Goal: Task Accomplishment & Management: Use online tool/utility

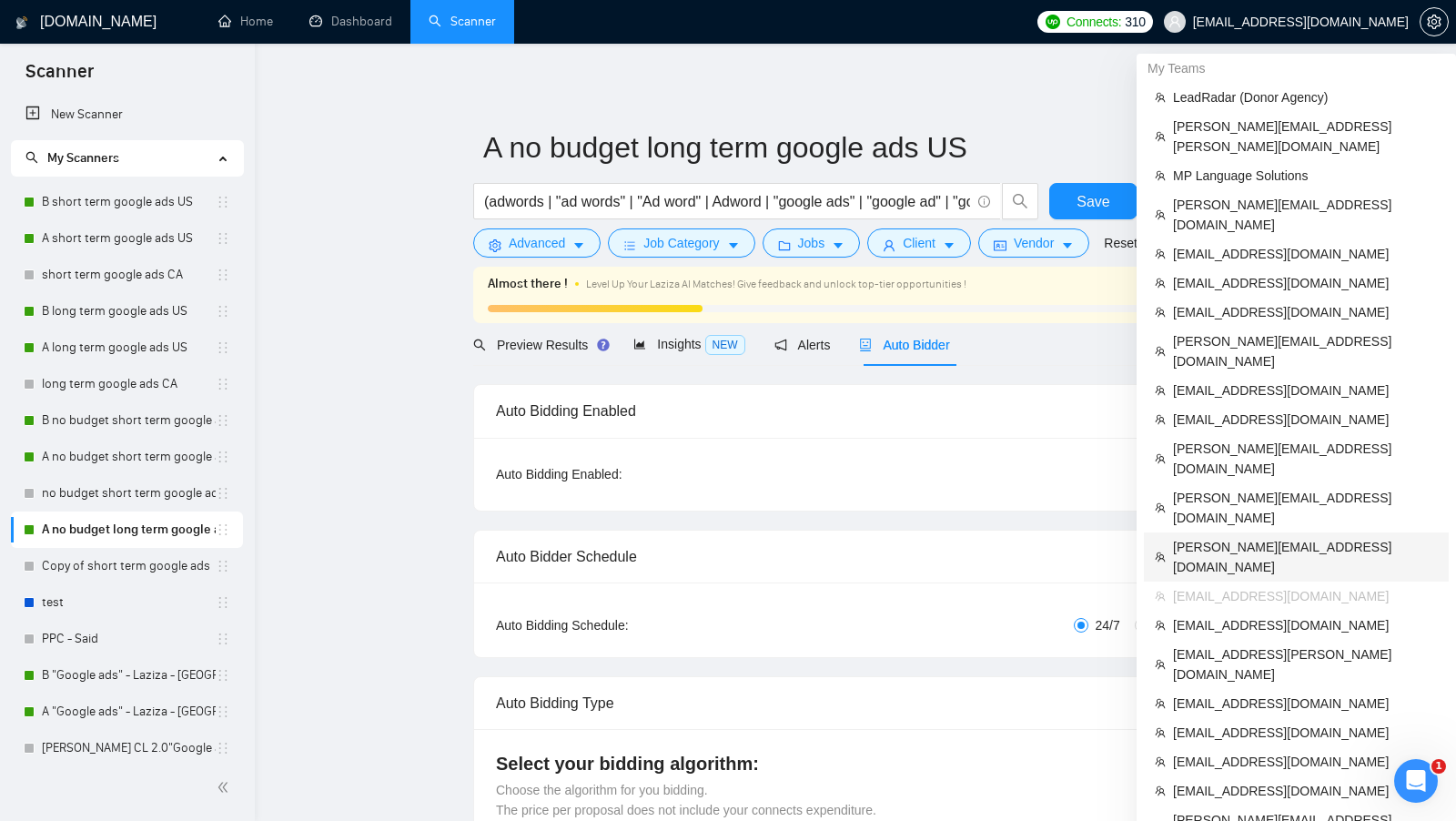
click at [1277, 537] on span "[PERSON_NAME][EMAIL_ADDRESS][DOMAIN_NAME]" at bounding box center [1306, 557] width 265 height 40
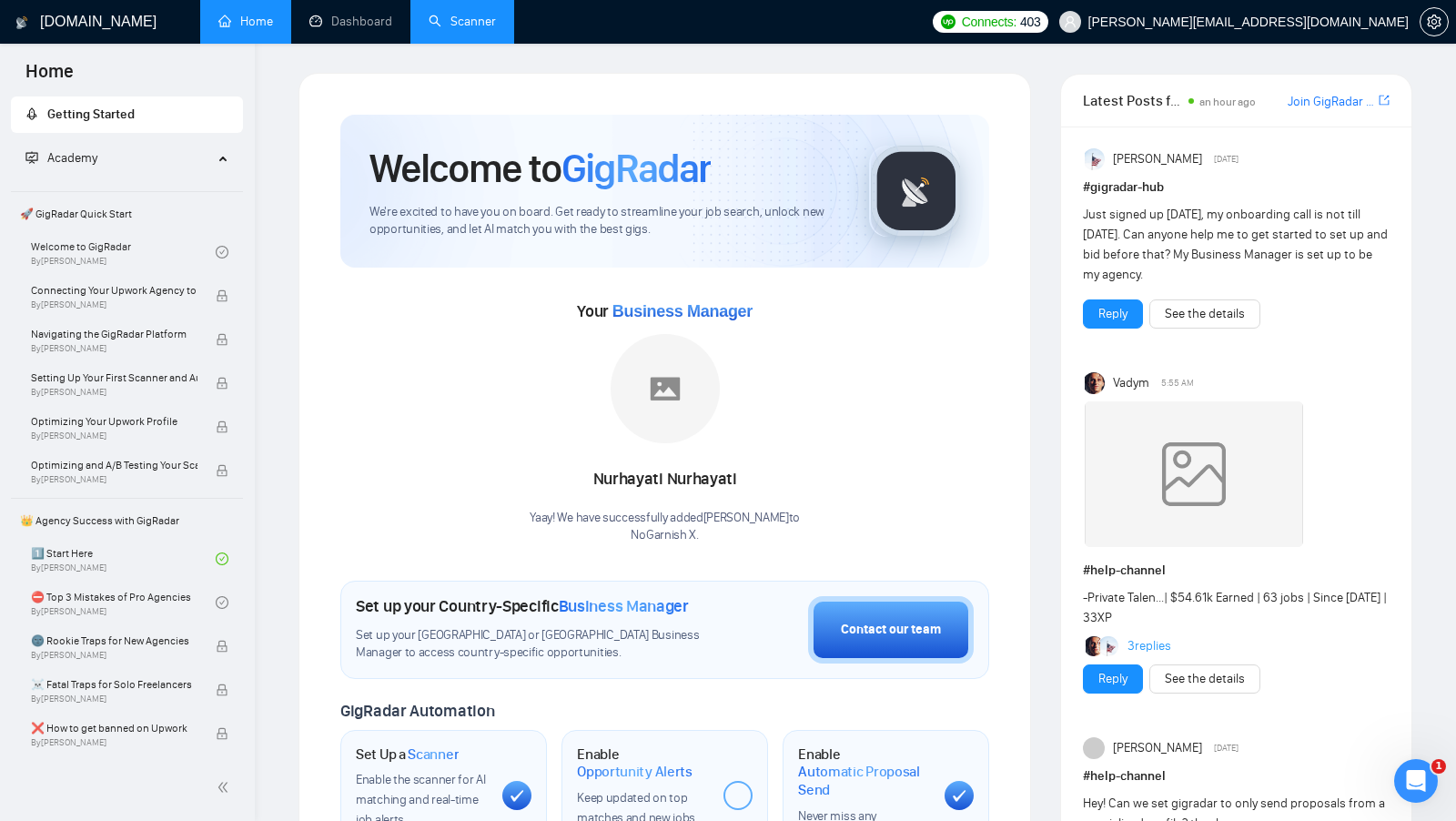
click at [476, 22] on link "Scanner" at bounding box center [462, 21] width 67 height 16
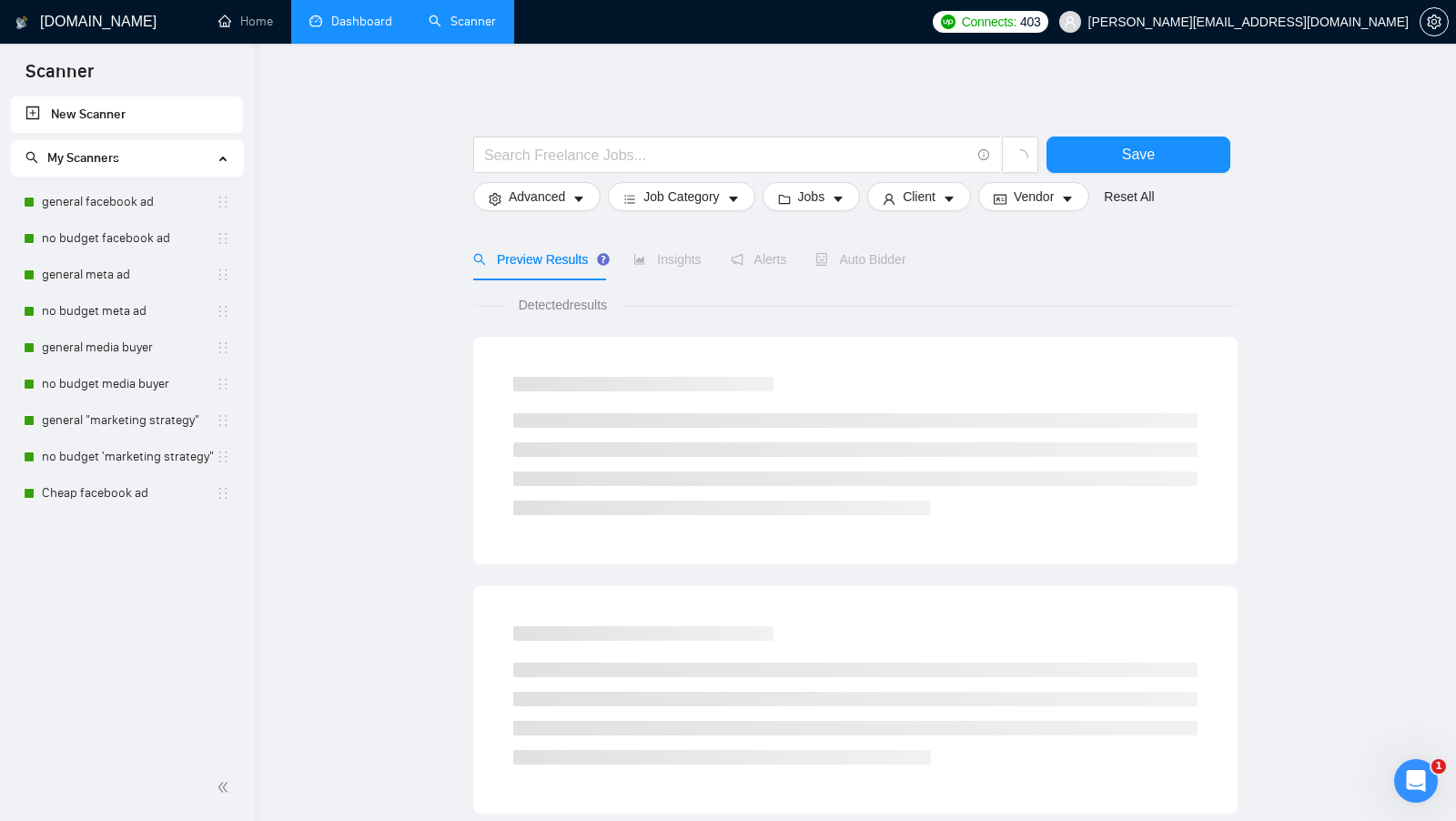
click at [347, 14] on link "Dashboard" at bounding box center [351, 21] width 83 height 16
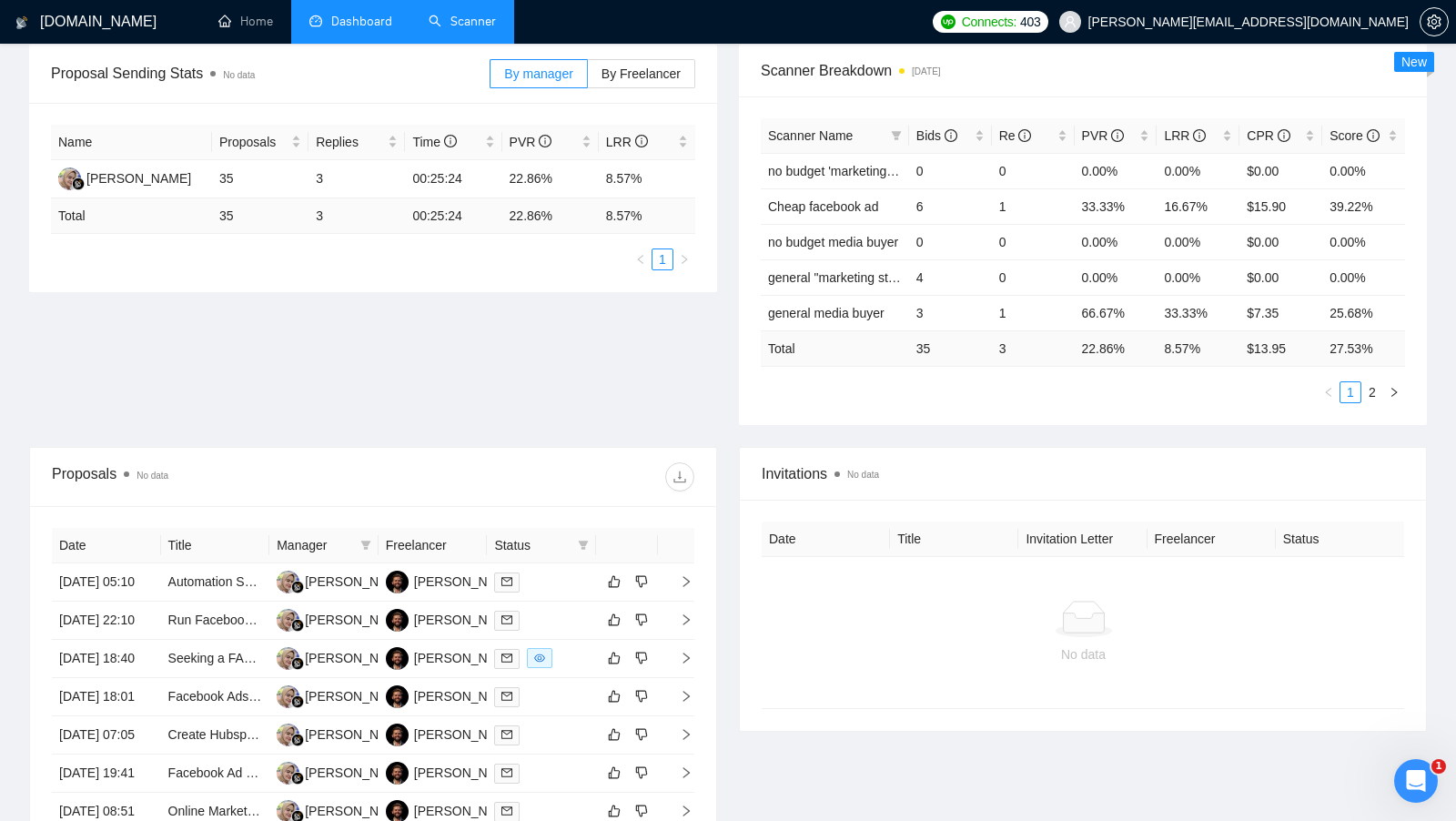
scroll to position [230, 0]
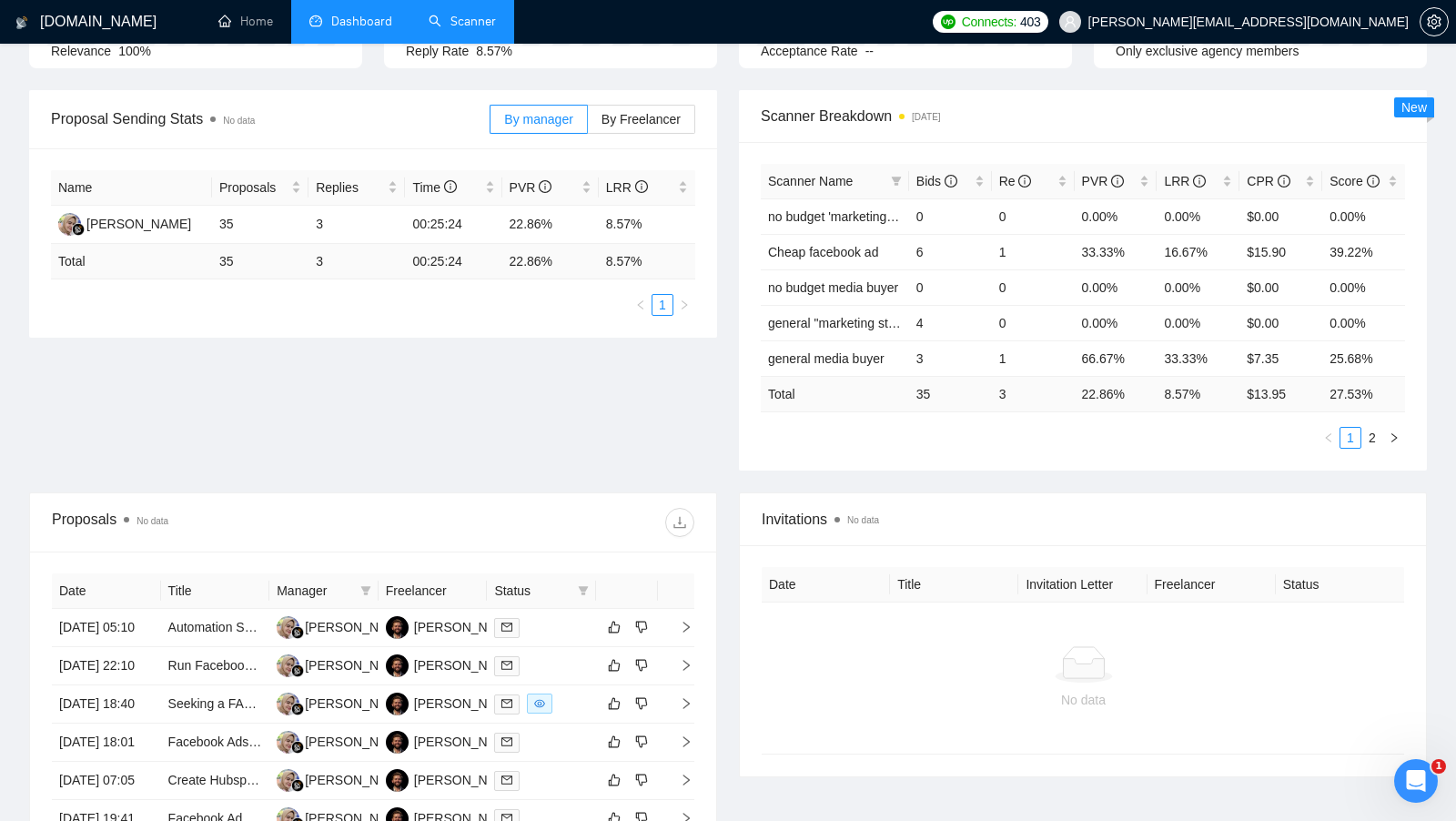
click at [451, 27] on link "Scanner" at bounding box center [462, 21] width 67 height 16
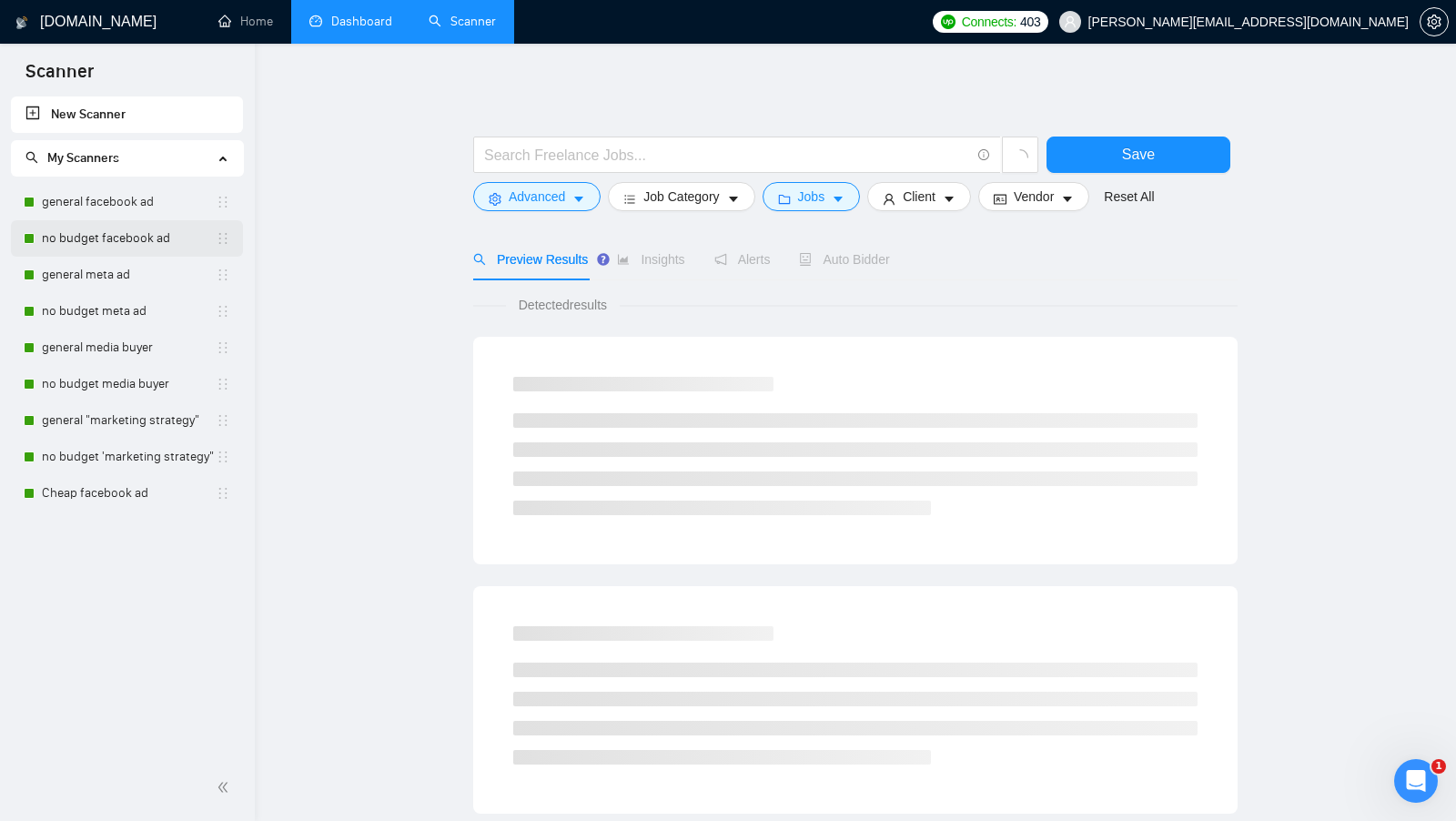
click at [103, 229] on link "no budget facebook ad" at bounding box center [128, 238] width 174 height 36
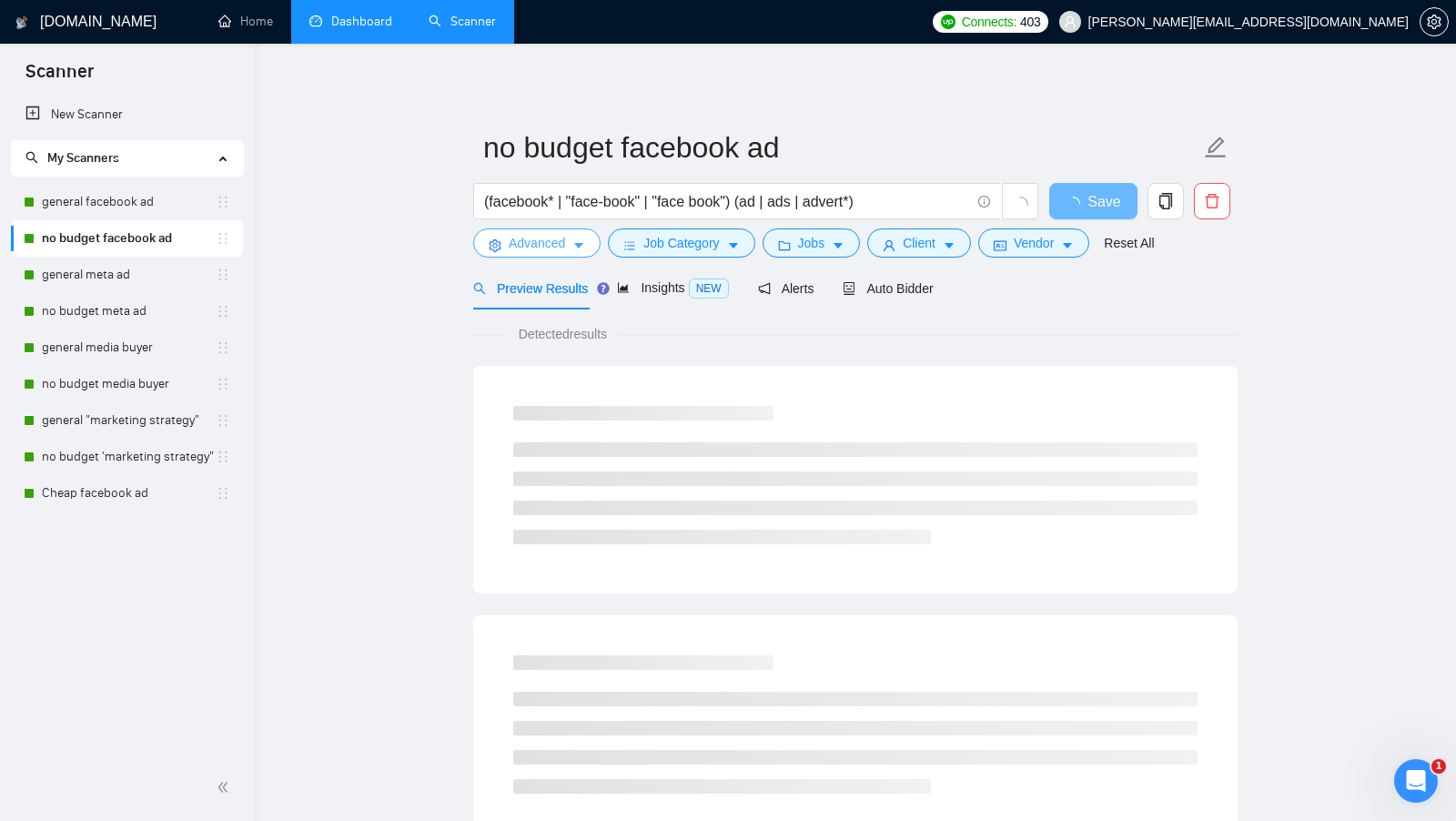
click at [564, 248] on span "Advanced" at bounding box center [536, 243] width 56 height 20
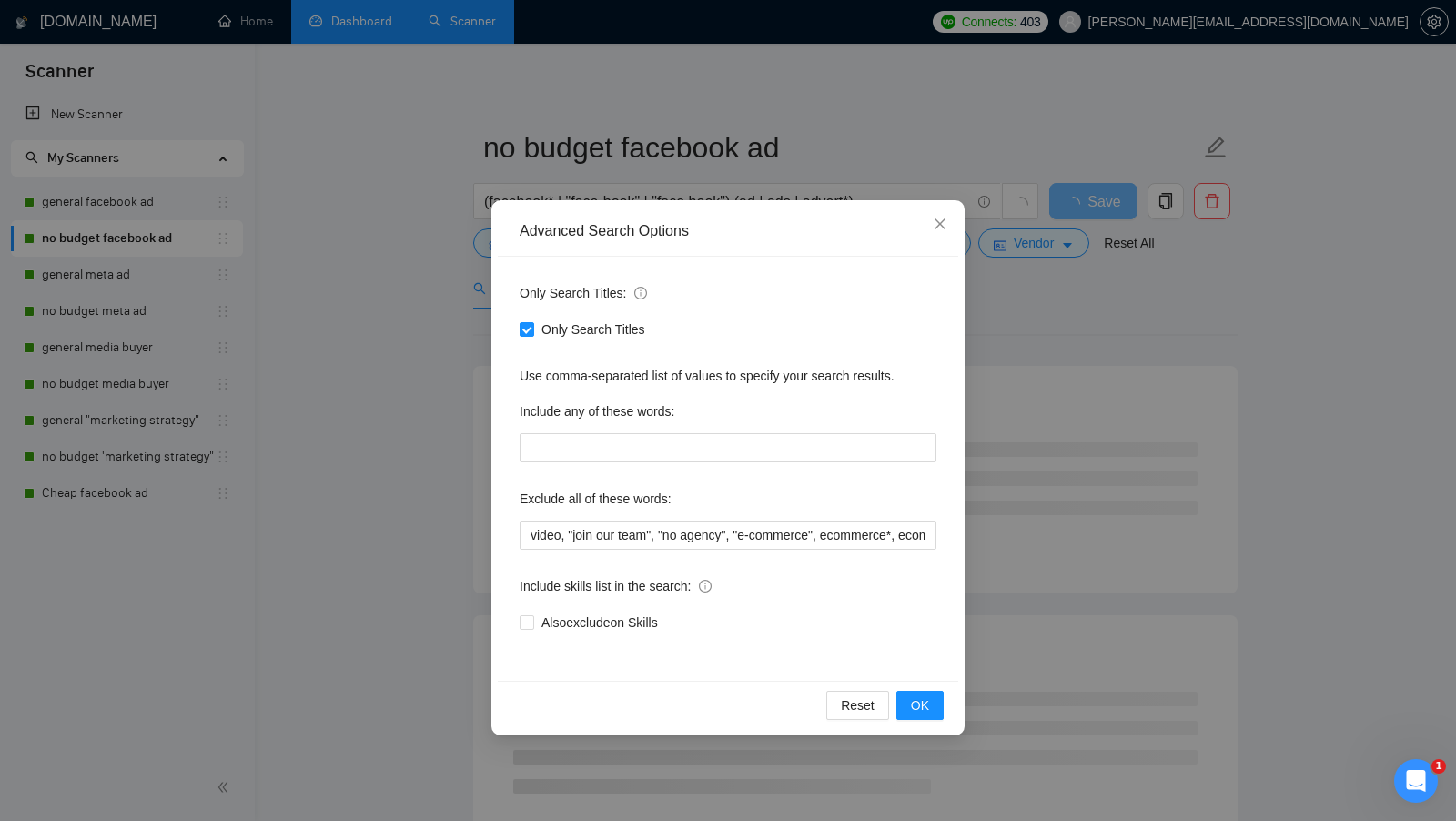
click at [357, 333] on div "Advanced Search Options Only Search Titles: Only Search Titles Use comma-separa…" at bounding box center [728, 410] width 1456 height 821
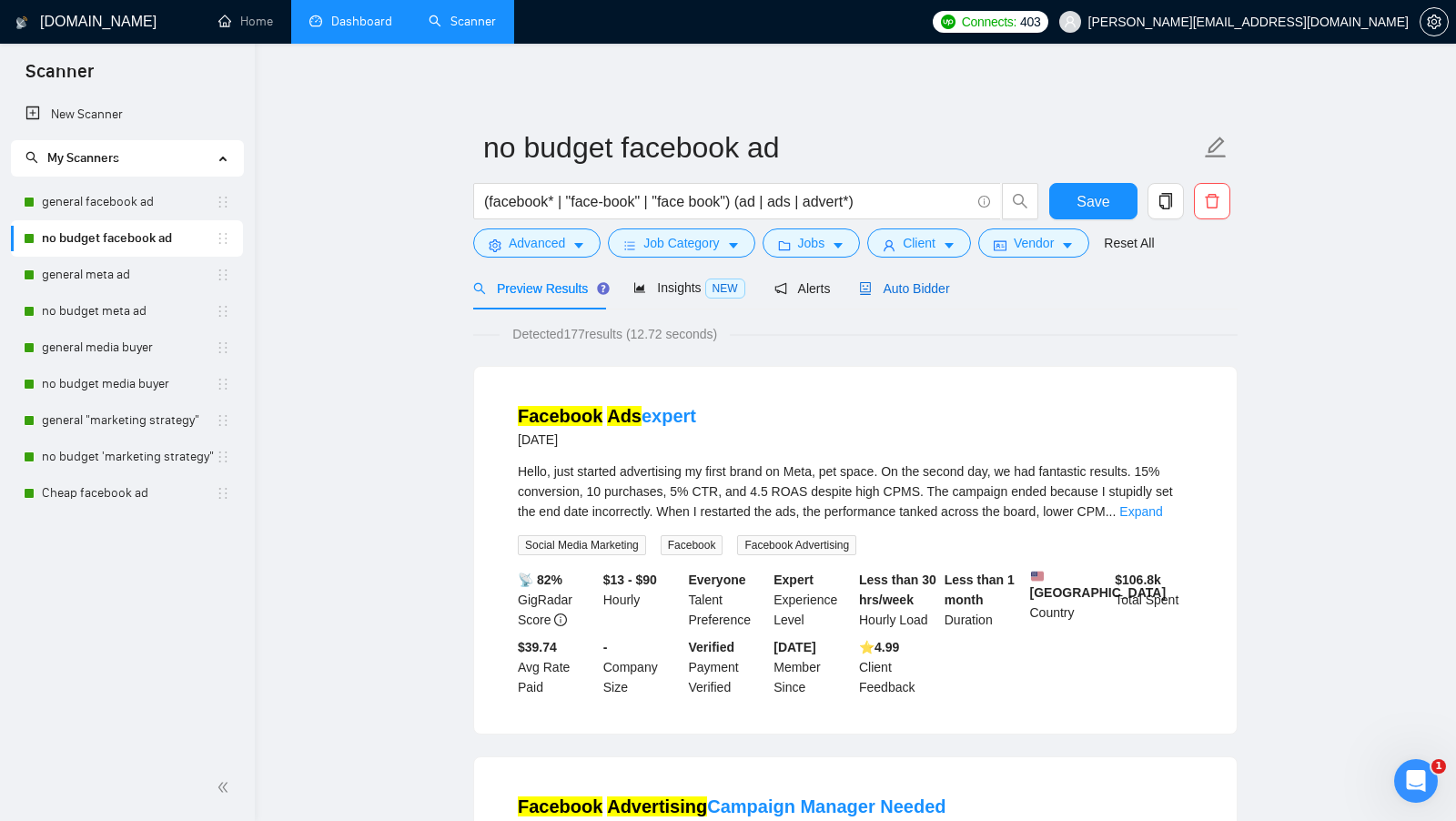
click at [930, 296] on div "Auto Bidder" at bounding box center [905, 289] width 90 height 20
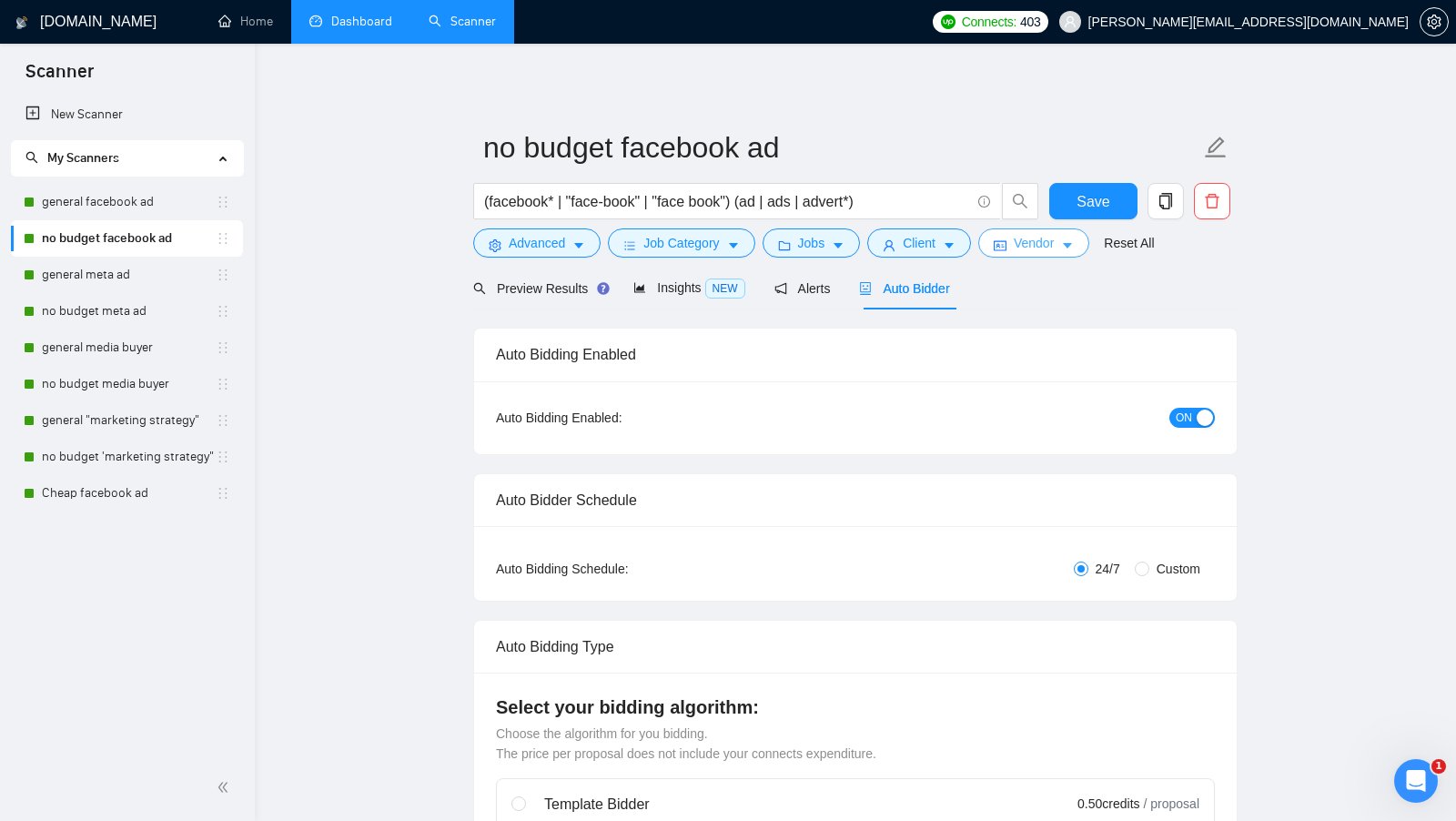
click at [1005, 239] on icon "idcard" at bounding box center [1001, 246] width 13 height 13
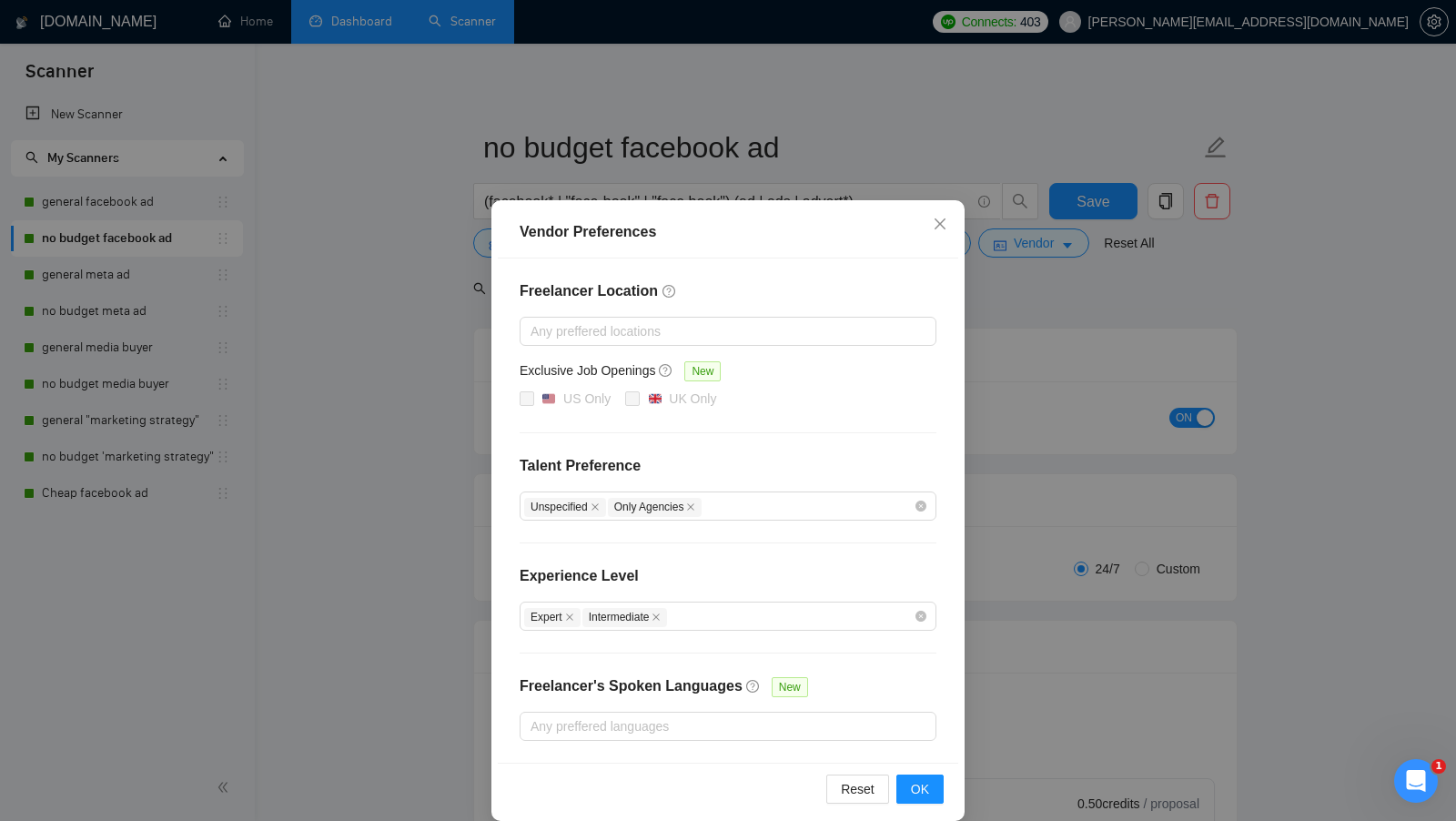
click at [1002, 286] on div "Vendor Preferences Freelancer Location Any preffered locations Exclusive Job Op…" at bounding box center [728, 410] width 1456 height 821
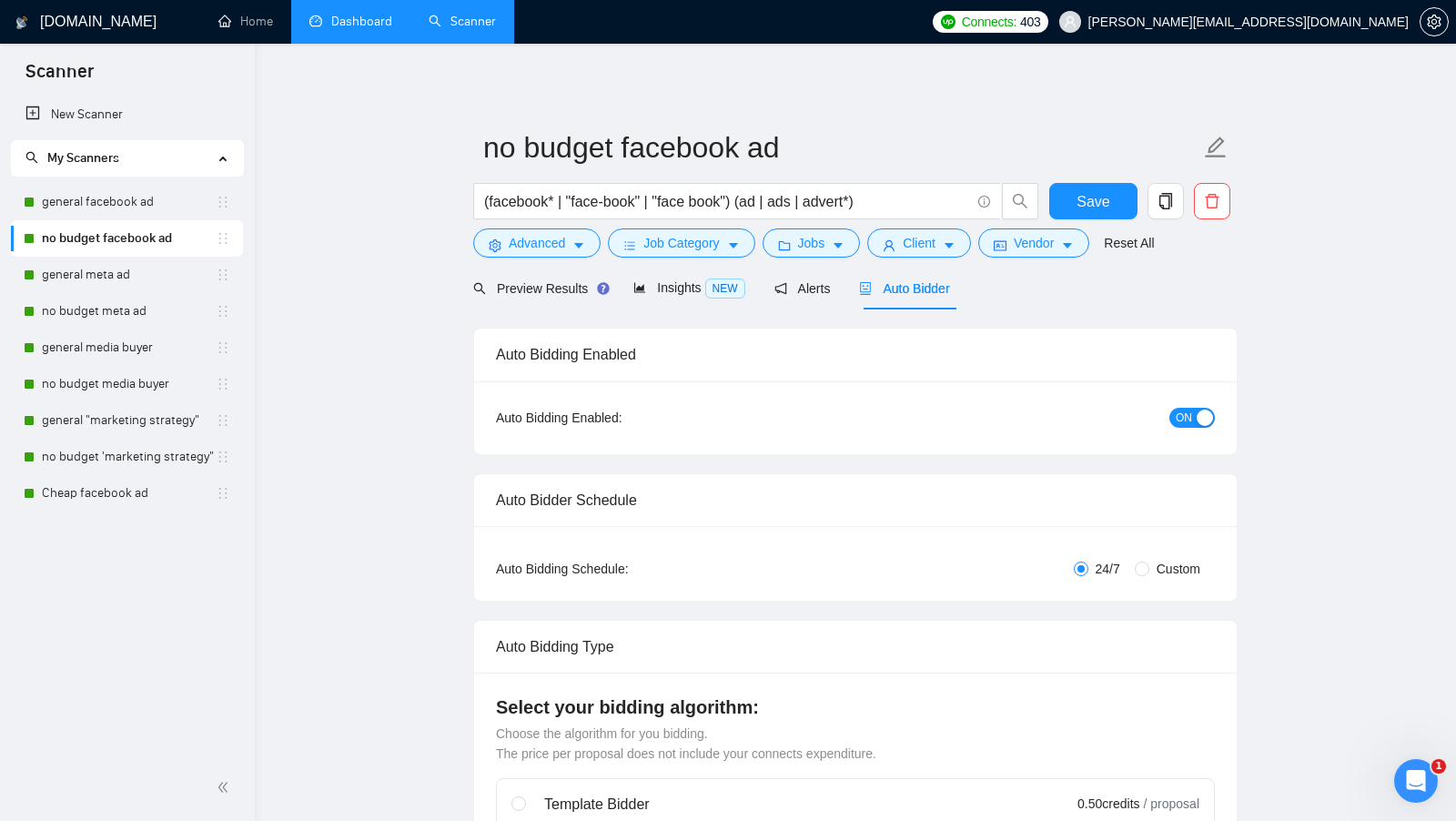
click at [822, 226] on div "(facebook* | "face-book" | "face book") (ad | ads | advert*)" at bounding box center [756, 205] width 573 height 45
click at [821, 230] on button "Jobs" at bounding box center [812, 243] width 98 height 30
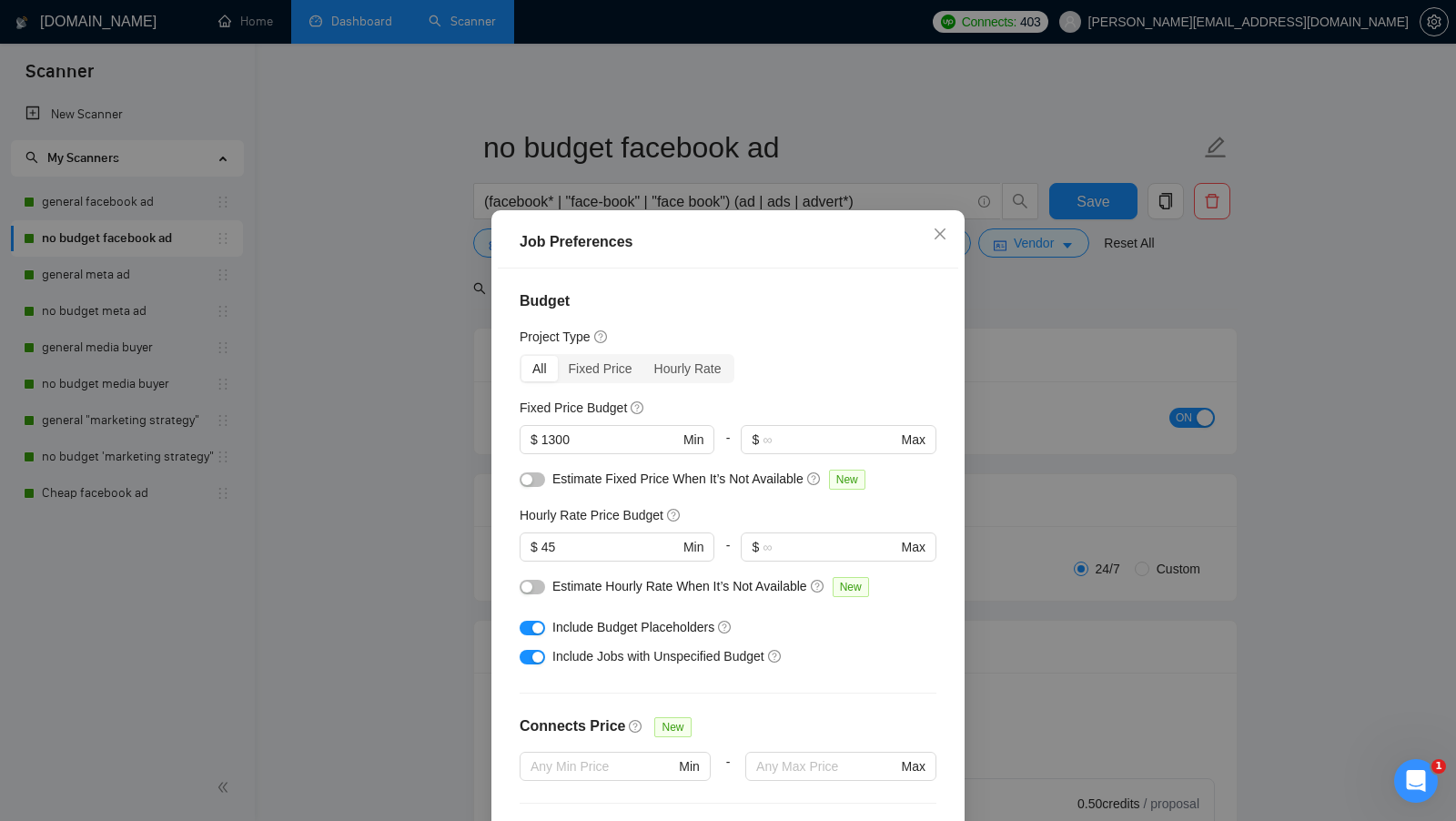
click at [1095, 524] on div "Job Preferences Budget Project Type All Fixed Price Hourly Rate Fixed Price Bud…" at bounding box center [728, 410] width 1456 height 821
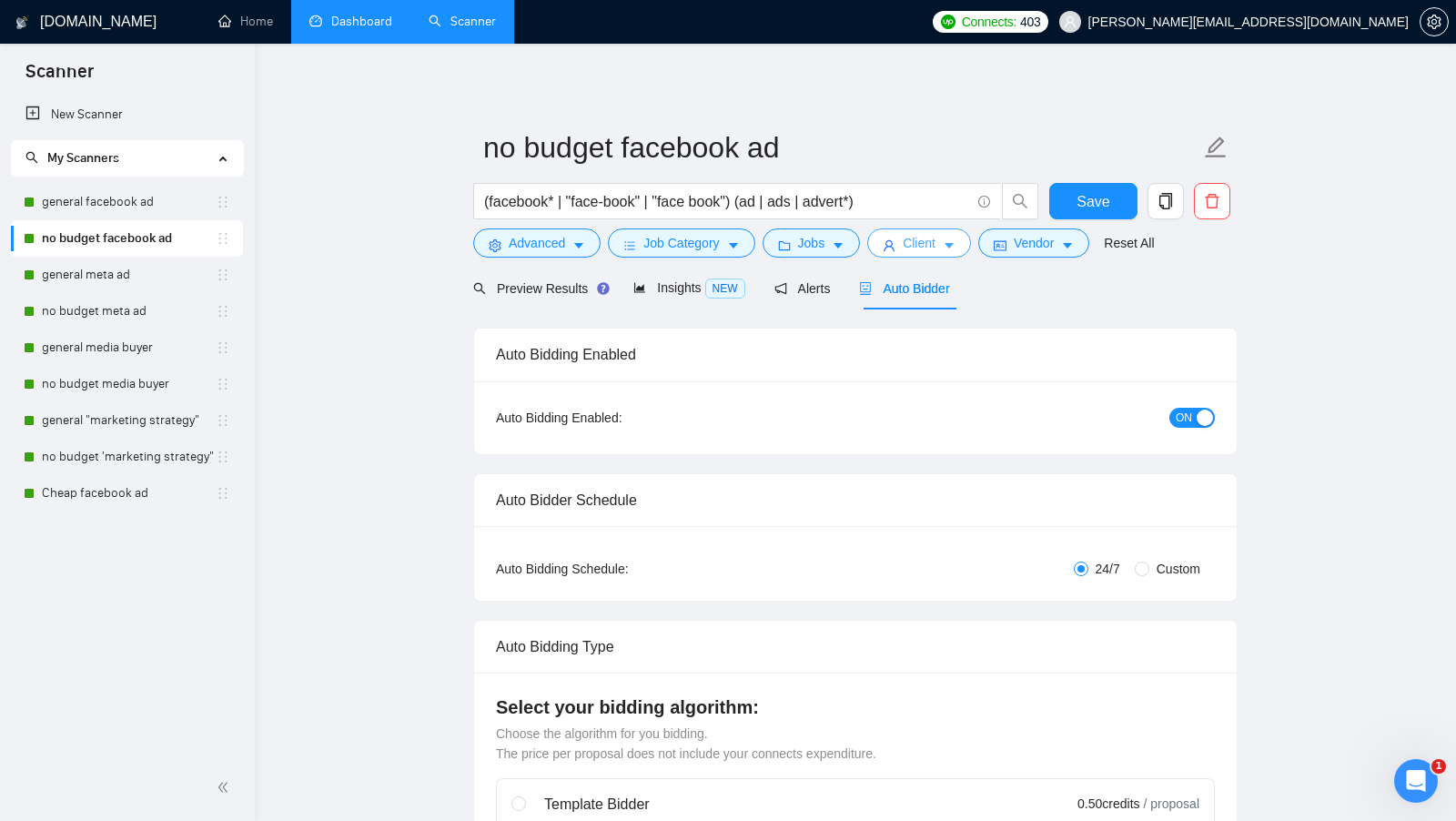
click at [945, 254] on button "Client" at bounding box center [920, 243] width 103 height 30
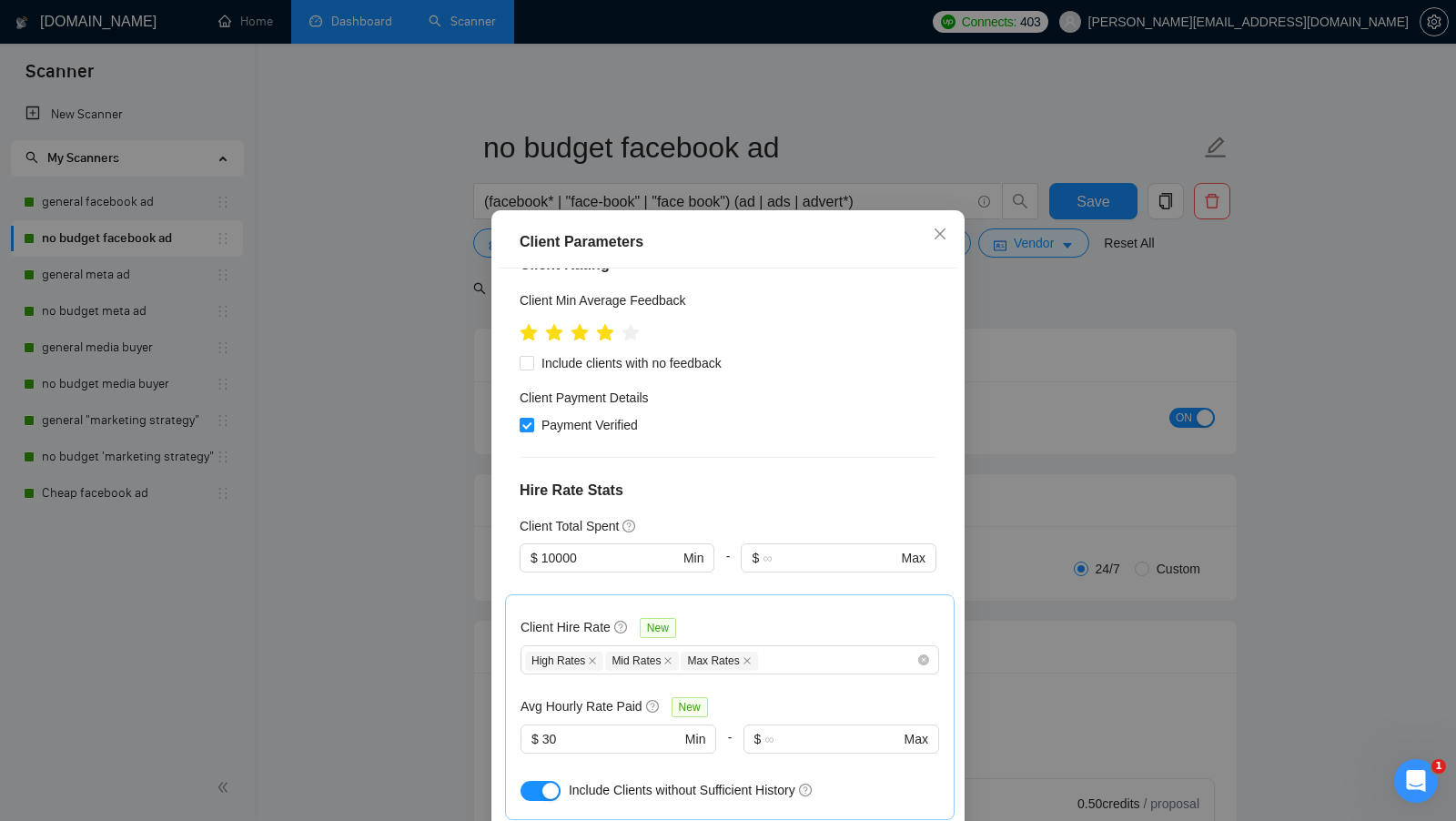
scroll to position [580, 0]
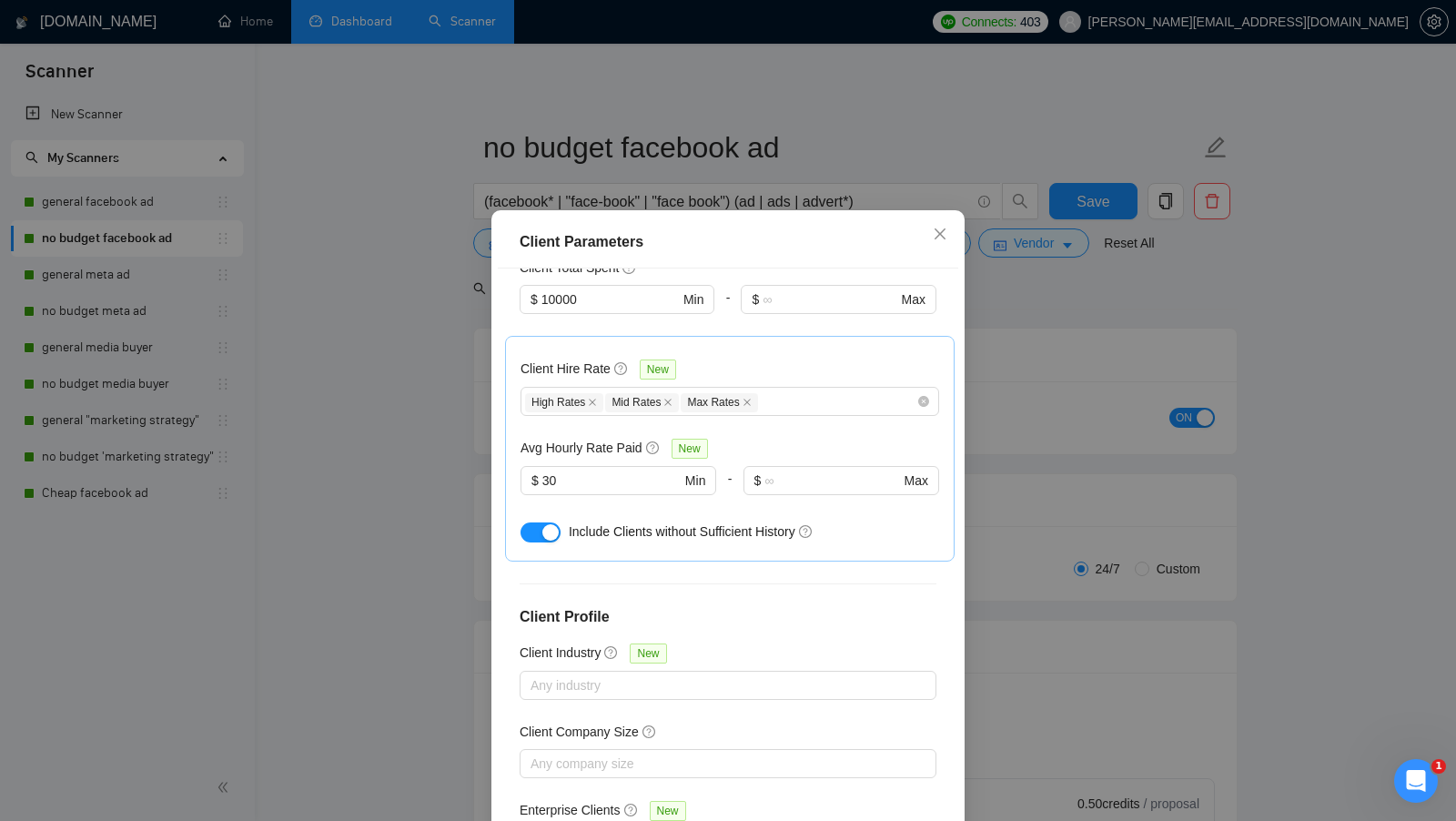
click at [1038, 609] on div "Client Parameters Client Location Include Client Countries [GEOGRAPHIC_DATA] [G…" at bounding box center [728, 410] width 1456 height 821
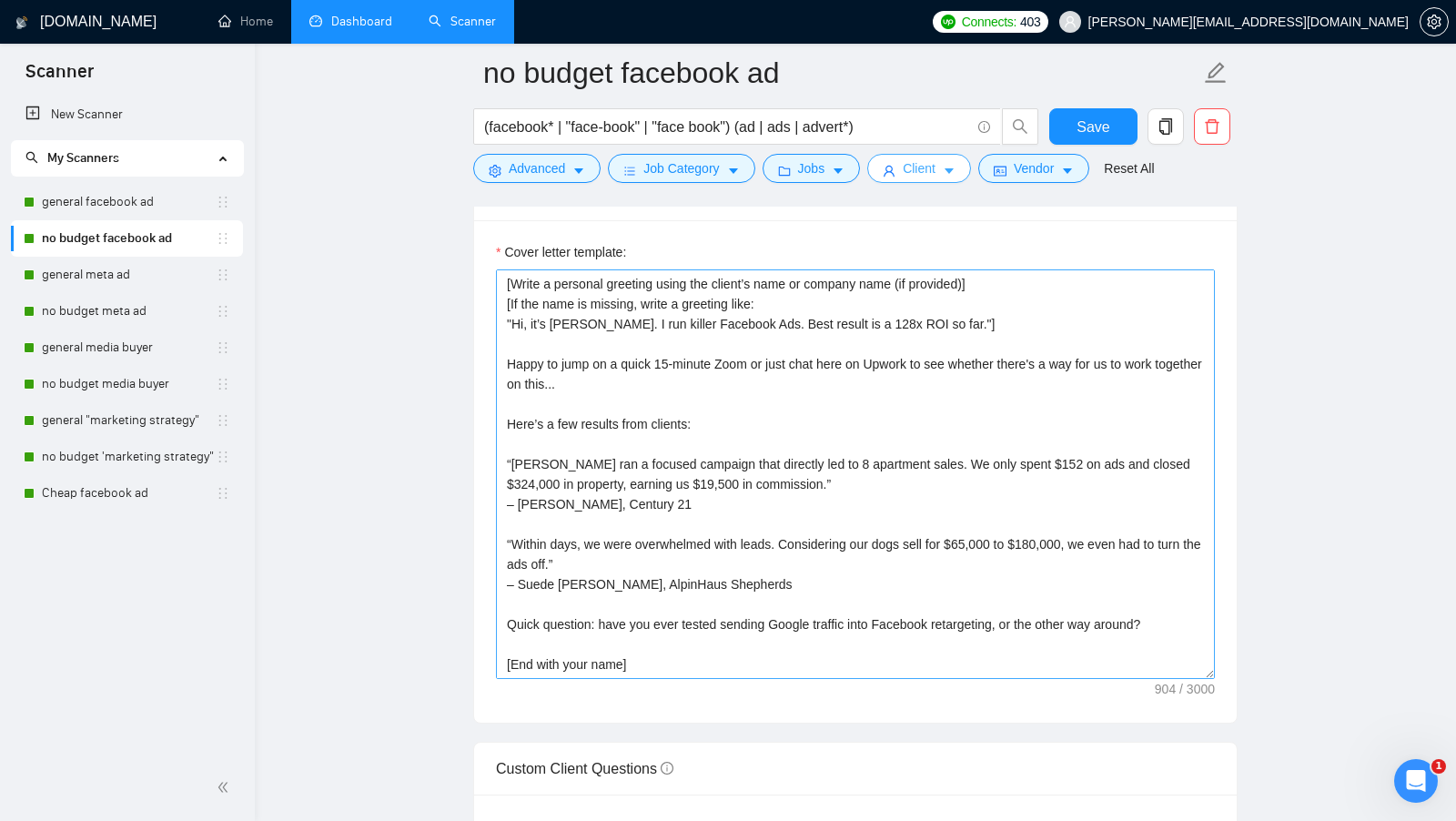
scroll to position [1903, 0]
click at [94, 488] on link "Cheap facebook ad" at bounding box center [128, 493] width 174 height 36
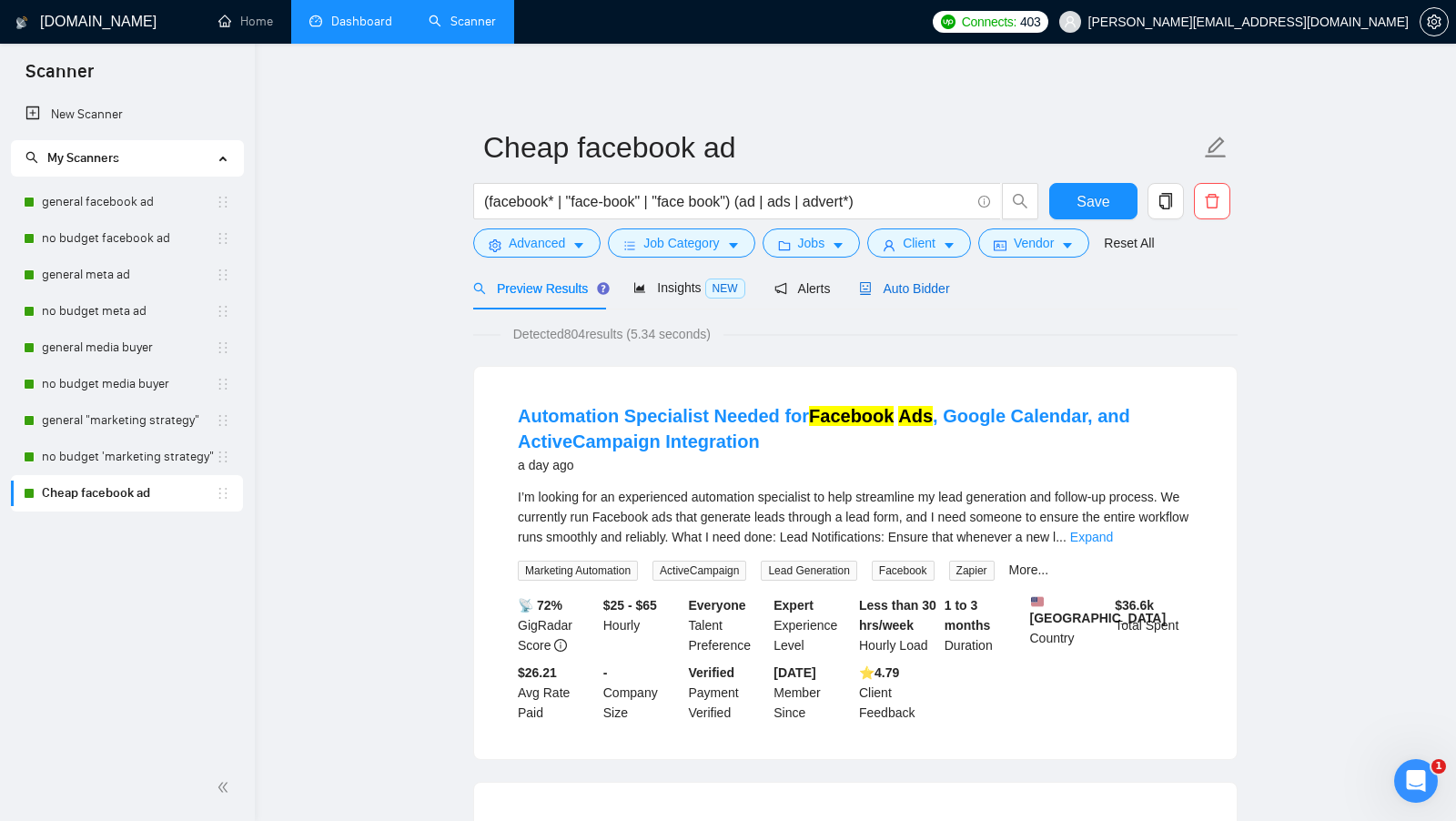
click at [942, 284] on span "Auto Bidder" at bounding box center [905, 289] width 90 height 15
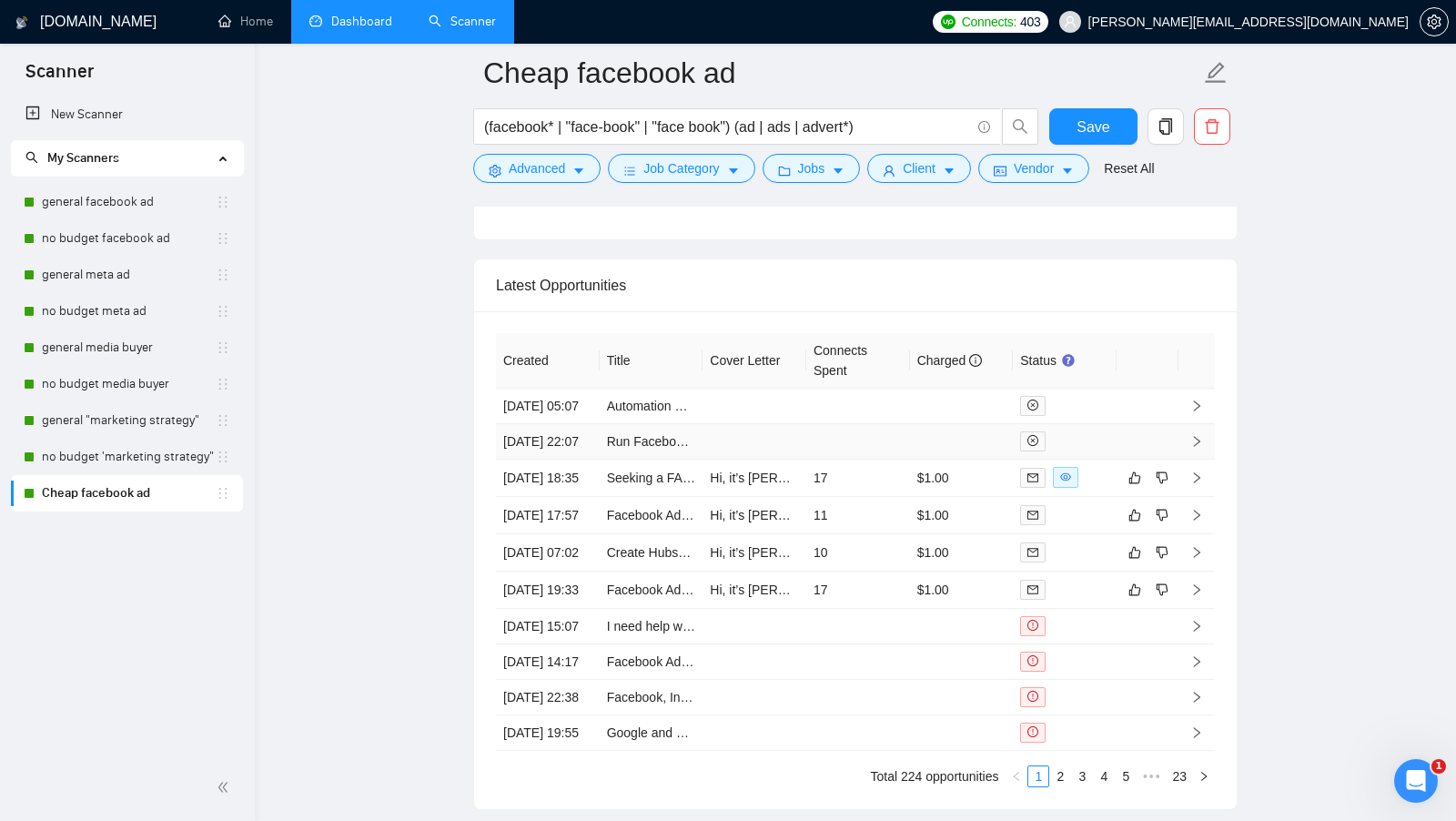
scroll to position [4353, 0]
click at [348, 30] on link "Dashboard" at bounding box center [351, 21] width 83 height 16
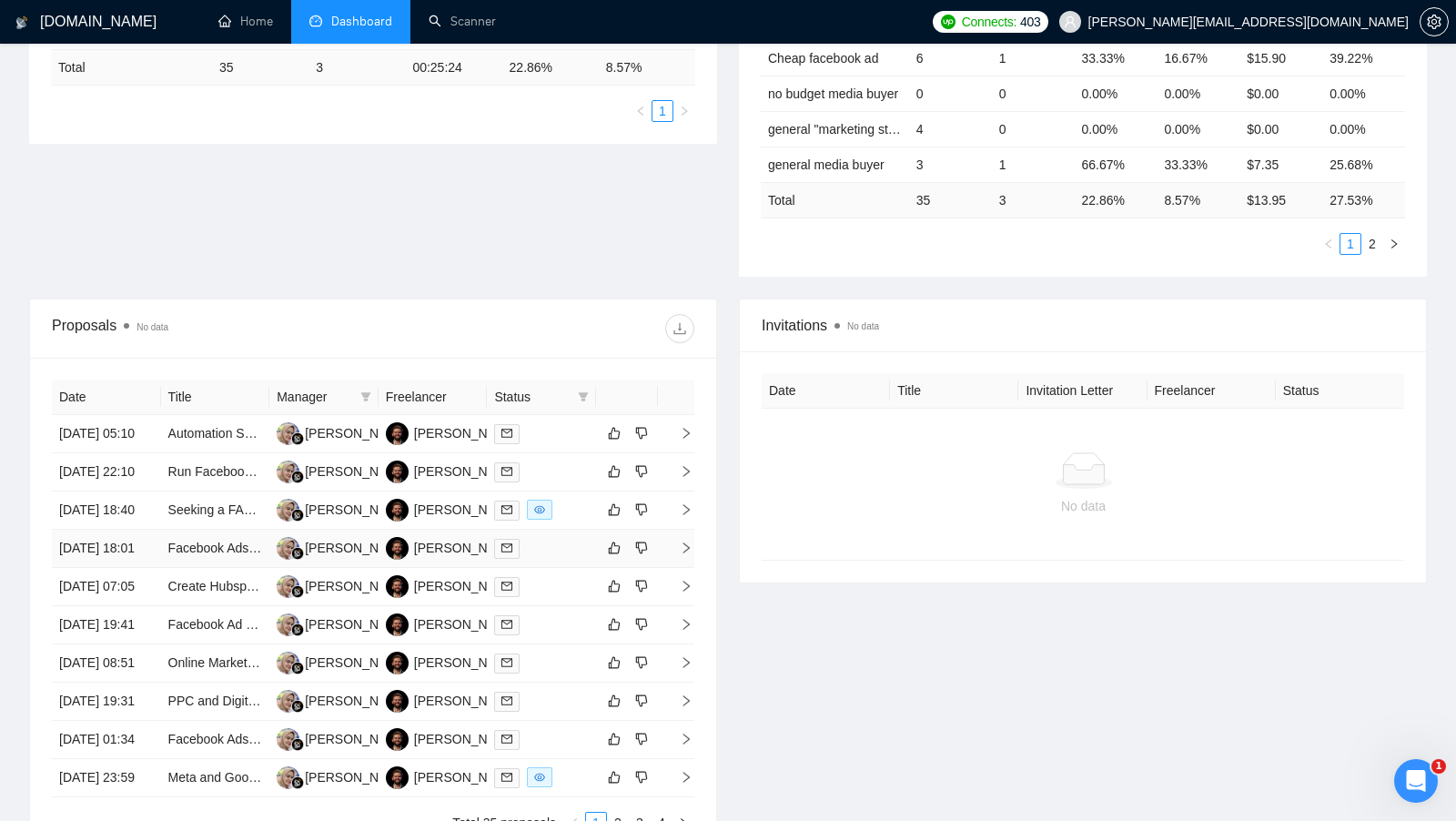
scroll to position [431, 0]
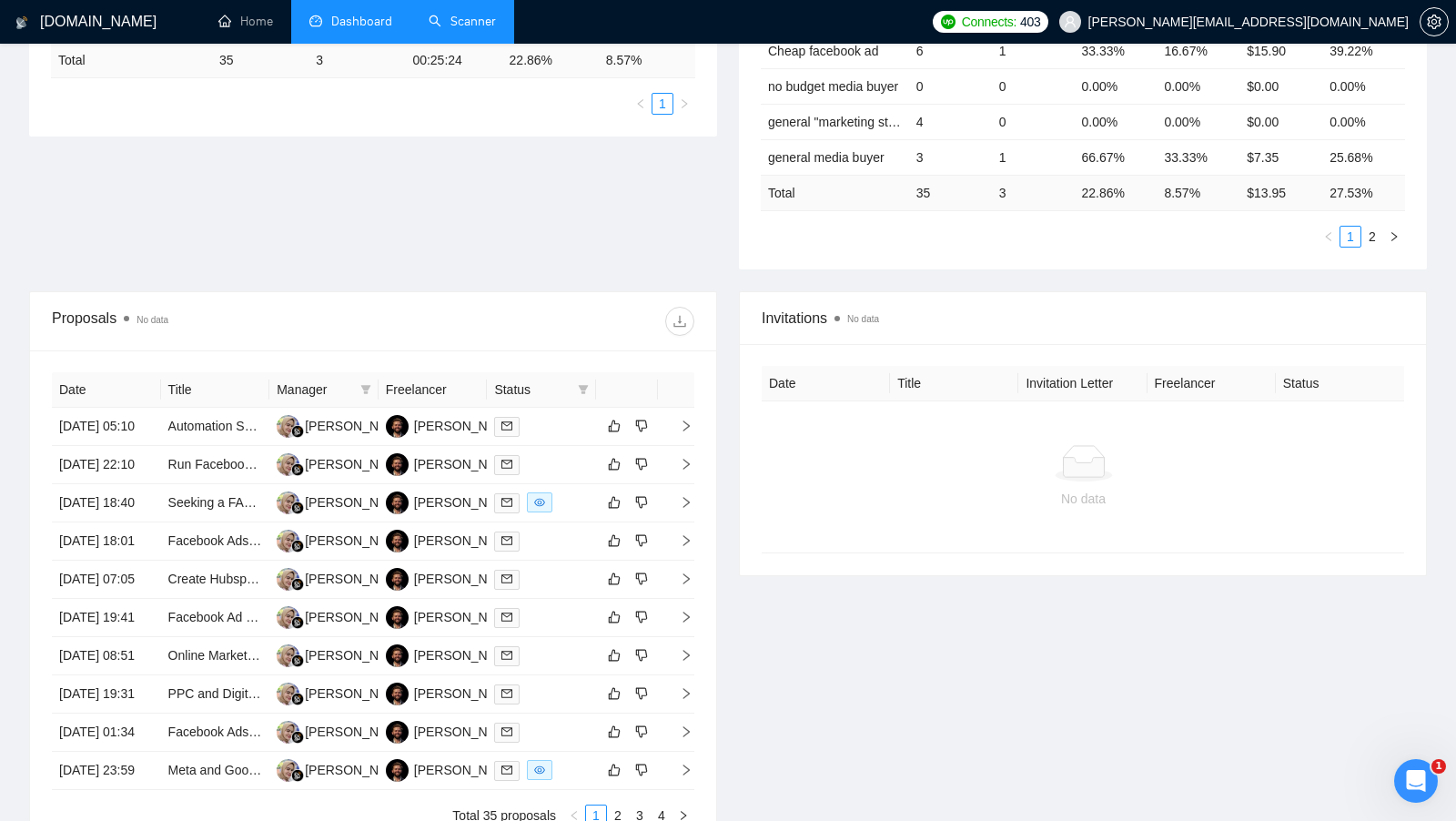
click at [447, 20] on link "Scanner" at bounding box center [462, 21] width 67 height 16
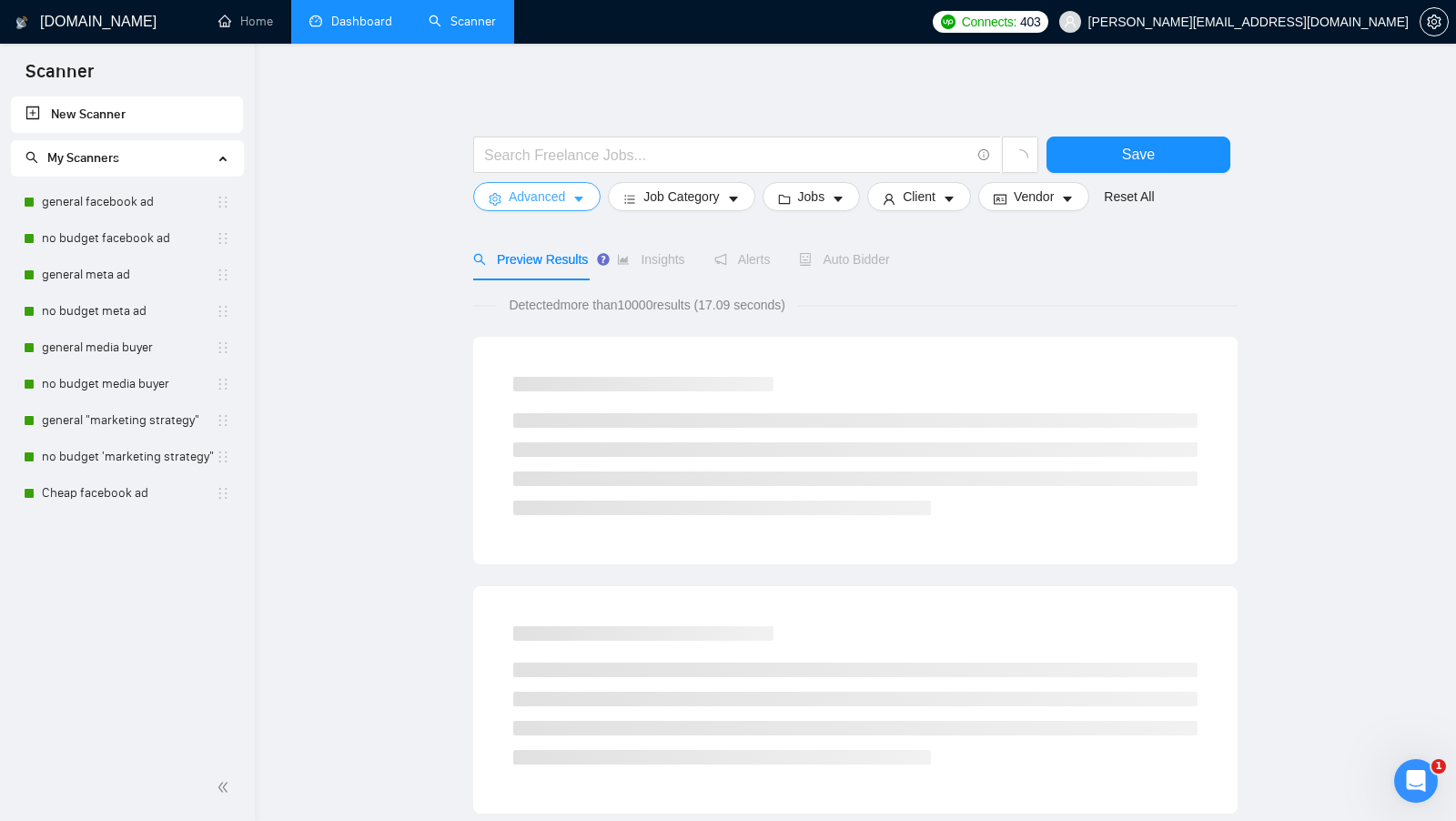
click at [561, 193] on span "Advanced" at bounding box center [536, 197] width 56 height 20
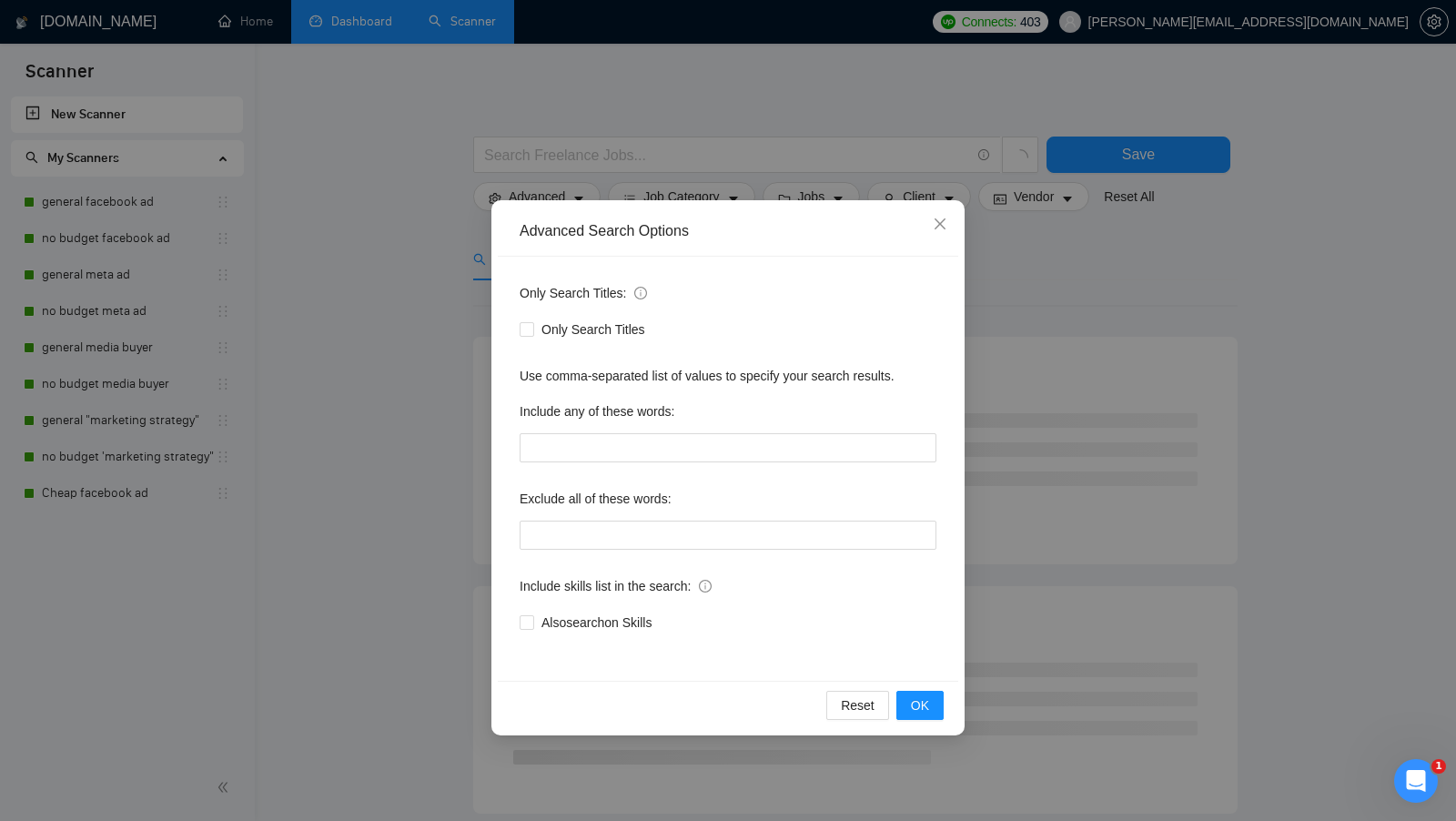
click at [983, 271] on div "Advanced Search Options Only Search Titles: Only Search Titles Use comma-separa…" at bounding box center [728, 410] width 1456 height 821
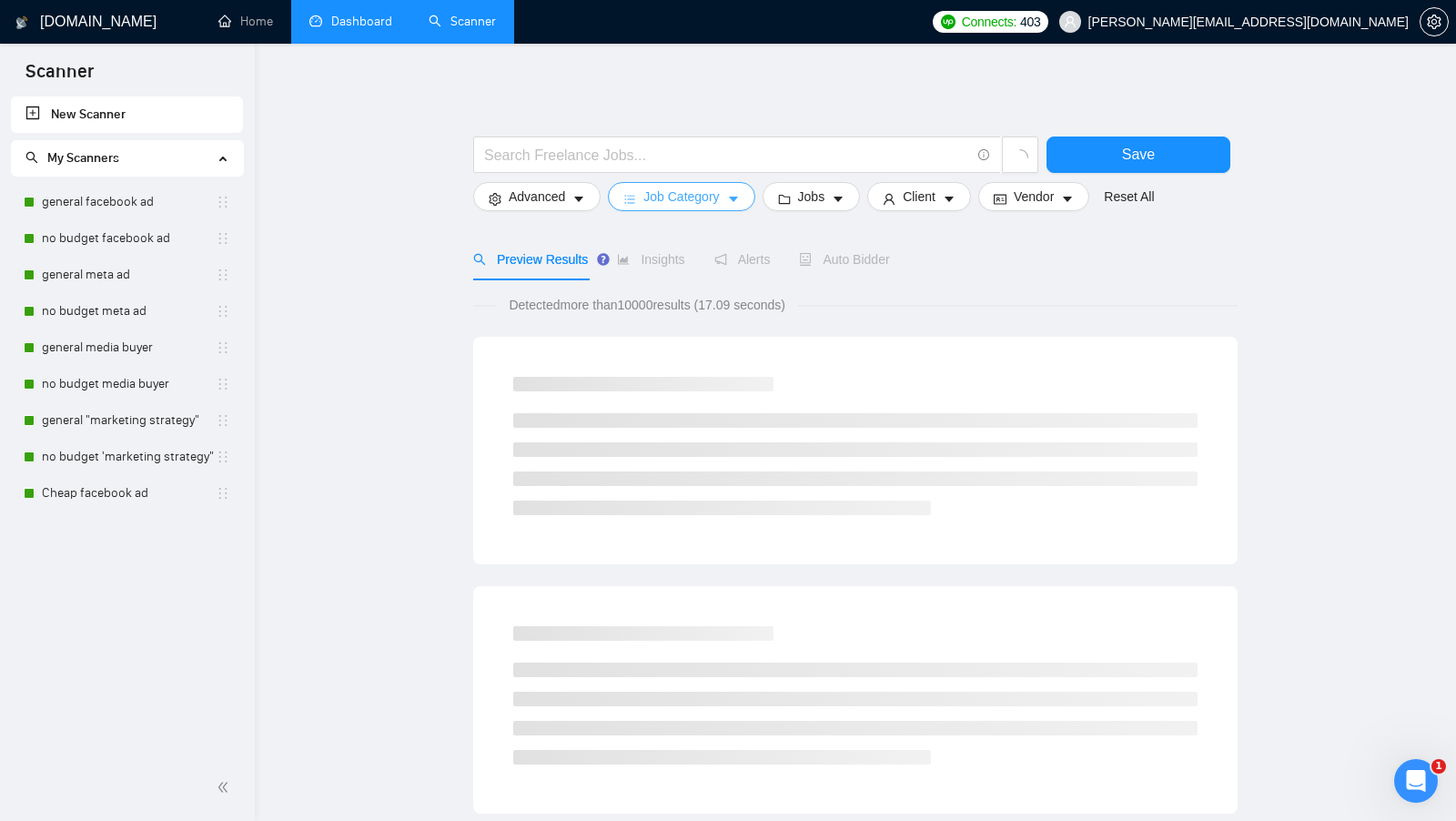
click at [684, 190] on span "Job Category" at bounding box center [681, 197] width 76 height 20
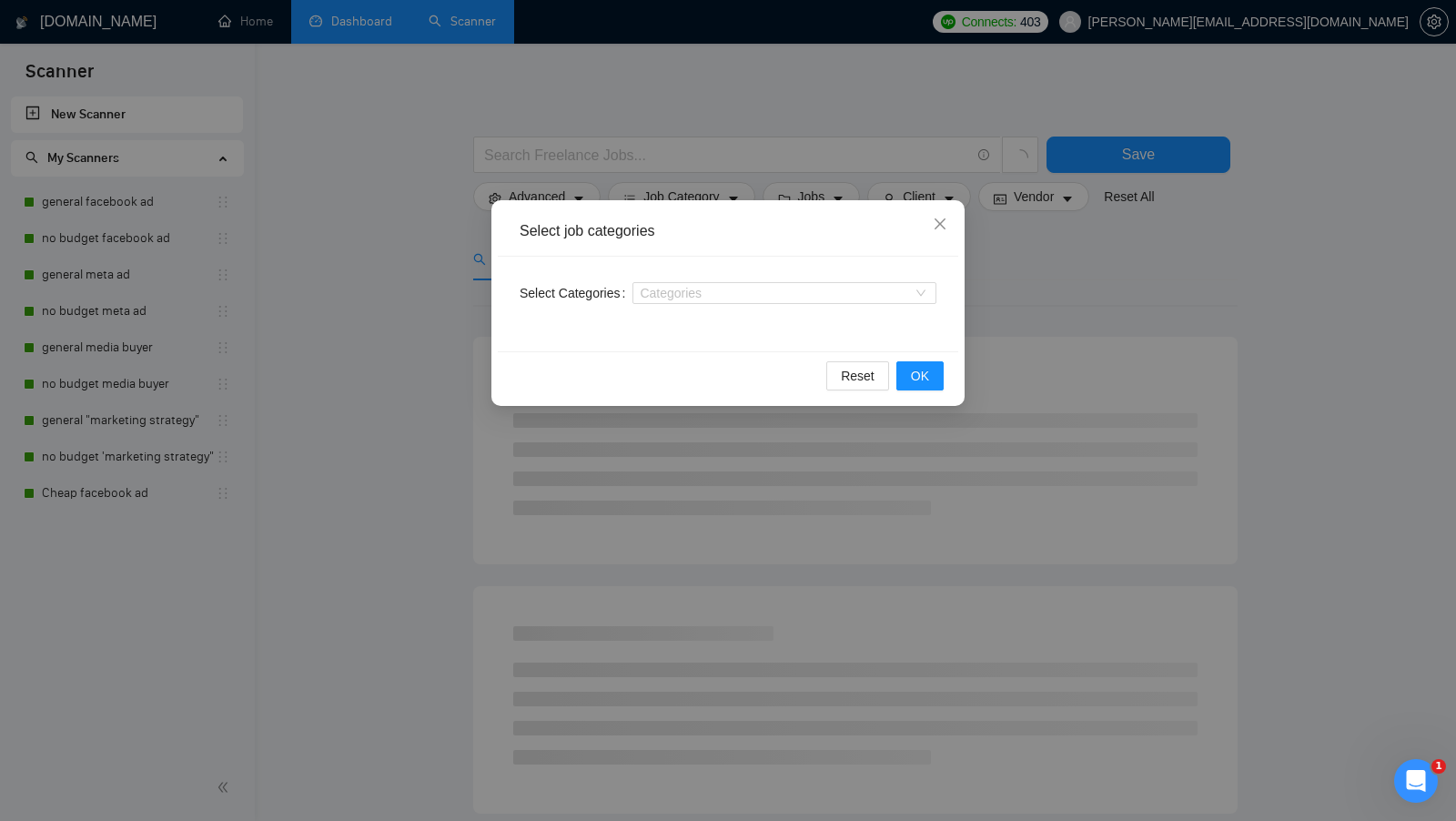
click at [1094, 268] on div "Select job categories Select Categories Categories Reset OK" at bounding box center [728, 410] width 1456 height 821
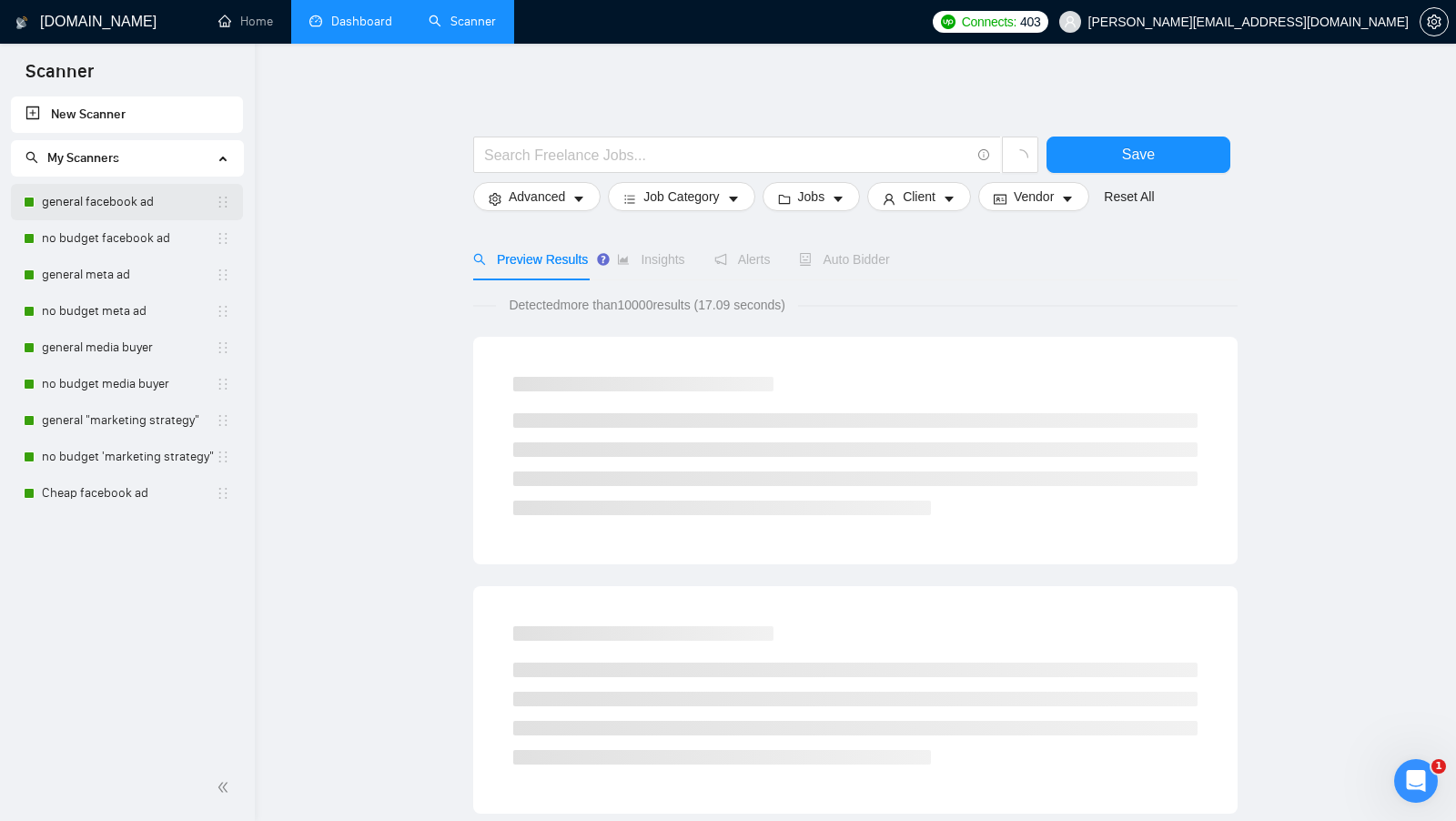
click at [45, 212] on link "general facebook ad" at bounding box center [128, 201] width 174 height 36
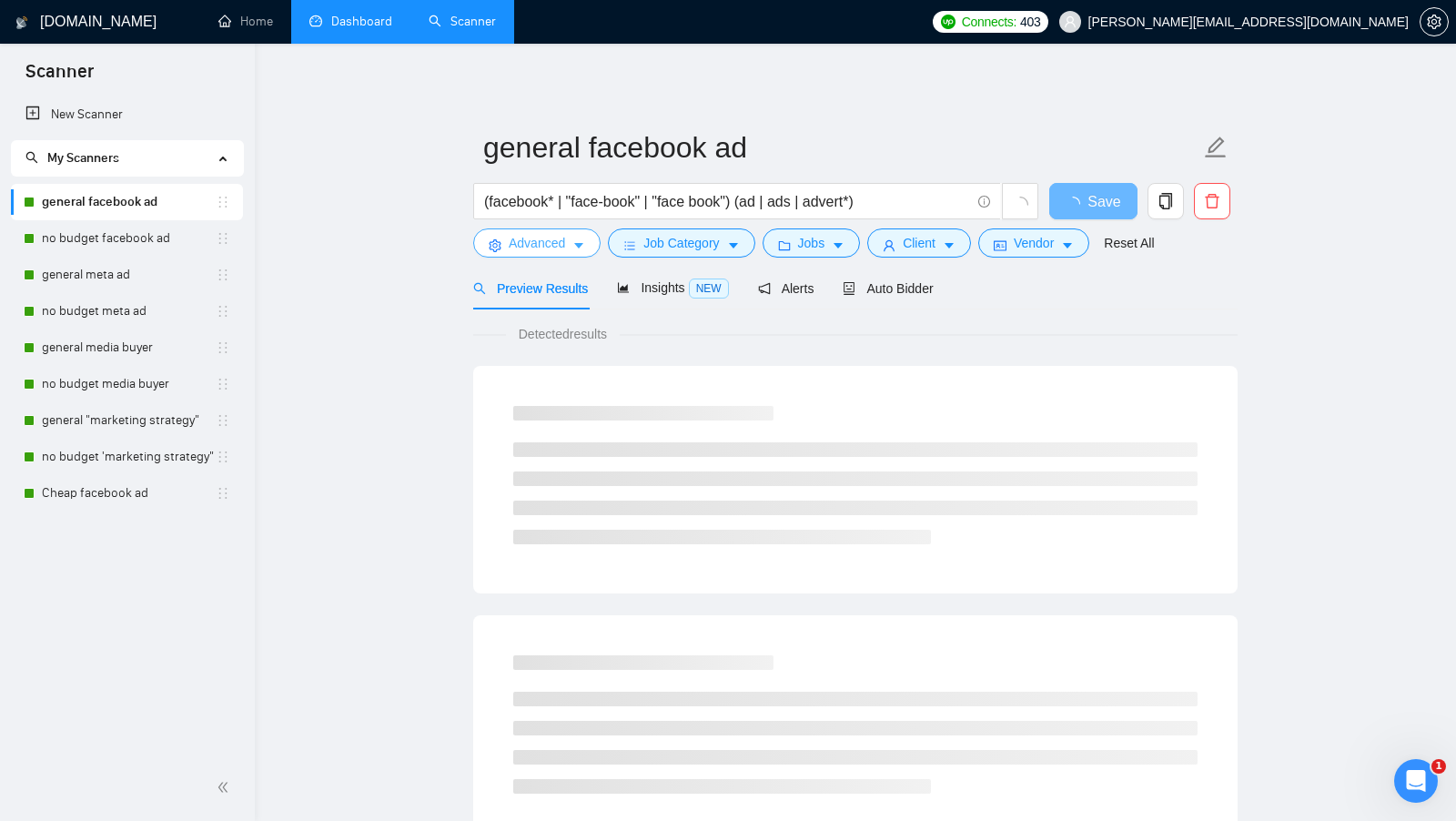
click at [575, 248] on icon "caret-down" at bounding box center [579, 246] width 13 height 13
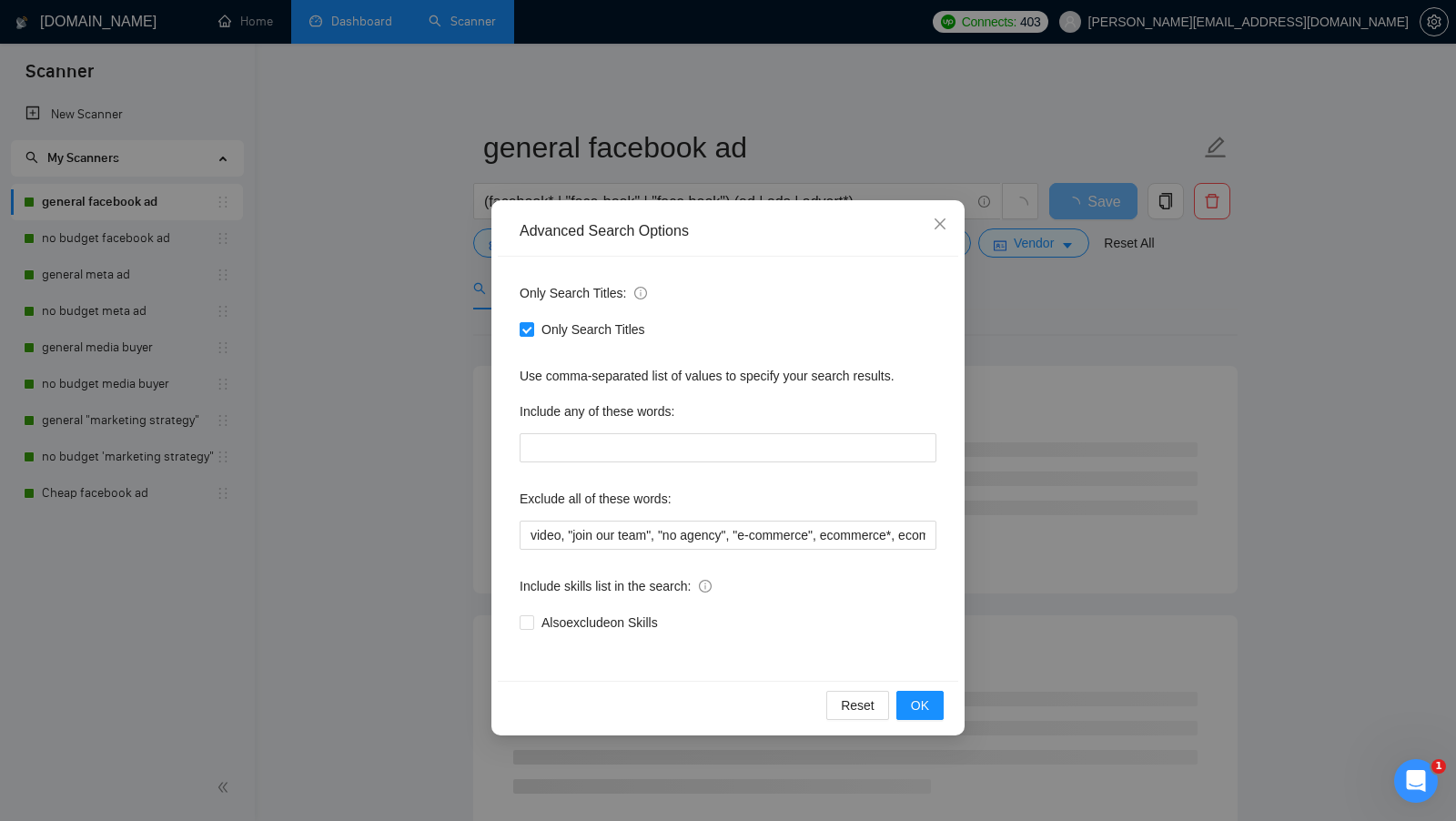
click at [1053, 347] on div "Advanced Search Options Only Search Titles: Only Search Titles Use comma-separa…" at bounding box center [728, 410] width 1456 height 821
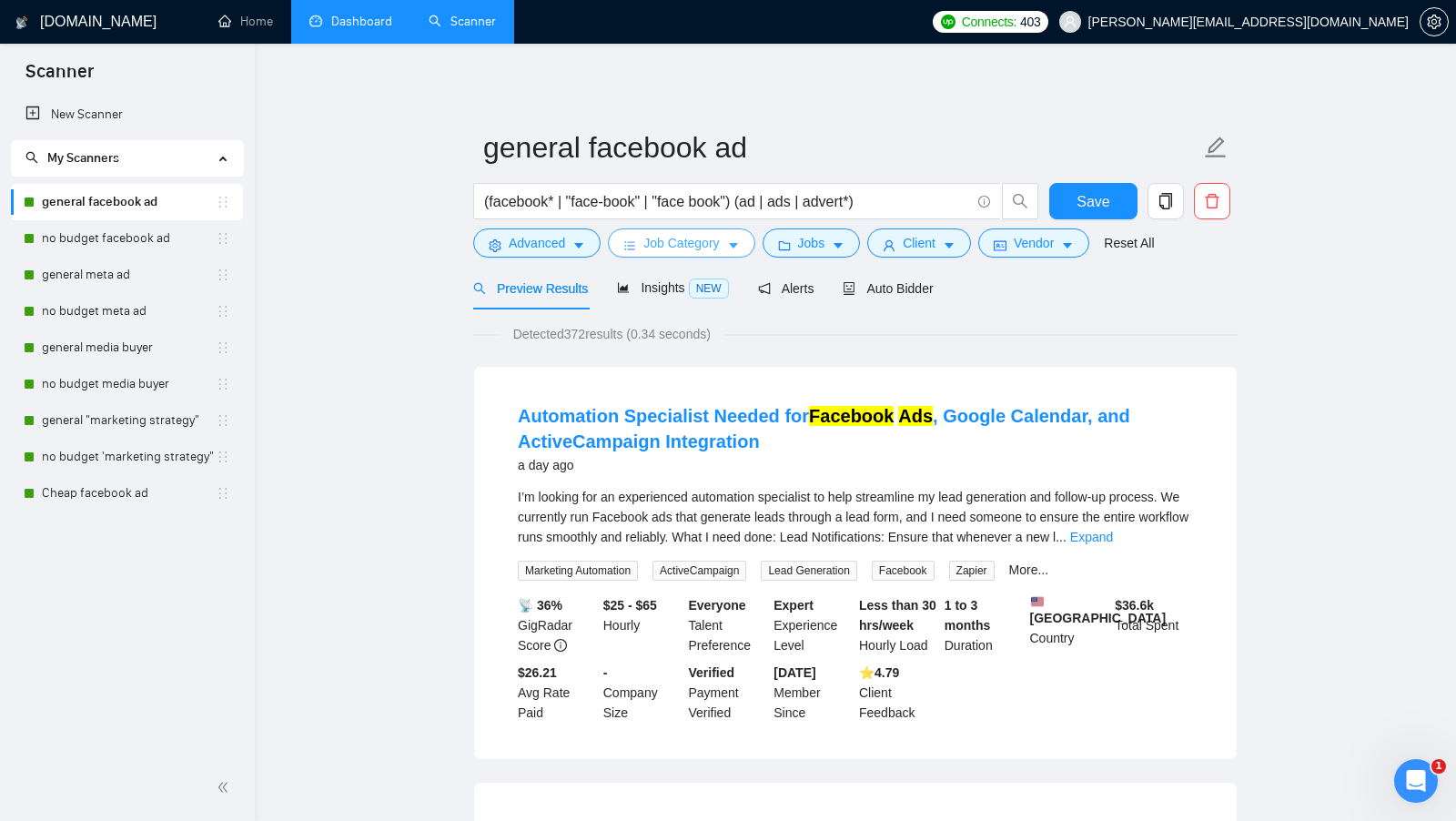
click at [668, 244] on span "Job Category" at bounding box center [681, 243] width 76 height 20
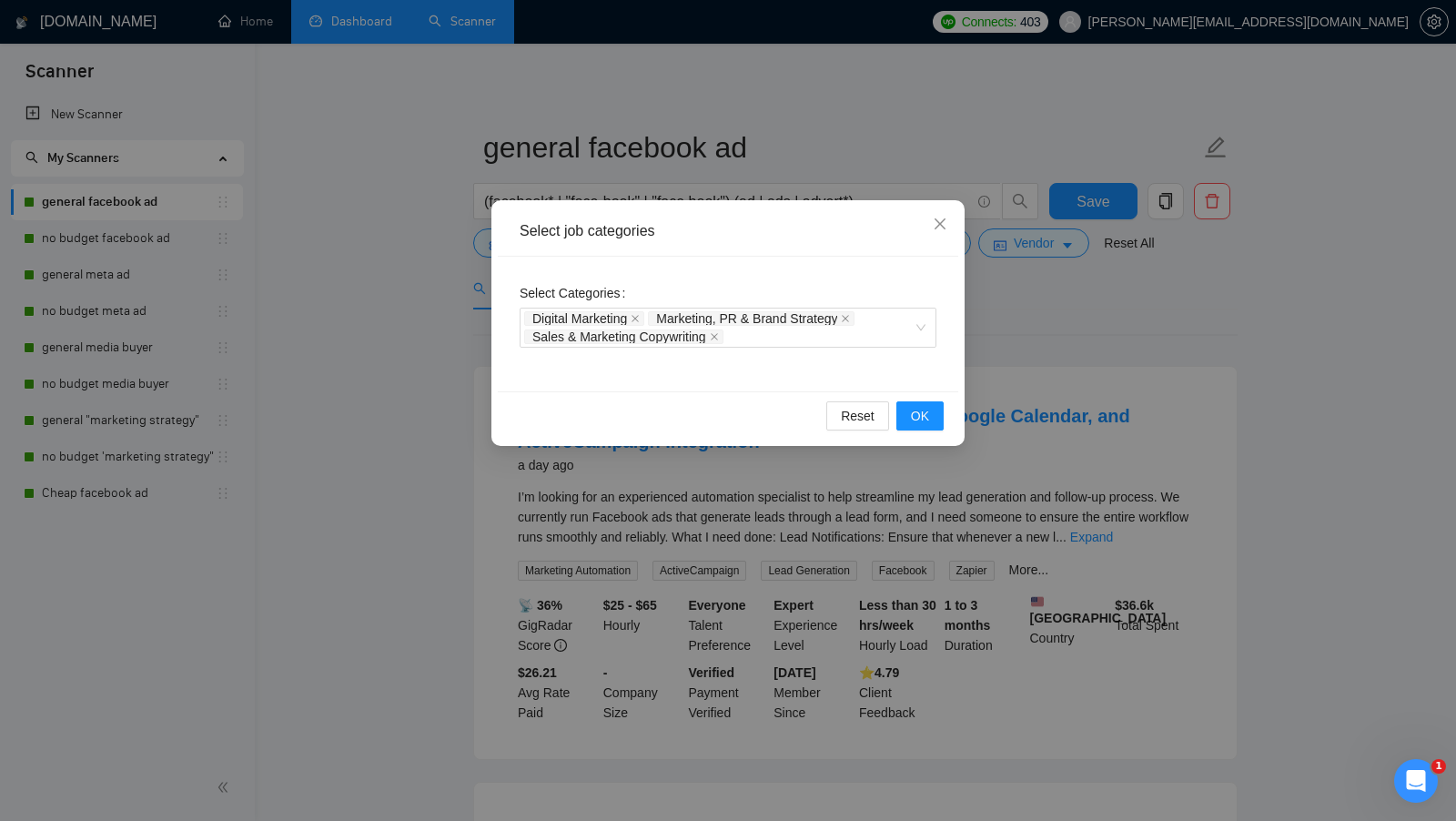
click at [1034, 319] on div "Select job categories Select Categories Digital Marketing Marketing, PR & Brand…" at bounding box center [728, 410] width 1456 height 821
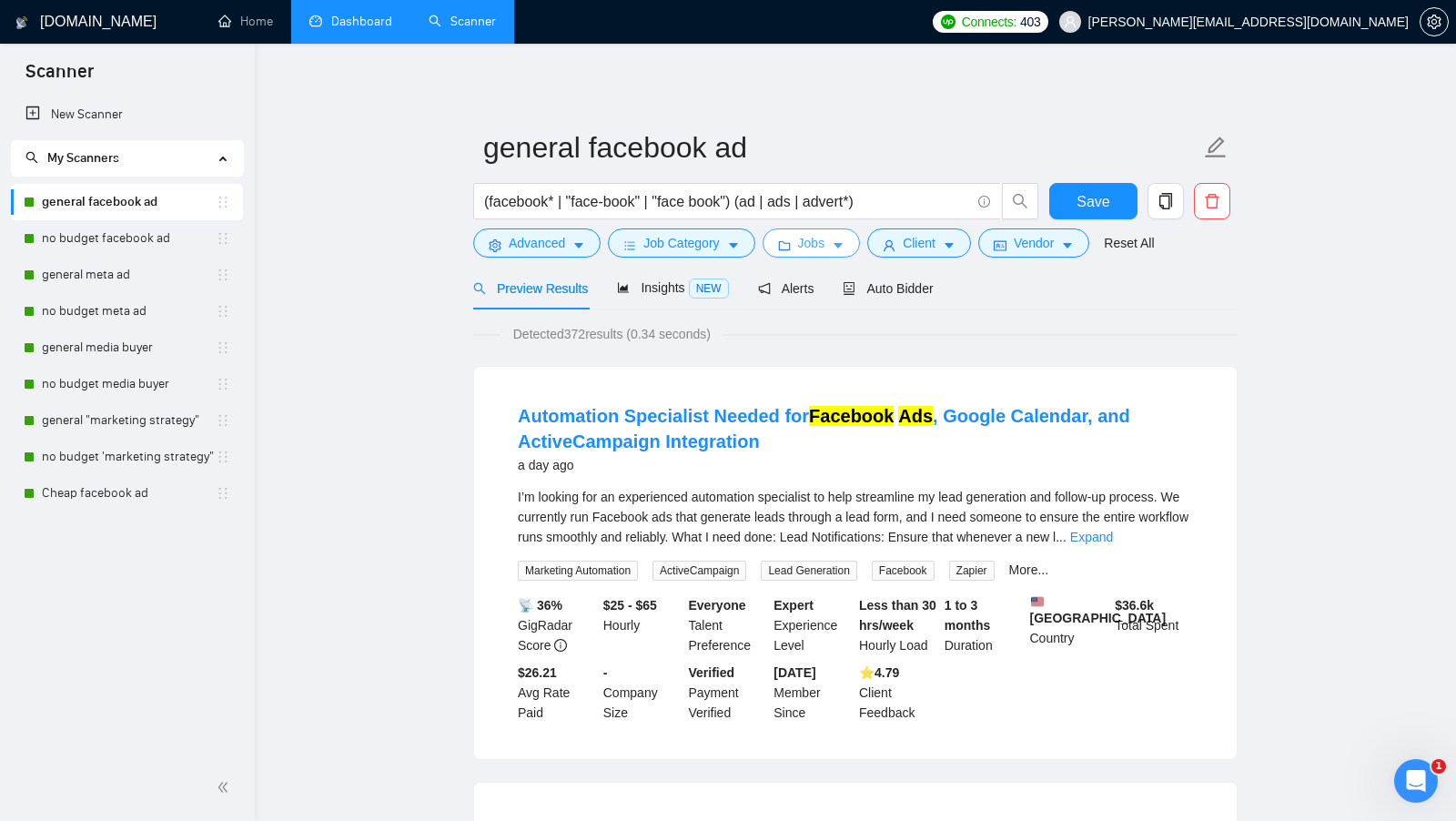
click at [838, 248] on icon "caret-down" at bounding box center [838, 246] width 13 height 13
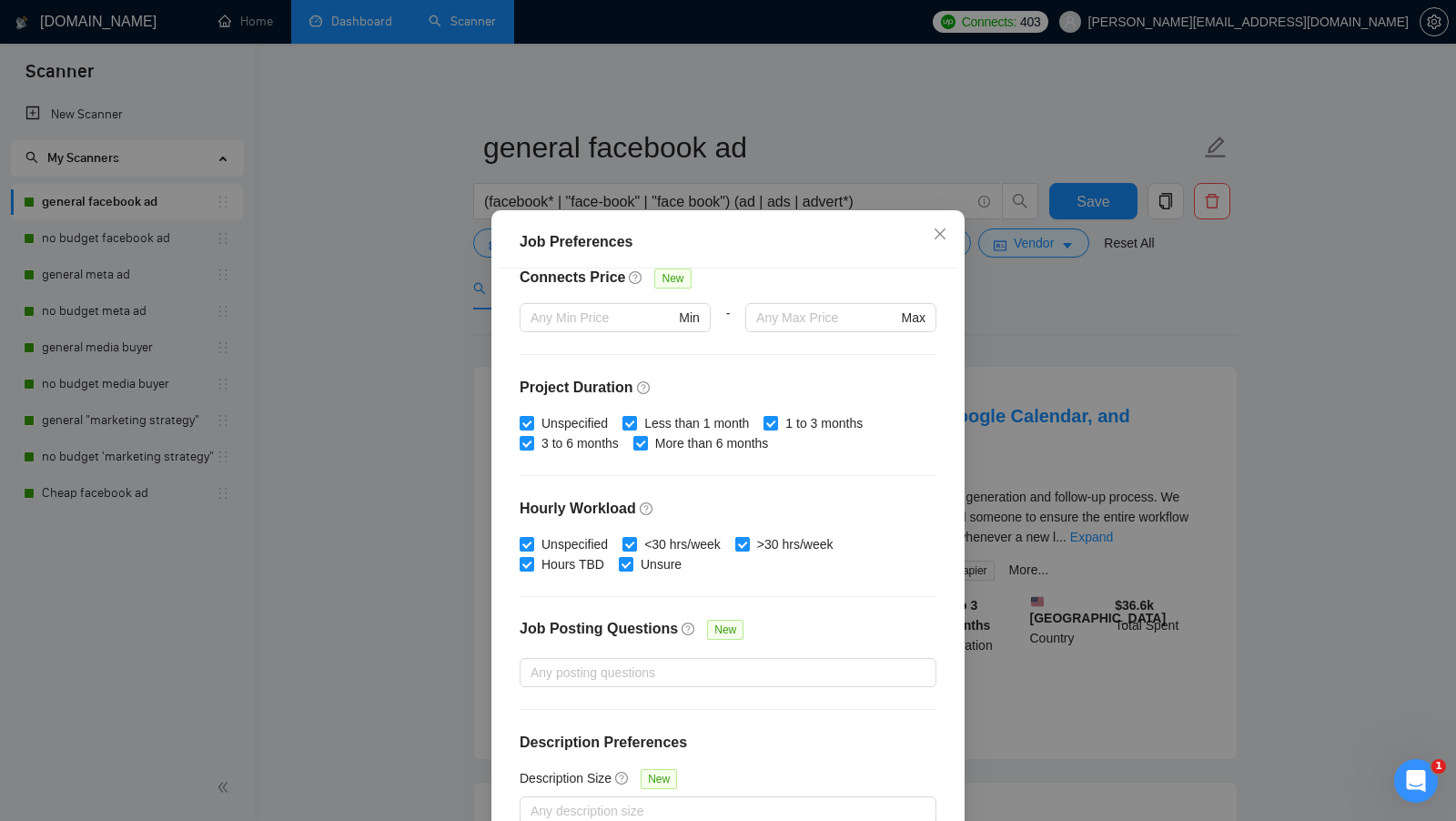
scroll to position [101, 0]
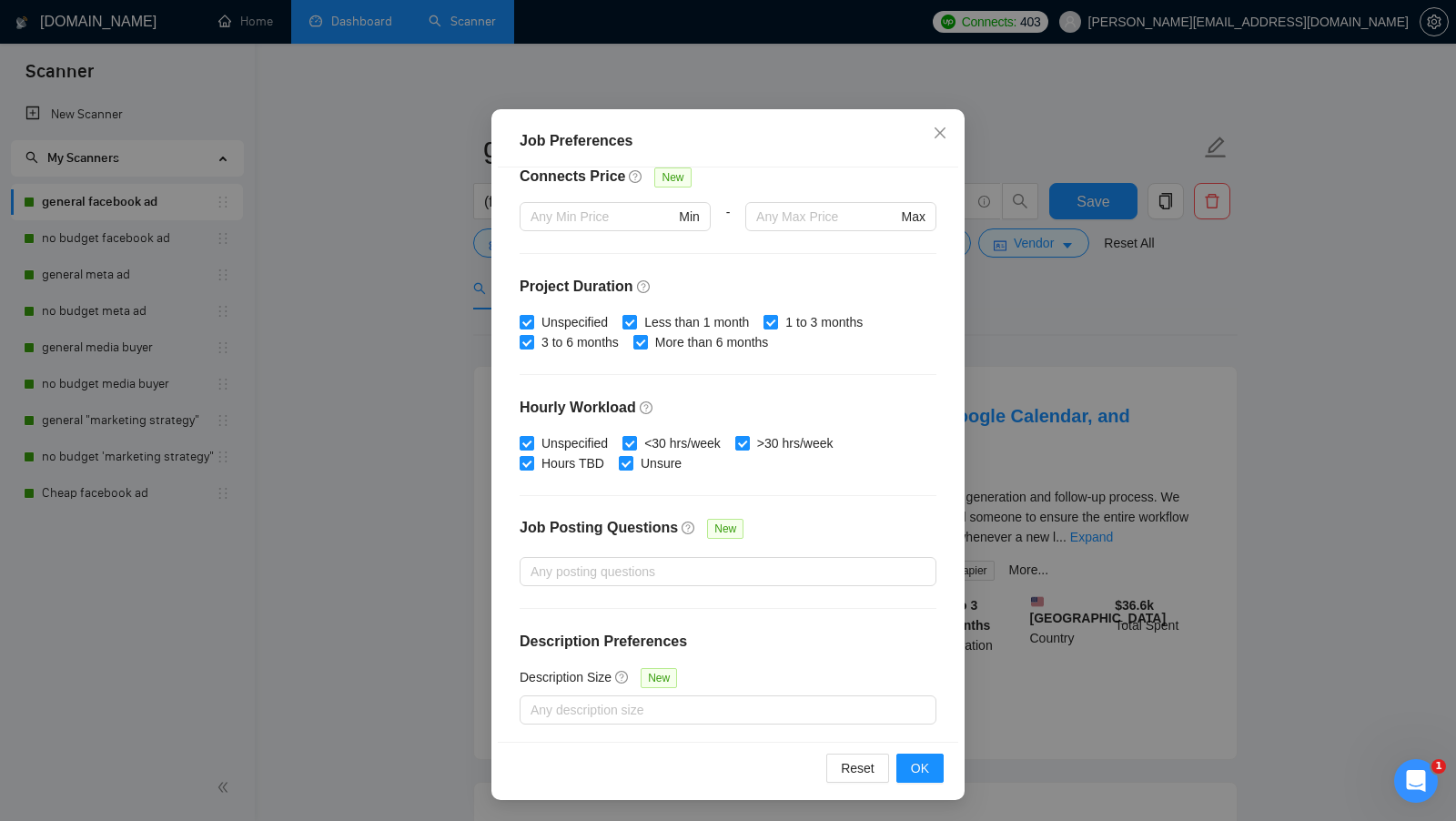
click at [1010, 423] on div "Job Preferences Budget Project Type All Fixed Price Hourly Rate Fixed Price Bud…" at bounding box center [728, 410] width 1456 height 821
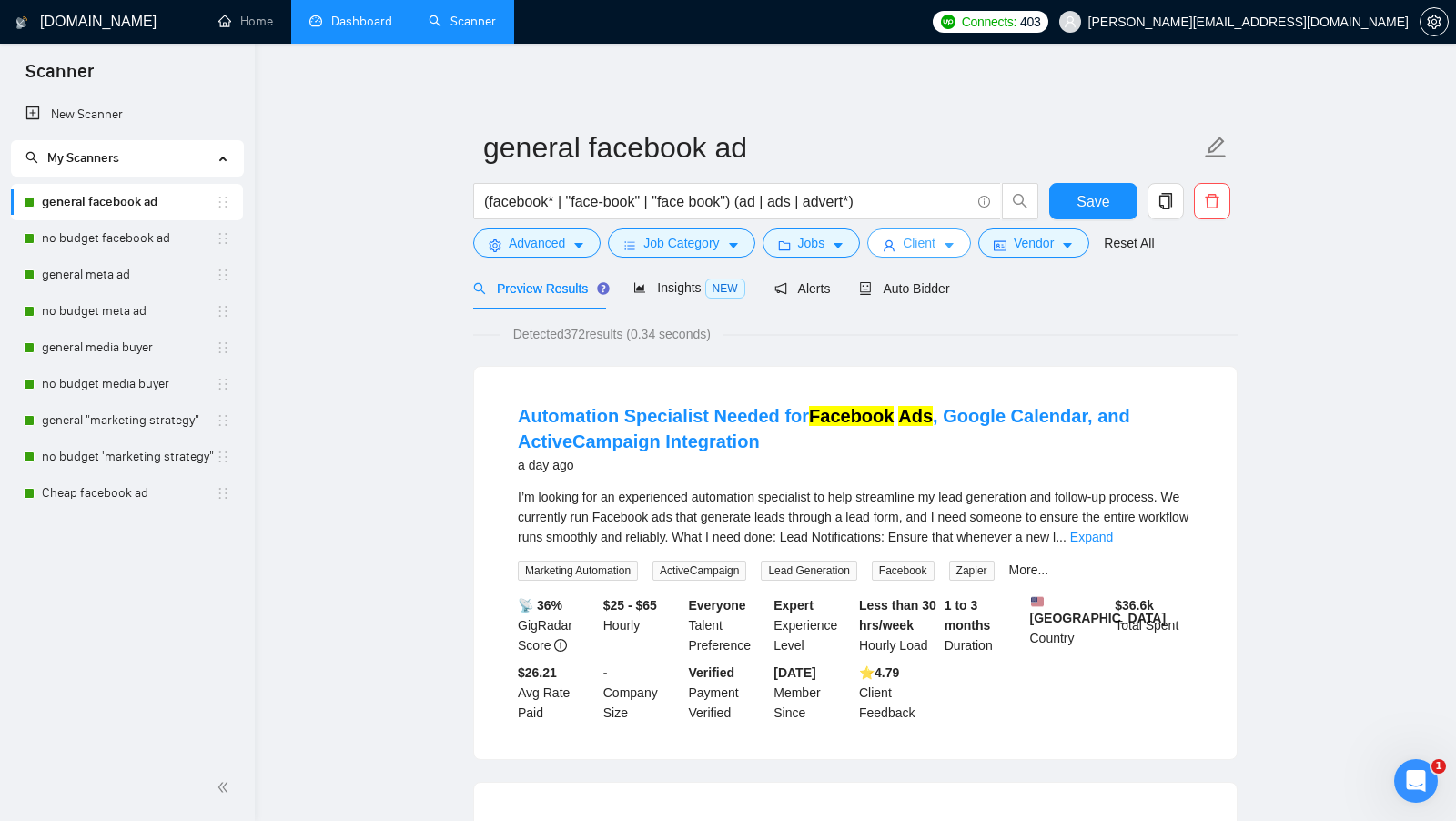
scroll to position [0, 0]
click at [918, 236] on span "Client" at bounding box center [919, 243] width 32 height 20
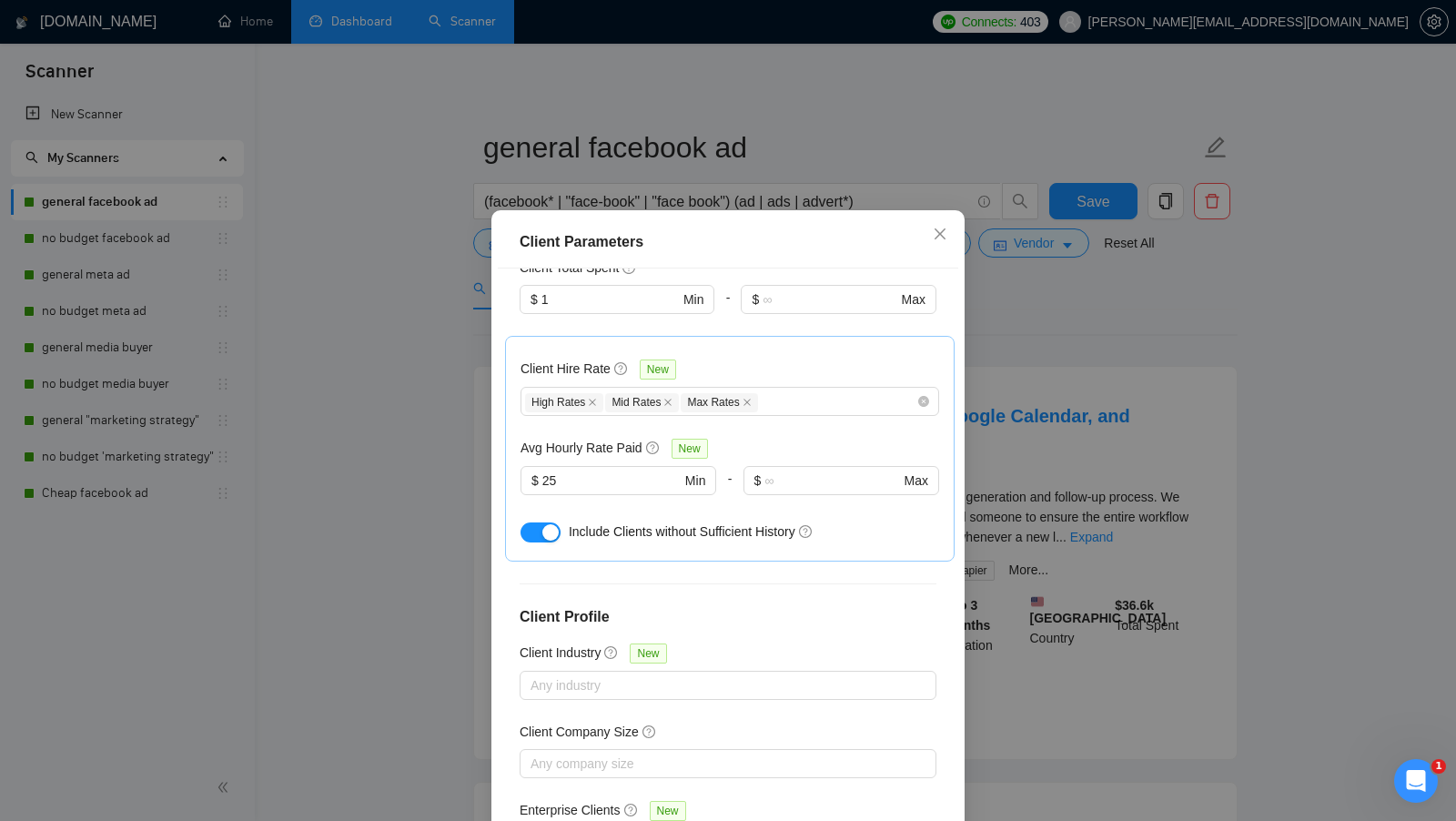
scroll to position [101, 0]
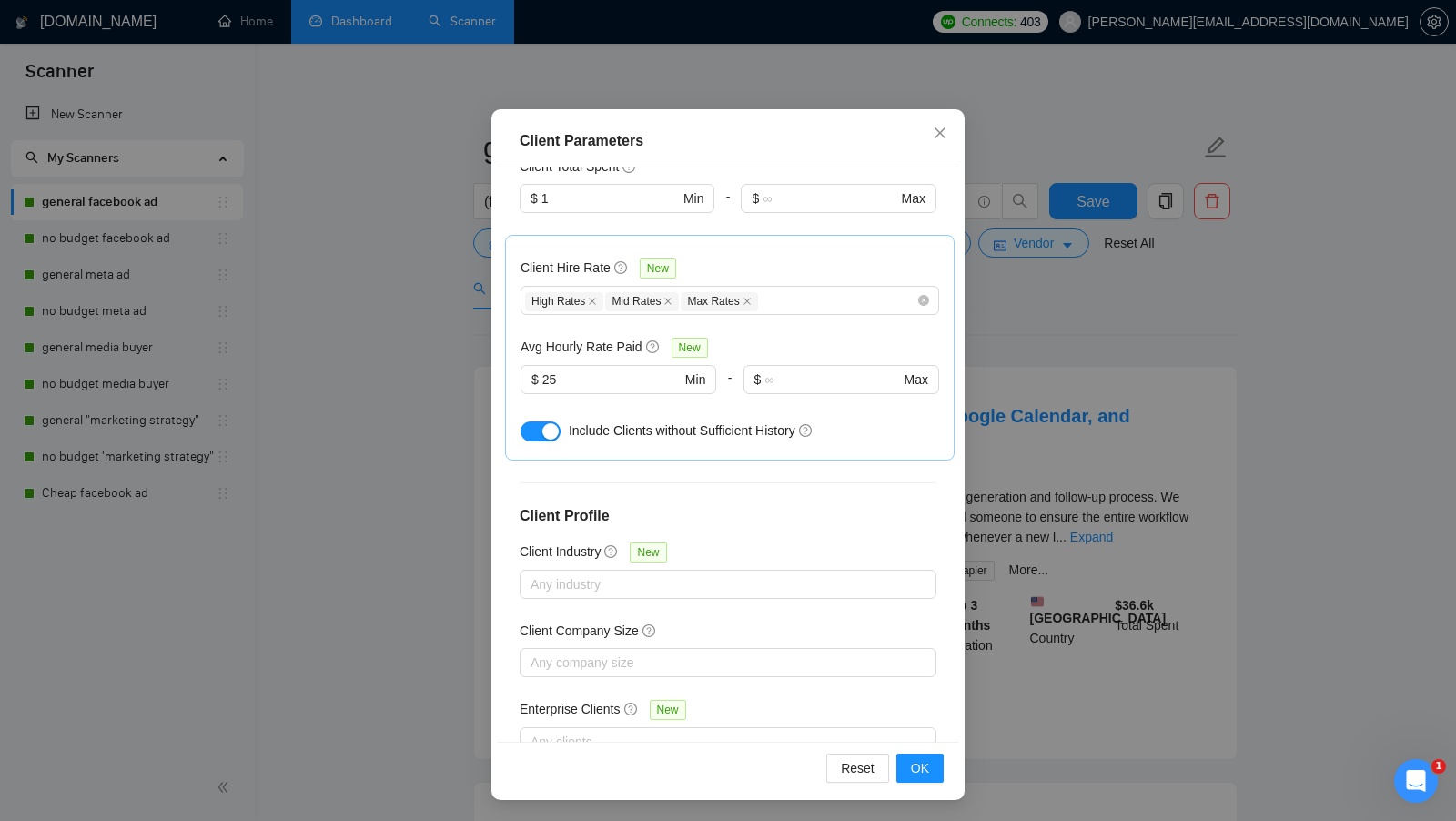
click at [1022, 454] on div "Client Parameters Client Location Include Client Countries [GEOGRAPHIC_DATA] [G…" at bounding box center [728, 410] width 1456 height 821
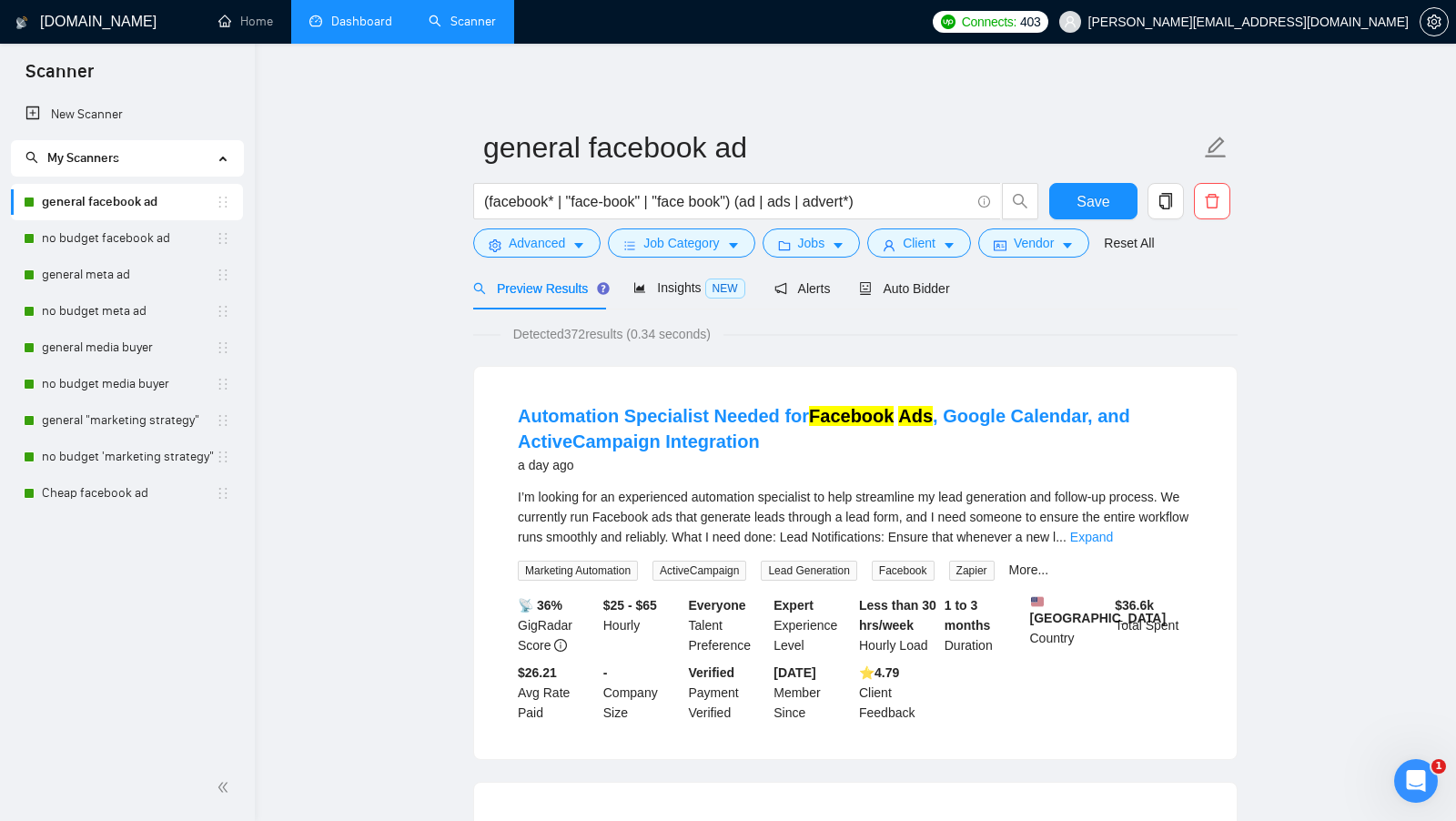
scroll to position [0, 0]
click at [1037, 233] on span "Vendor" at bounding box center [1033, 243] width 40 height 20
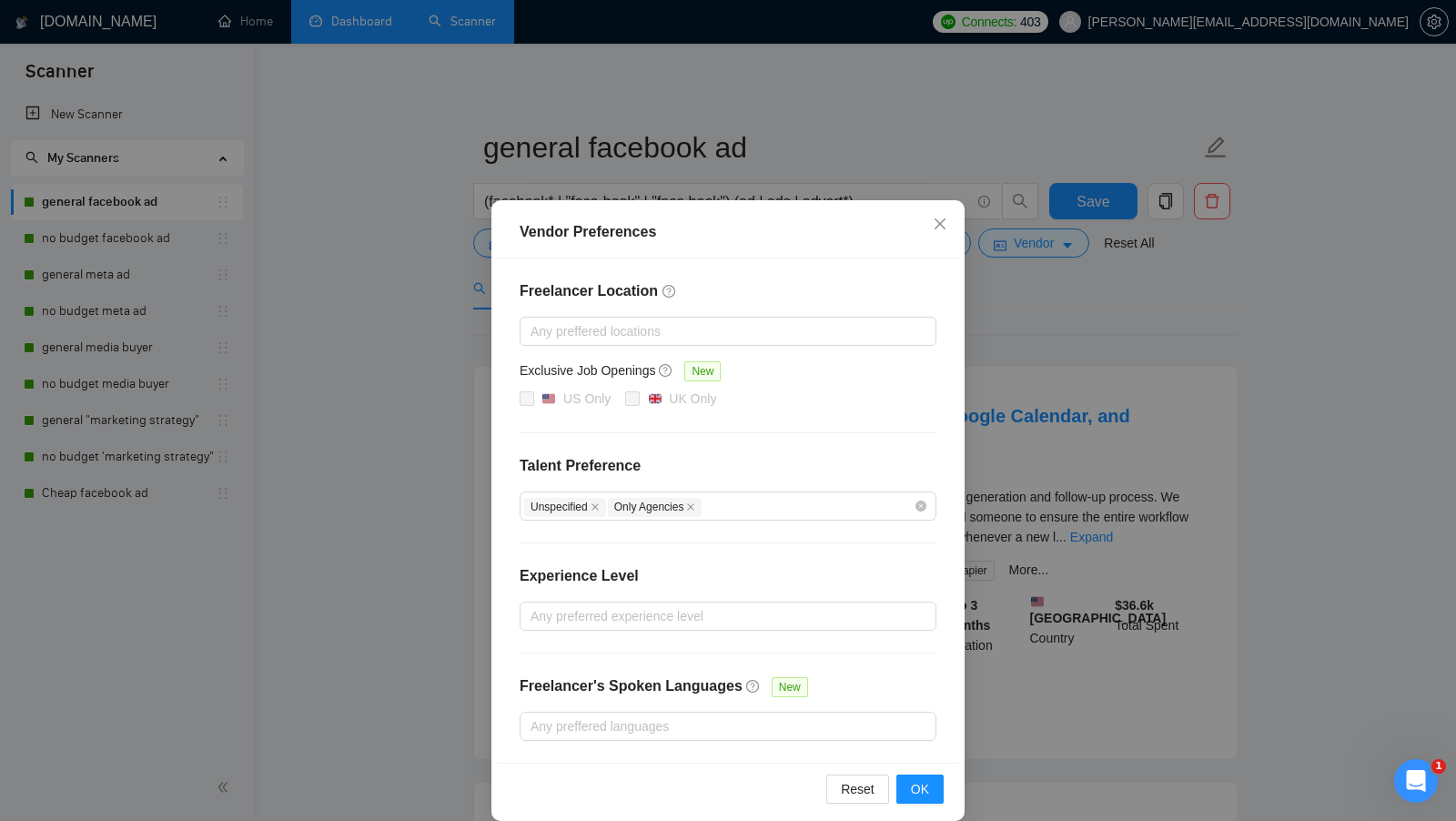
scroll to position [16, 0]
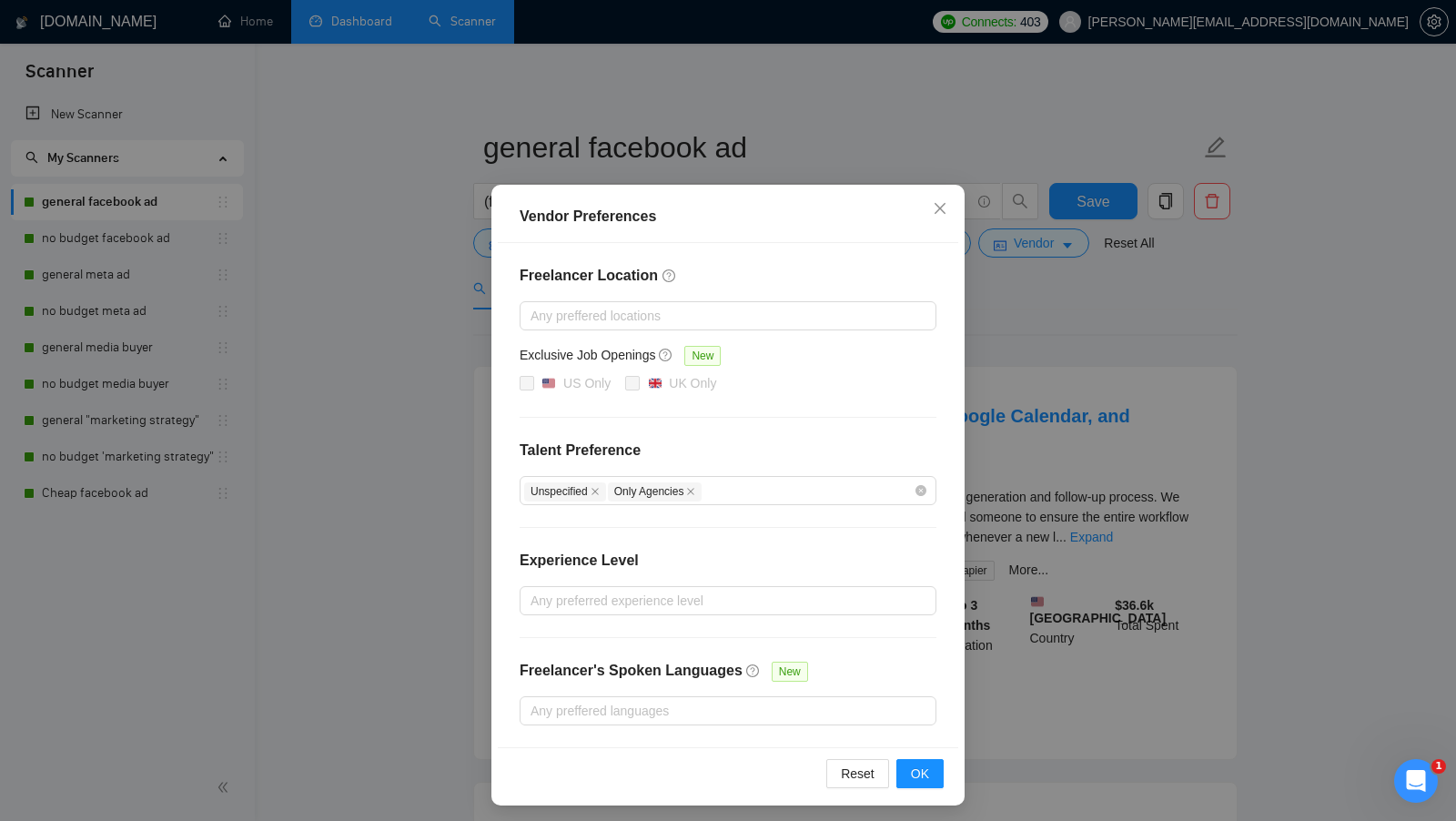
click at [1035, 489] on div "Vendor Preferences Freelancer Location Any preffered locations Exclusive Job Op…" at bounding box center [728, 410] width 1456 height 821
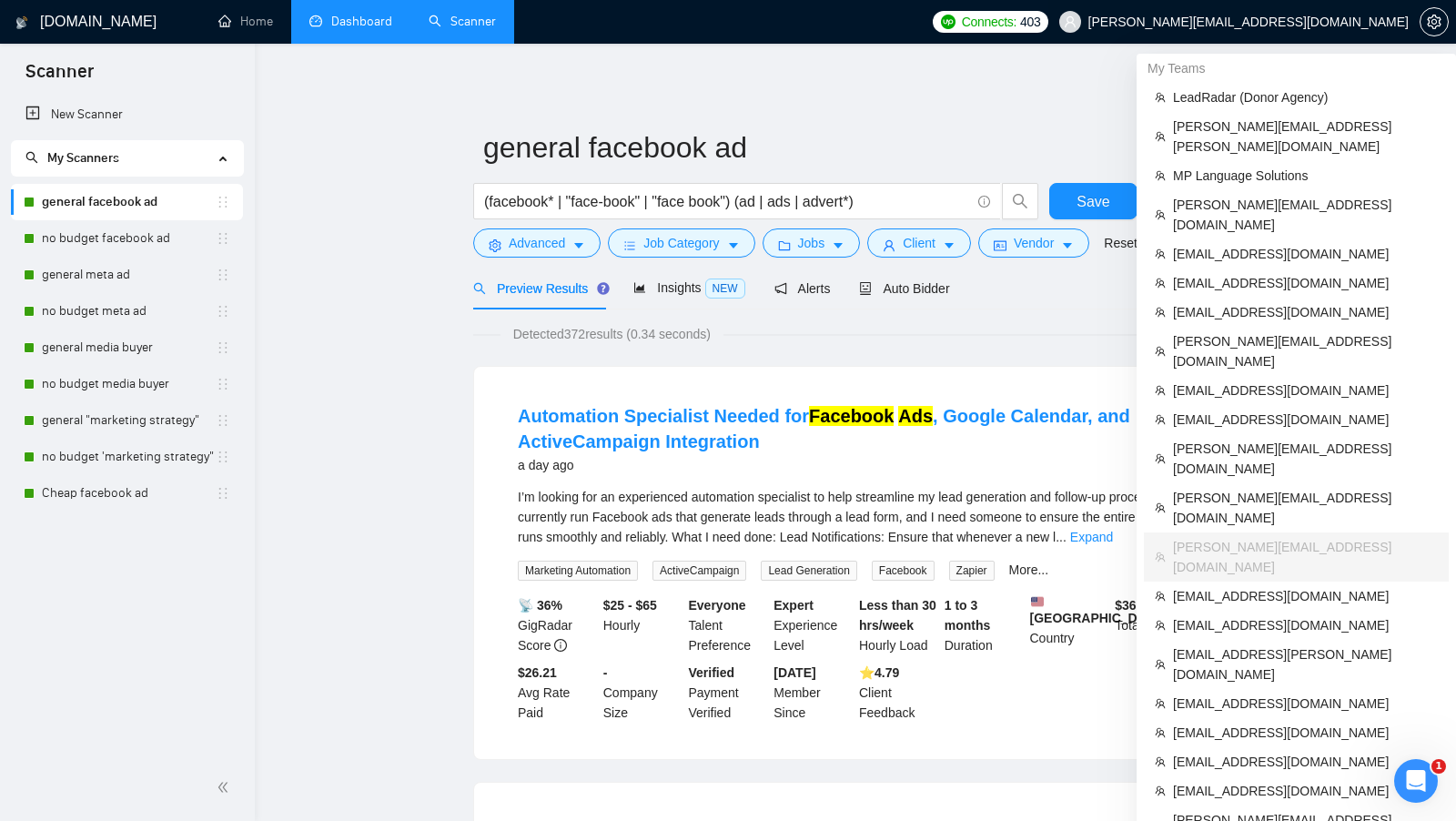
click at [1350, 13] on span "[PERSON_NAME][EMAIL_ADDRESS][DOMAIN_NAME]" at bounding box center [1234, 21] width 371 height 58
copy div "[PERSON_NAME][EMAIL_ADDRESS][DOMAIN_NAME]"
drag, startPoint x: 1325, startPoint y: 247, endPoint x: 731, endPoint y: 71, distance: 619.5
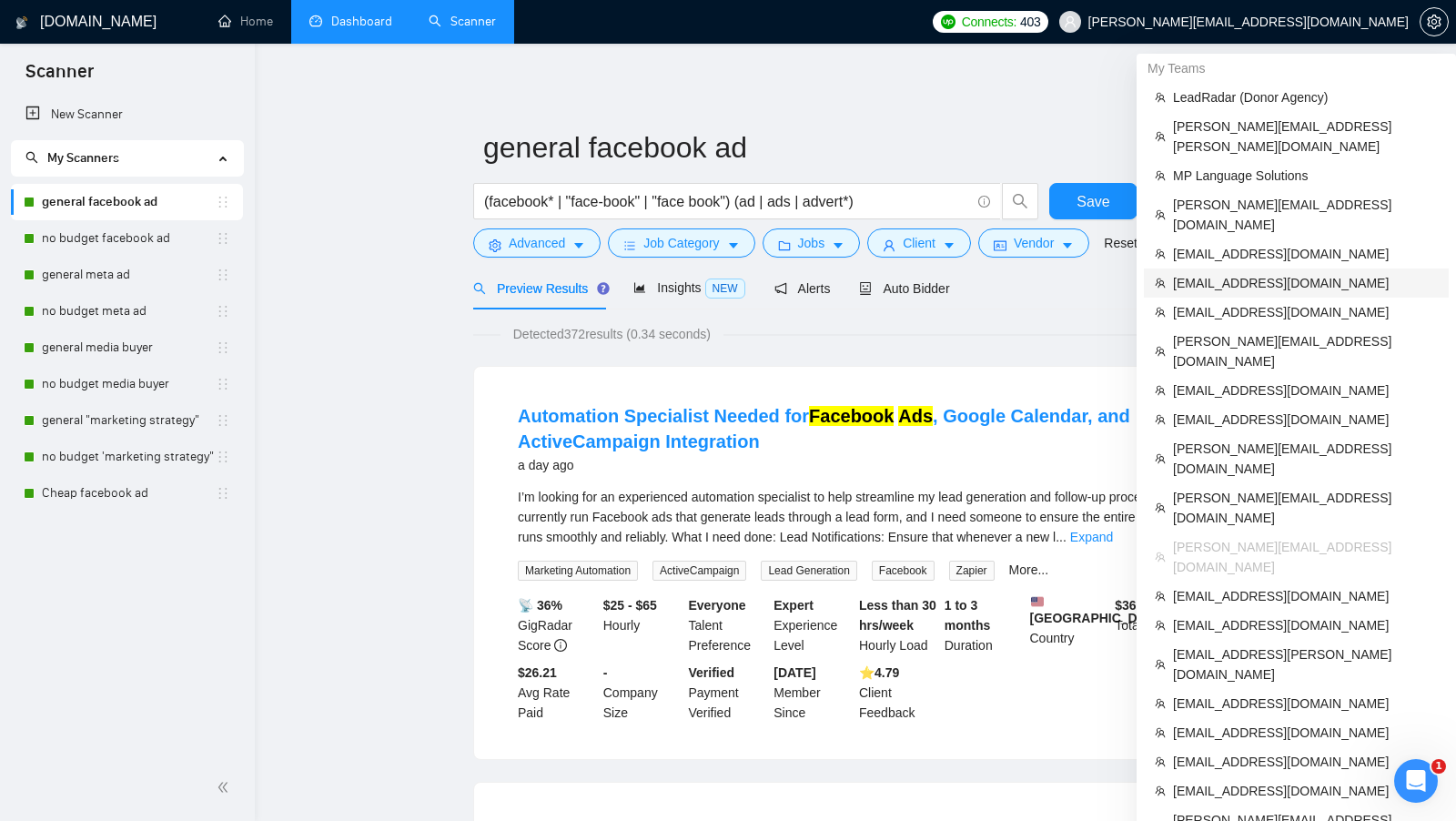
click at [1324, 273] on span "[EMAIL_ADDRESS][DOMAIN_NAME]" at bounding box center [1306, 284] width 265 height 20
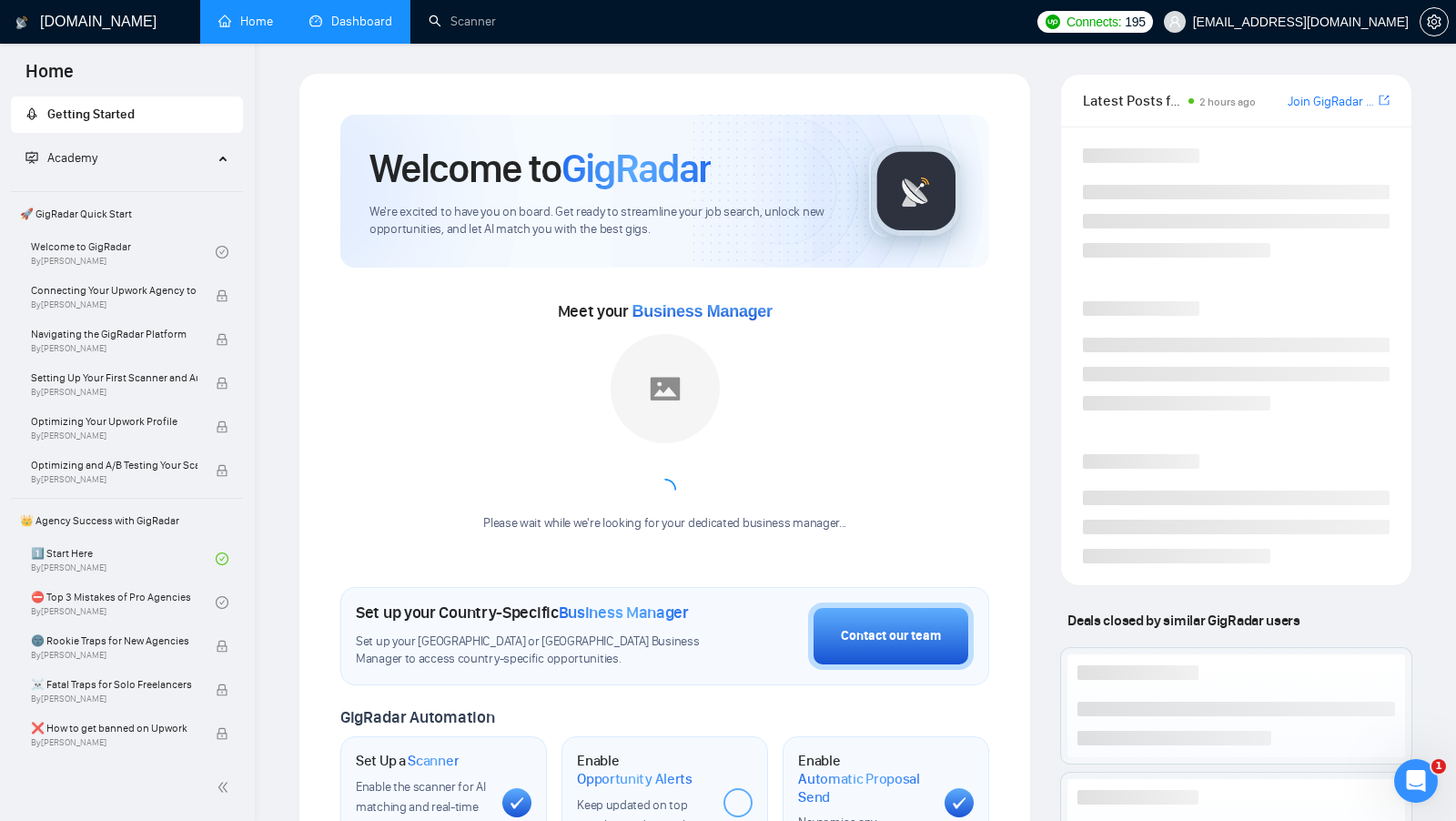
click at [371, 14] on link "Dashboard" at bounding box center [351, 21] width 83 height 16
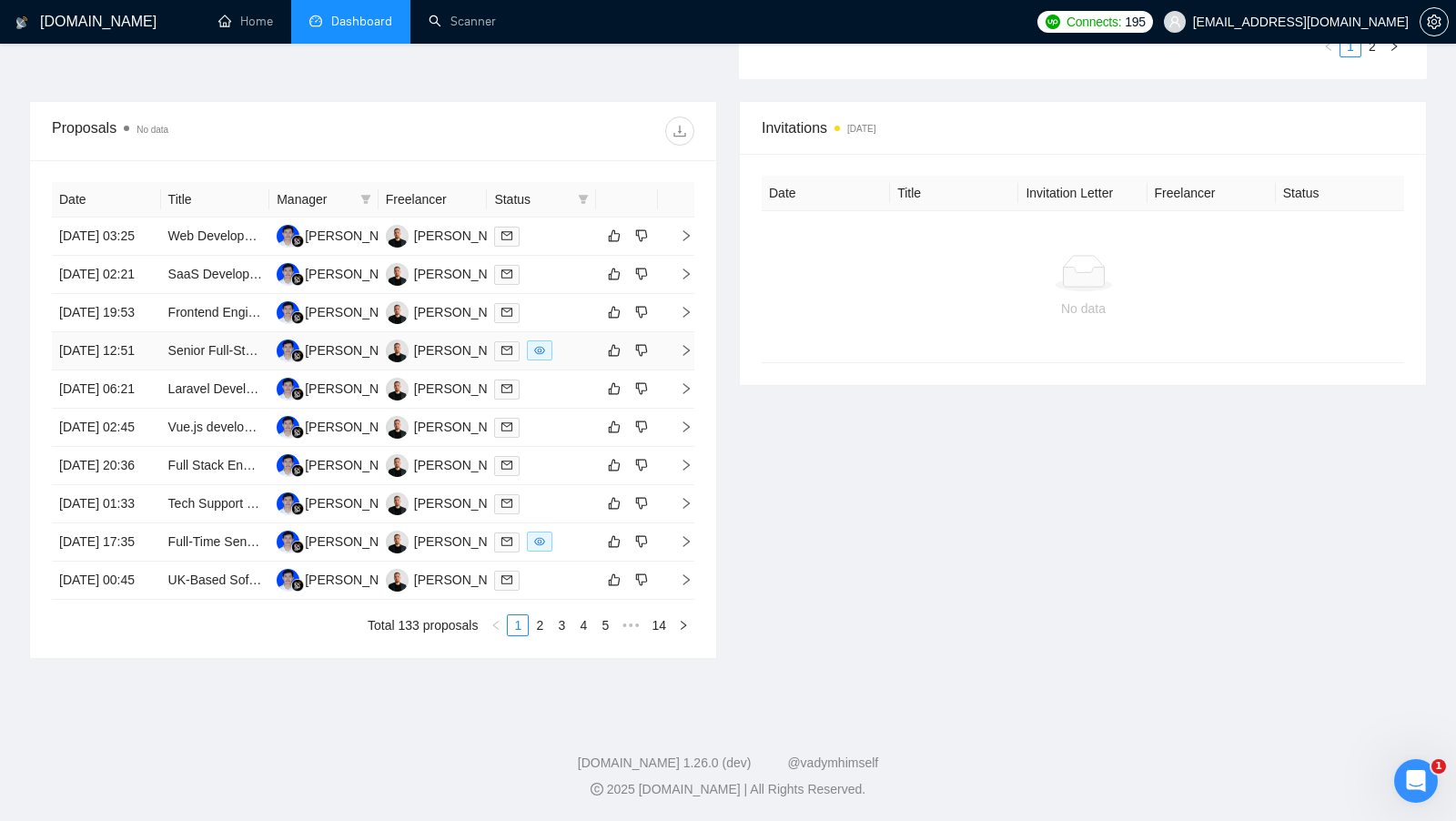
scroll to position [674, 0]
click at [569, 351] on div at bounding box center [541, 351] width 95 height 21
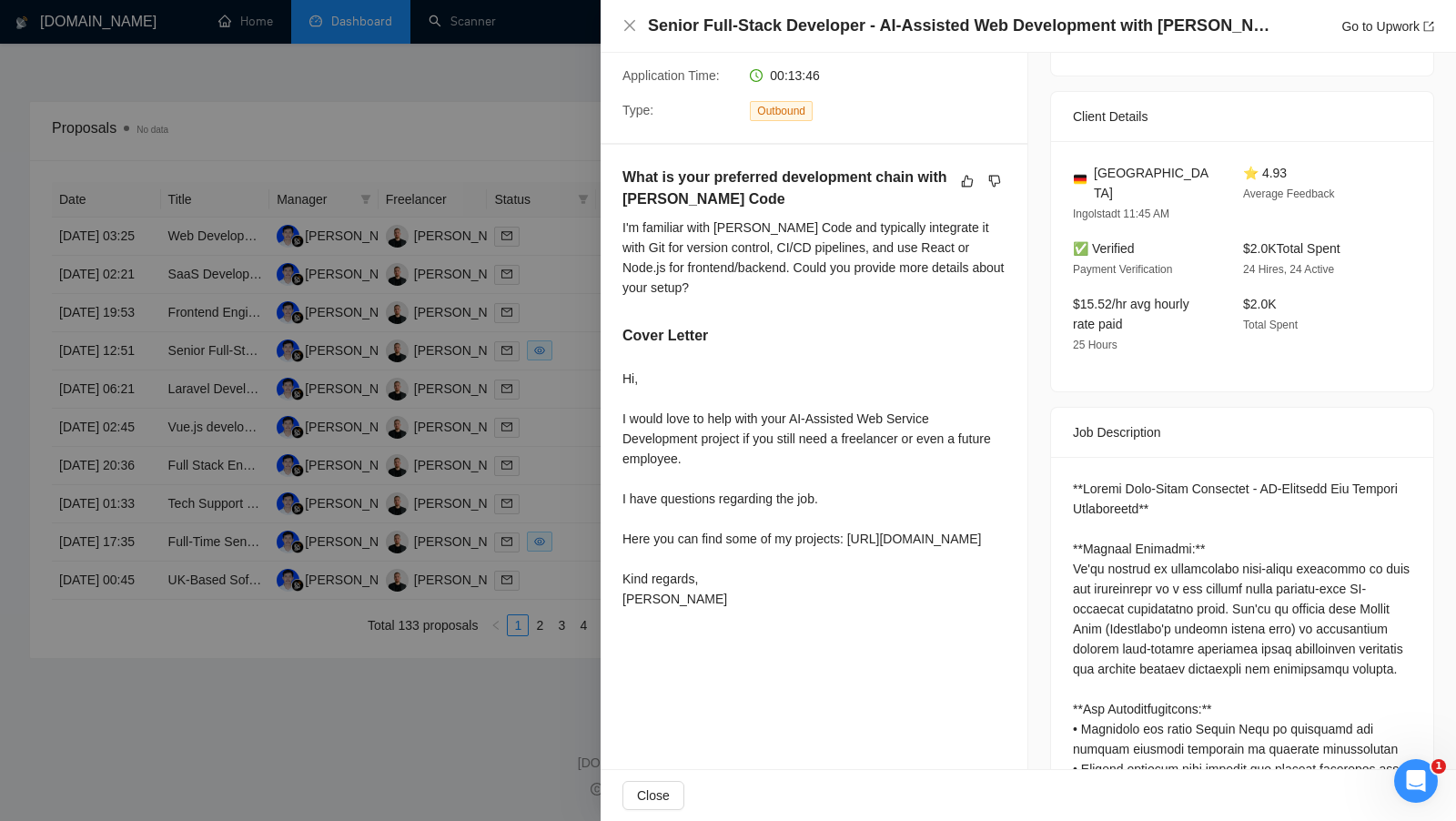
scroll to position [393, 0]
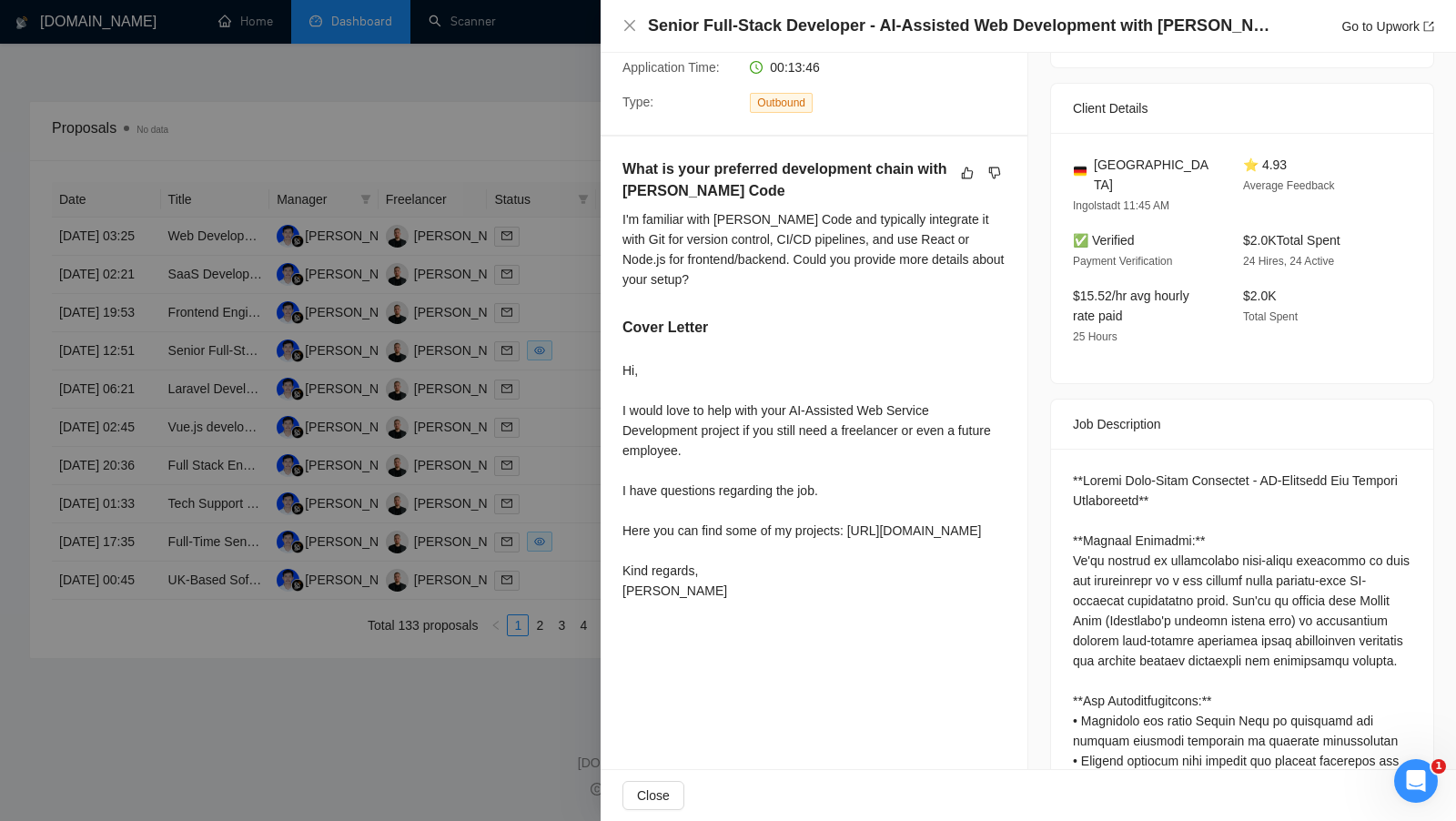
click at [534, 471] on div at bounding box center [728, 410] width 1456 height 821
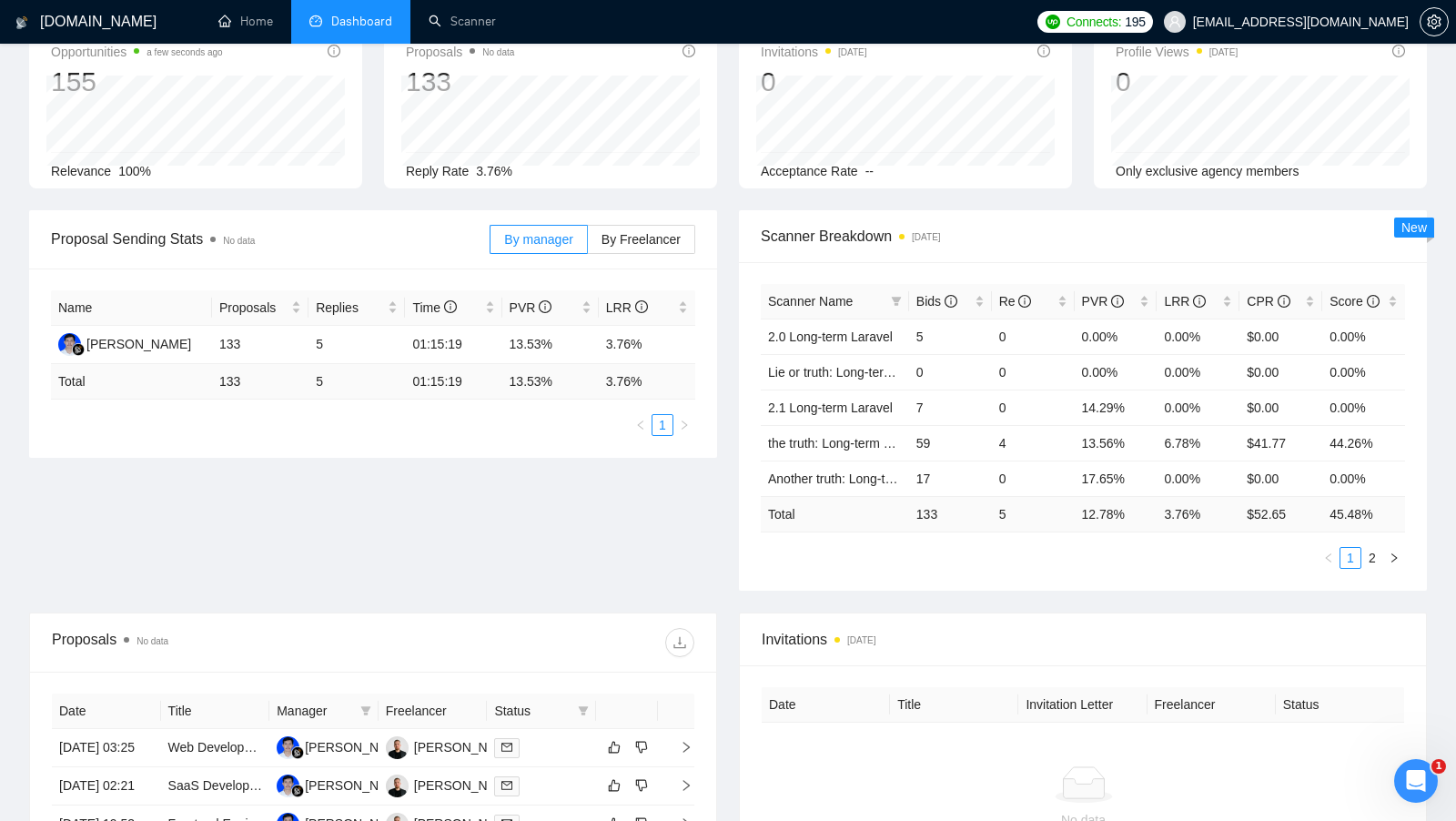
scroll to position [103, 0]
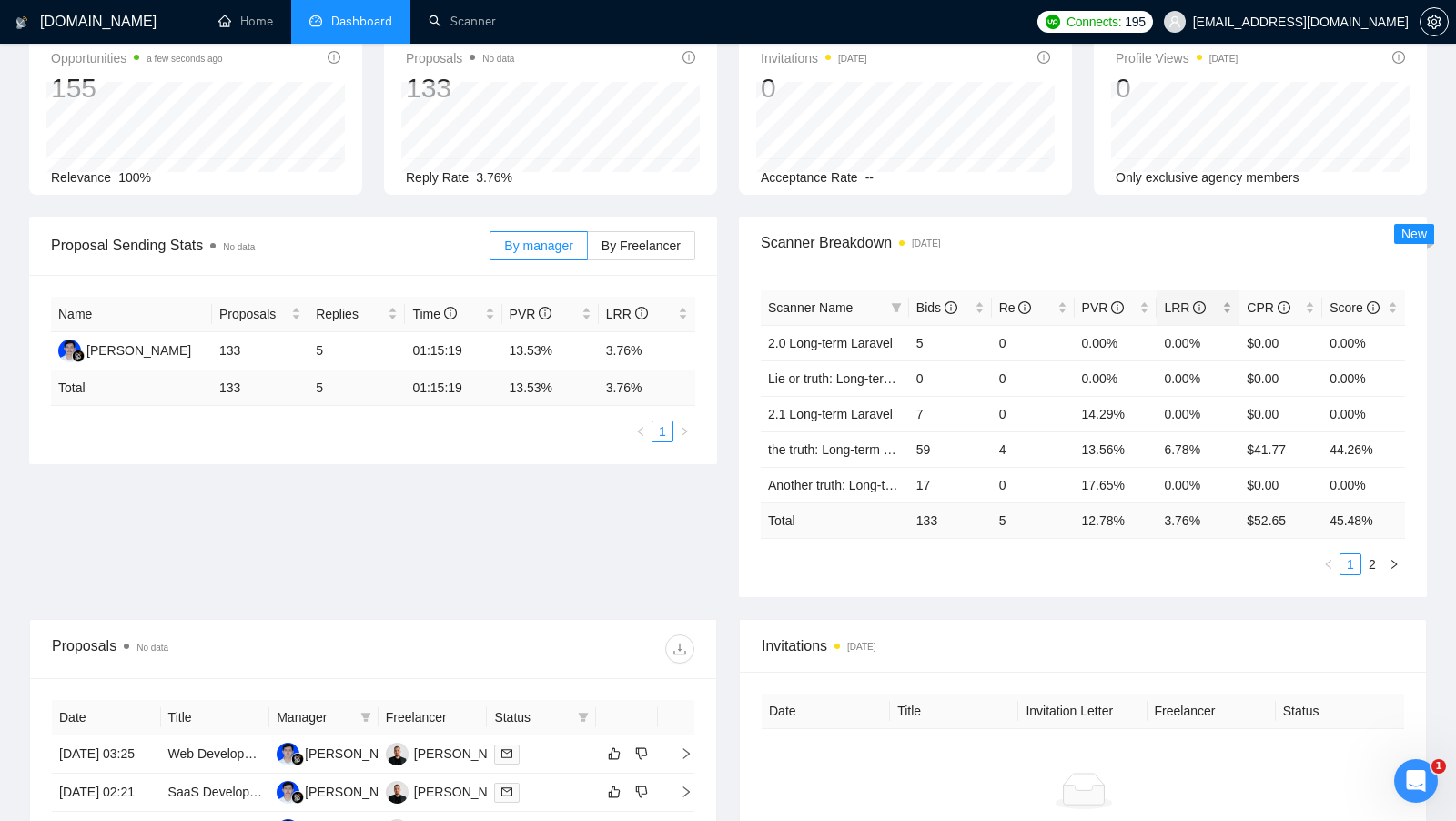
click at [1233, 306] on div "LRR" at bounding box center [1198, 308] width 68 height 20
click at [1233, 303] on div "LRR" at bounding box center [1198, 308] width 68 height 20
click at [837, 338] on link "the truth: Long-term vue gigradar" at bounding box center [861, 344] width 187 height 15
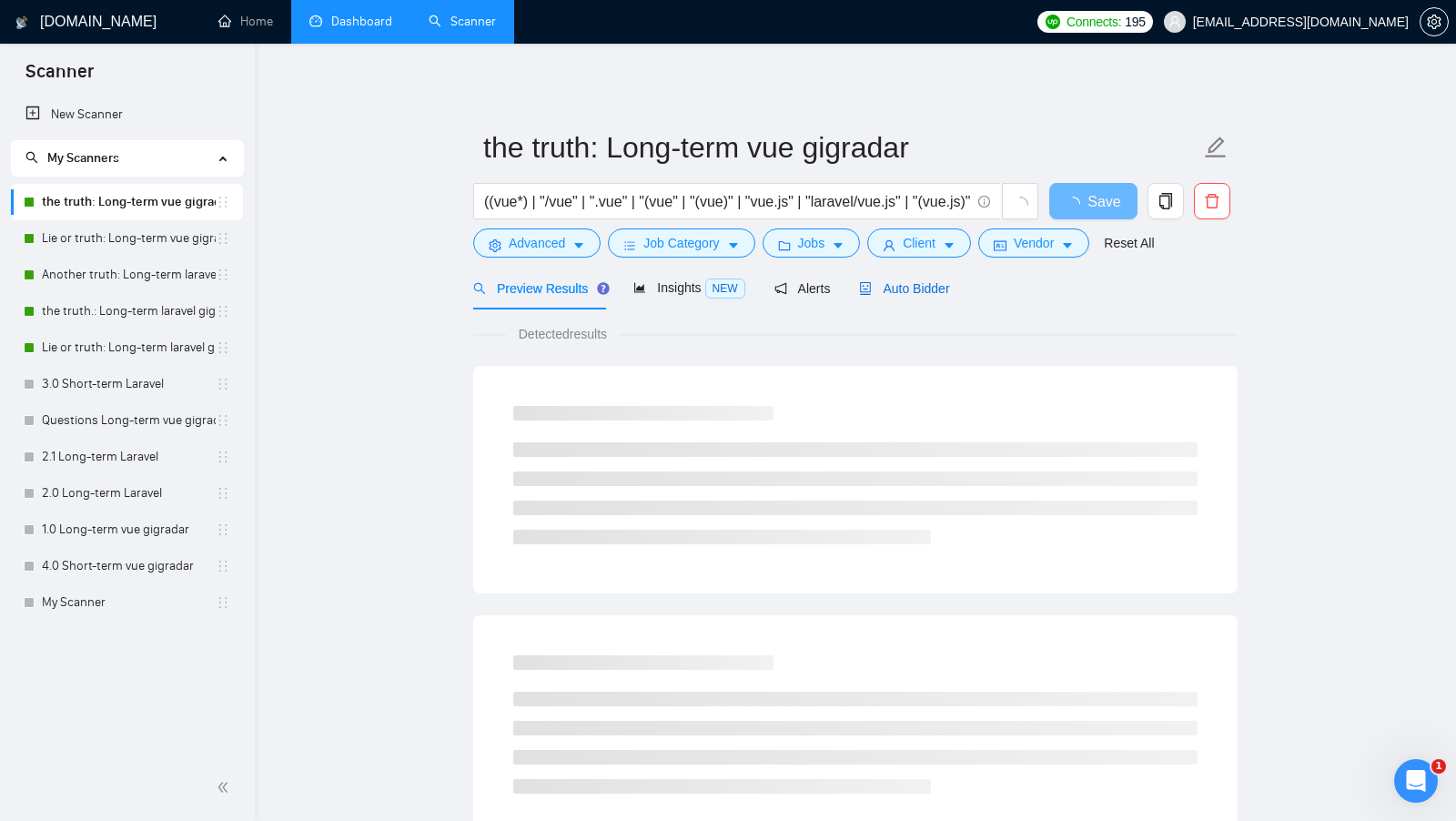
click at [919, 295] on span "Auto Bidder" at bounding box center [905, 289] width 90 height 15
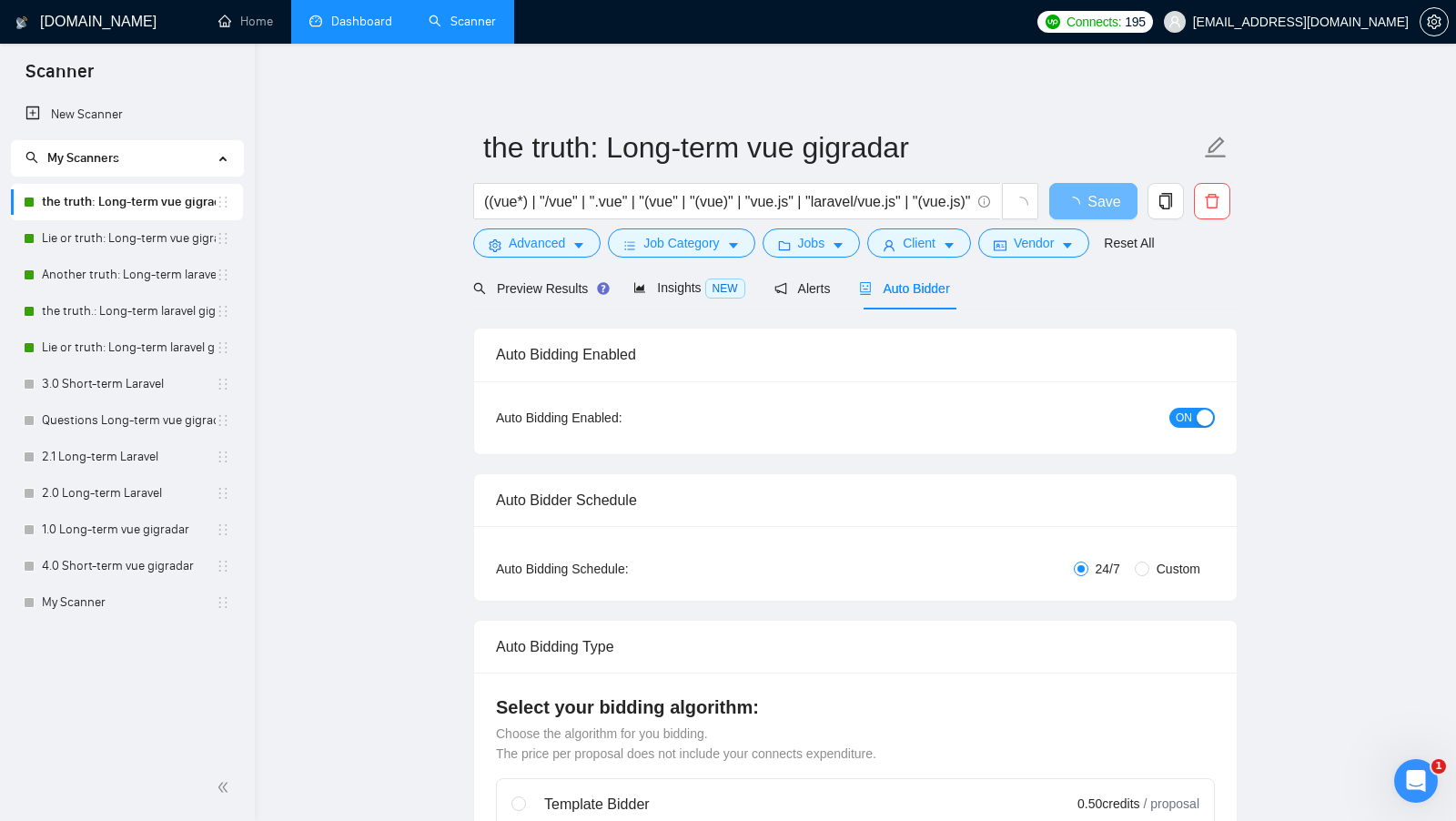
checkbox input "true"
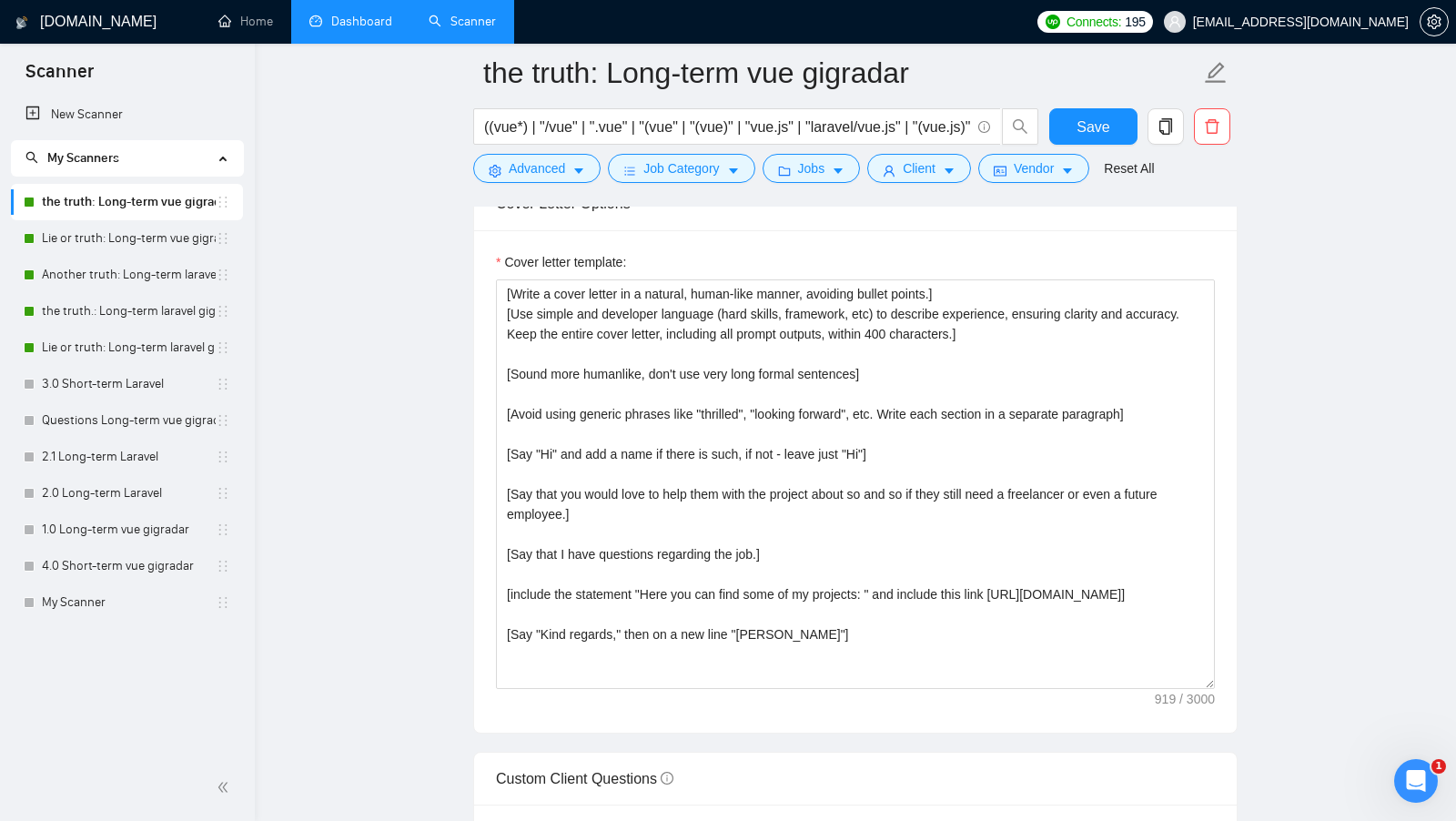
scroll to position [1942, 0]
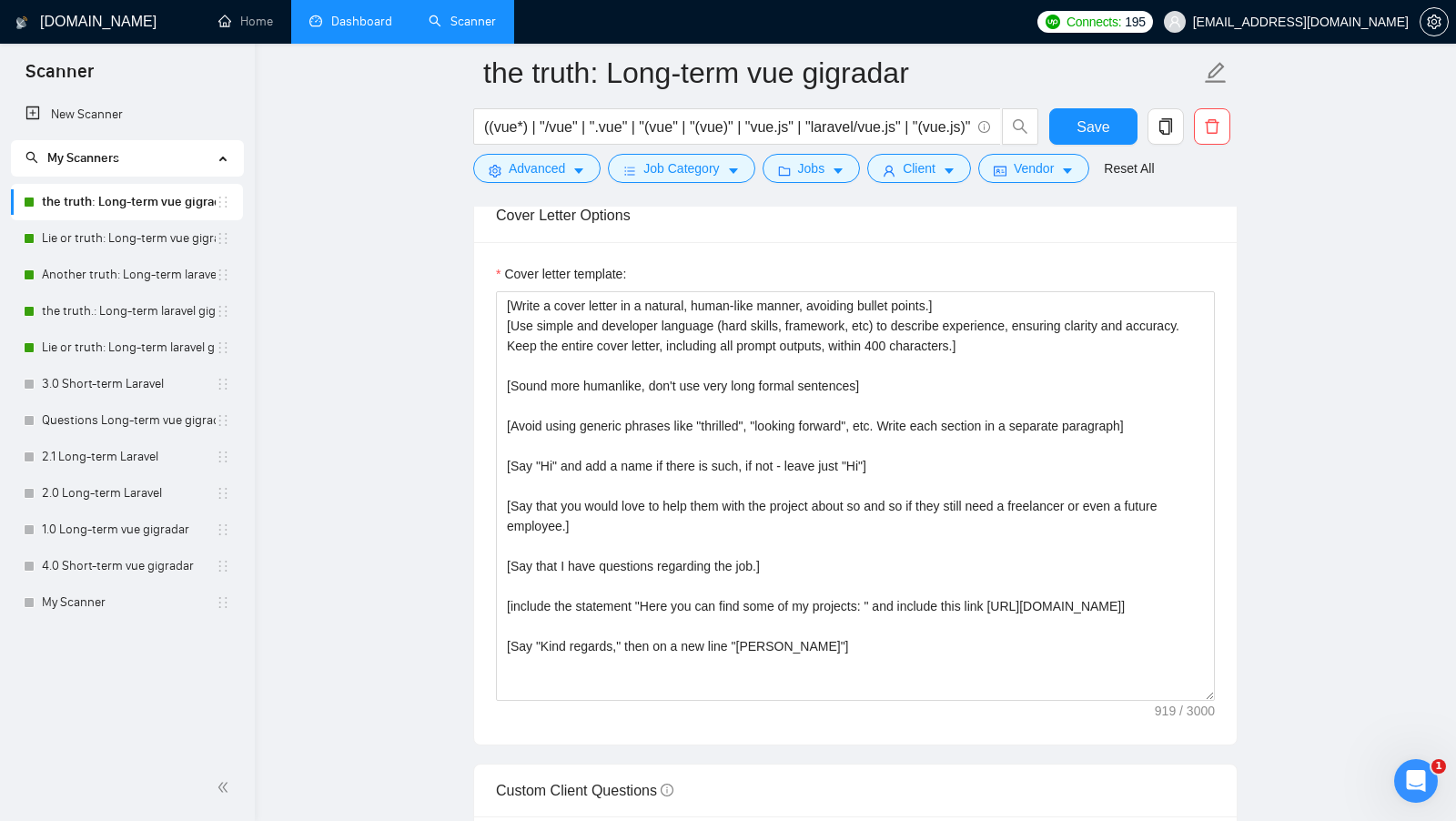
click at [390, 42] on li "Dashboard" at bounding box center [350, 21] width 119 height 43
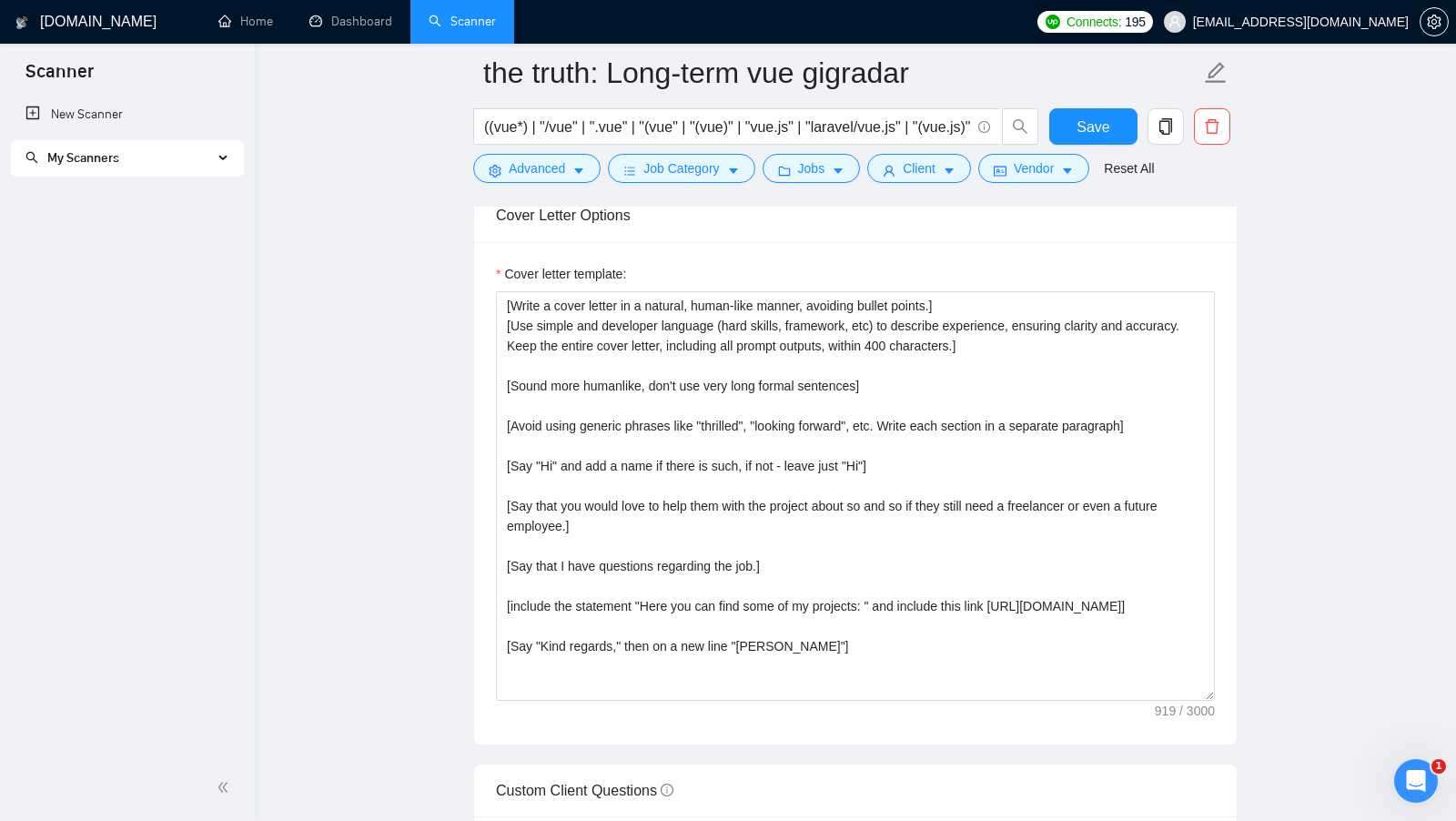
click at [375, 30] on link "Dashboard" at bounding box center [351, 21] width 83 height 16
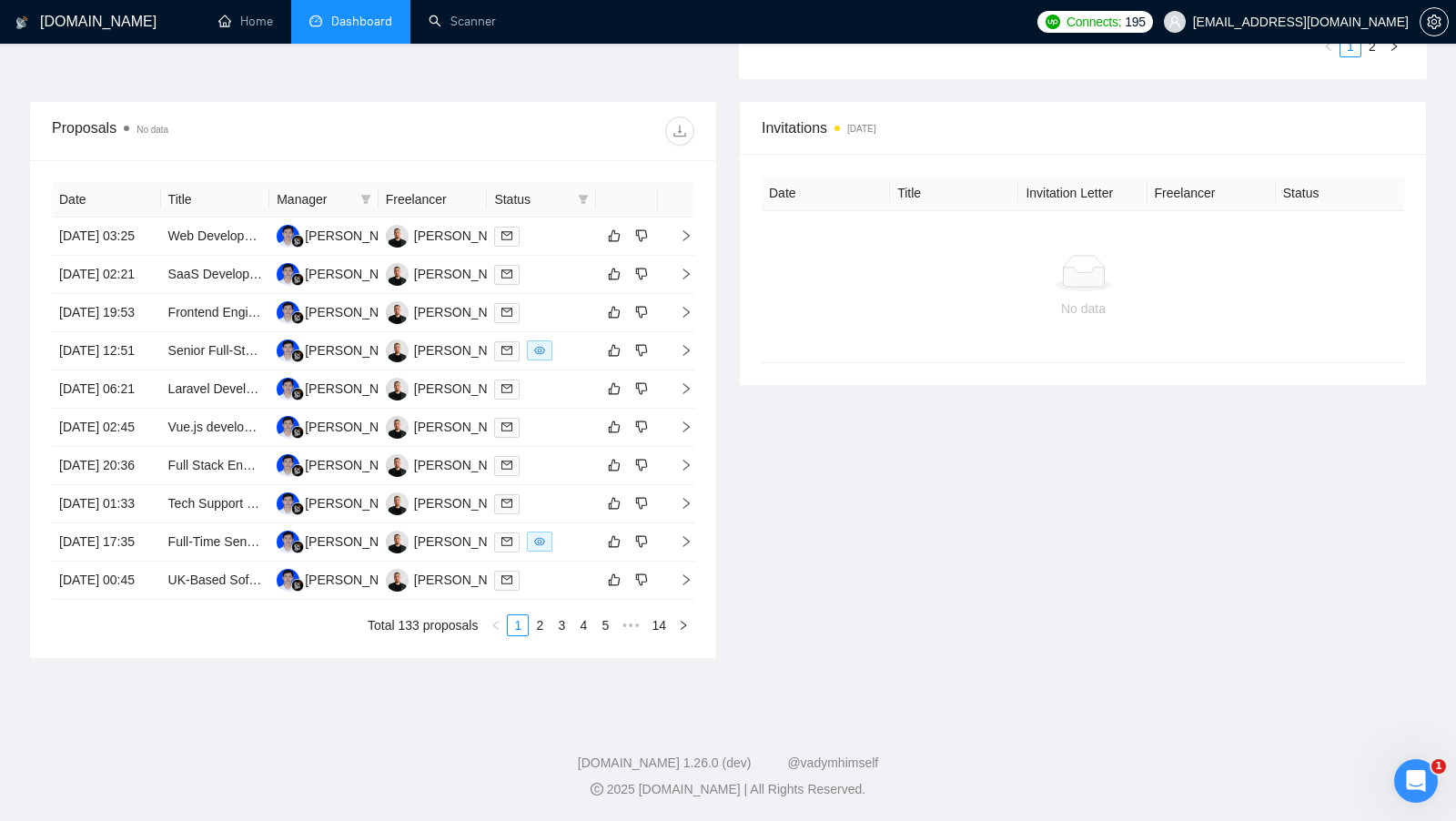
scroll to position [744, 0]
click at [570, 543] on td at bounding box center [541, 542] width 109 height 38
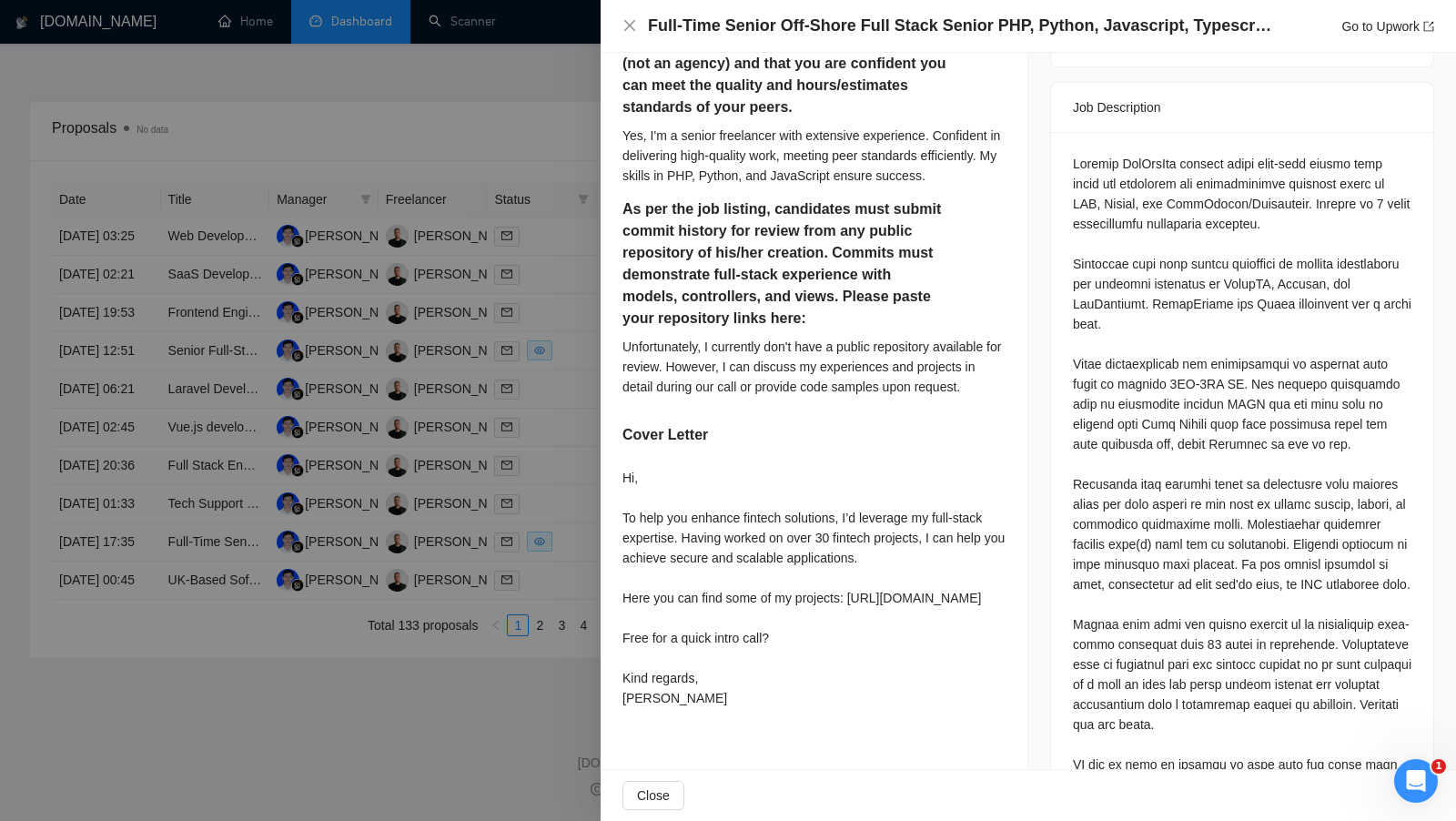
scroll to position [780, 0]
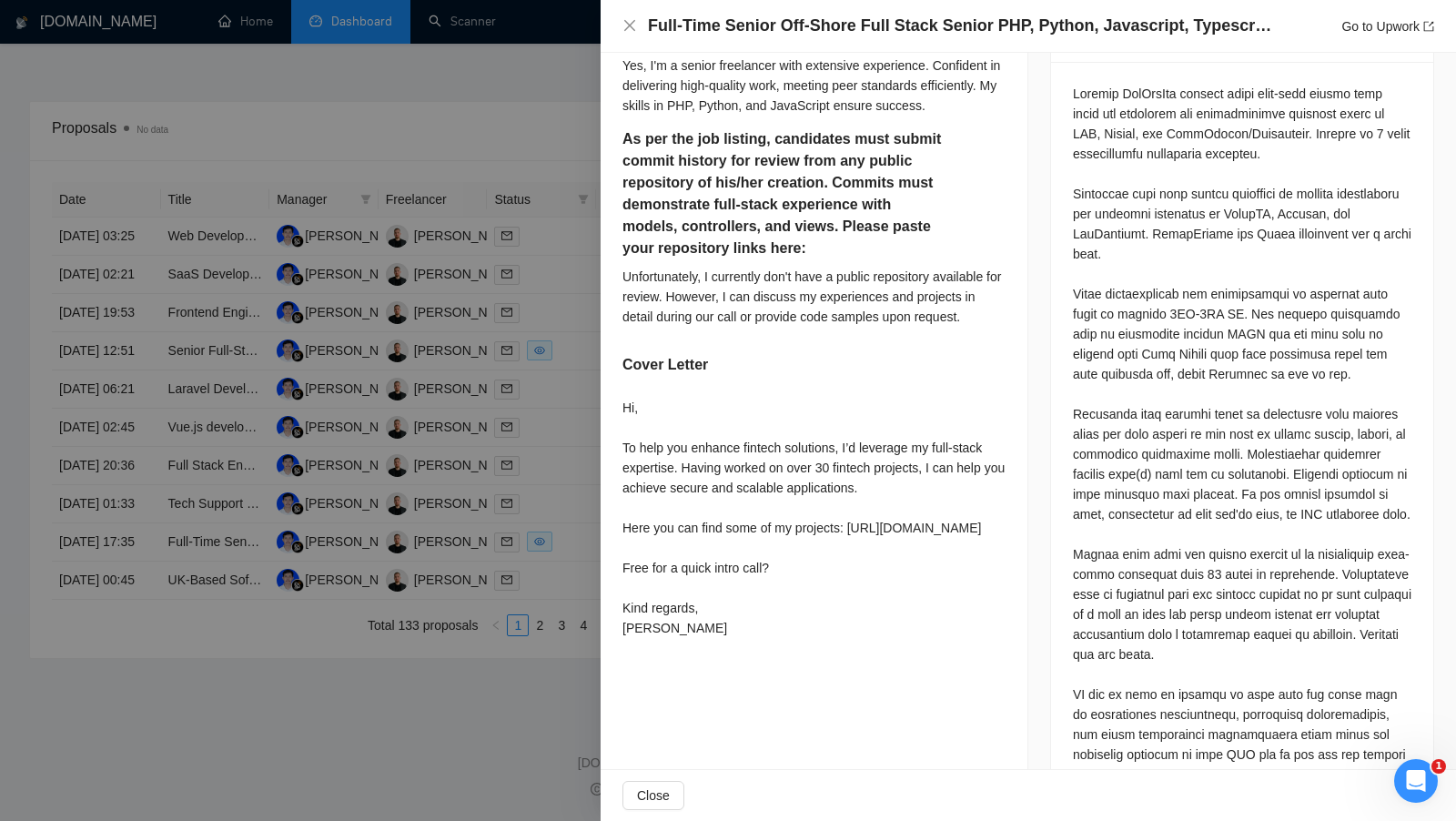
click at [568, 486] on div at bounding box center [728, 410] width 1456 height 821
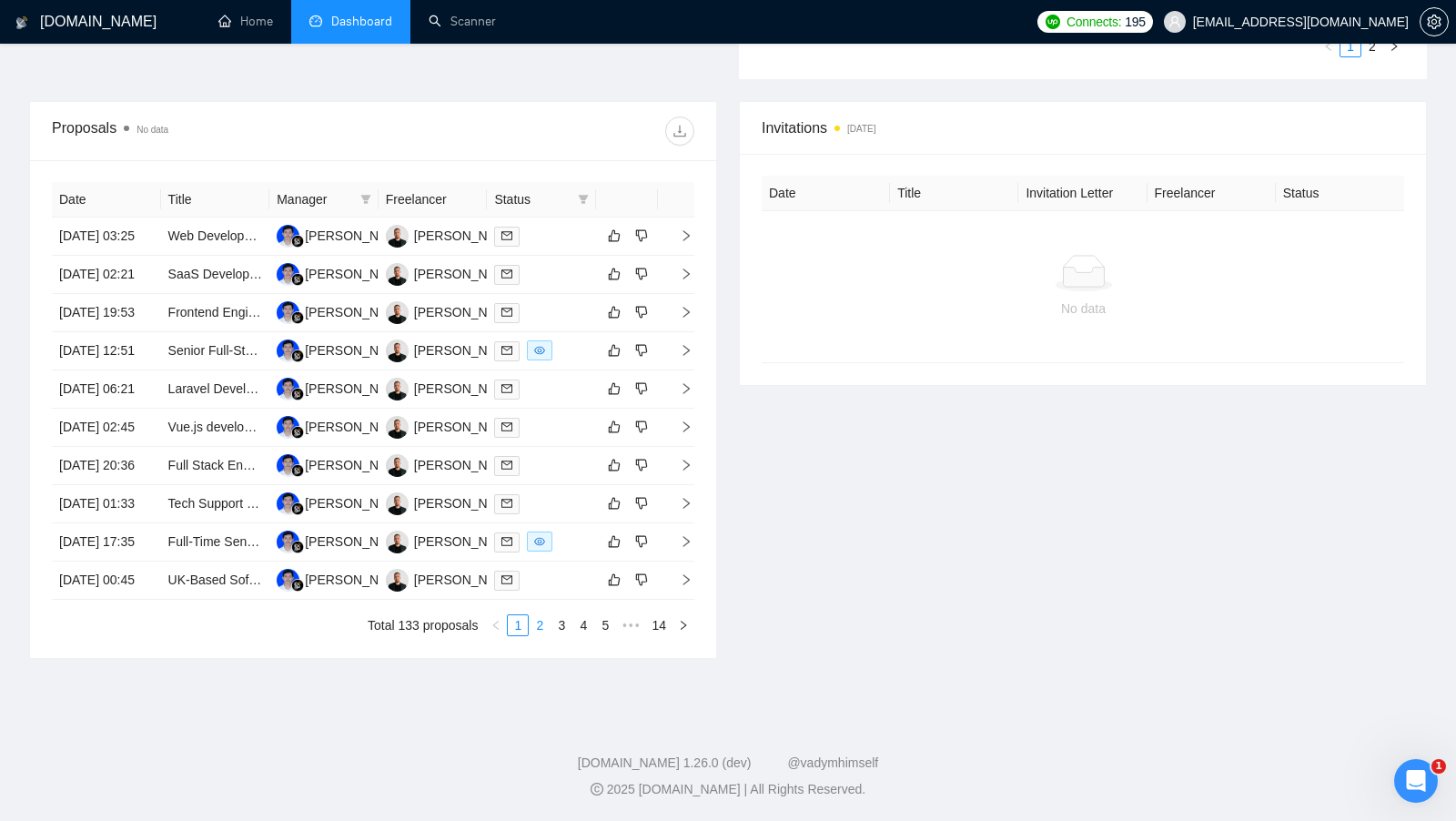
click at [542, 635] on link "2" at bounding box center [540, 625] width 20 height 20
click at [567, 524] on td at bounding box center [541, 503] width 109 height 38
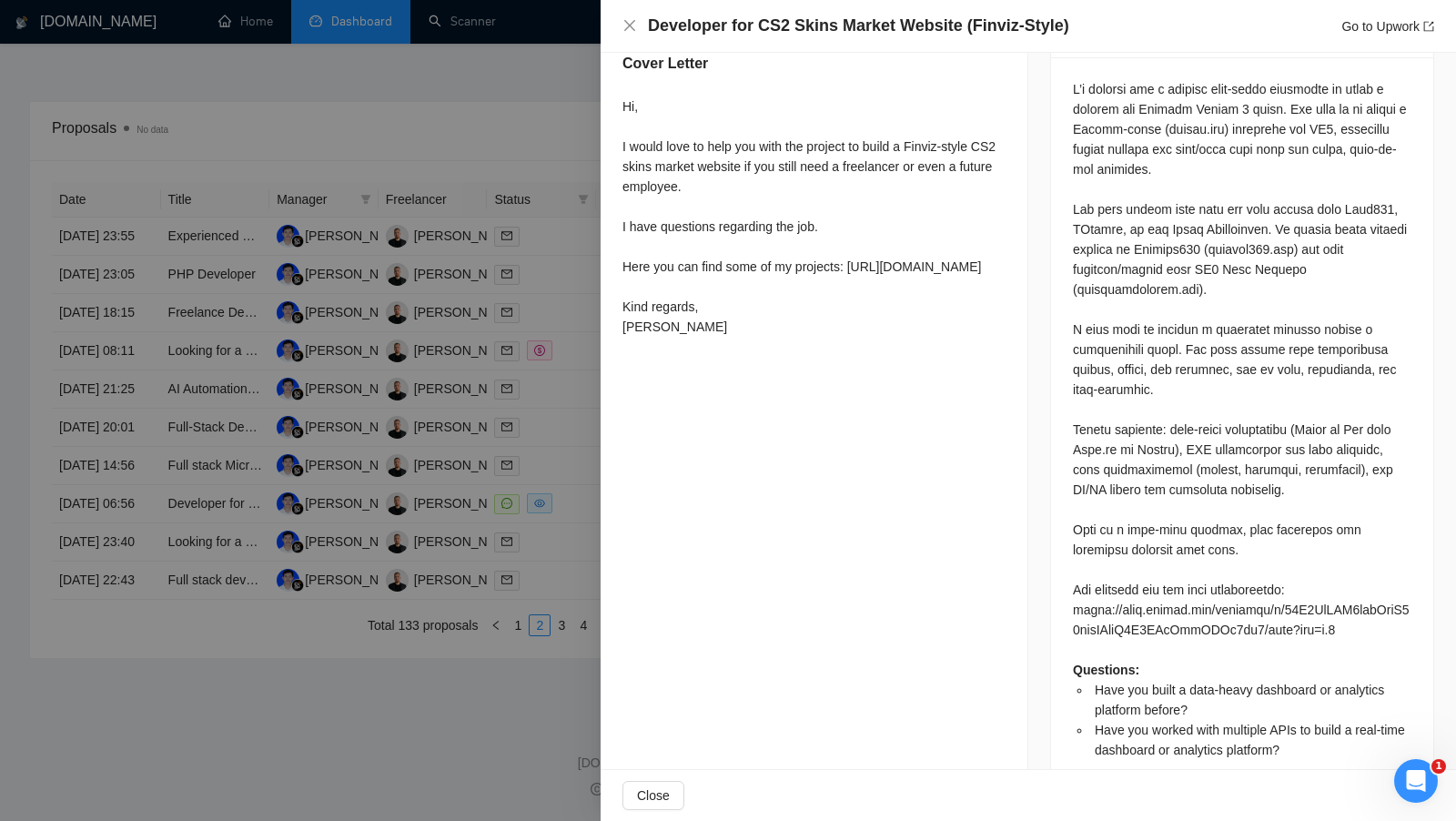
scroll to position [759, 0]
click at [580, 591] on div at bounding box center [728, 410] width 1456 height 821
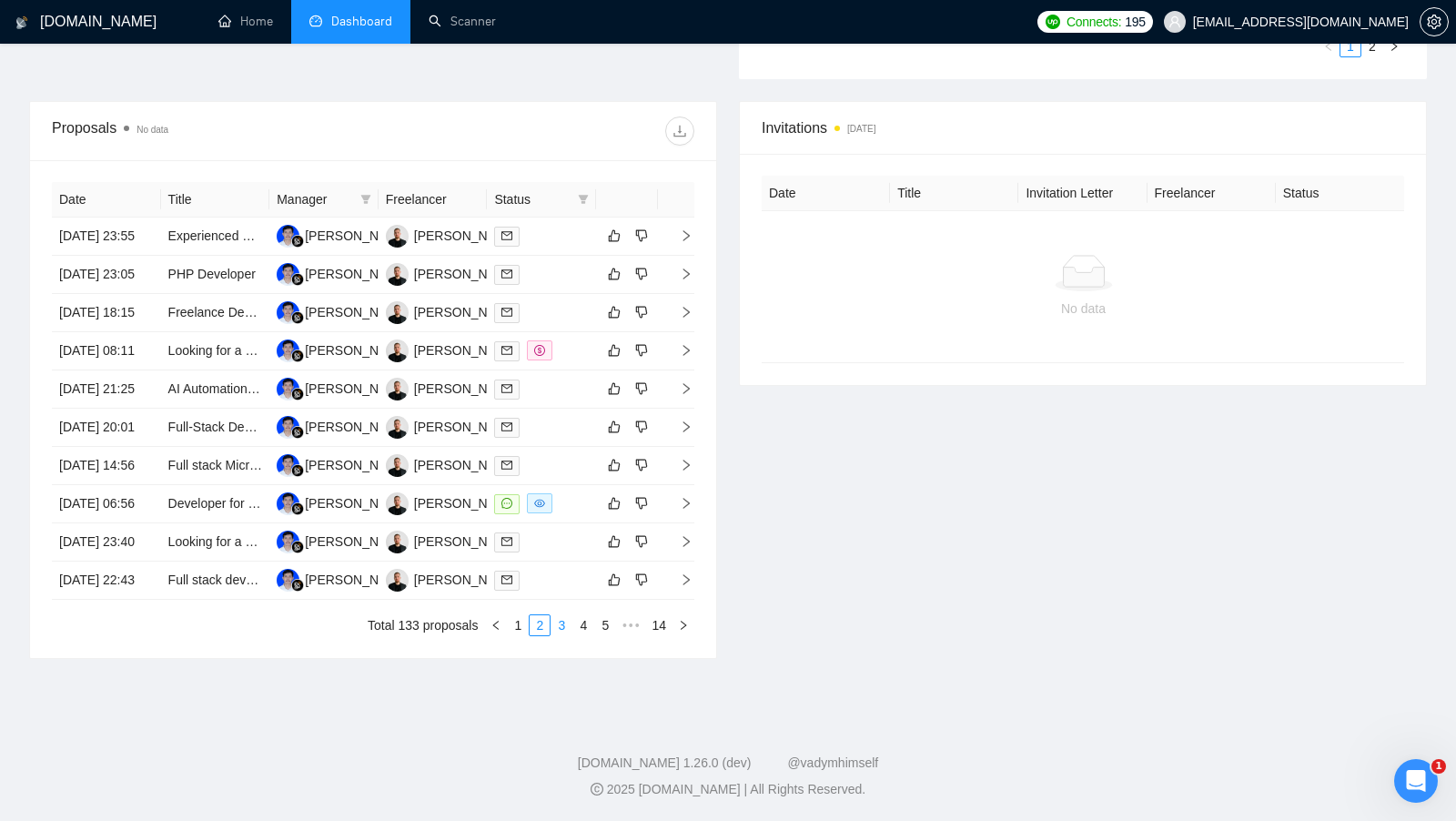
click at [562, 635] on link "3" at bounding box center [561, 625] width 20 height 20
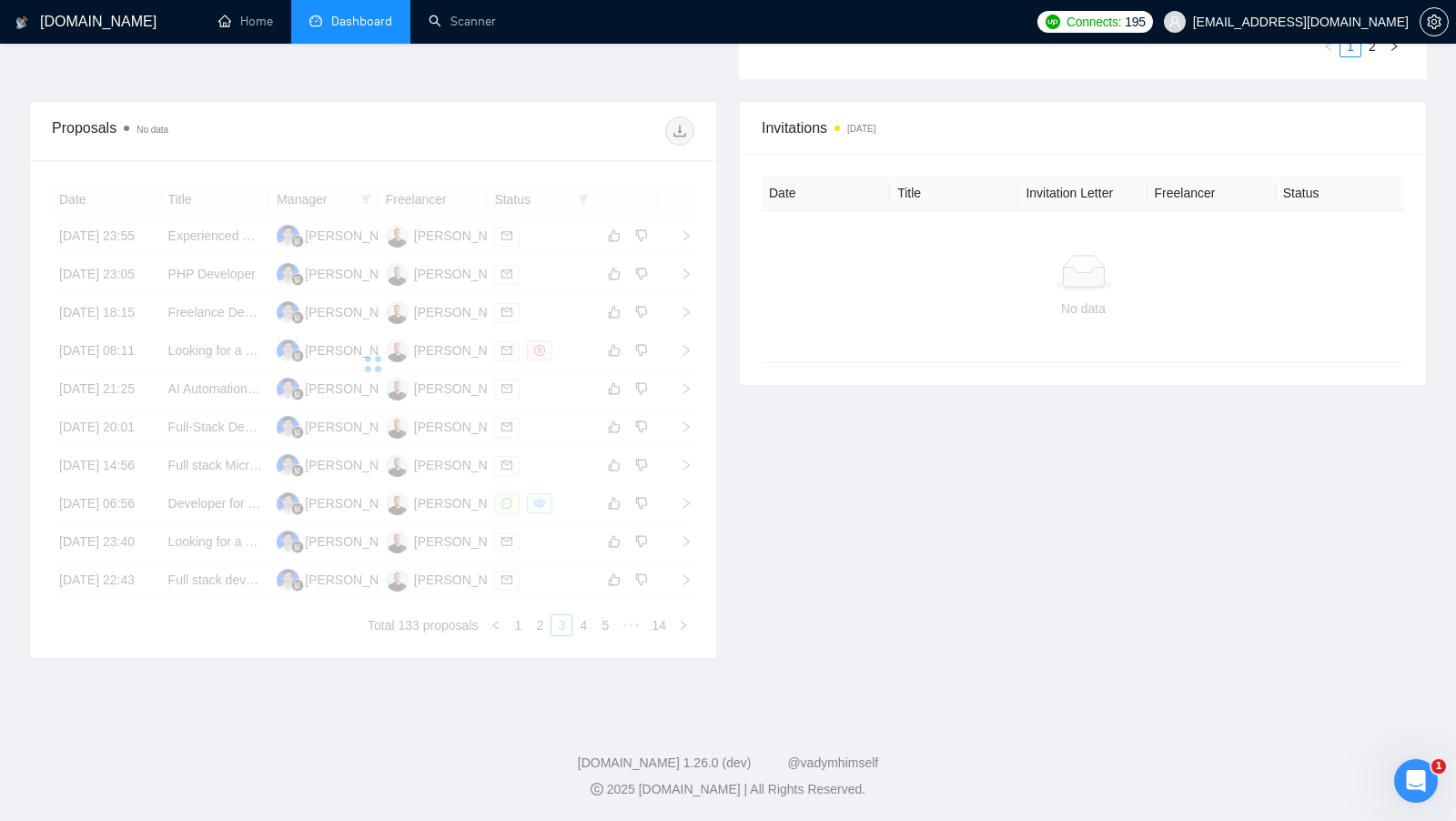
scroll to position [629, 0]
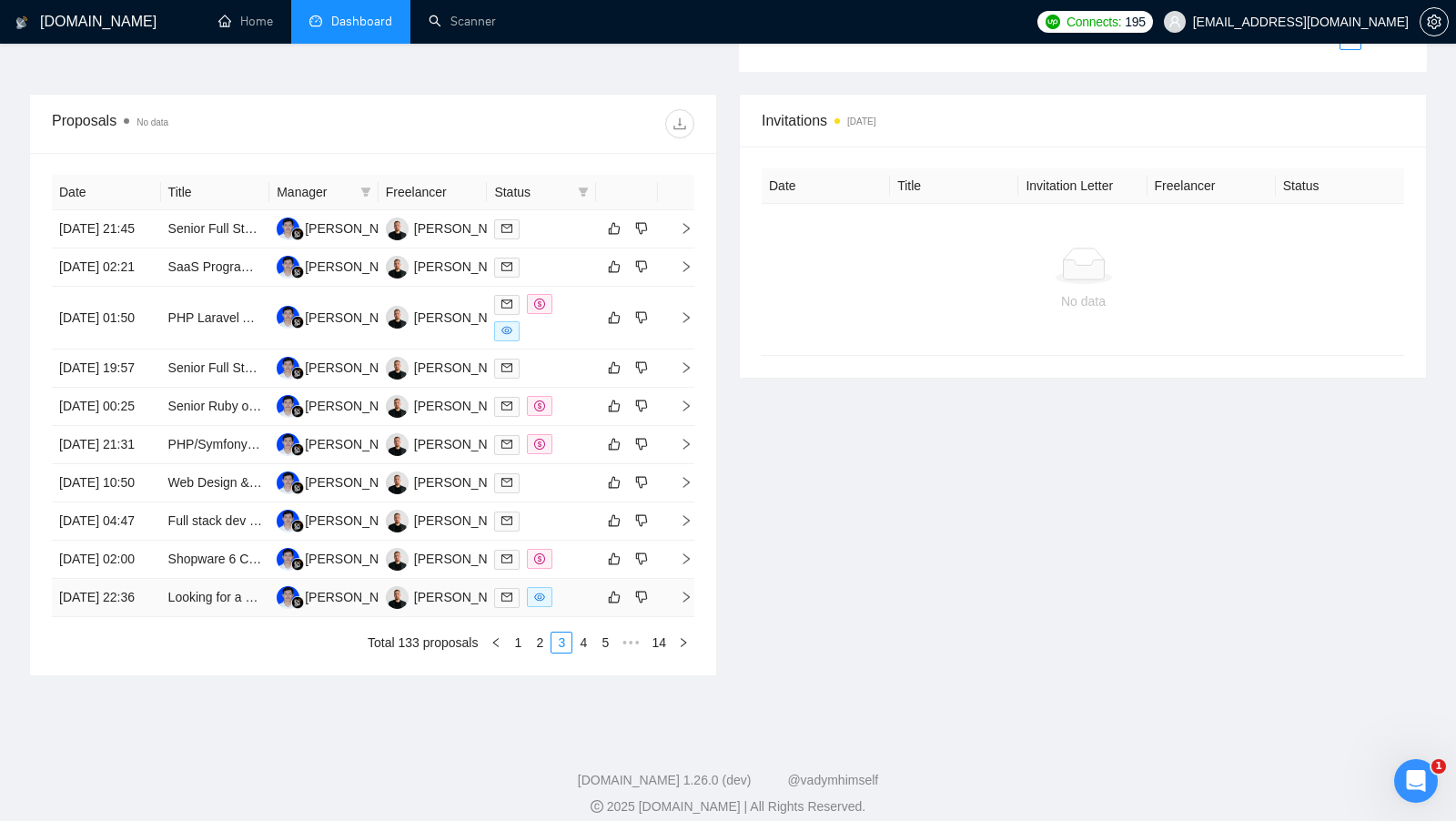
click at [568, 617] on td at bounding box center [541, 598] width 109 height 38
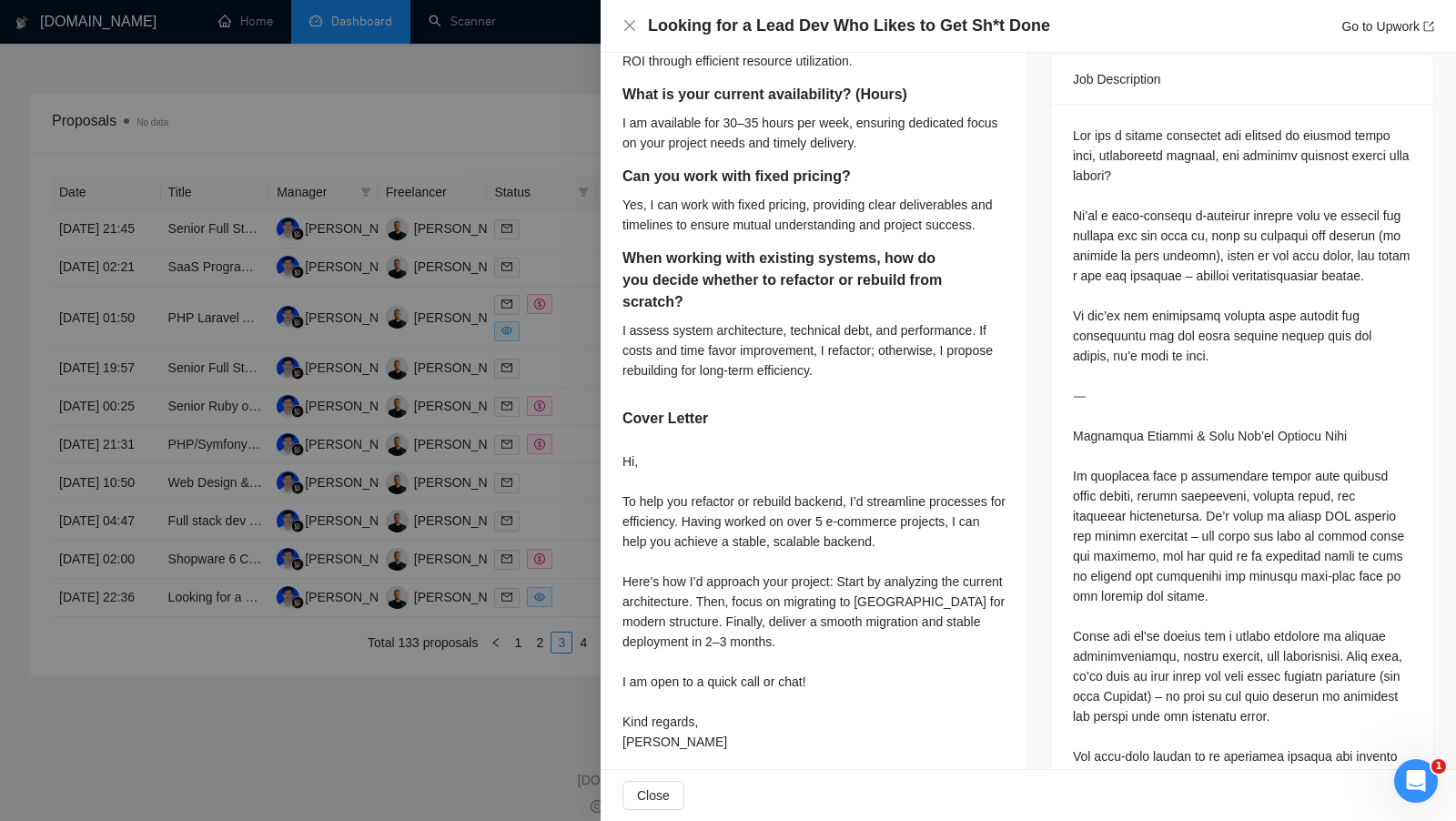
scroll to position [795, 0]
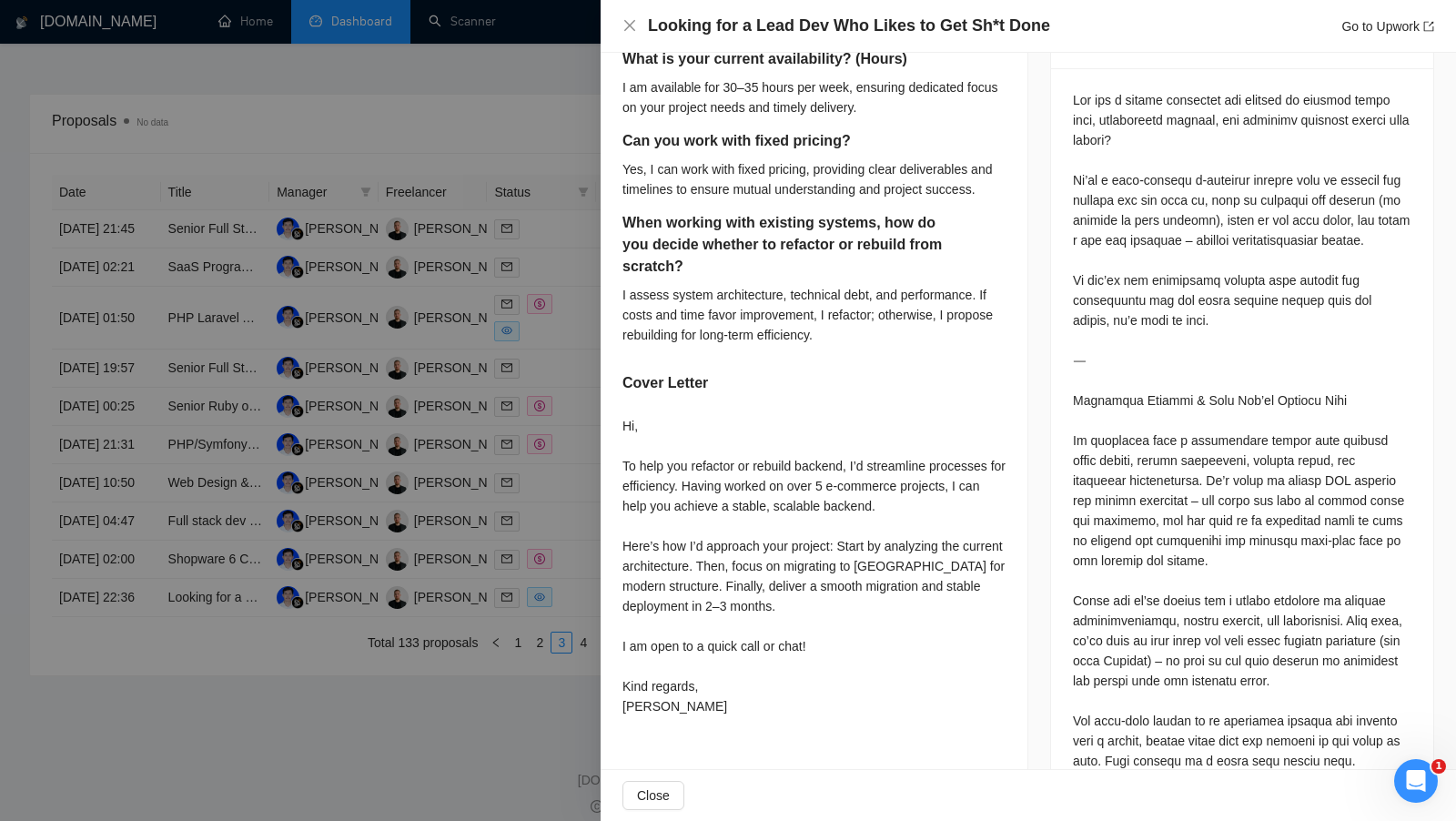
click at [561, 543] on div at bounding box center [728, 410] width 1456 height 821
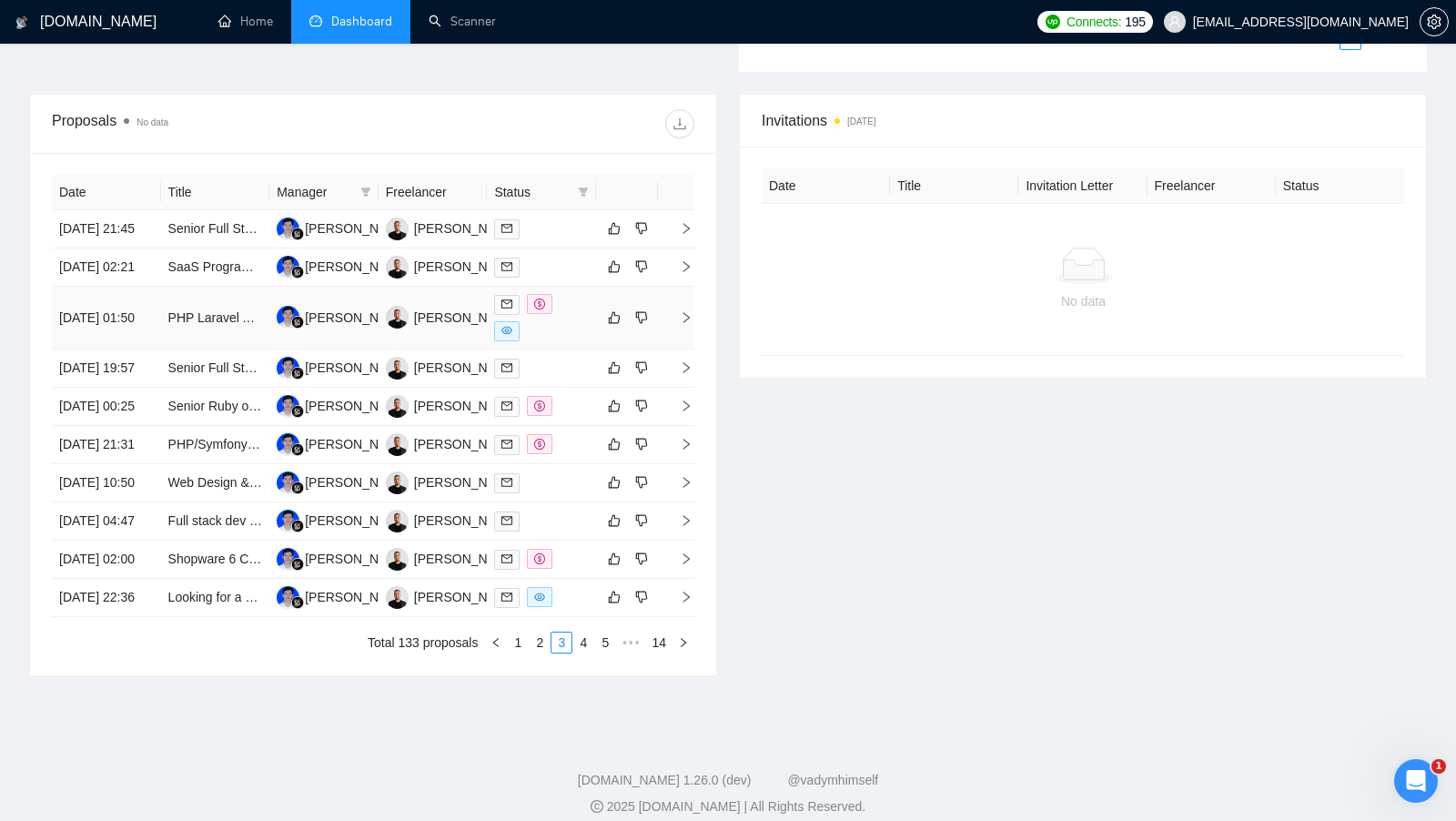
click at [572, 342] on div at bounding box center [541, 317] width 95 height 47
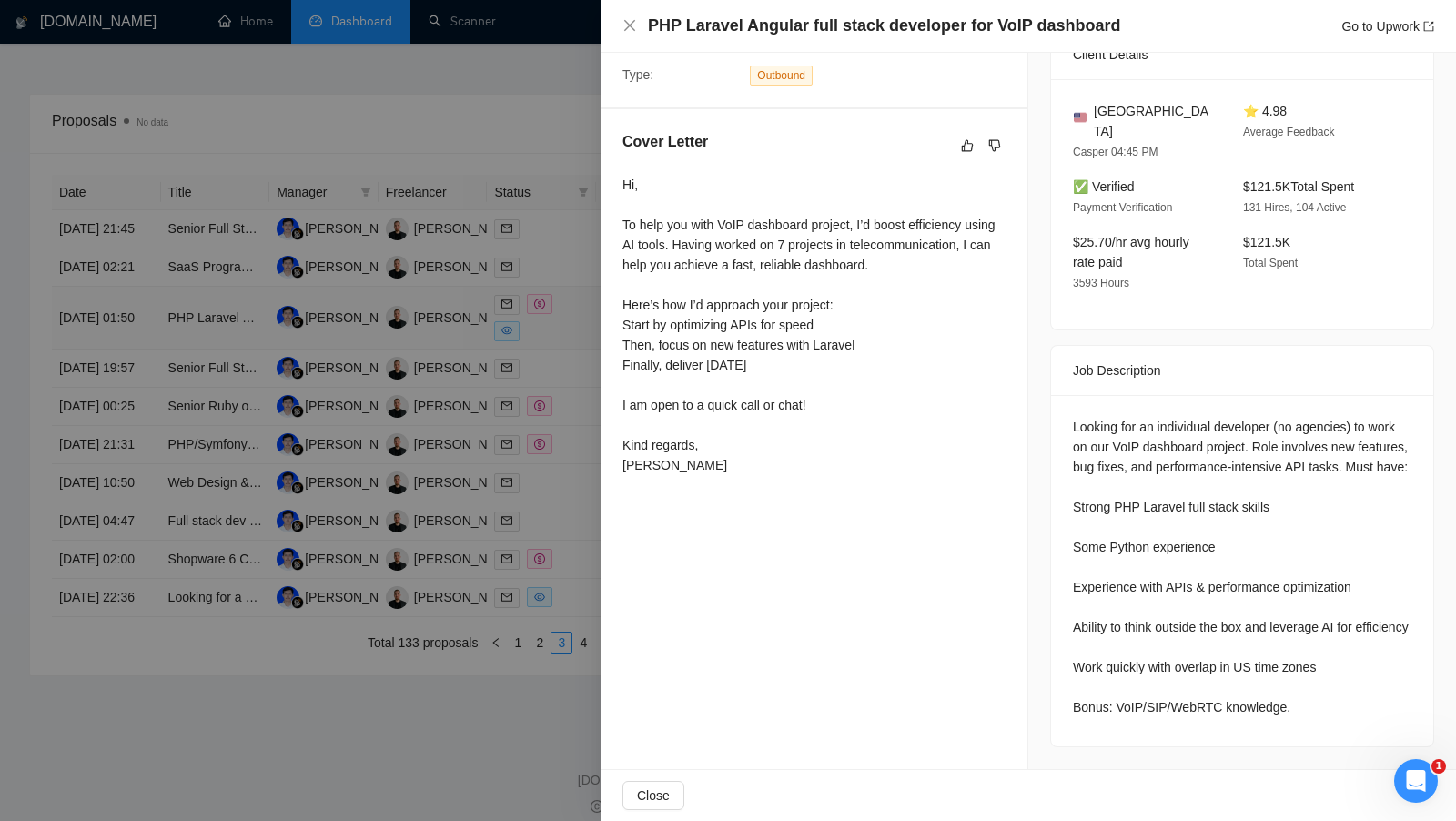
scroll to position [486, 0]
click at [567, 548] on div at bounding box center [728, 410] width 1456 height 821
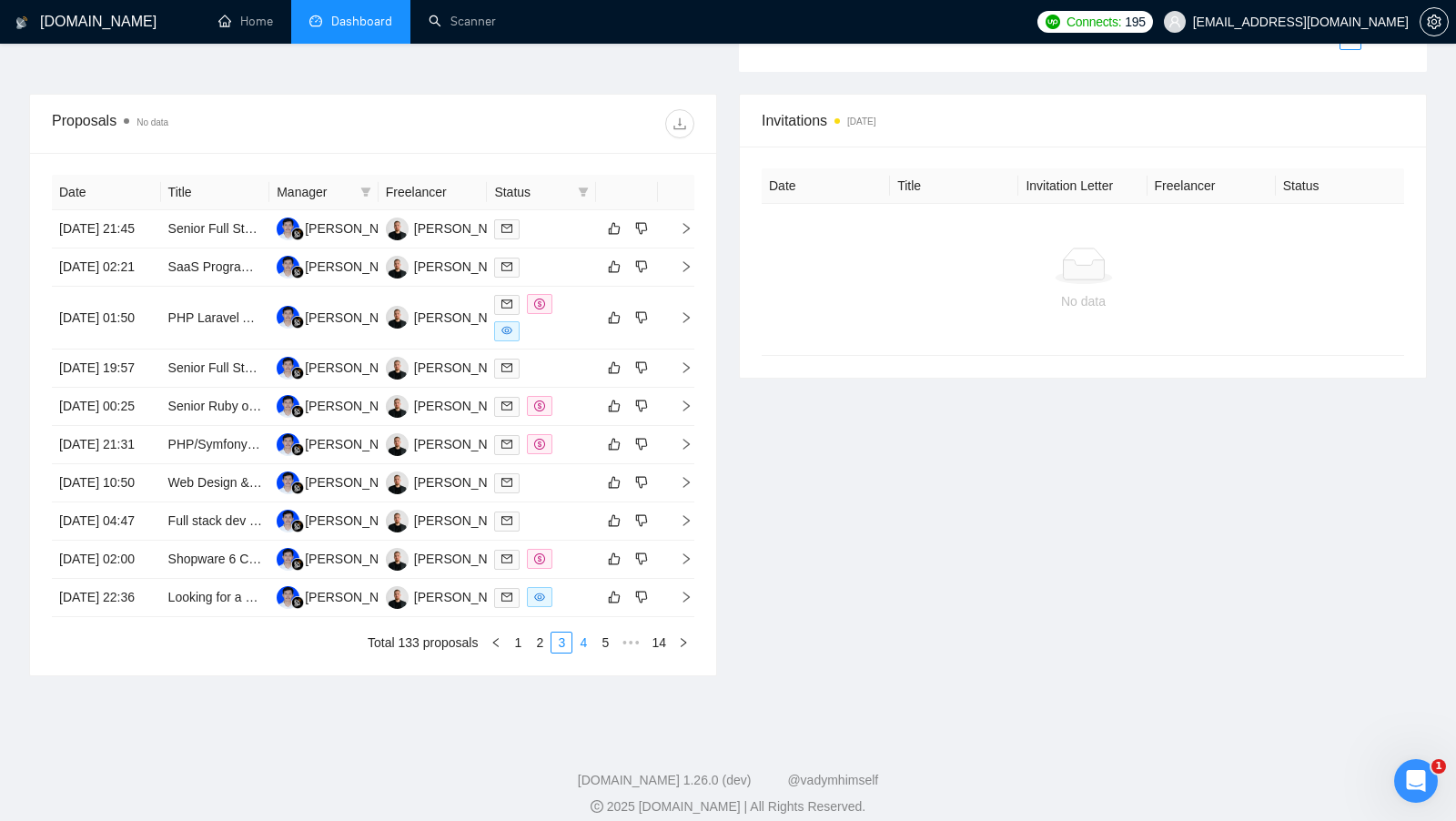
click at [579, 653] on link "4" at bounding box center [584, 643] width 20 height 20
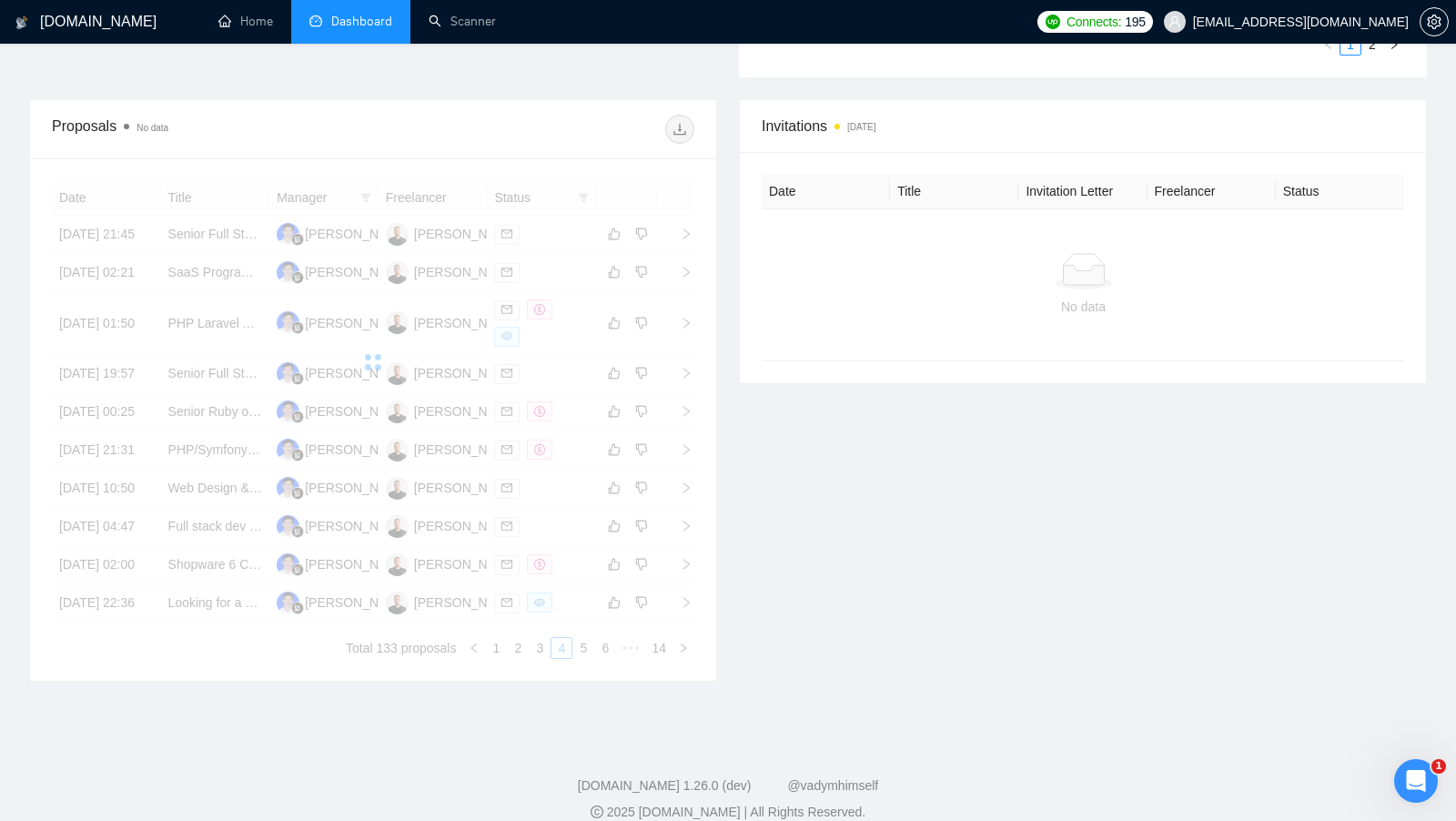
scroll to position [624, 0]
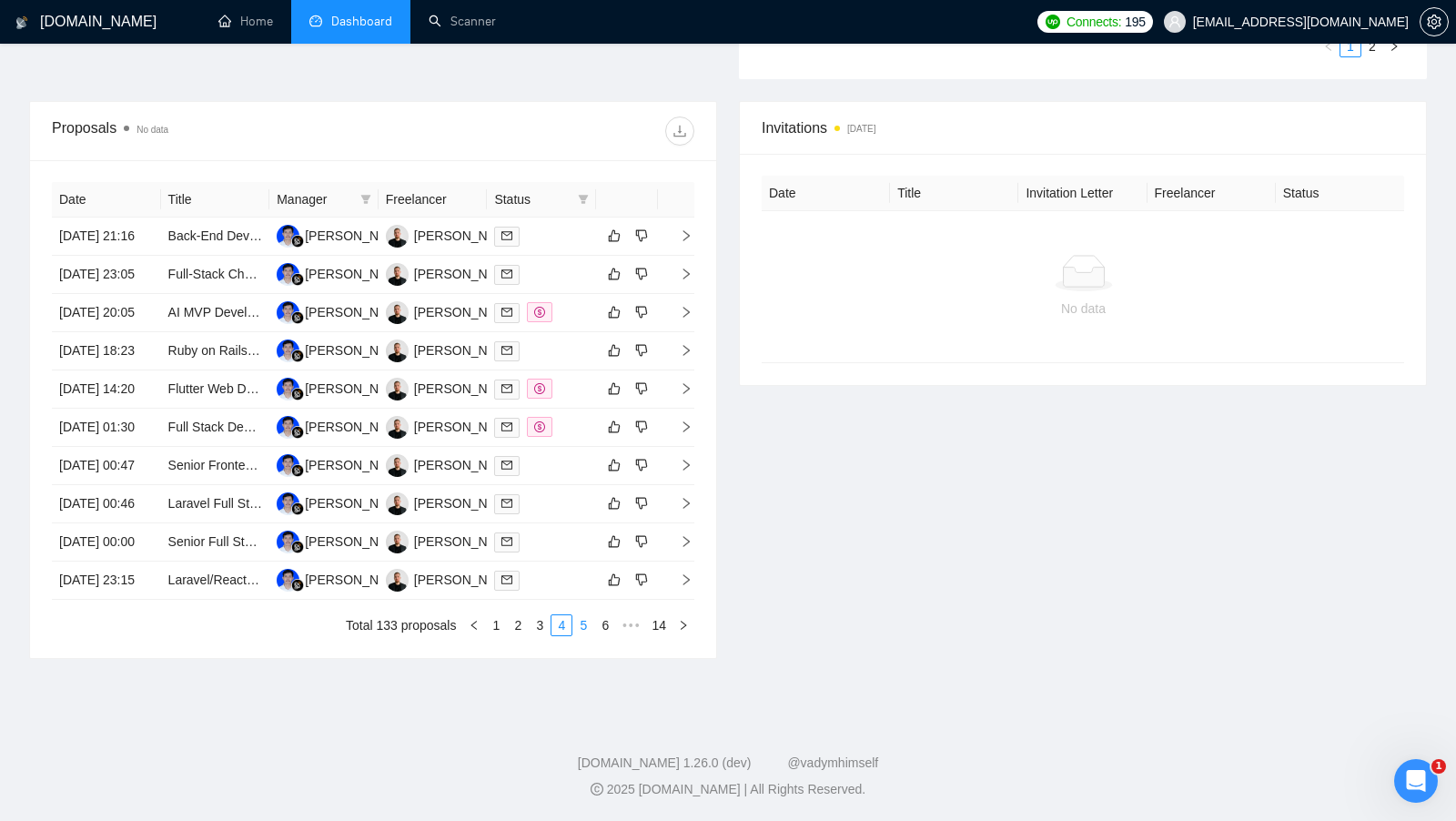
click at [587, 635] on link "5" at bounding box center [584, 625] width 20 height 20
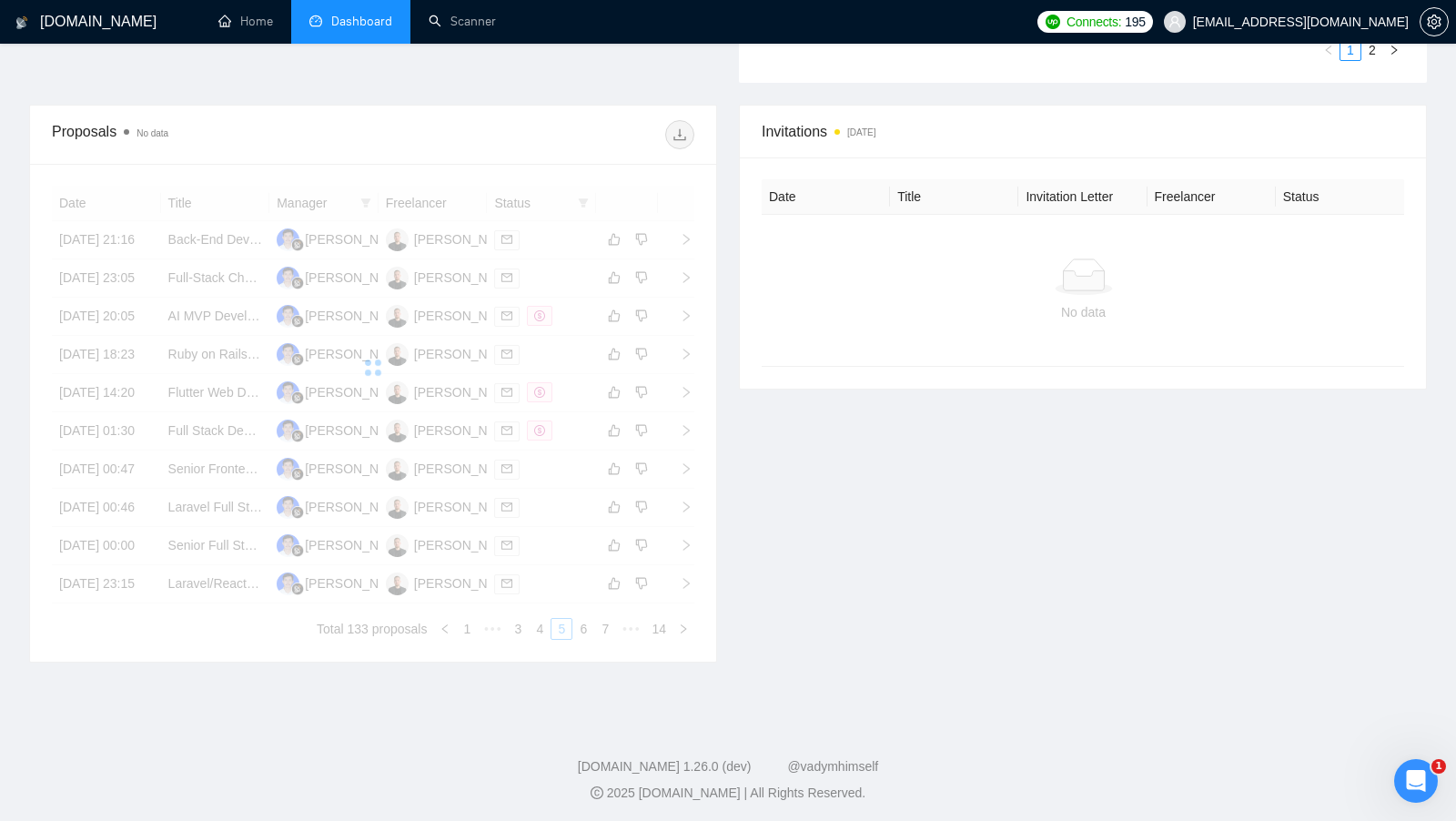
scroll to position [621, 0]
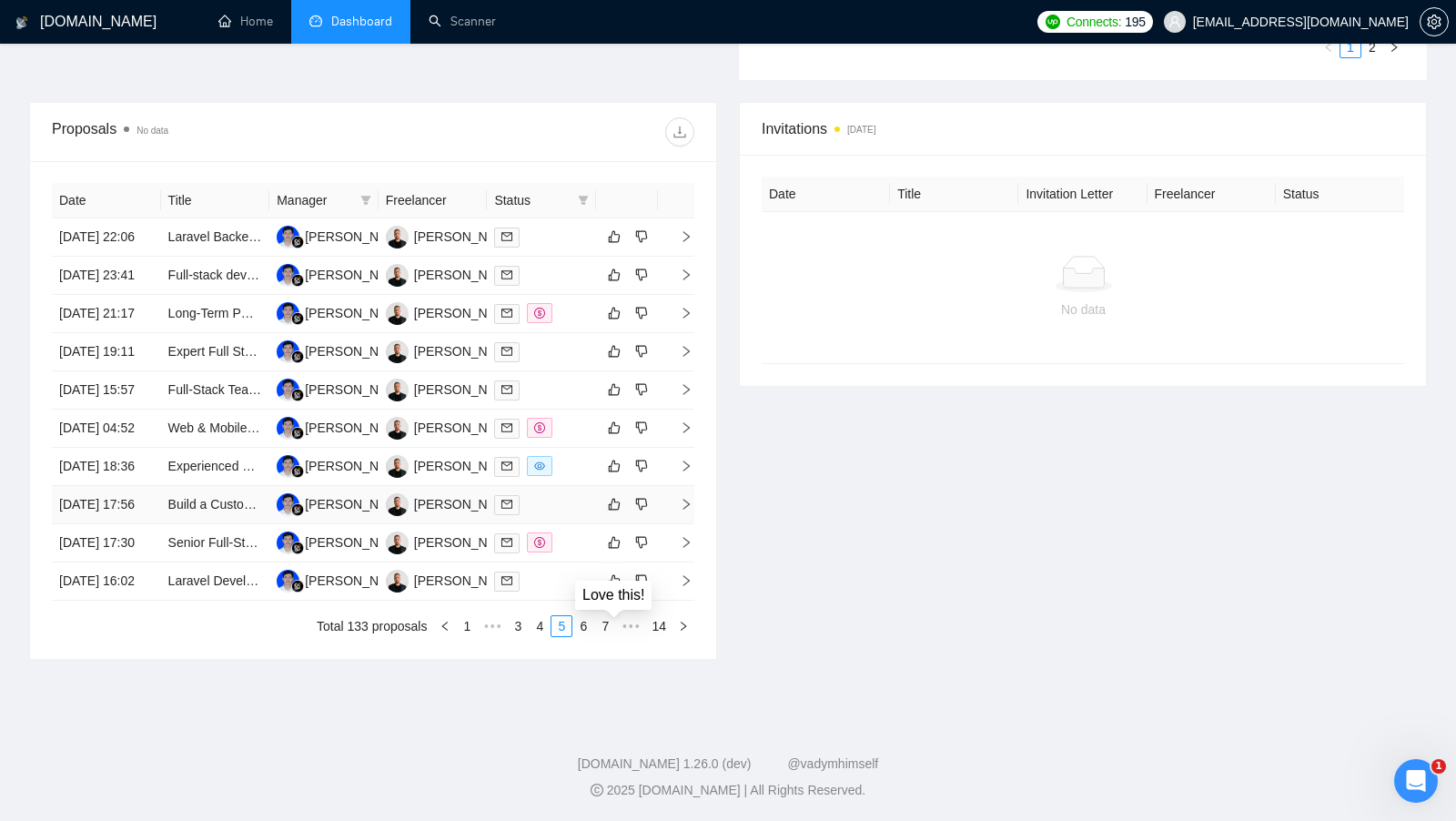
click at [585, 585] on div "Love this!" at bounding box center [613, 596] width 77 height 30
click at [554, 486] on td at bounding box center [541, 466] width 109 height 38
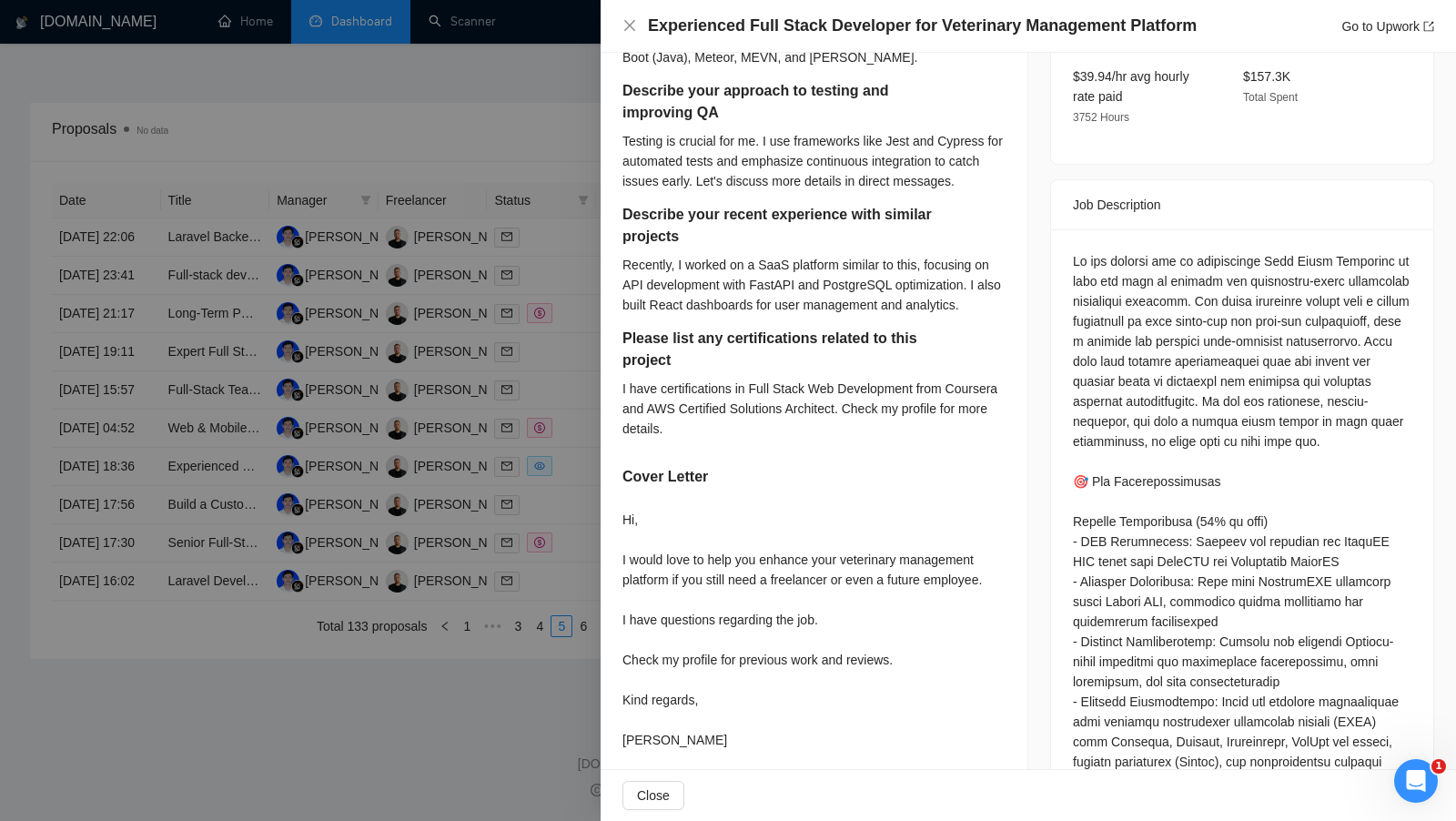
scroll to position [787, 0]
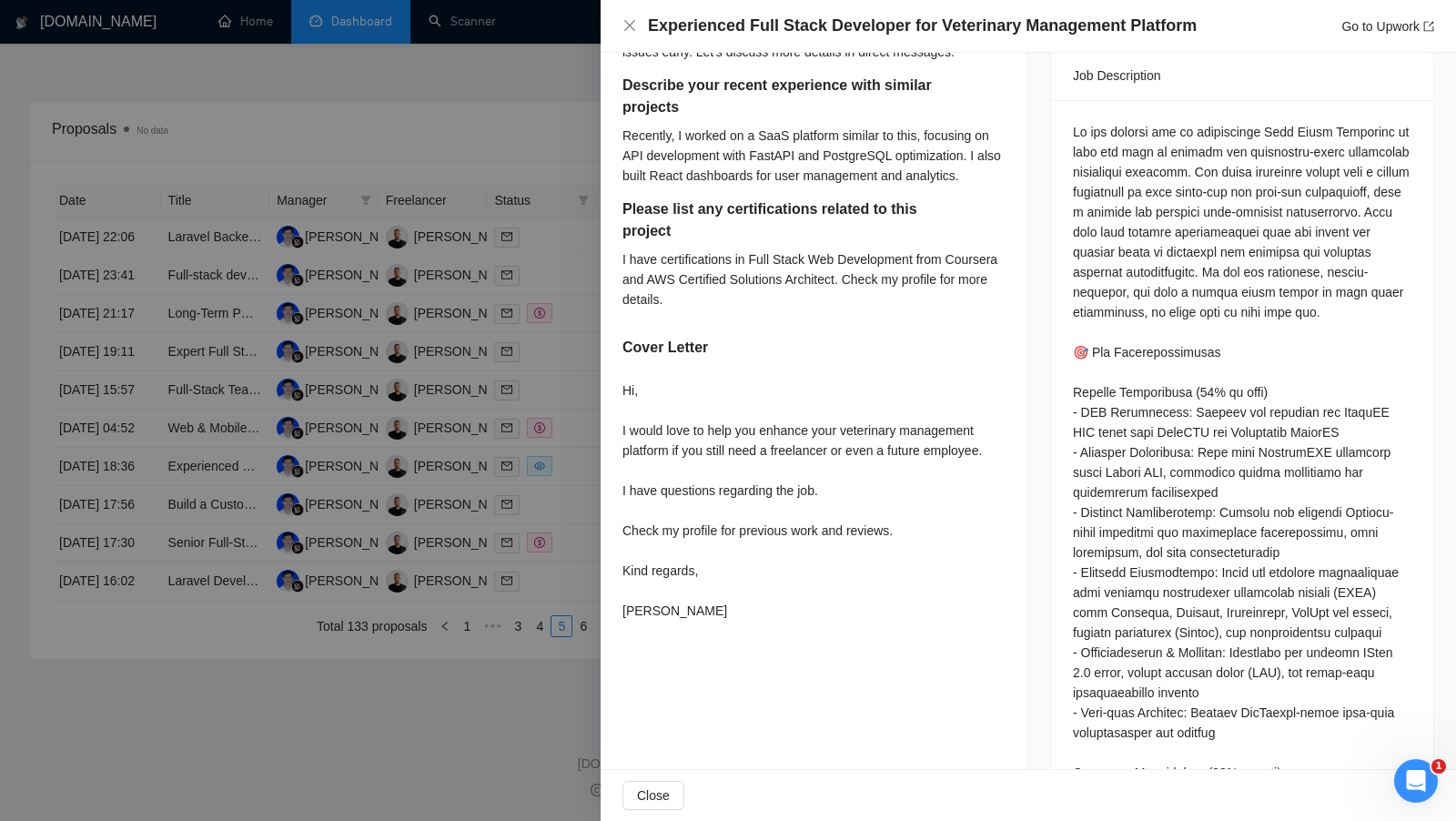
click at [549, 587] on div at bounding box center [728, 410] width 1456 height 821
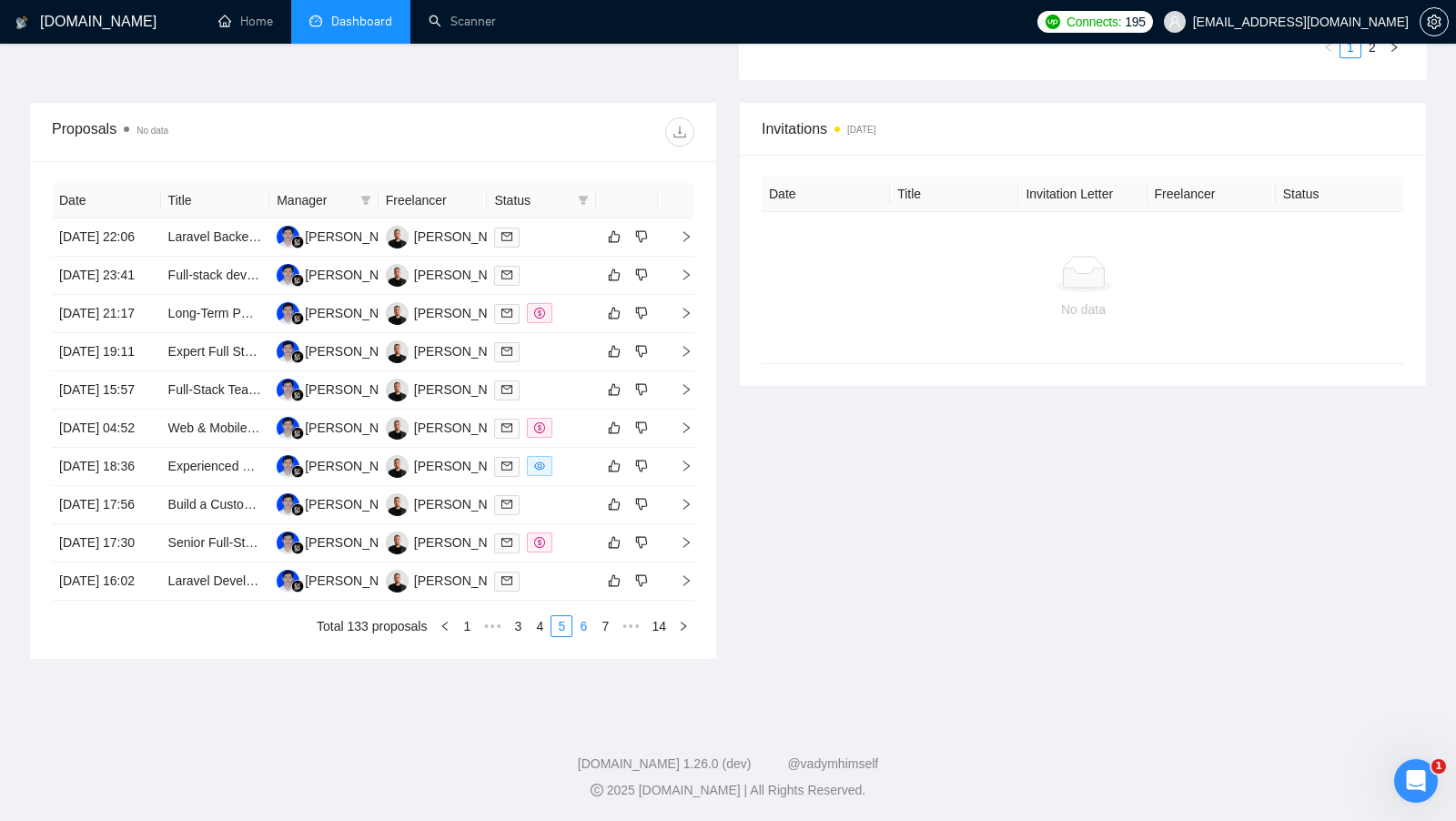
click at [591, 636] on link "6" at bounding box center [584, 626] width 20 height 20
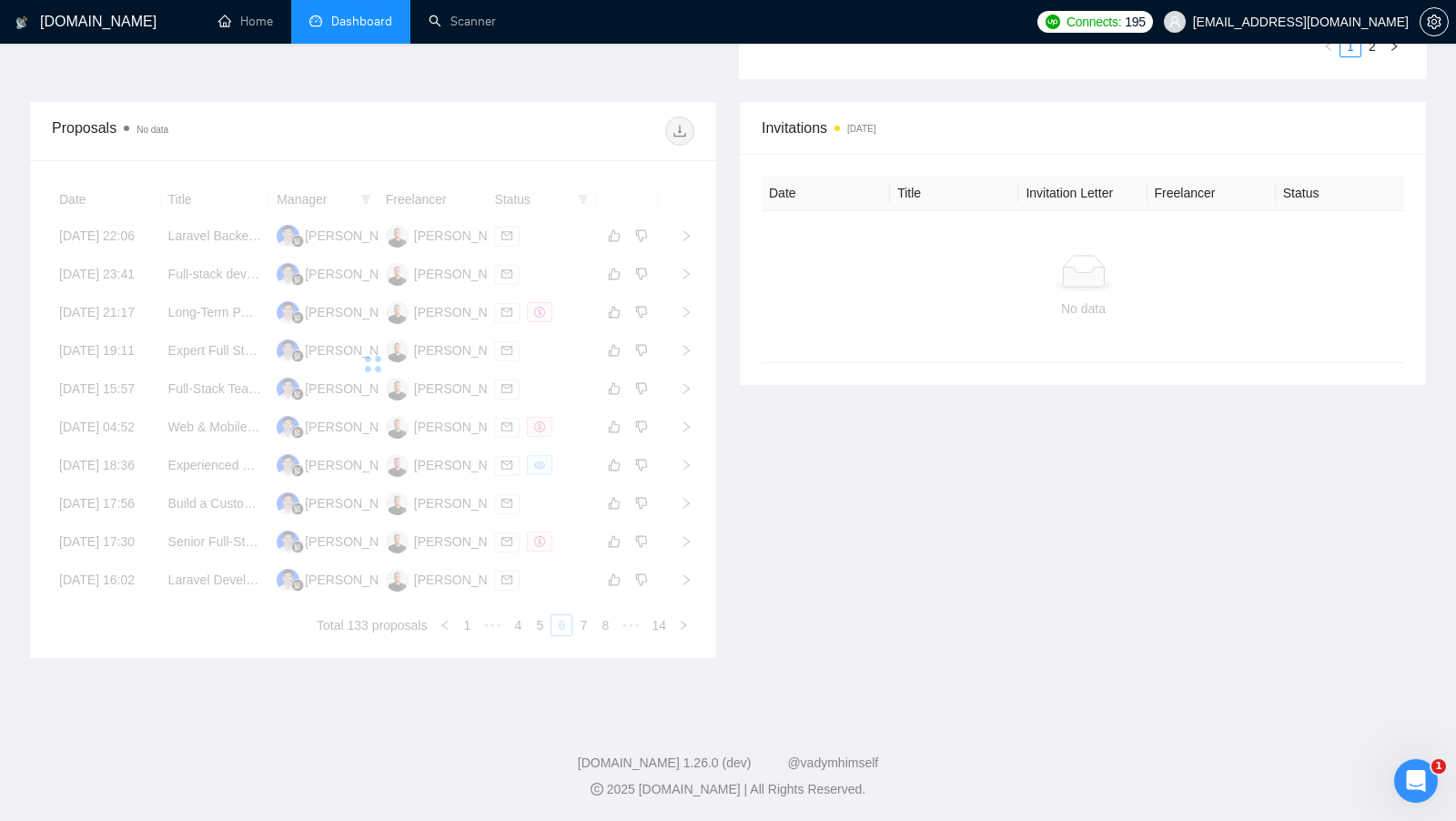
scroll to position [646, 0]
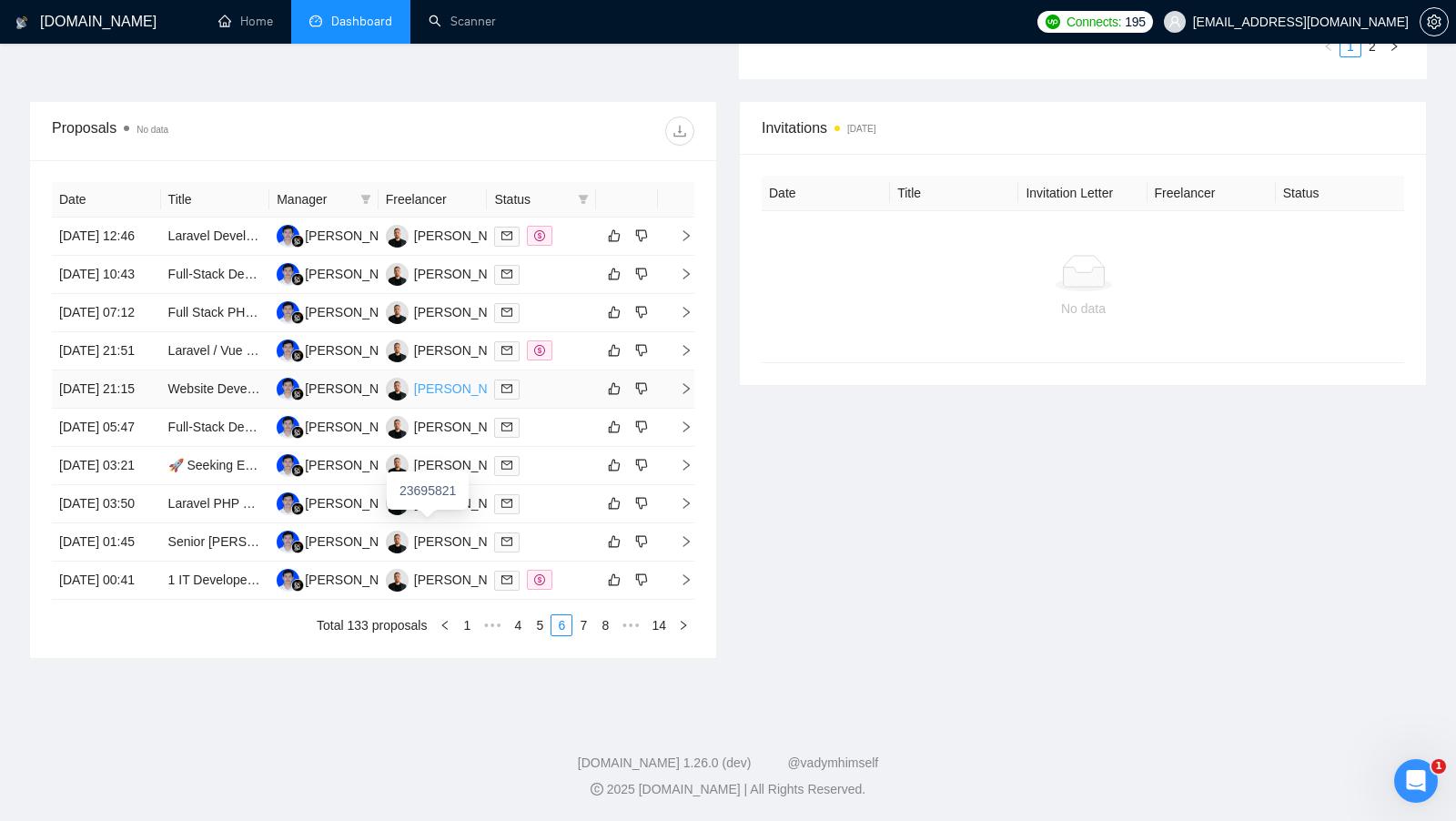
click at [451, 399] on div "[PERSON_NAME]" at bounding box center [466, 389] width 104 height 20
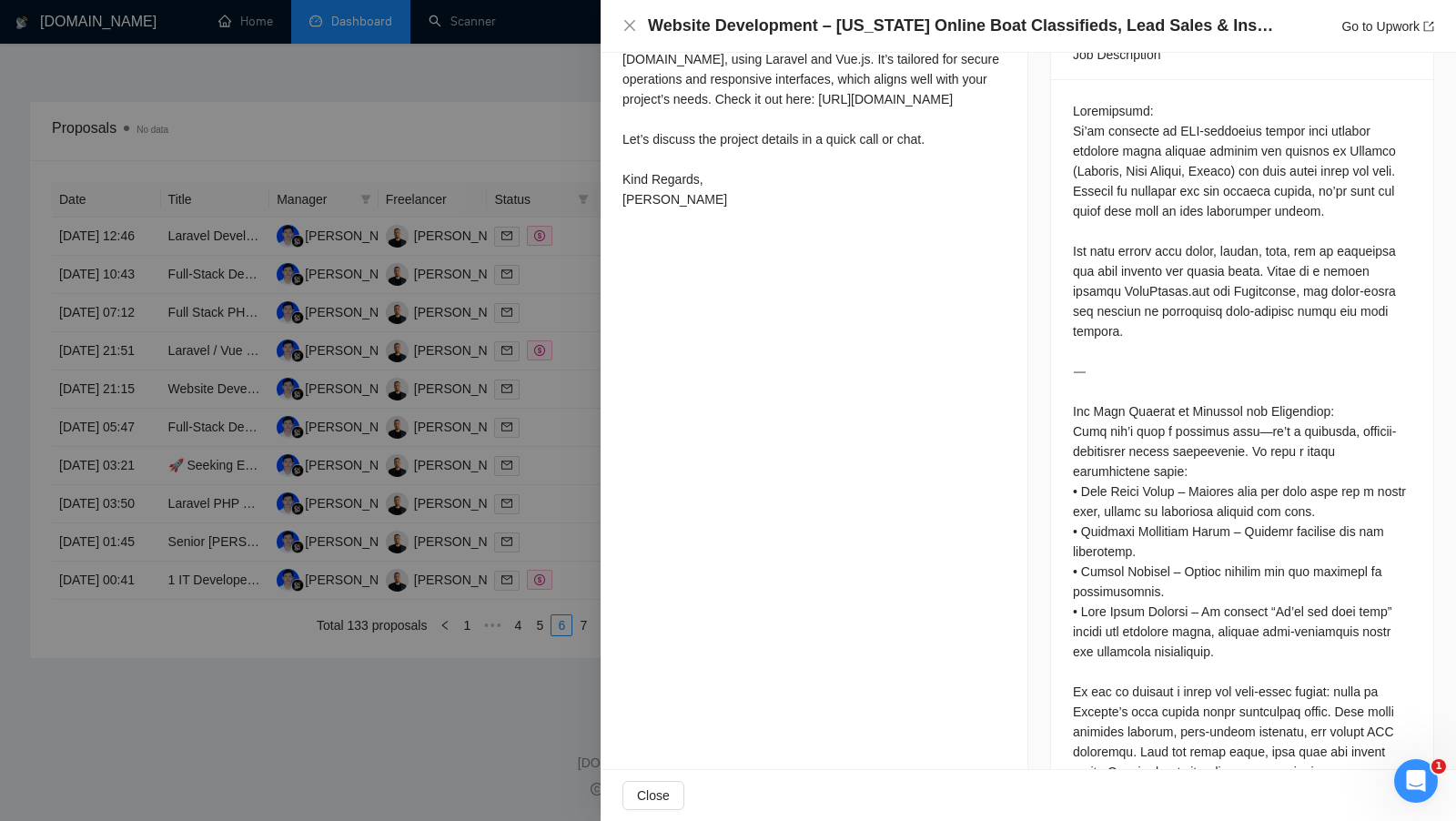
click at [503, 97] on div at bounding box center [728, 410] width 1456 height 821
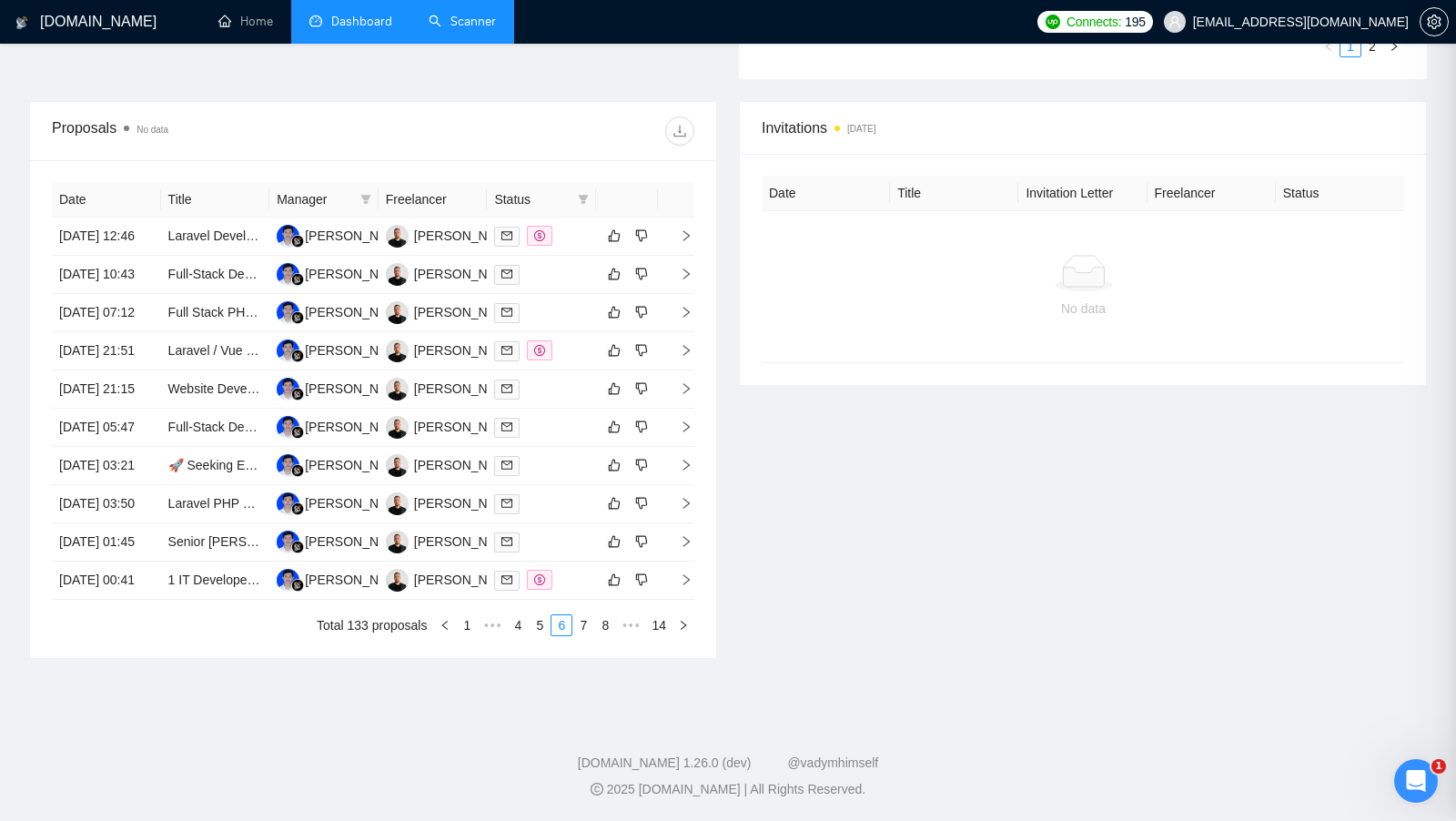
click at [452, 30] on link "Scanner" at bounding box center [462, 21] width 67 height 16
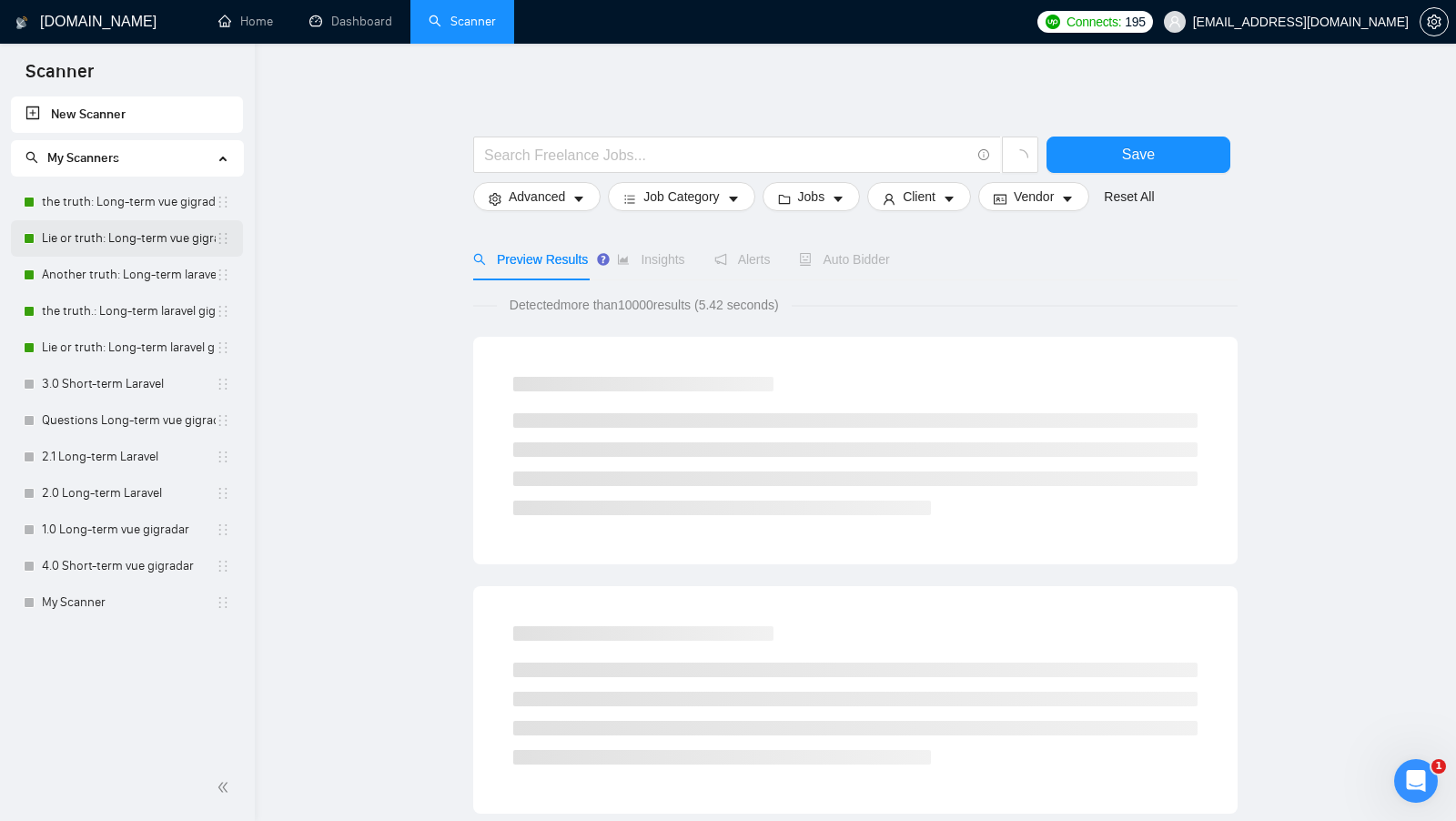
click at [111, 233] on link "Lie or truth: Long-term vue gigradar" at bounding box center [128, 238] width 174 height 36
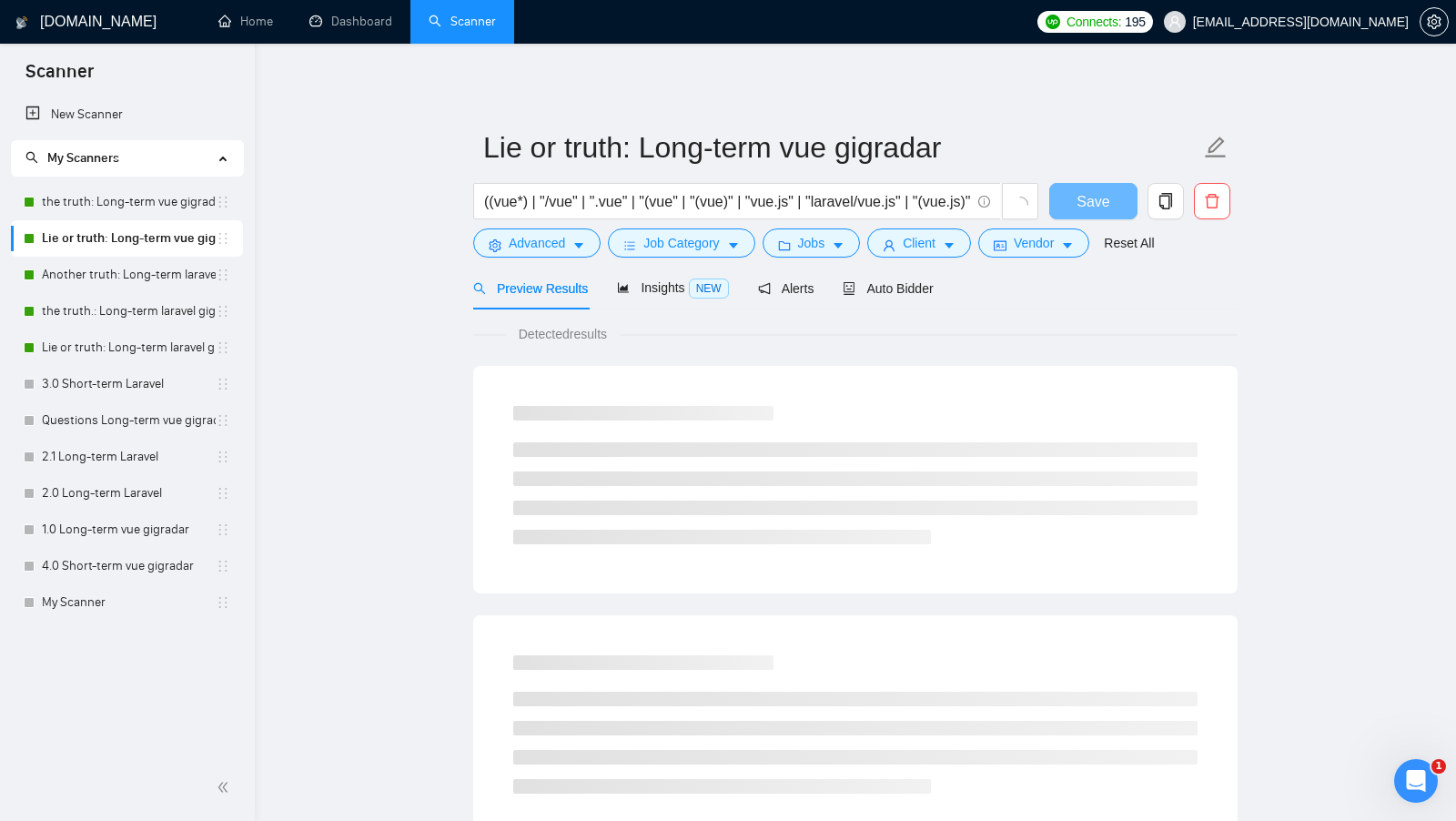
click at [126, 221] on link "Lie or truth: Long-term vue gigradar" at bounding box center [128, 238] width 174 height 36
click at [142, 208] on link "the truth: Long-term vue gigradar" at bounding box center [128, 201] width 174 height 36
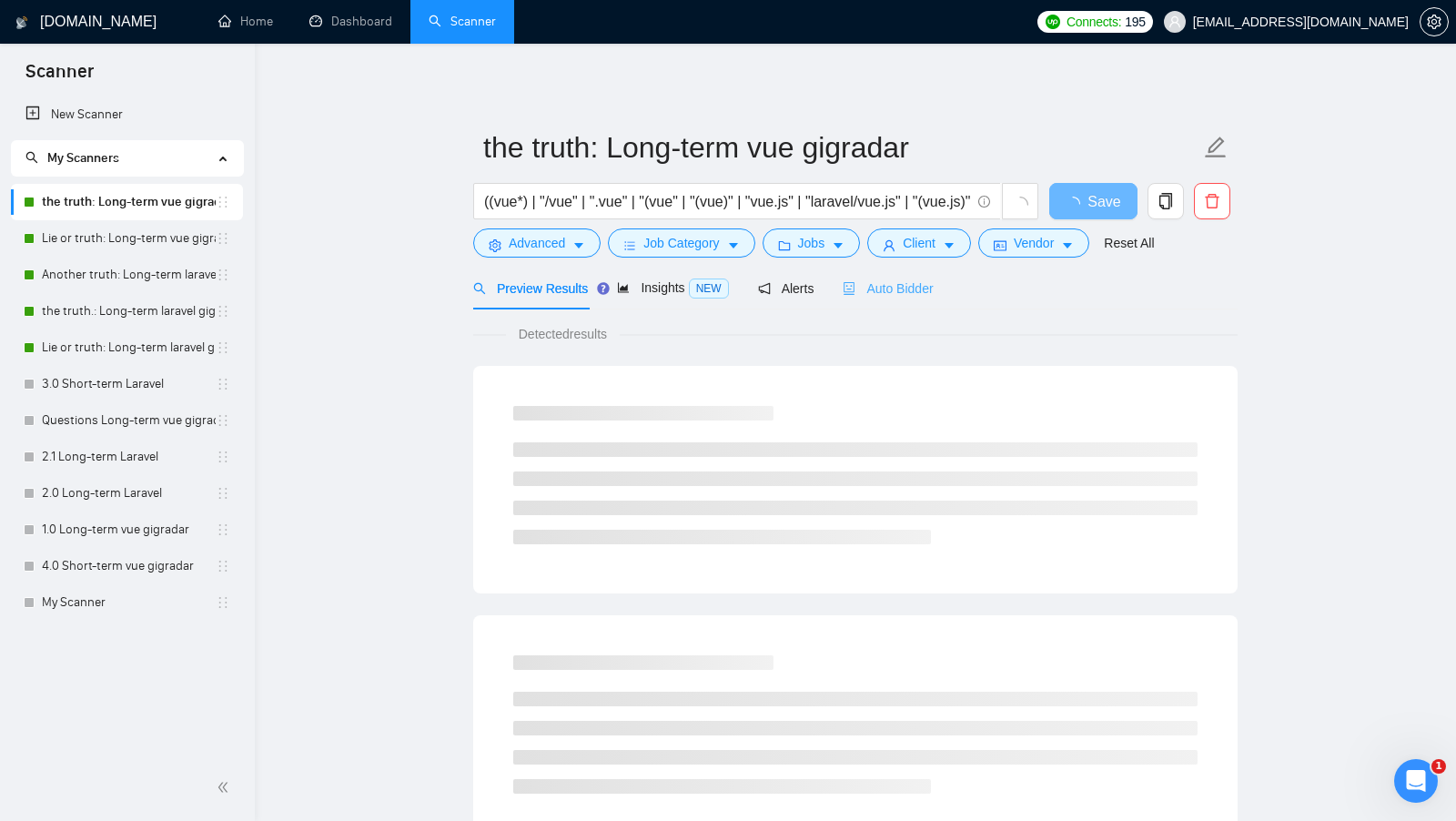
click at [890, 303] on div "Auto Bidder" at bounding box center [888, 288] width 90 height 42
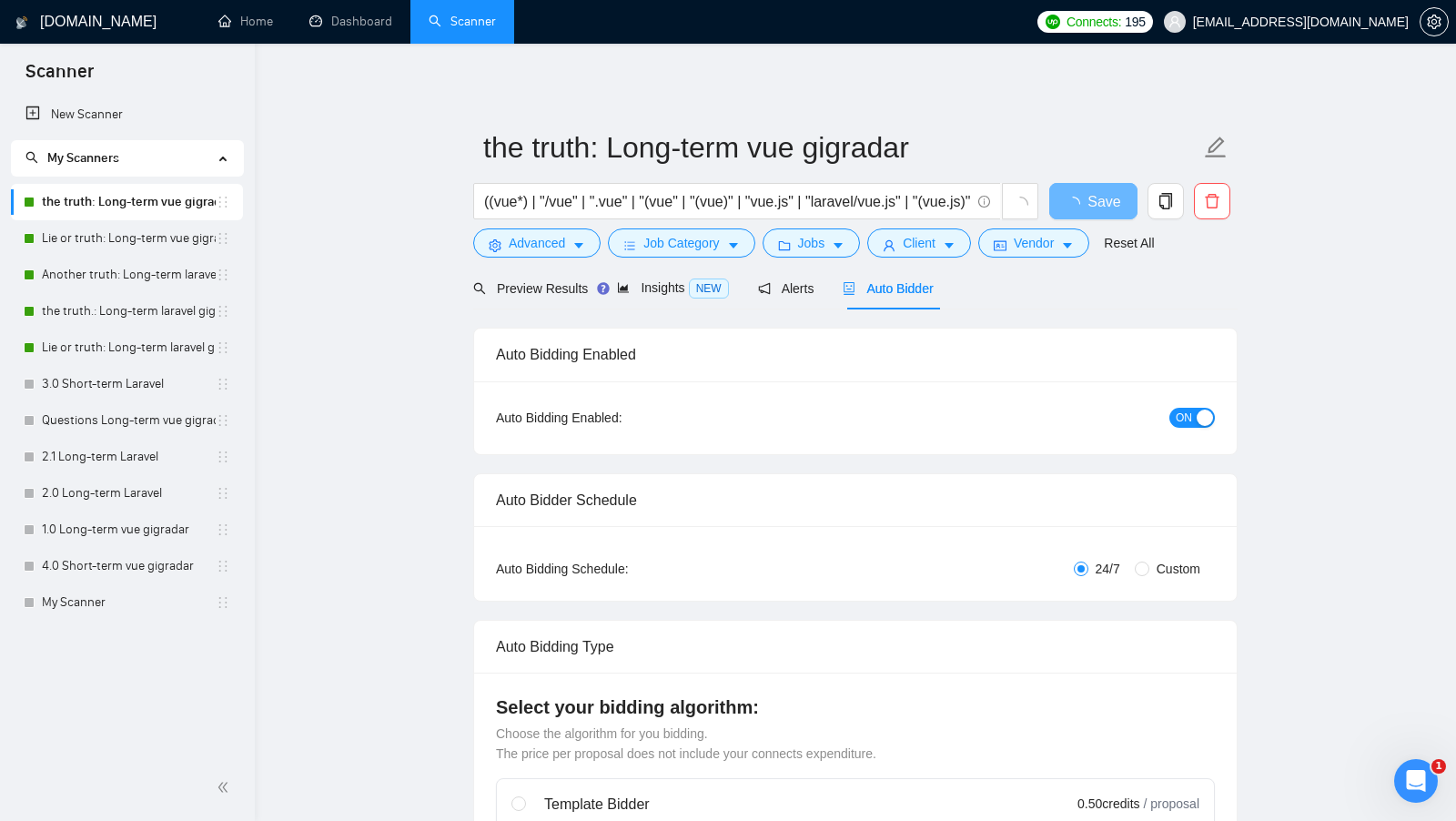
checkbox input "true"
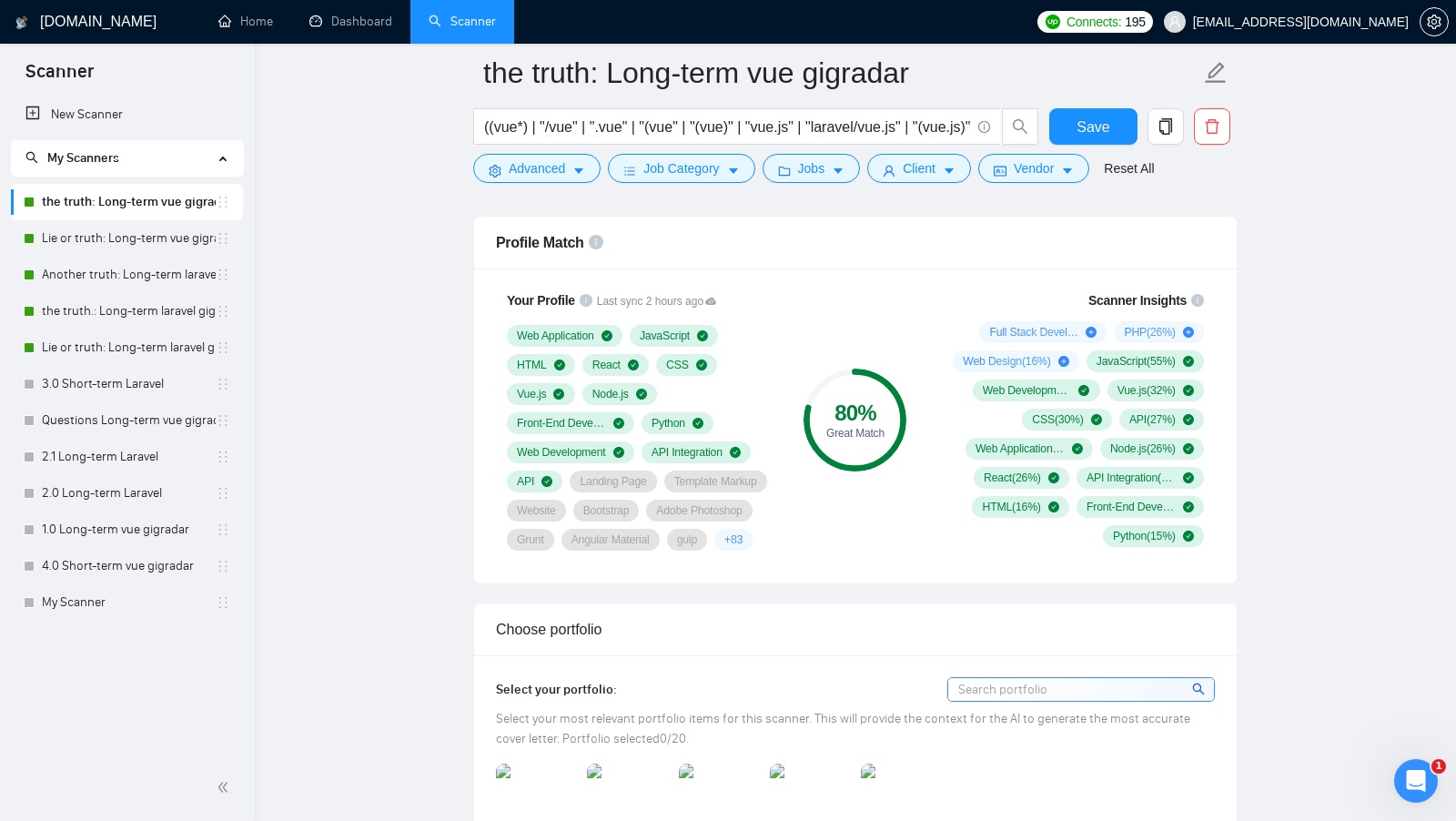
scroll to position [1178, 0]
click at [82, 248] on link "Lie or truth: Long-term vue gigradar" at bounding box center [128, 238] width 174 height 36
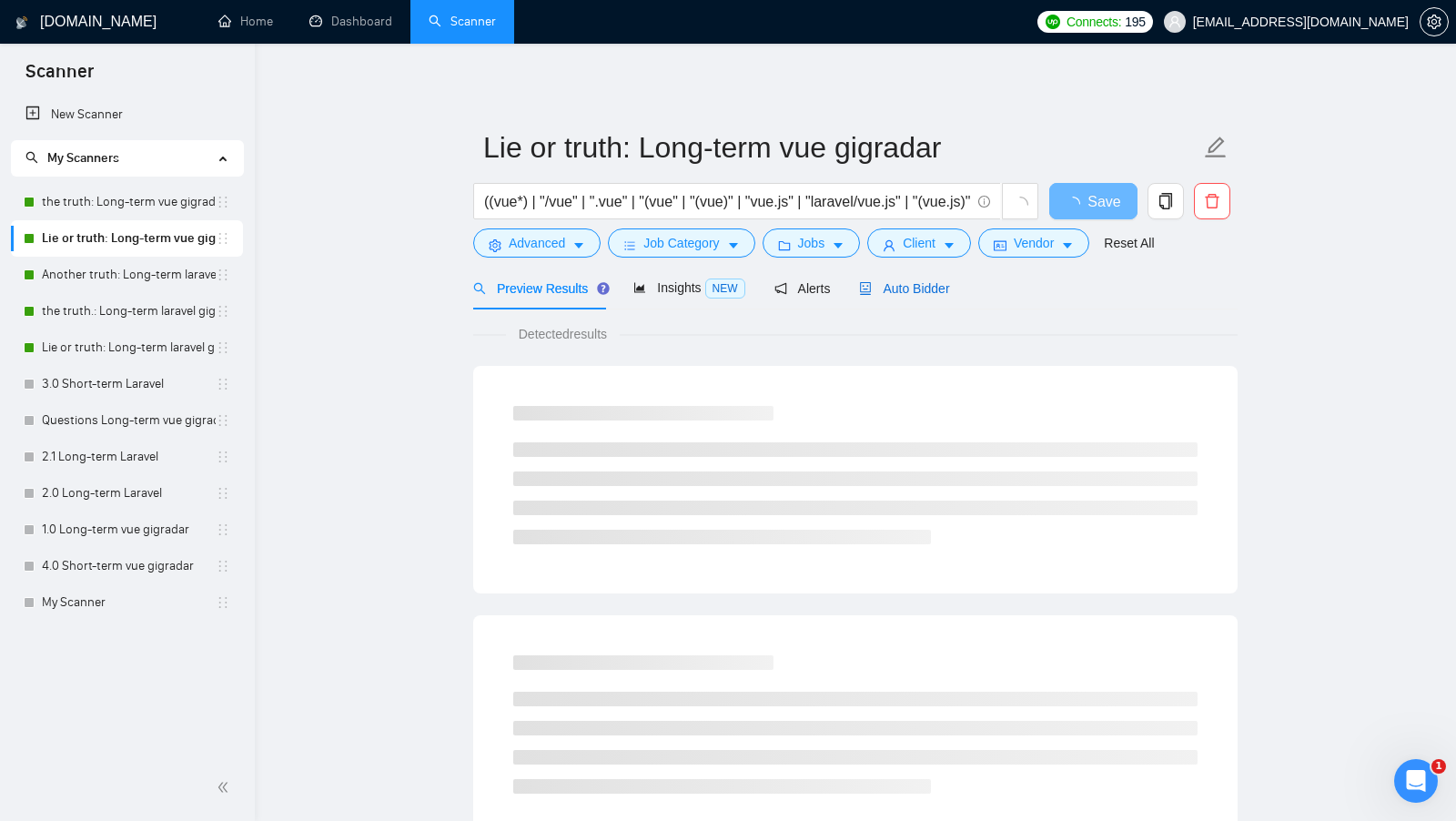
click at [903, 294] on span "Auto Bidder" at bounding box center [905, 289] width 90 height 15
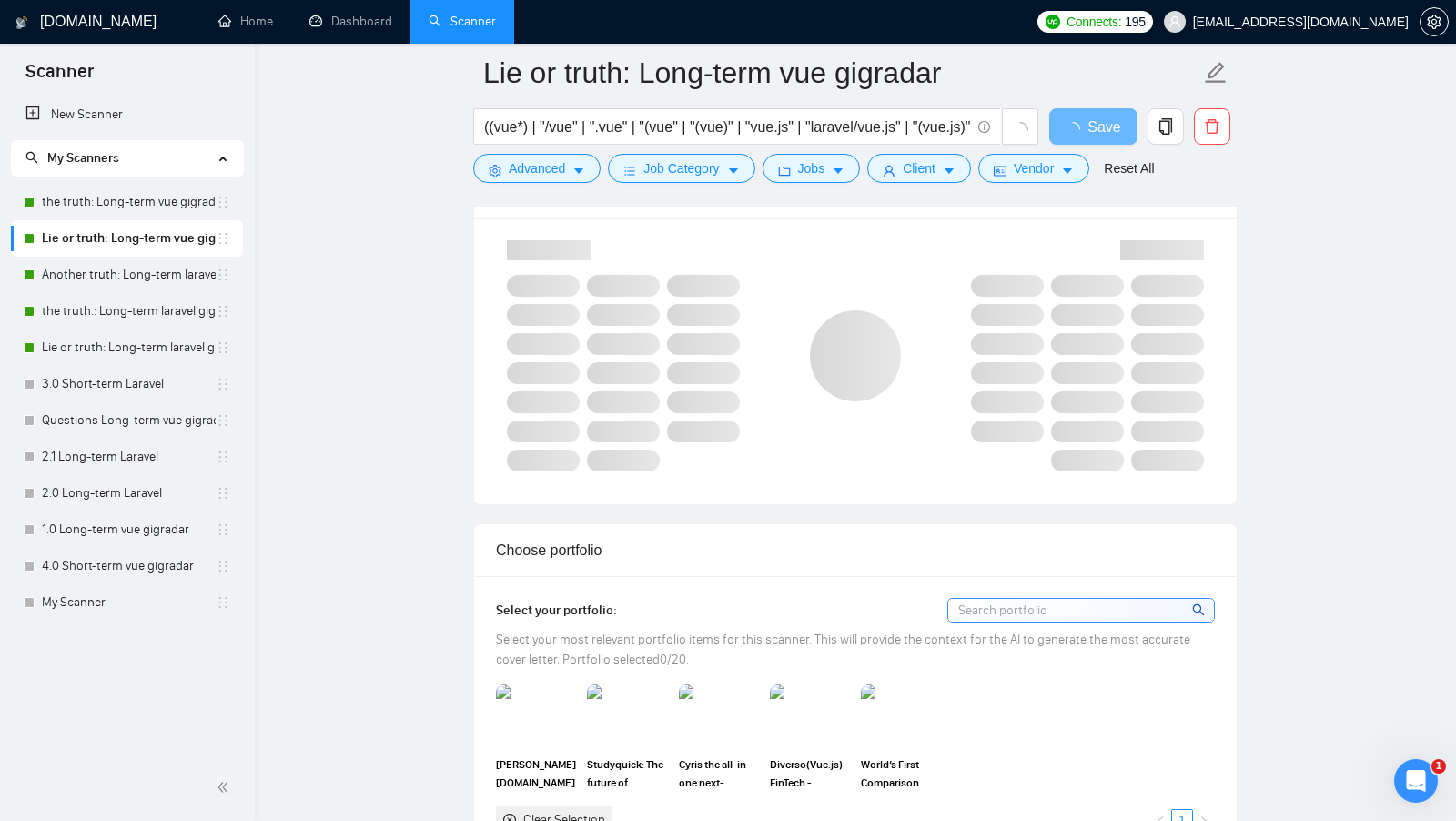
scroll to position [1224, 0]
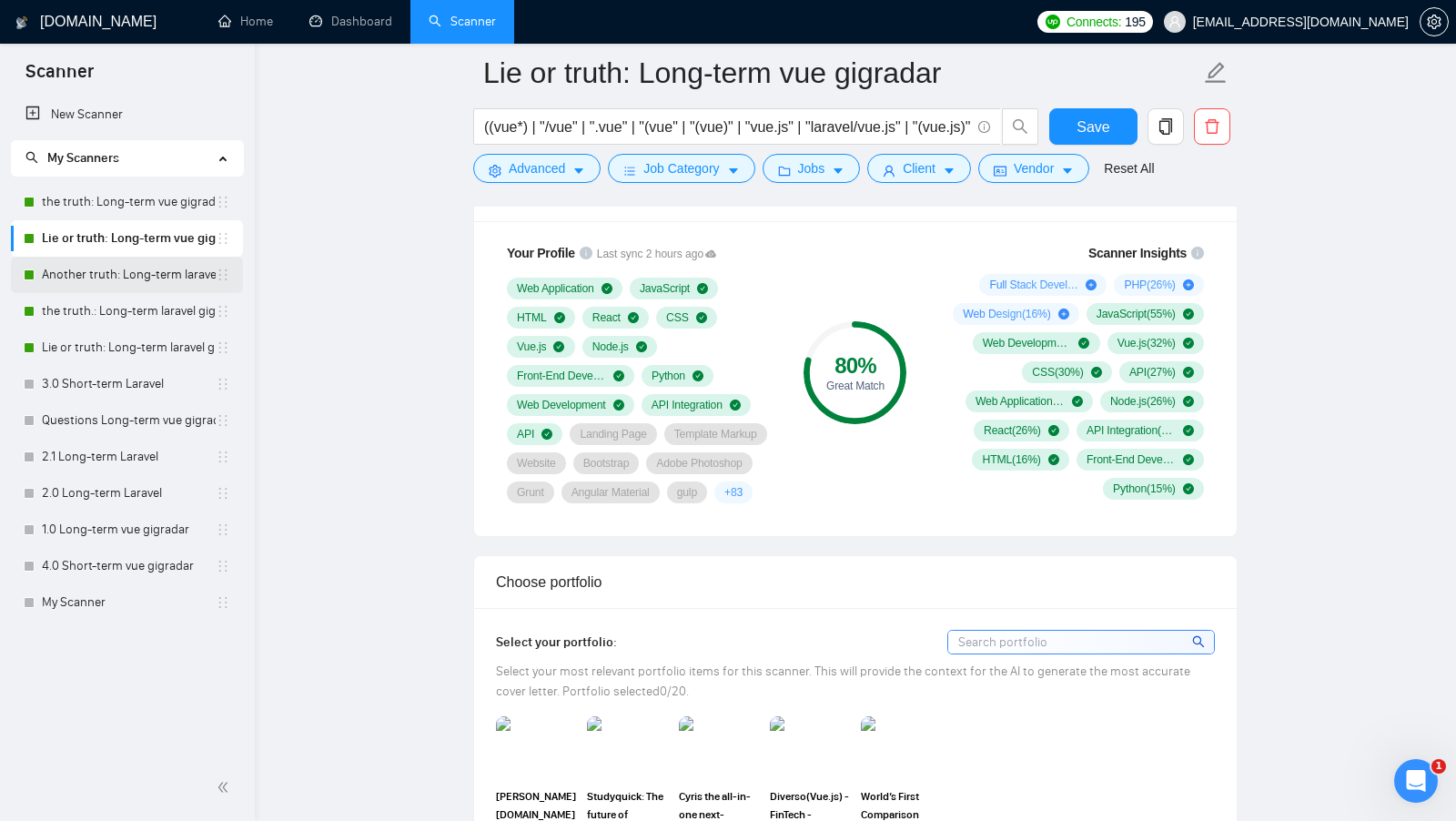
click at [123, 282] on link "Another truth: Long-term laravel gigradar" at bounding box center [128, 274] width 174 height 36
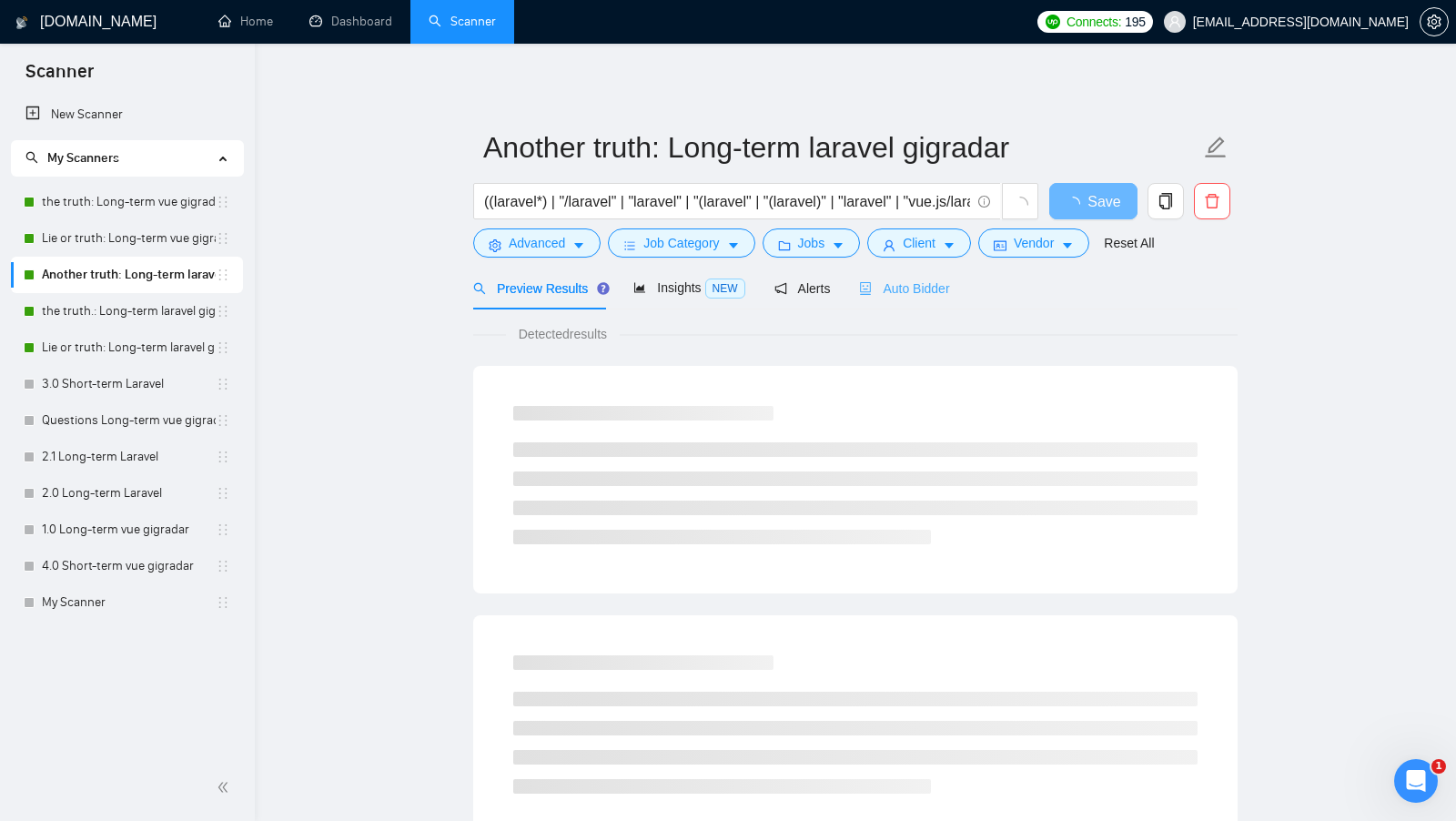
click at [917, 302] on div "Auto Bidder" at bounding box center [905, 288] width 90 height 42
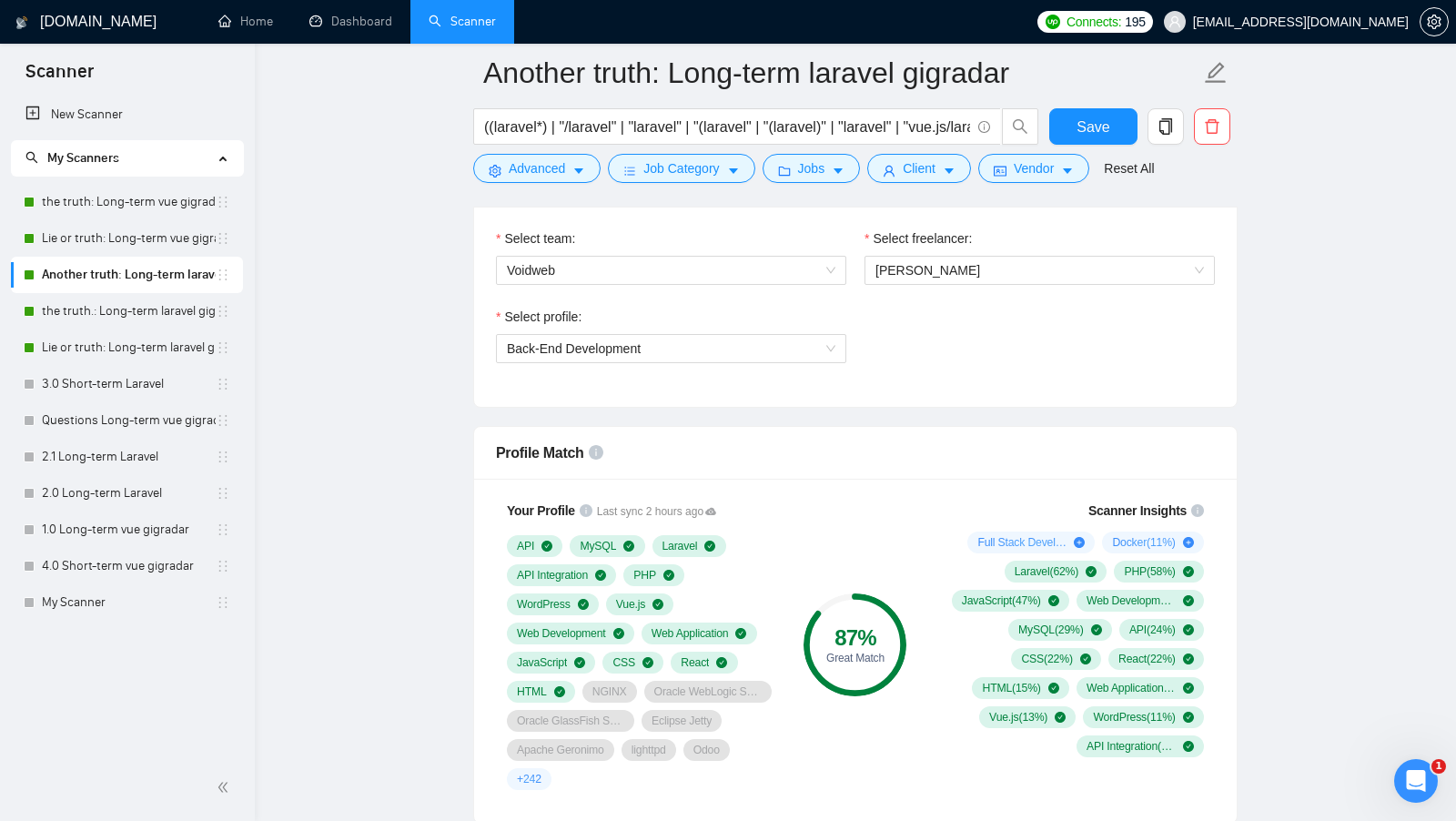
scroll to position [971, 0]
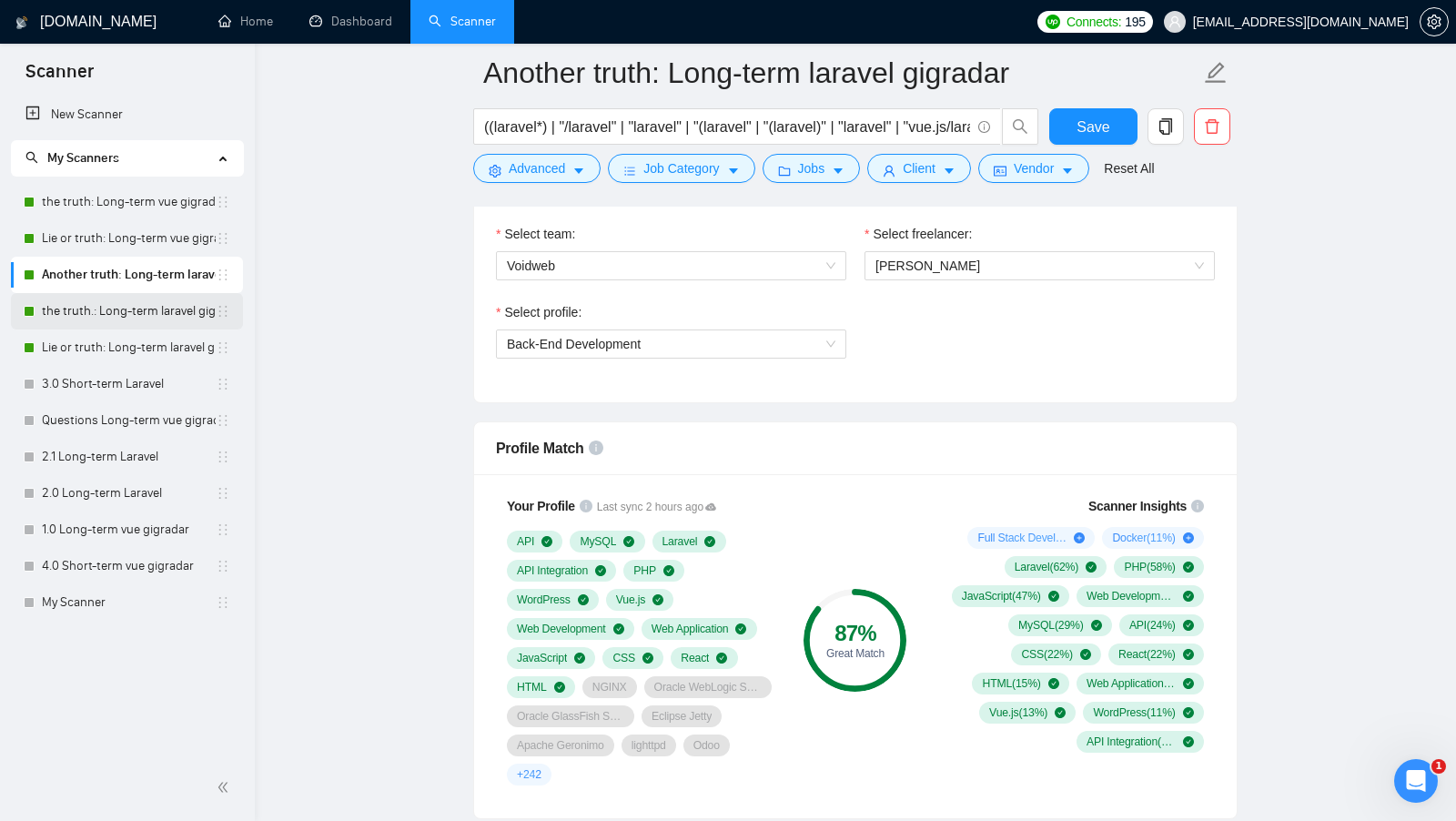
click at [114, 319] on link "the truth.: Long-term laravel gigradar" at bounding box center [128, 310] width 174 height 36
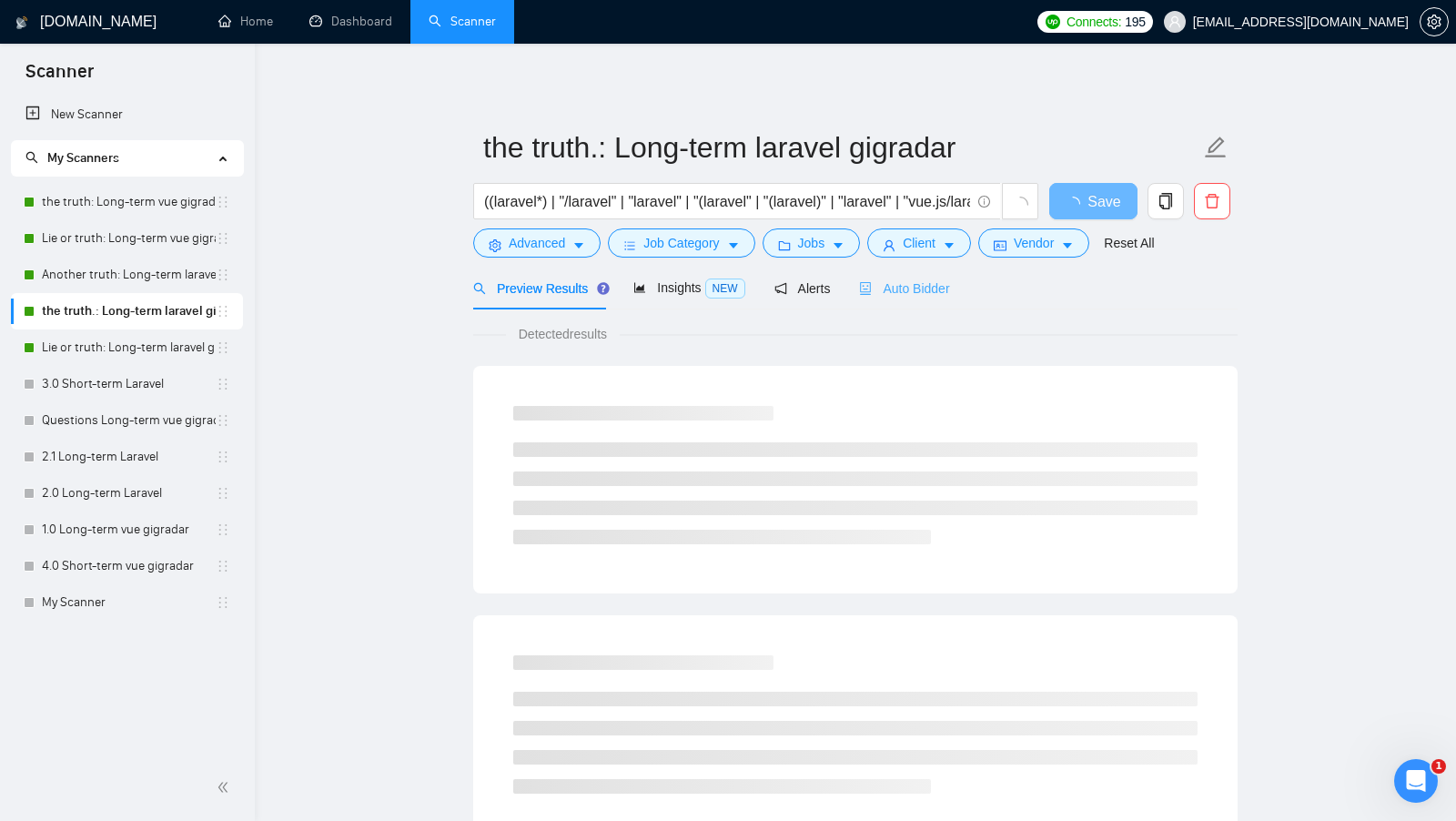
click at [909, 308] on div "Auto Bidder" at bounding box center [905, 288] width 90 height 42
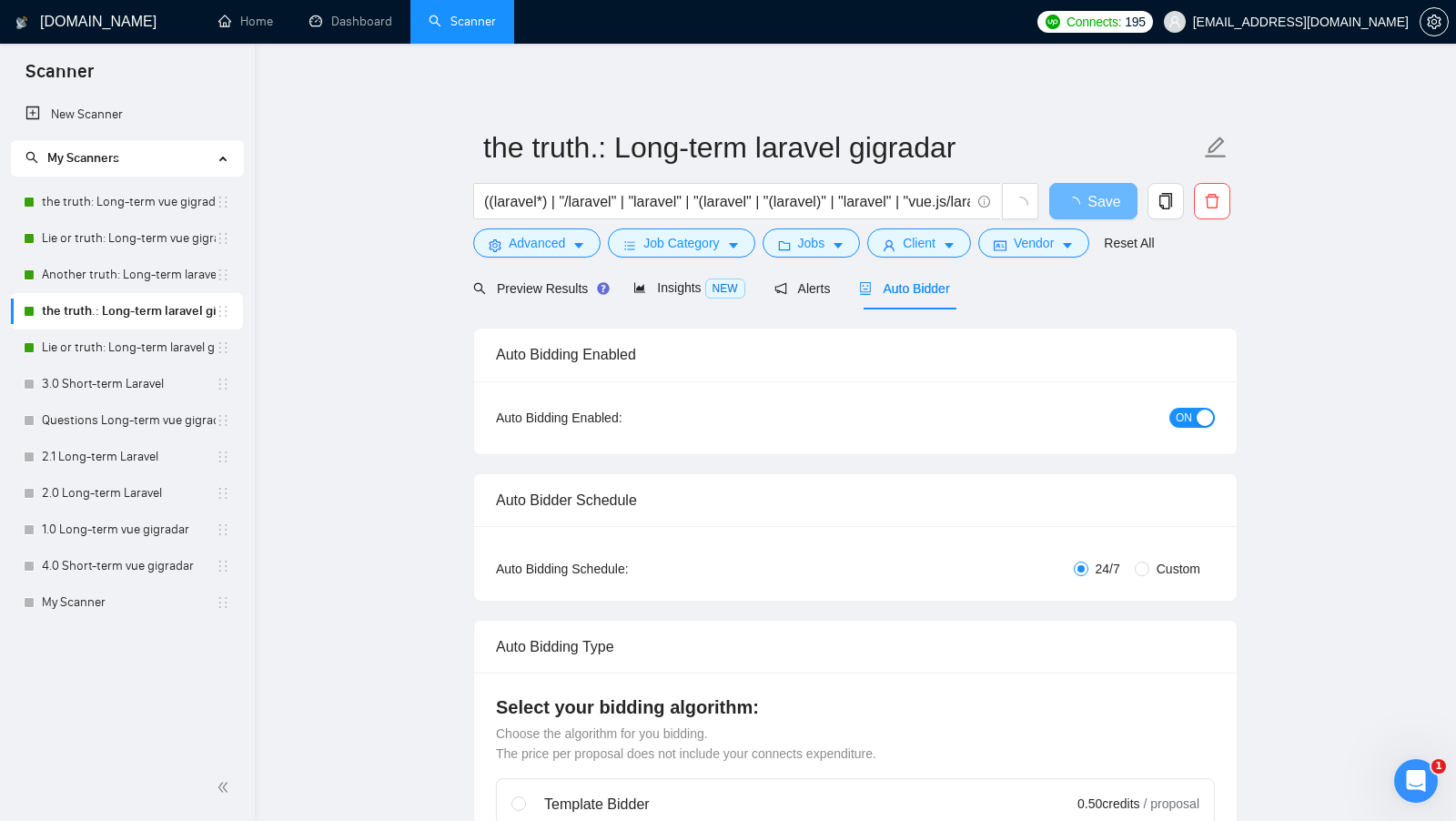
checkbox input "true"
click at [329, 15] on link "Dashboard" at bounding box center [351, 21] width 83 height 16
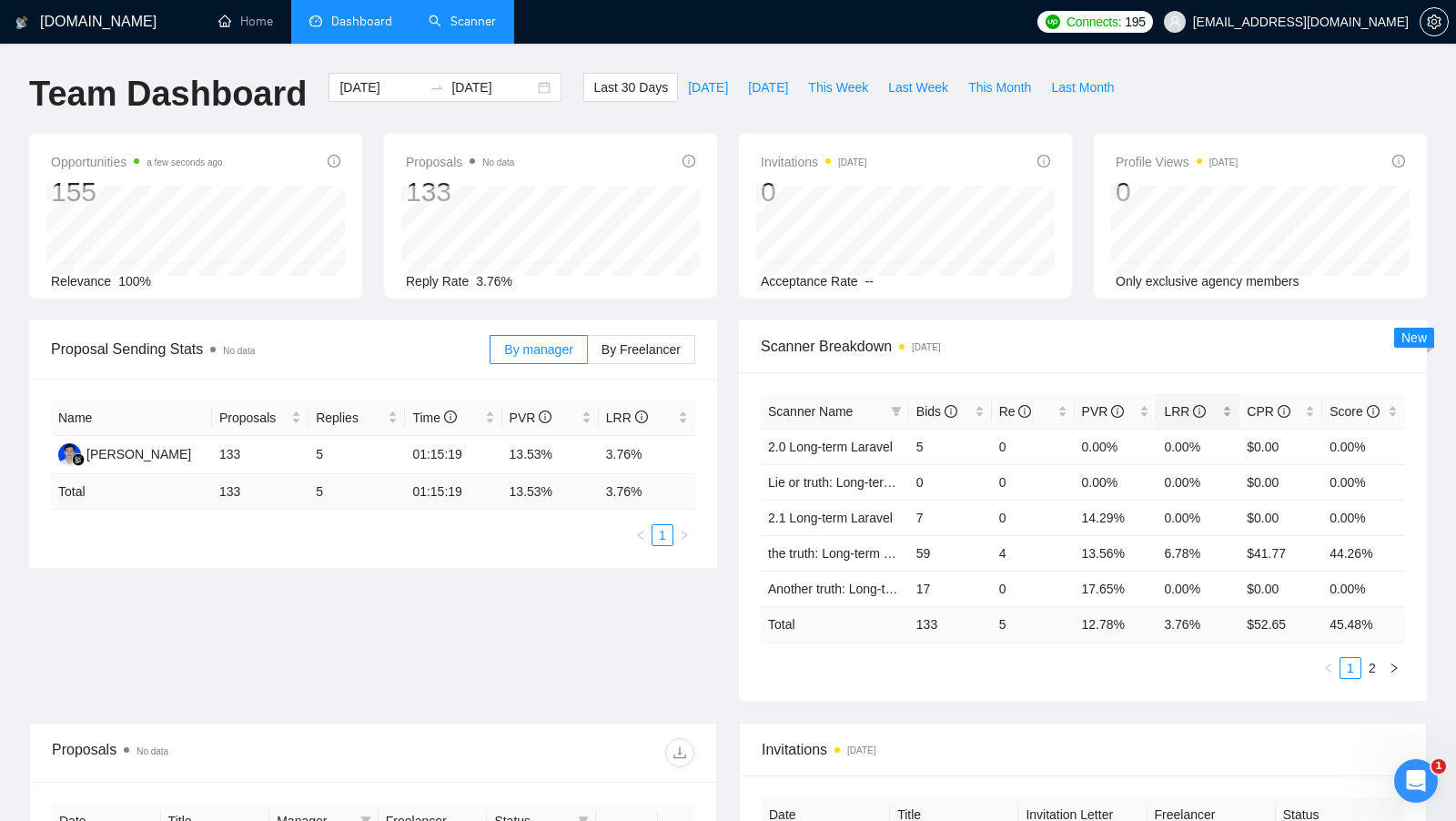
click at [1230, 409] on div "LRR" at bounding box center [1198, 412] width 68 height 20
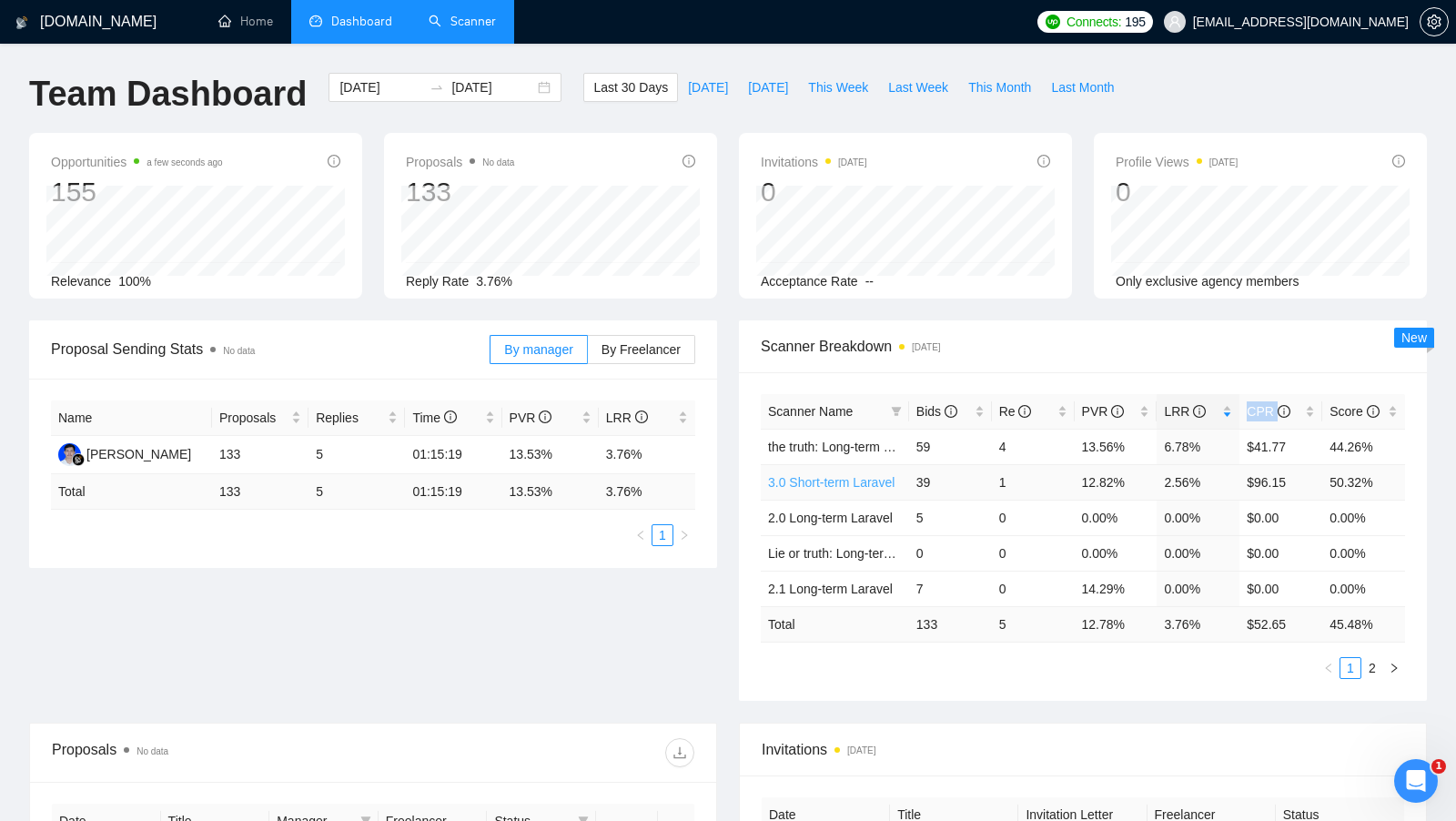
click at [869, 483] on link "3.0 Short-term Laravel" at bounding box center [831, 483] width 126 height 15
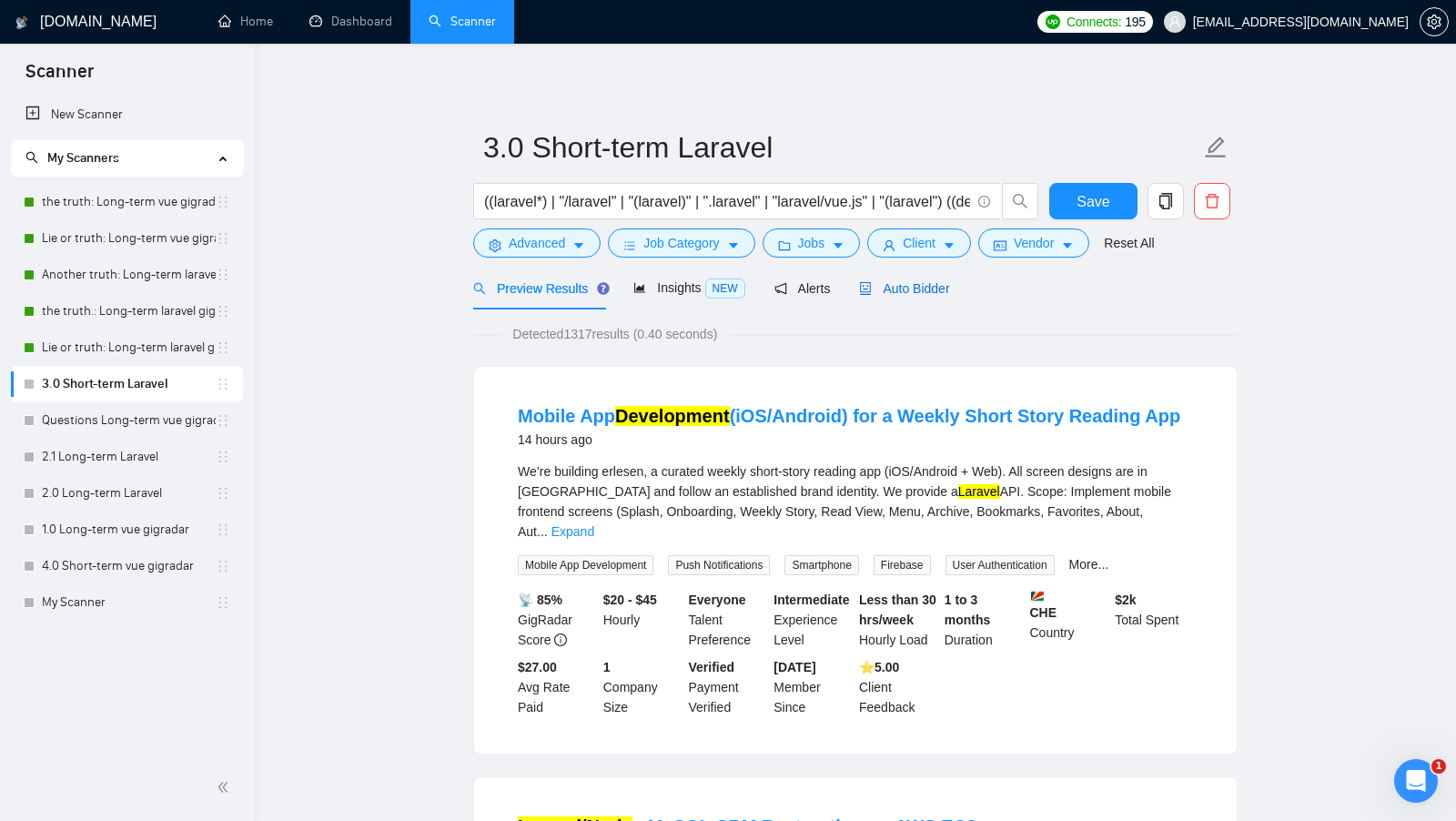
click at [911, 288] on span "Auto Bidder" at bounding box center [905, 289] width 90 height 15
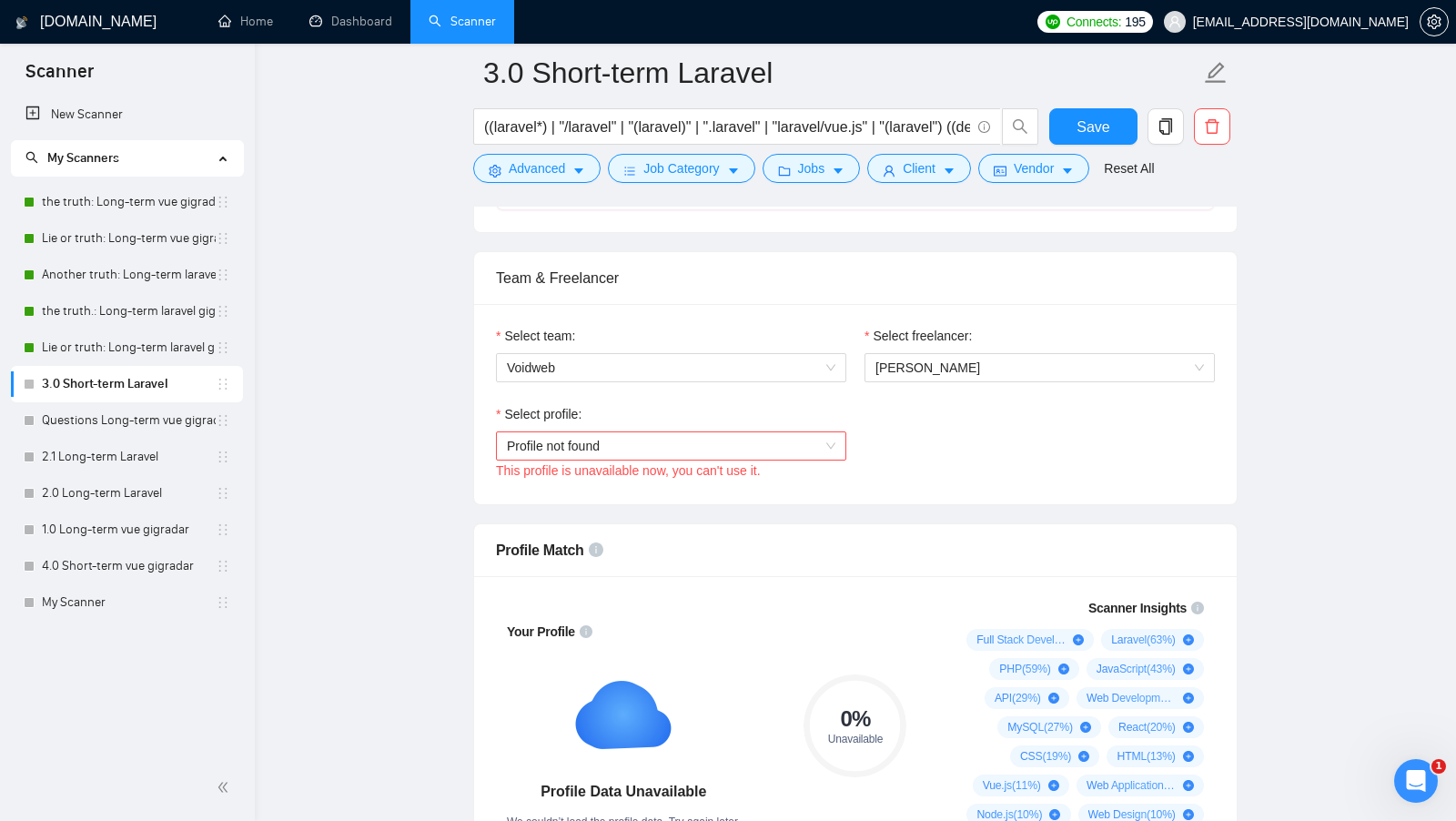
scroll to position [872, 0]
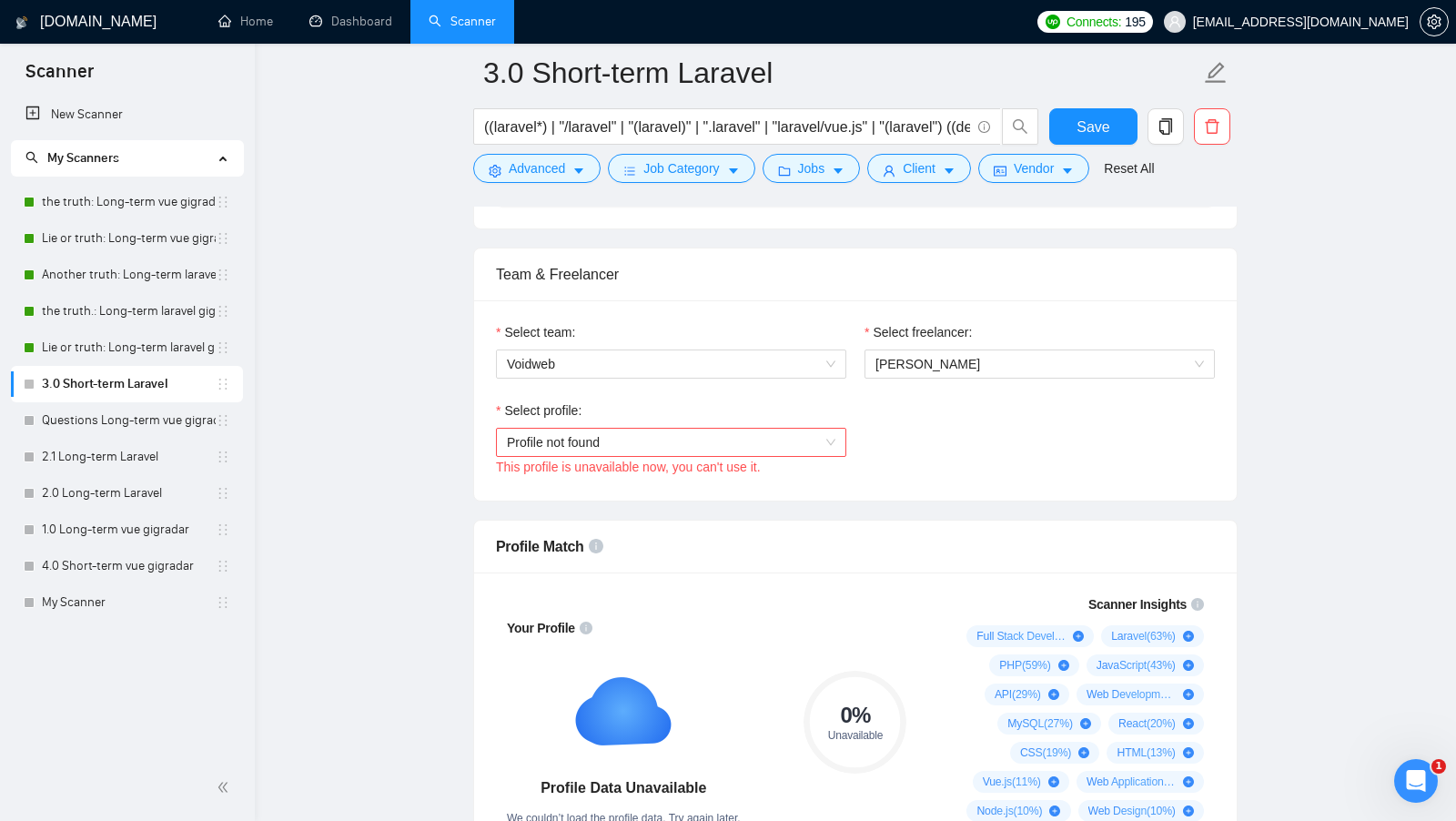
click at [917, 407] on div "Select profile: Profile not found This profile is unavailable now, you can't us…" at bounding box center [855, 440] width 738 height 78
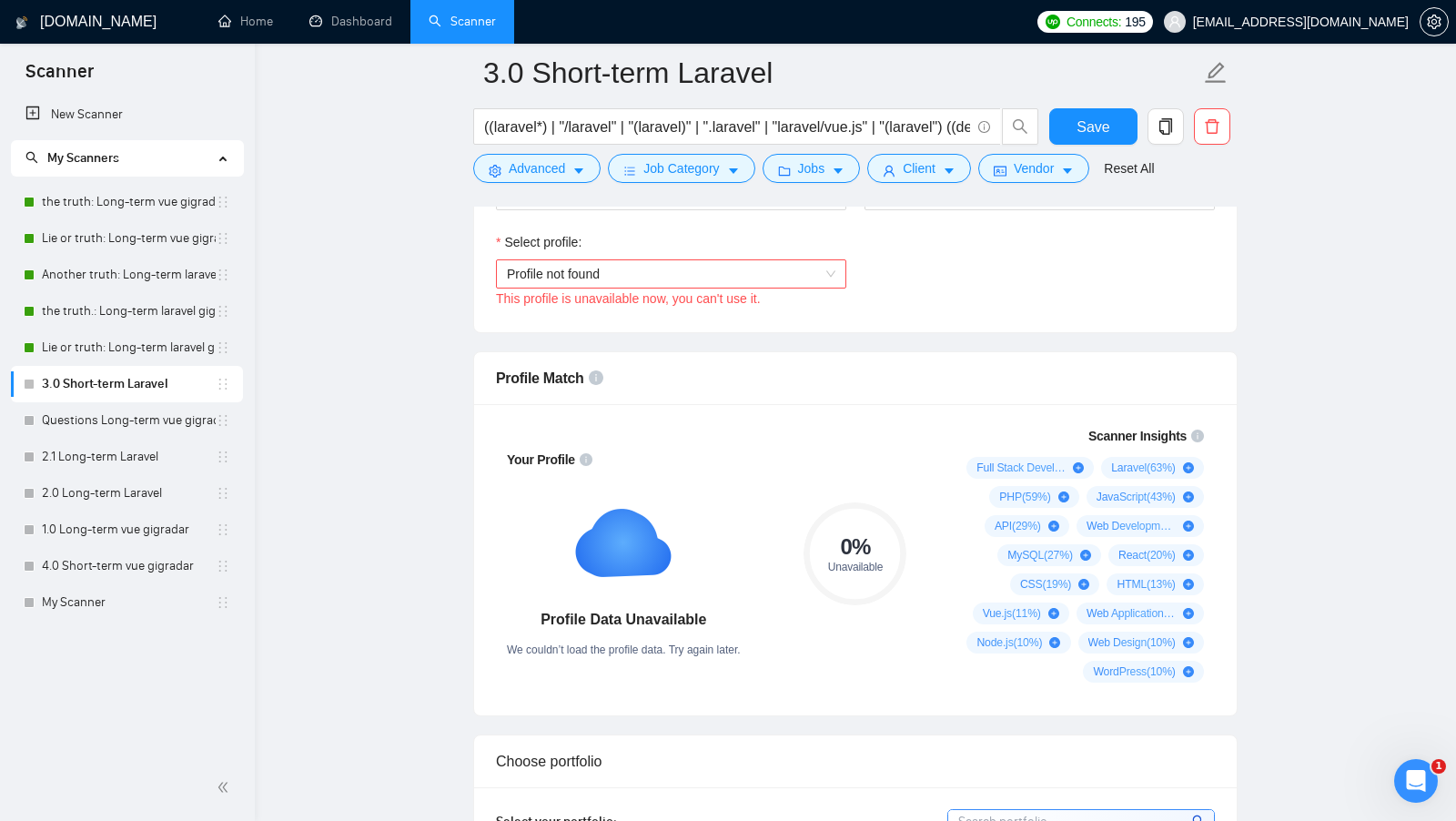
scroll to position [1035, 0]
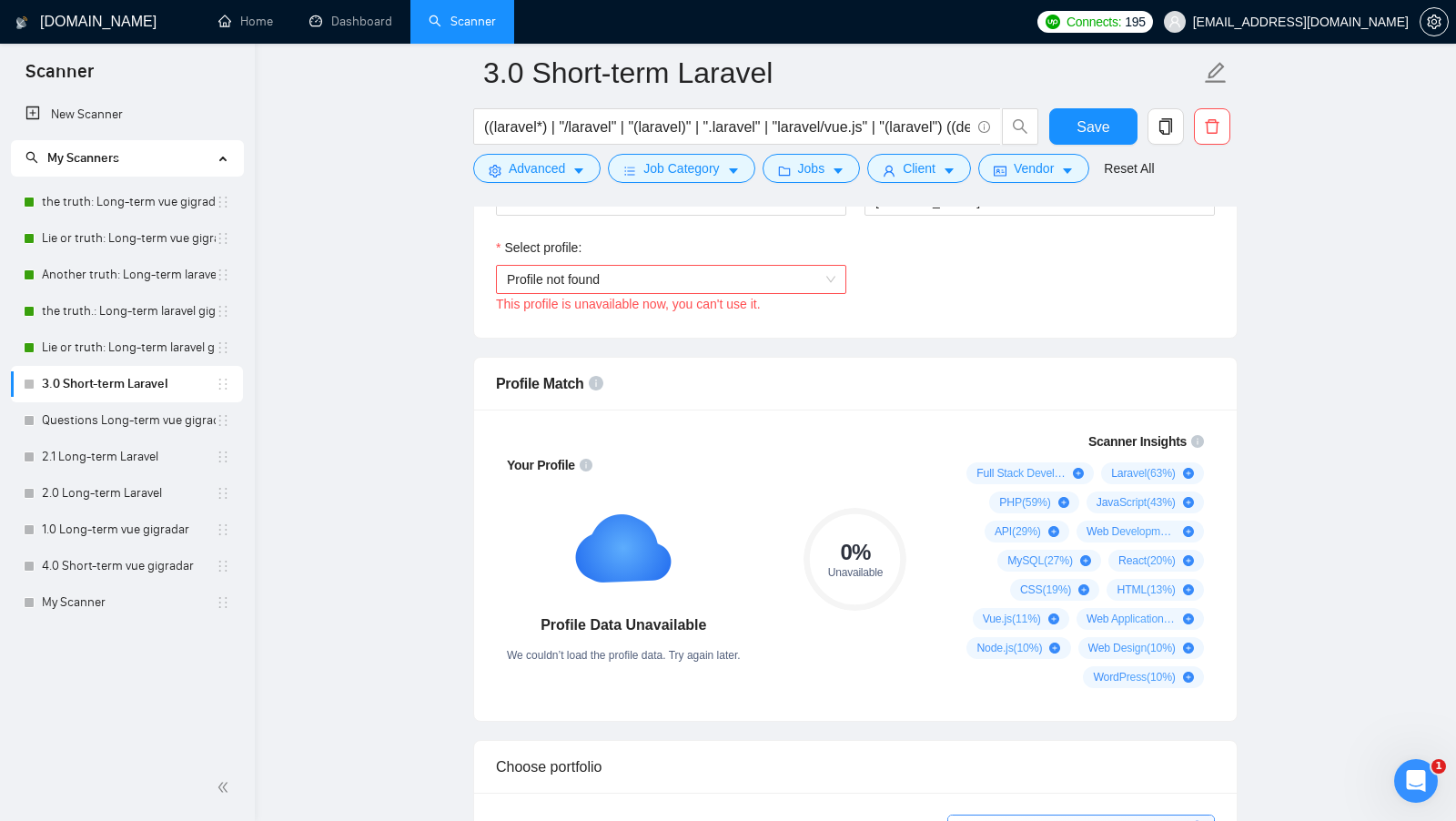
click at [364, 30] on link "Dashboard" at bounding box center [351, 21] width 83 height 16
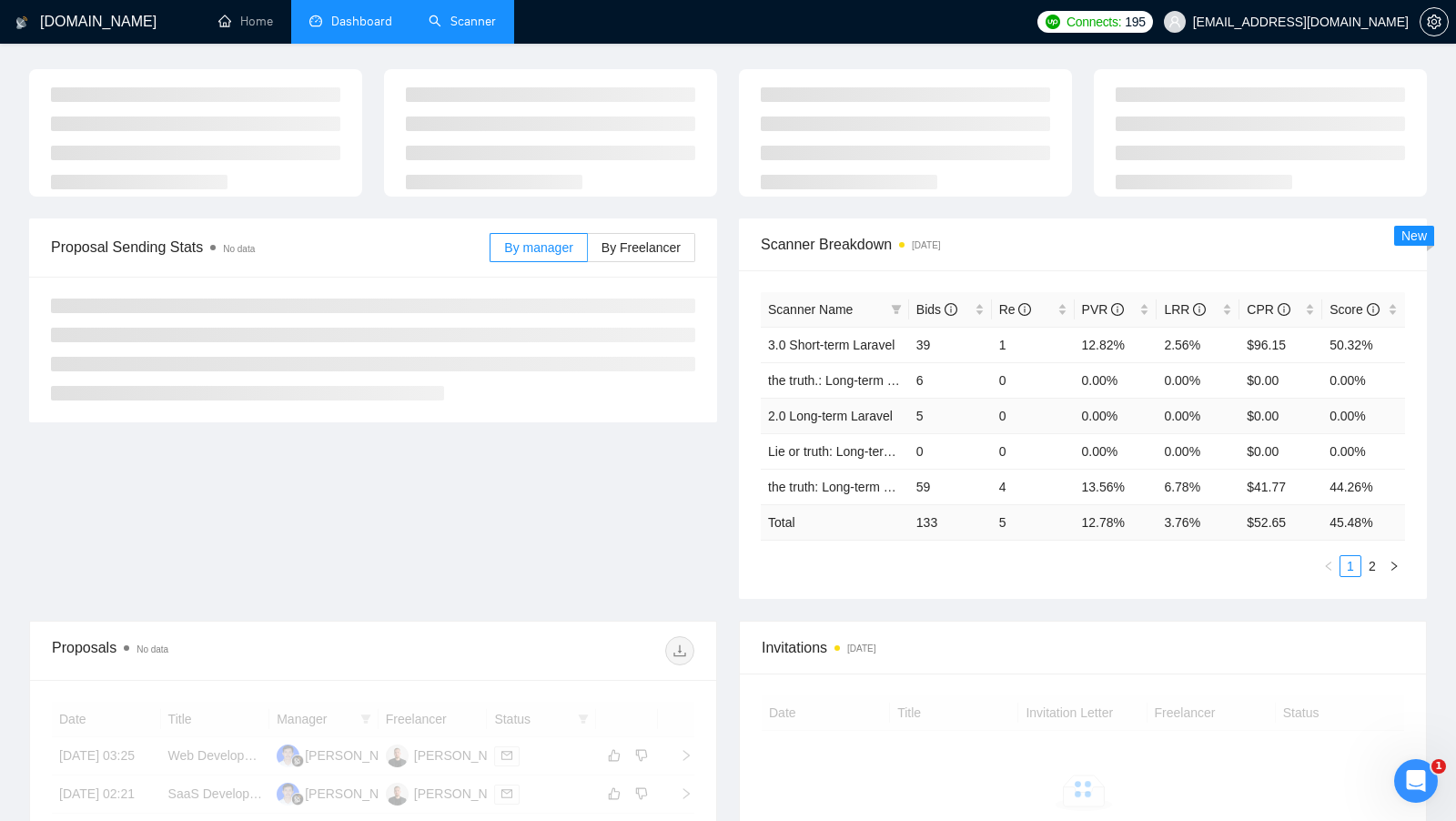
scroll to position [62, 0]
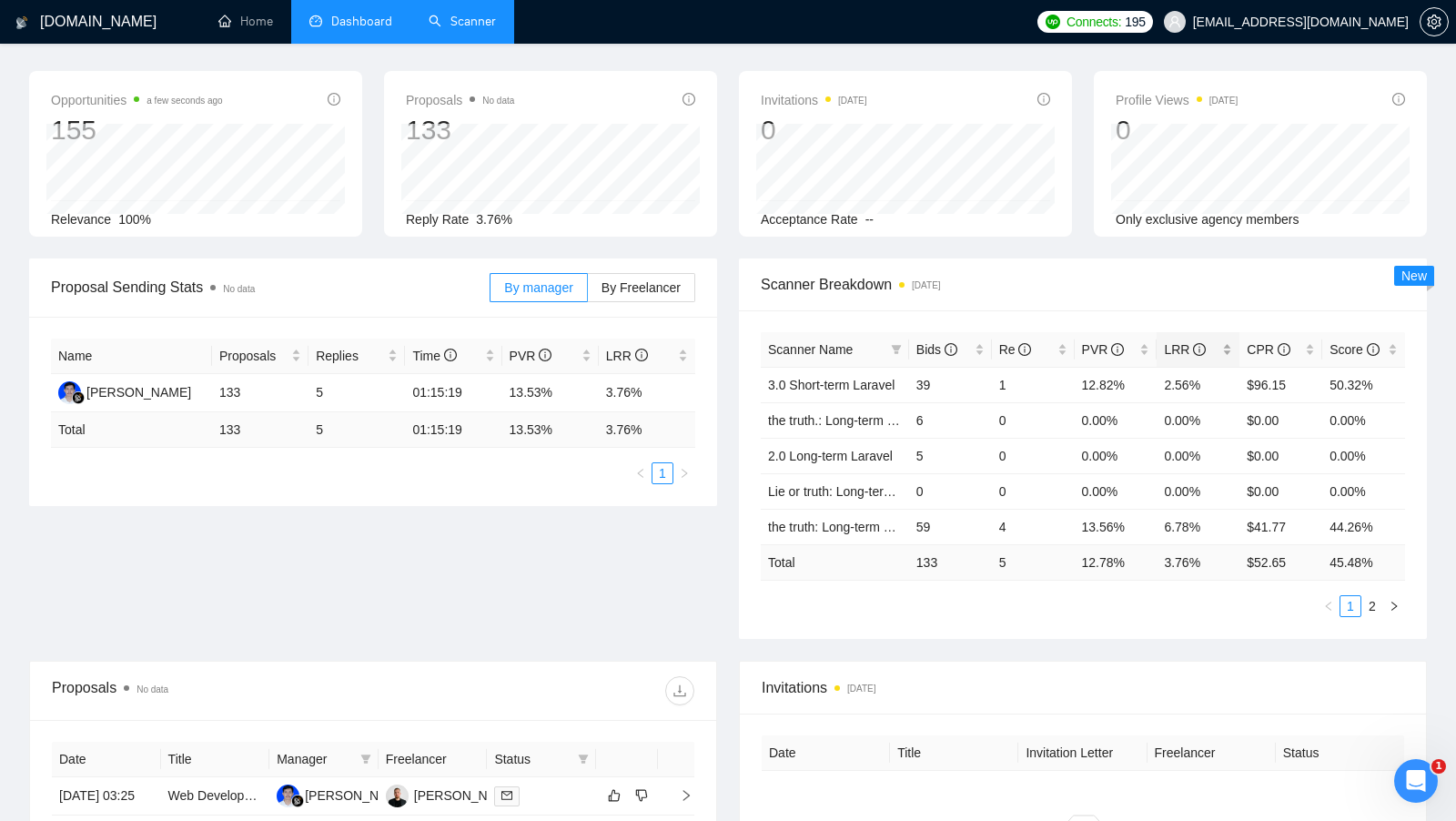
click at [1223, 344] on div "LRR" at bounding box center [1198, 350] width 68 height 20
click at [1385, 602] on button "button" at bounding box center [1395, 607] width 22 height 22
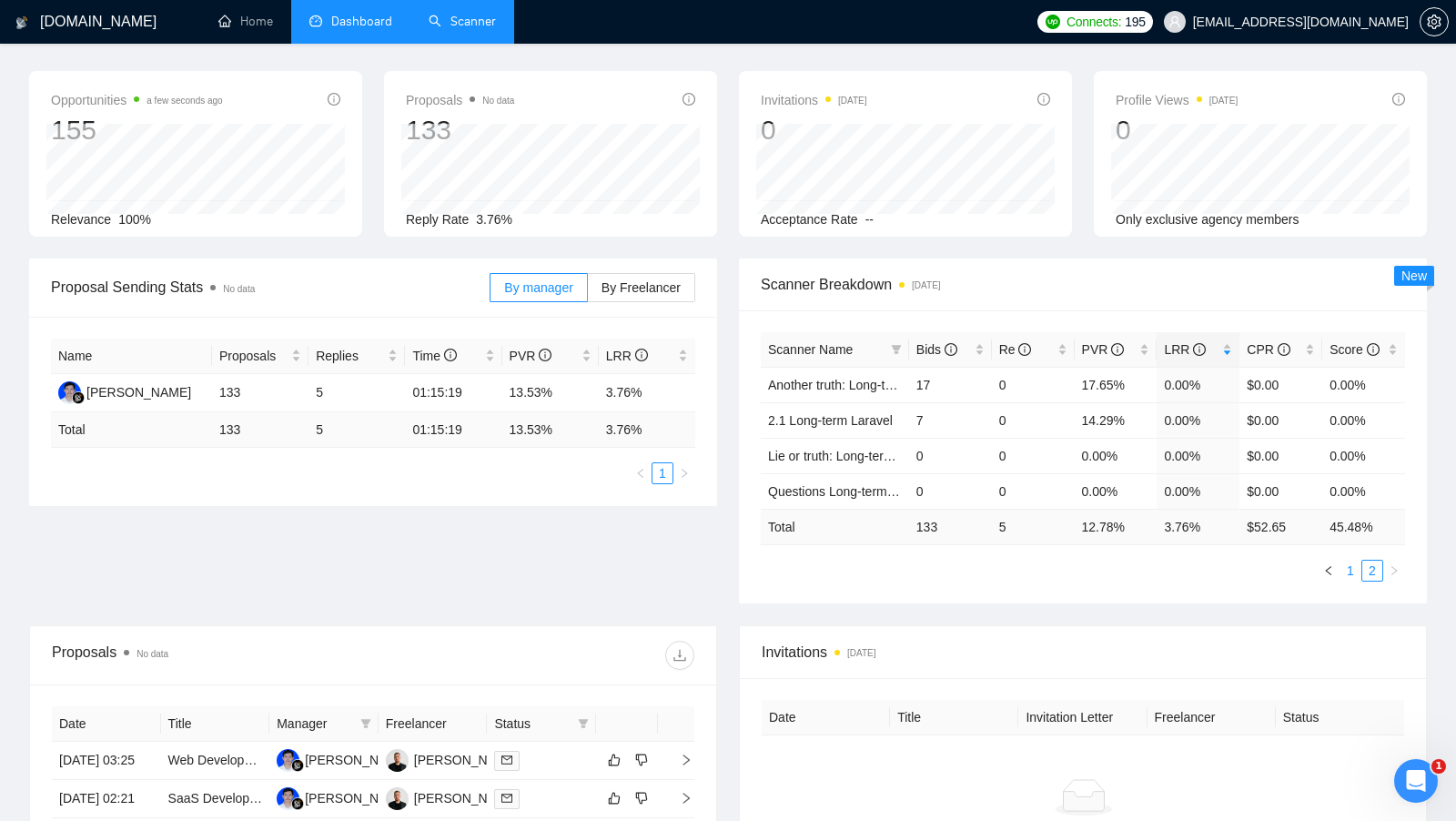
click at [1351, 573] on link "1" at bounding box center [1351, 571] width 20 height 20
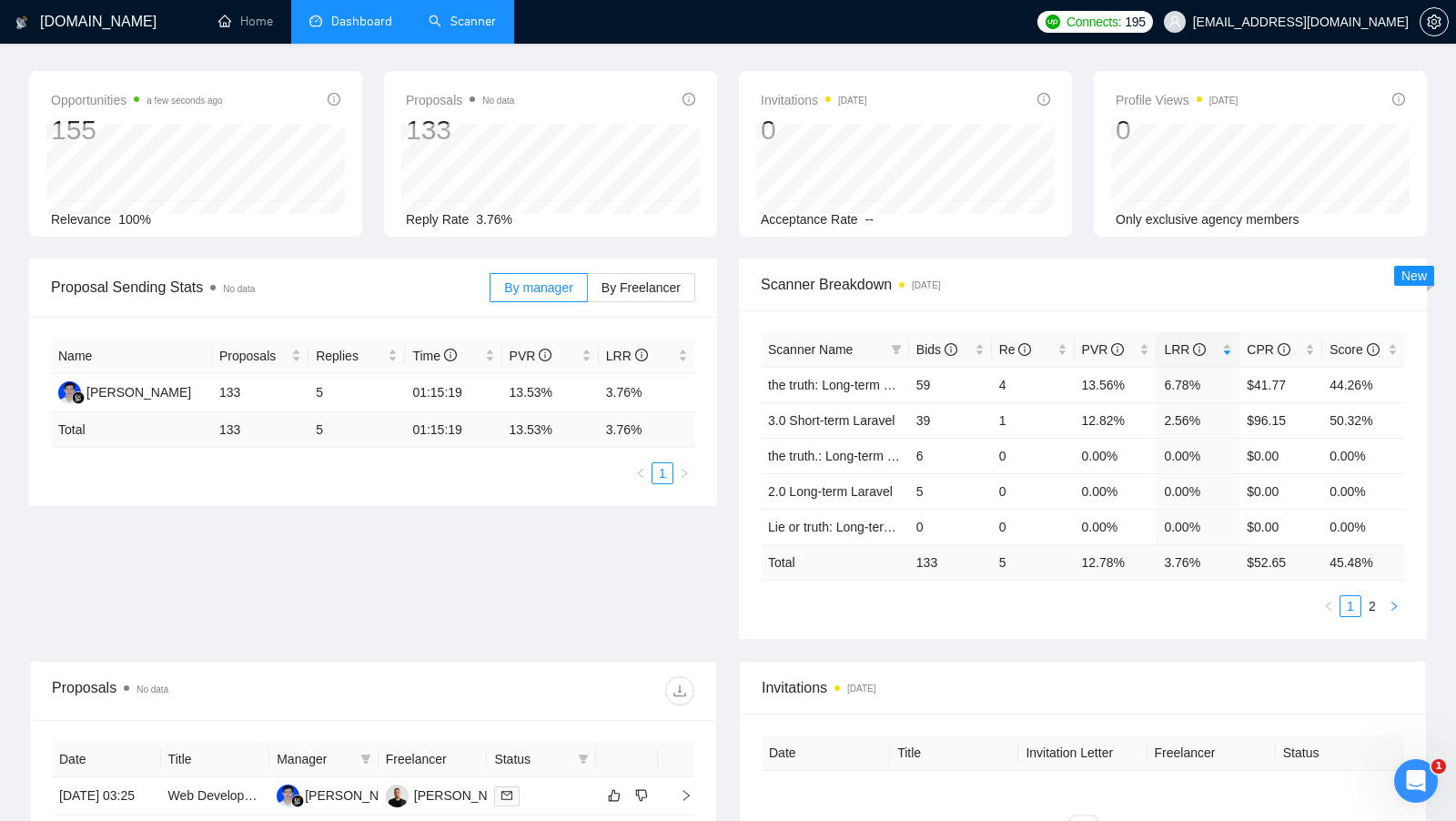
click at [1397, 601] on icon "right" at bounding box center [1394, 607] width 11 height 11
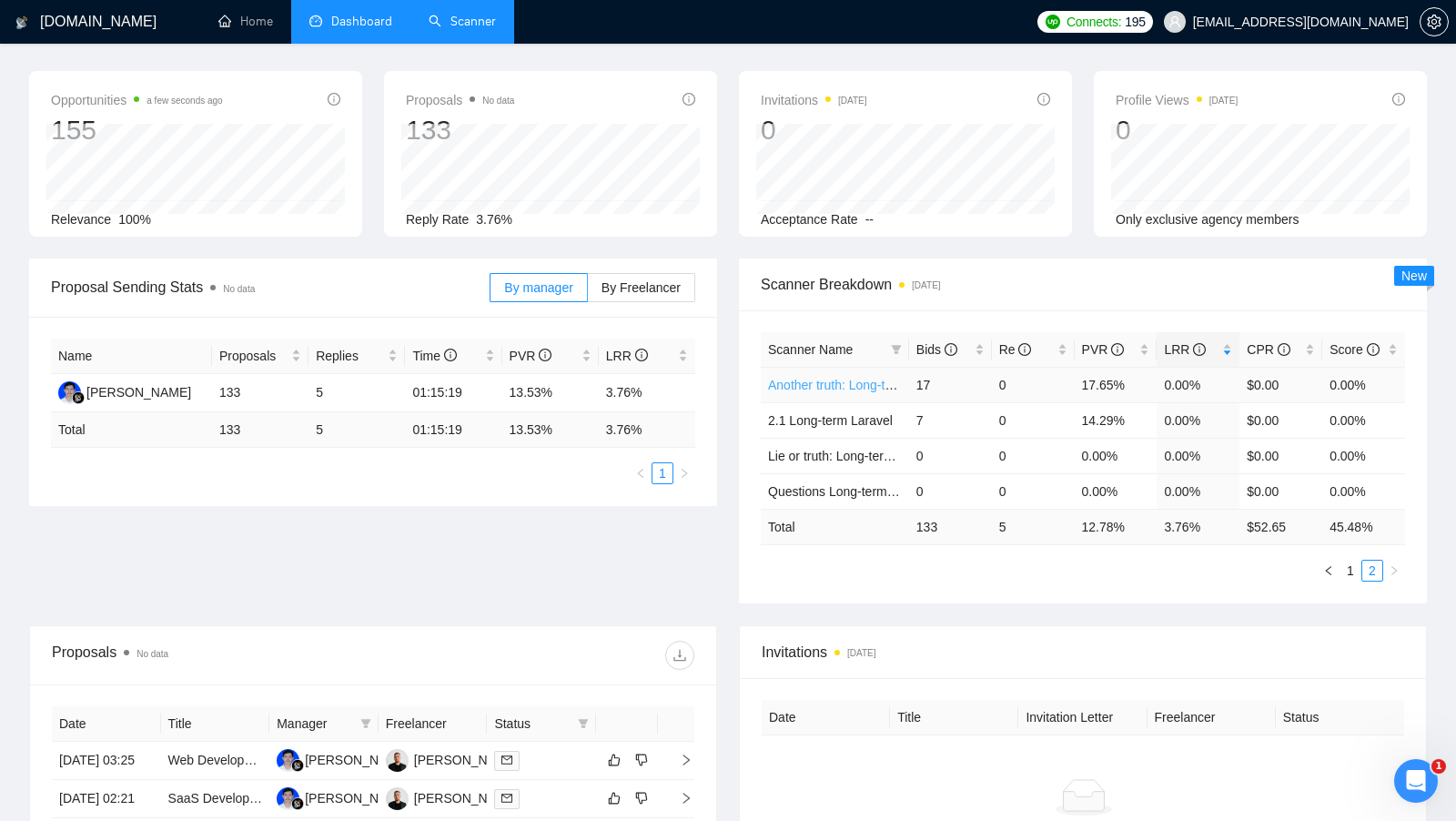
click at [863, 383] on link "Another truth: Long-term laravel gigradar" at bounding box center [883, 385] width 230 height 15
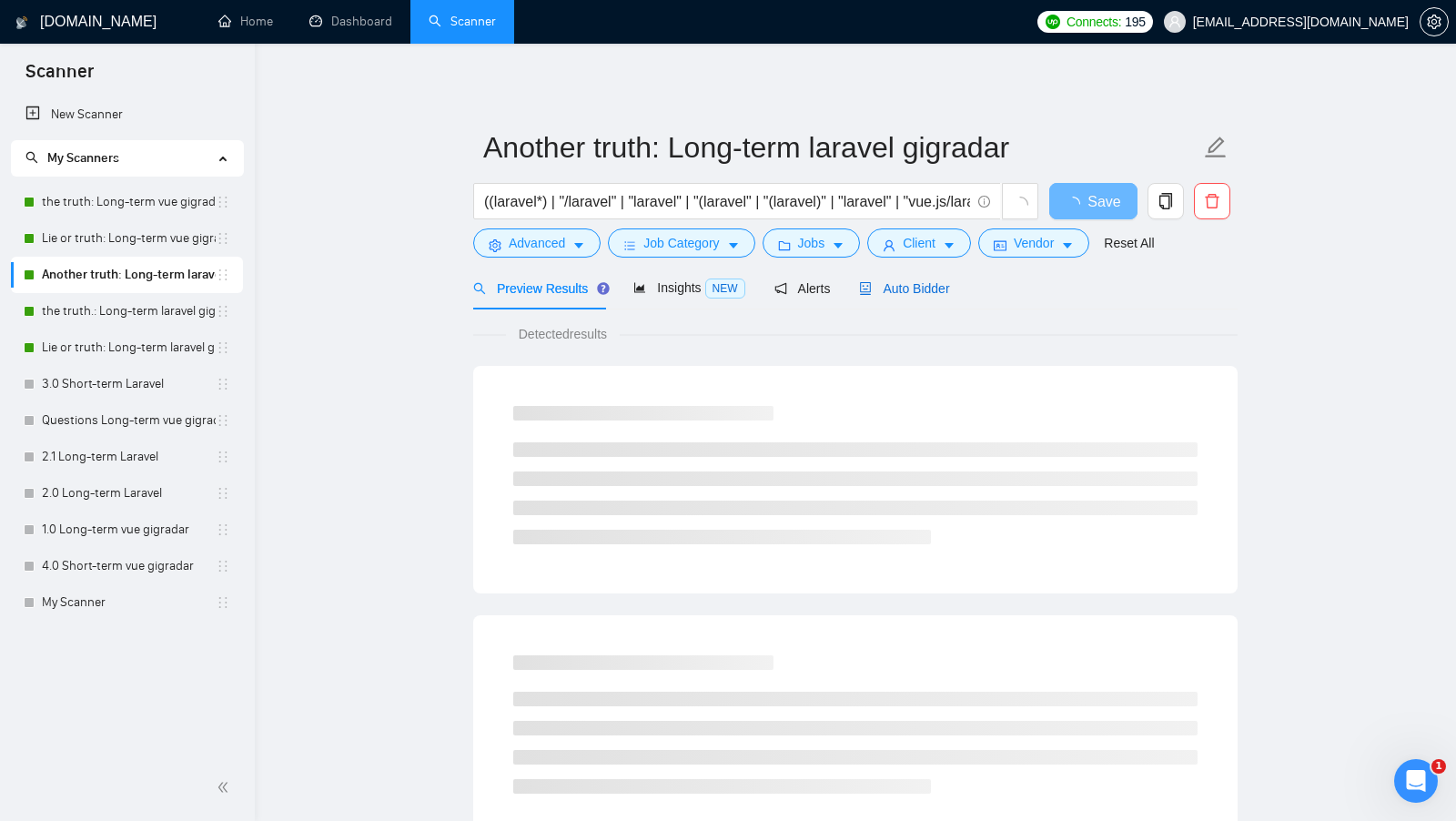
click at [920, 296] on div "Auto Bidder" at bounding box center [905, 289] width 90 height 20
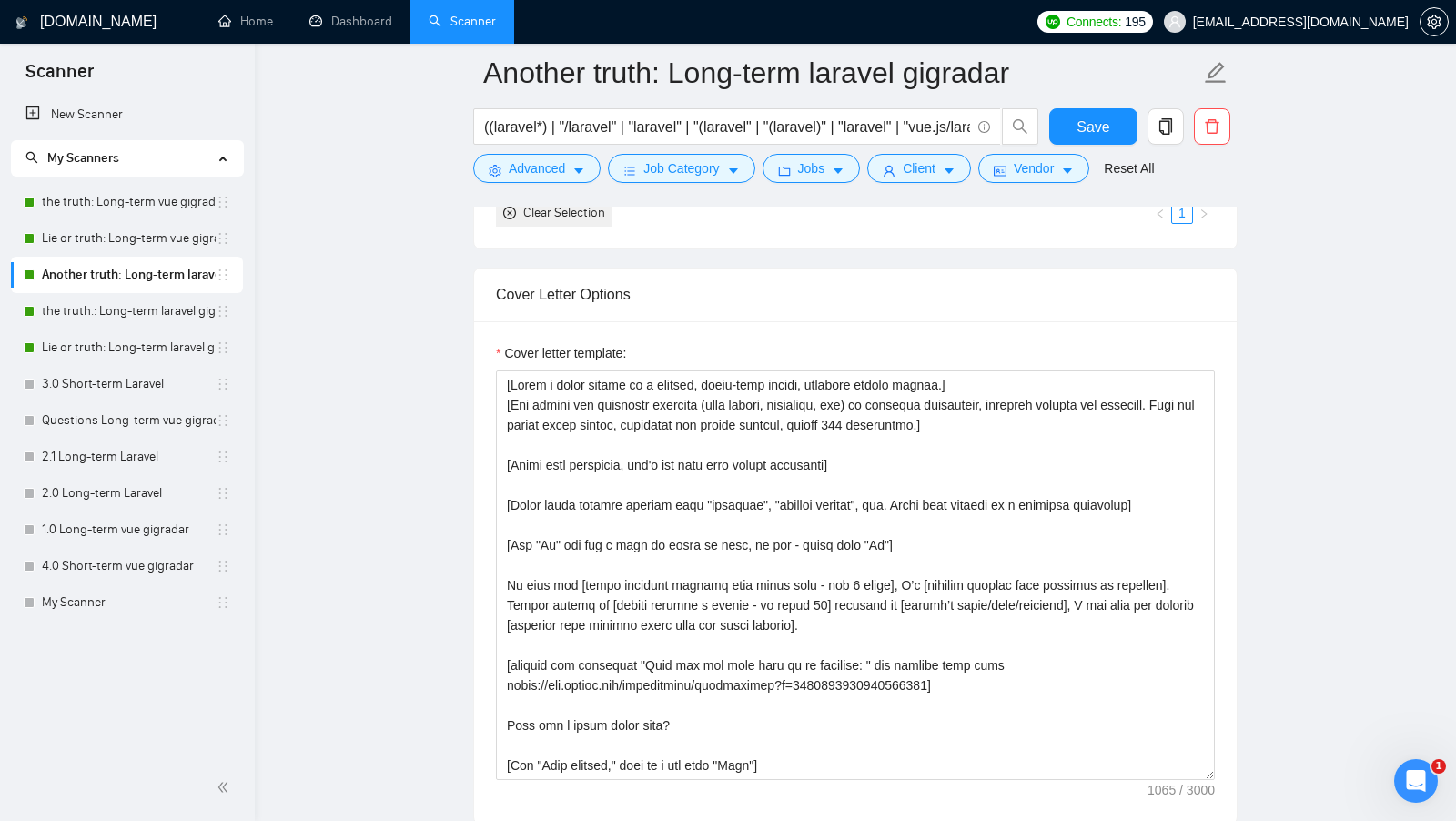
scroll to position [1831, 0]
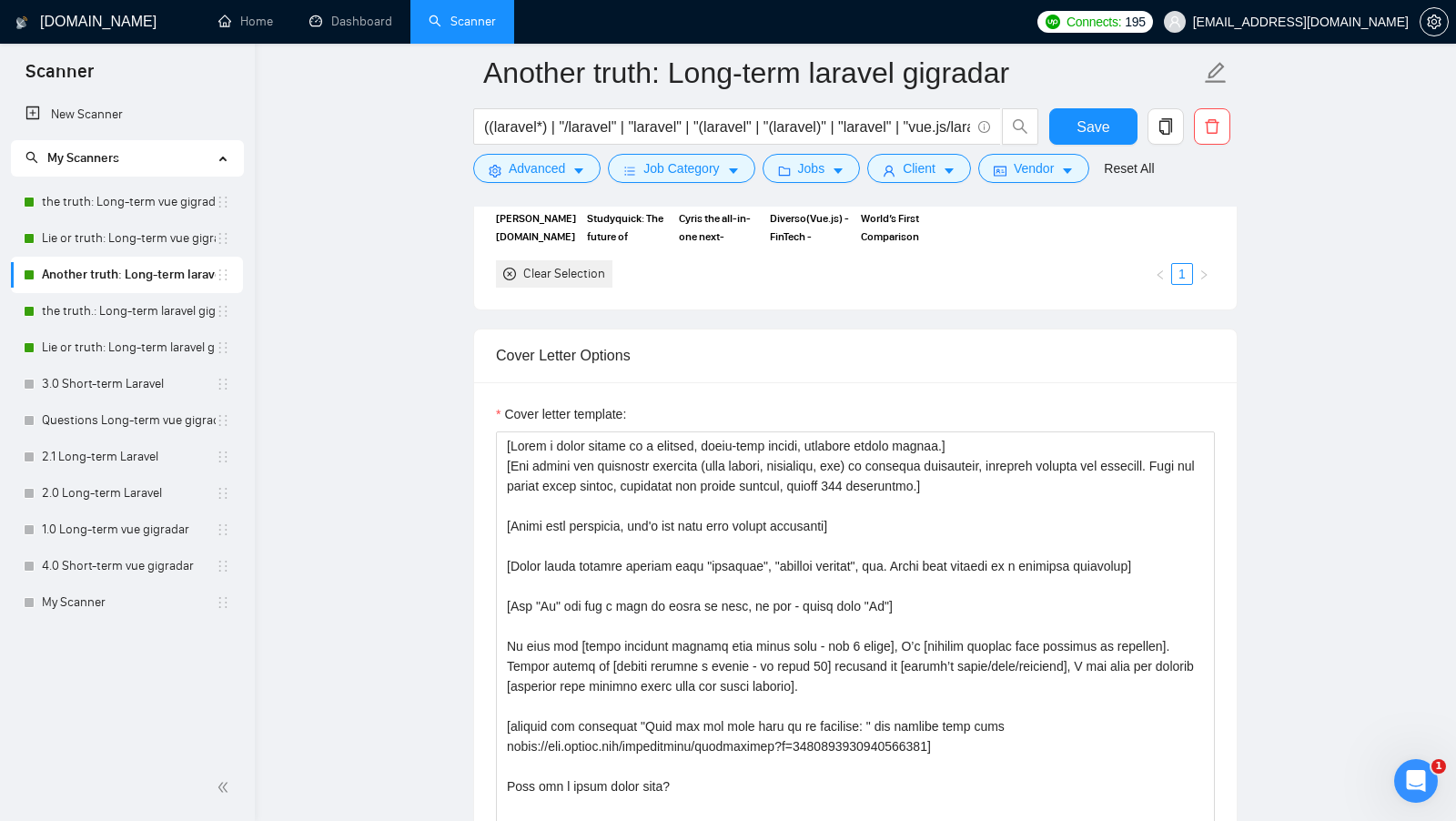
click at [336, 30] on link "Dashboard" at bounding box center [351, 21] width 83 height 16
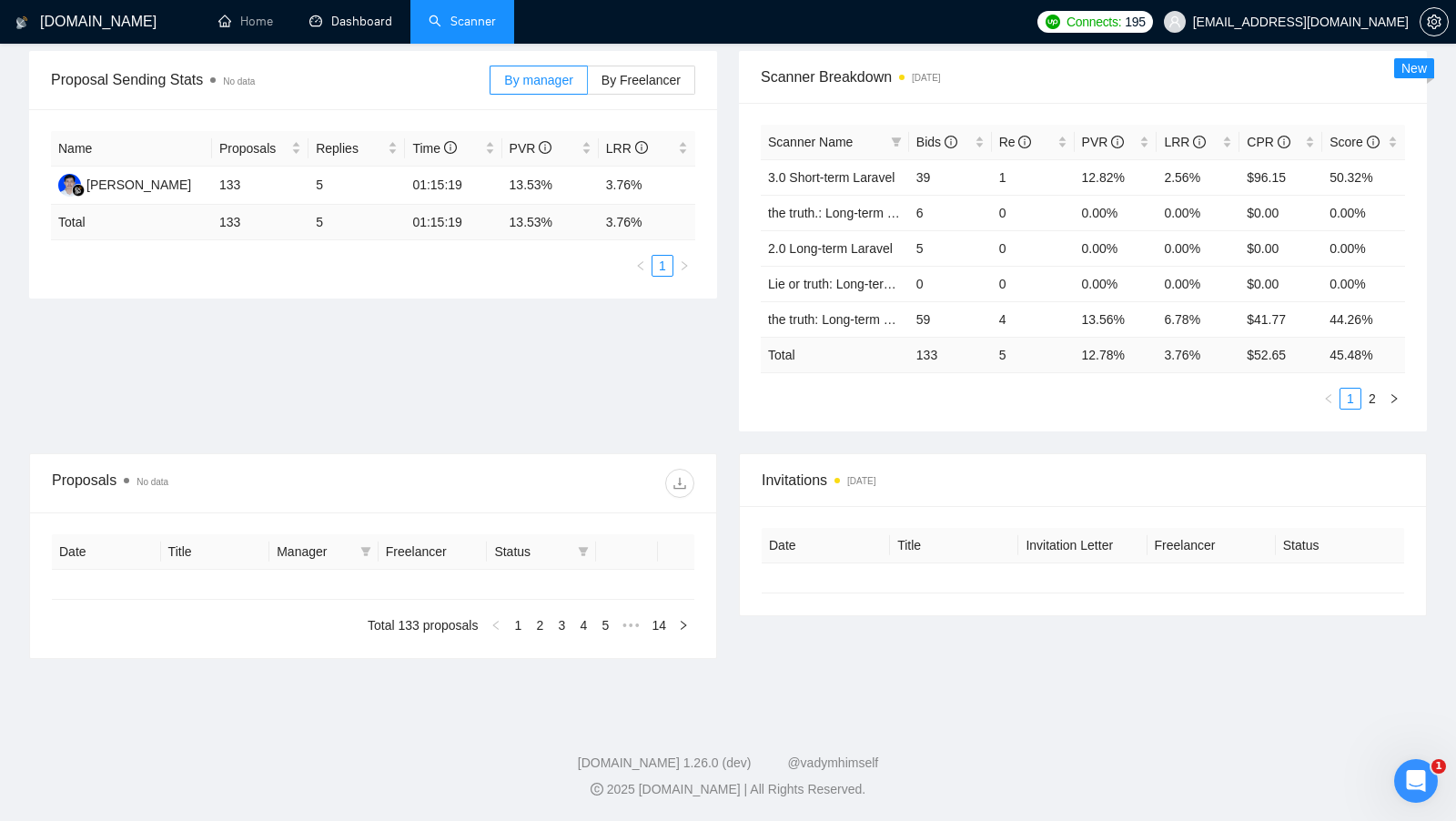
type input "[DATE]"
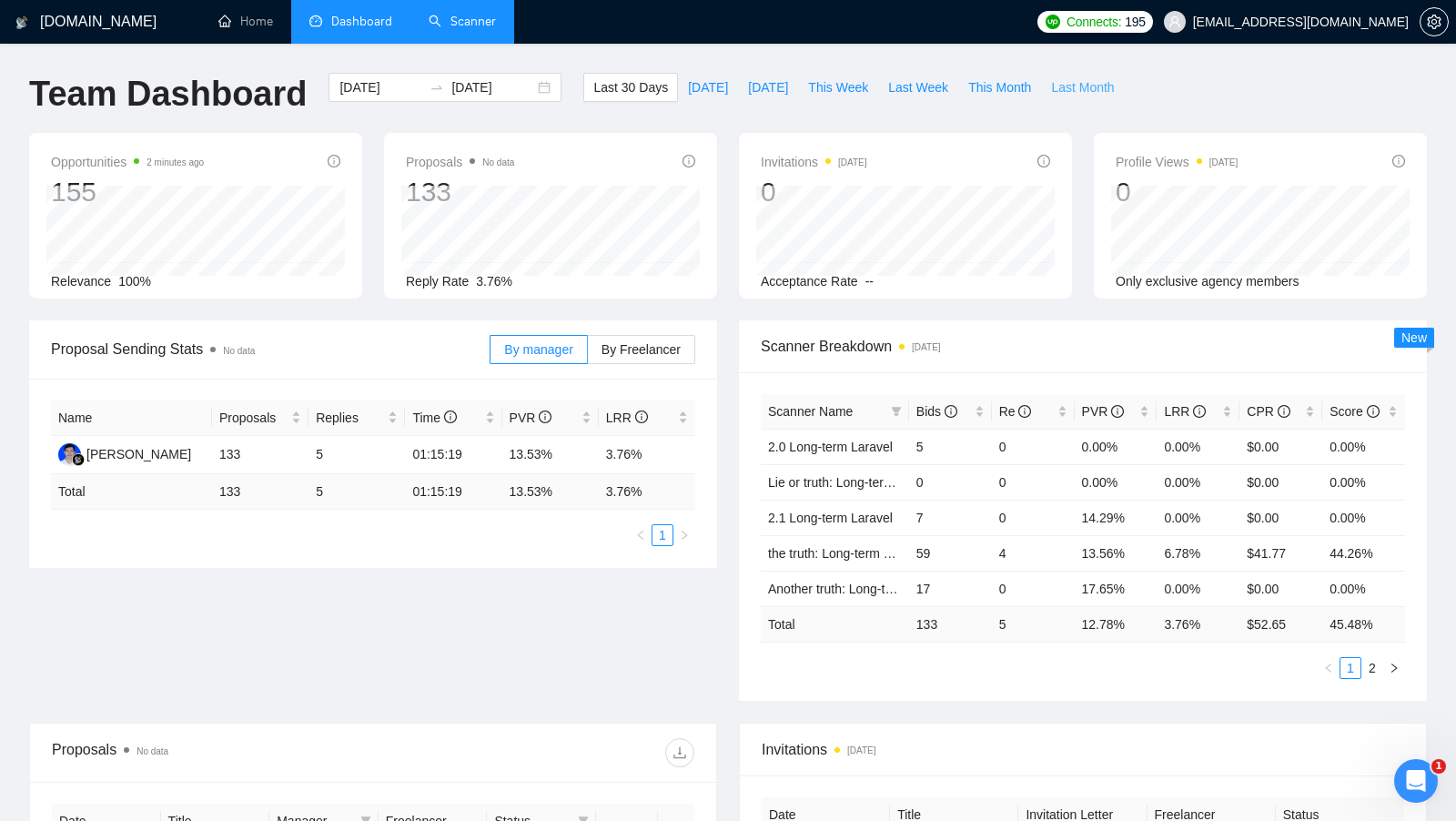
click at [1064, 87] on span "Last Month" at bounding box center [1083, 88] width 63 height 20
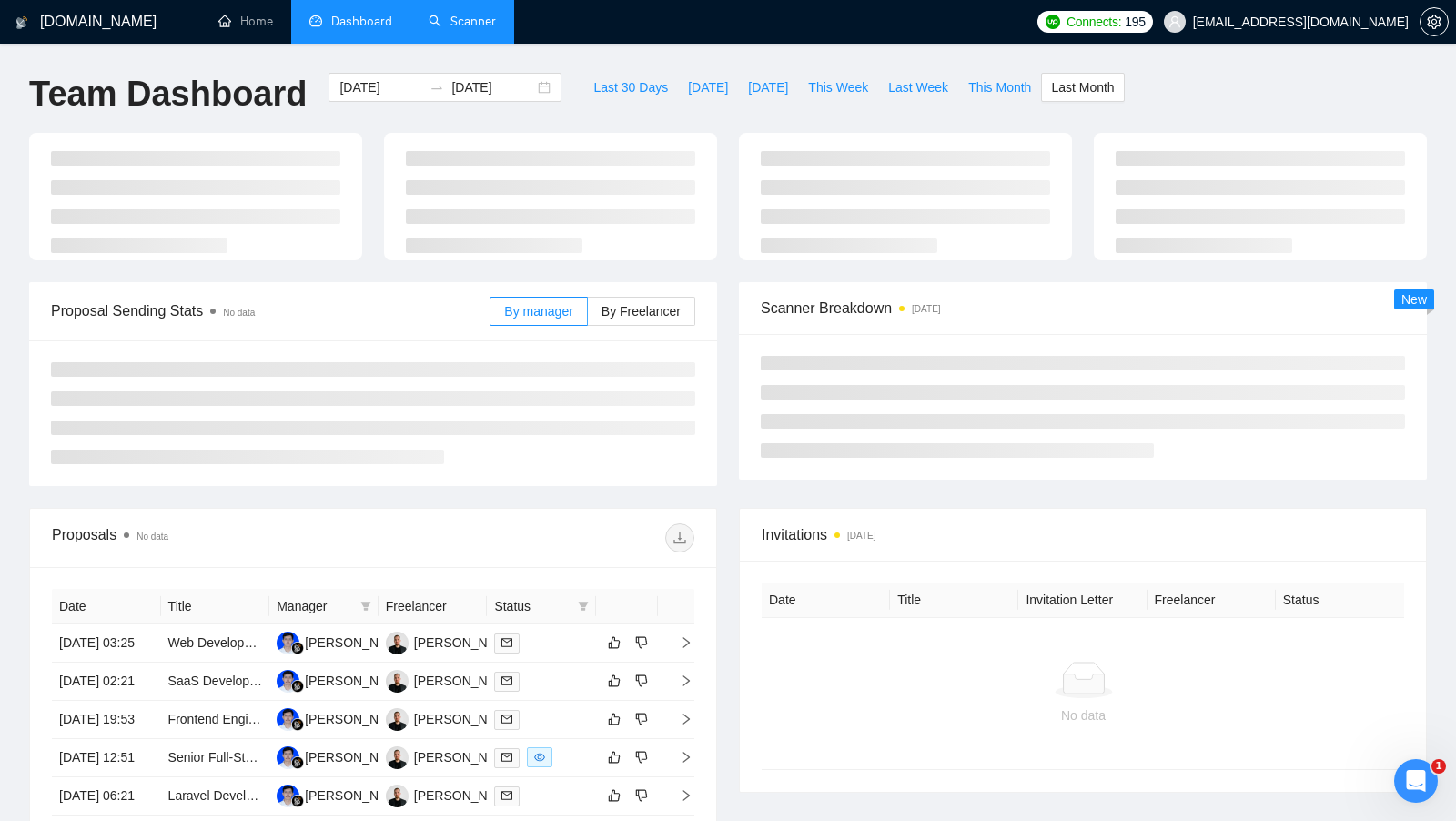
type input "[DATE]"
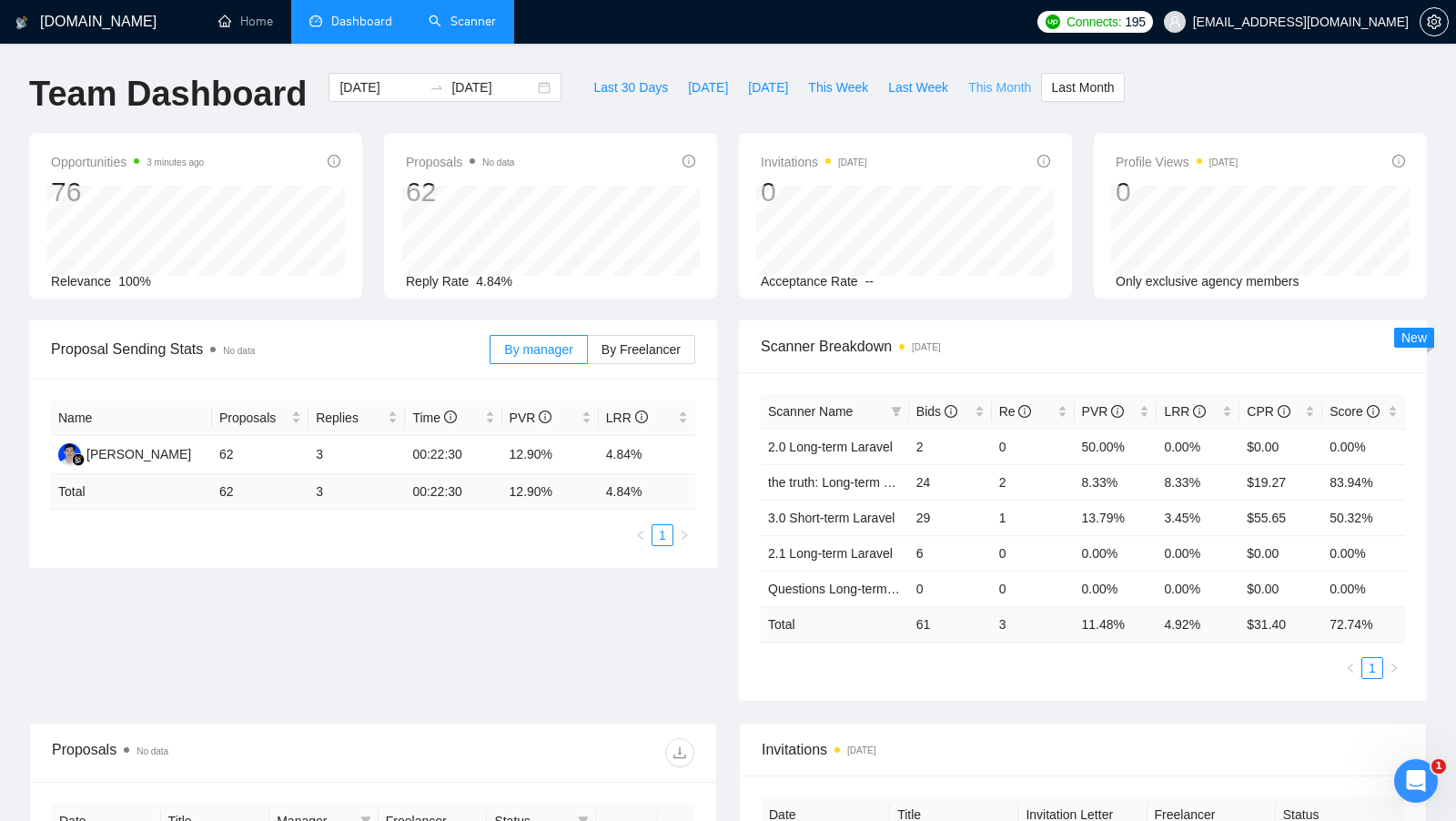
click at [1005, 86] on span "This Month" at bounding box center [1000, 88] width 63 height 20
type input "[DATE]"
click at [1070, 81] on span "Last Month" at bounding box center [1083, 88] width 63 height 20
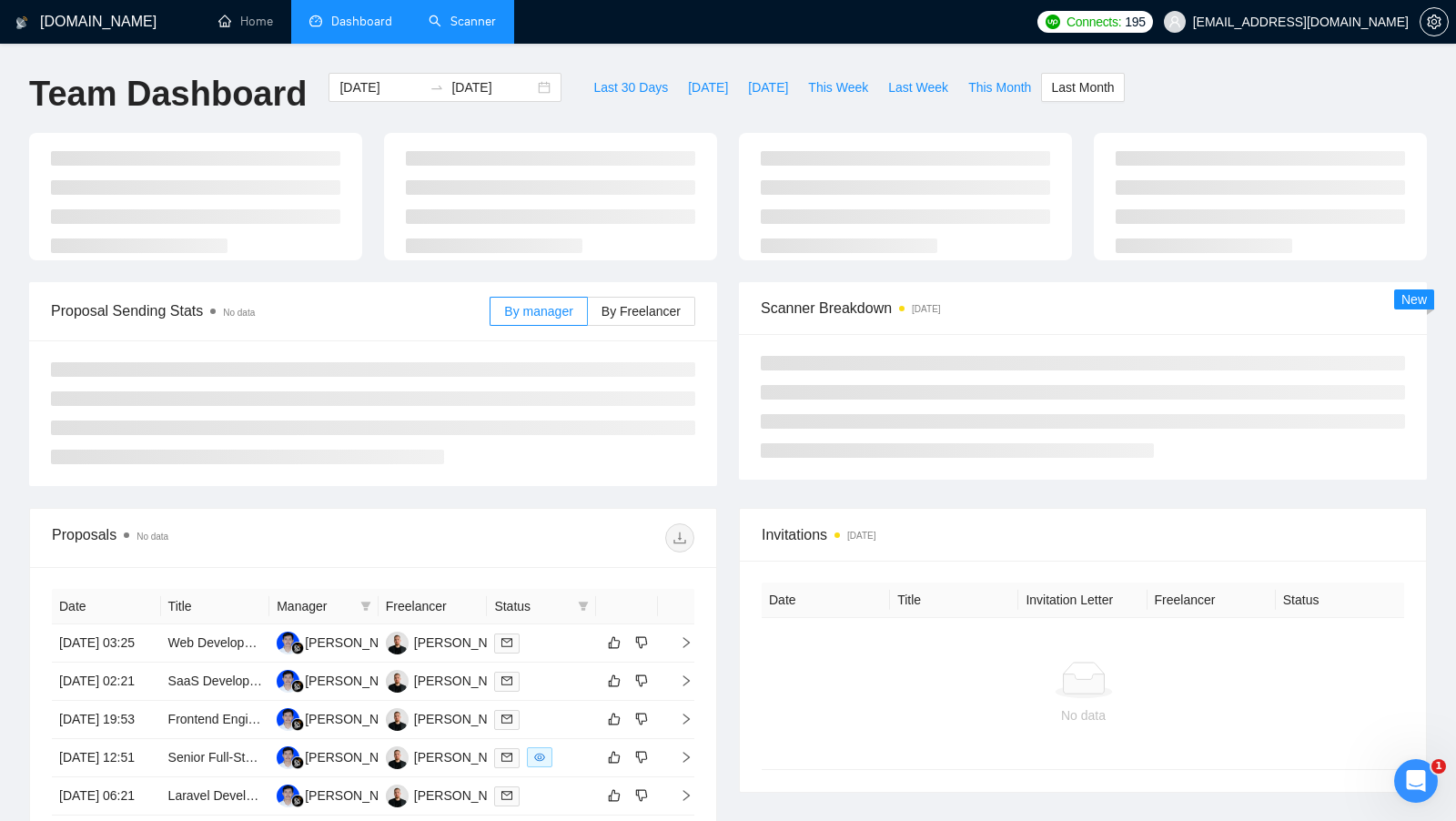
type input "[DATE]"
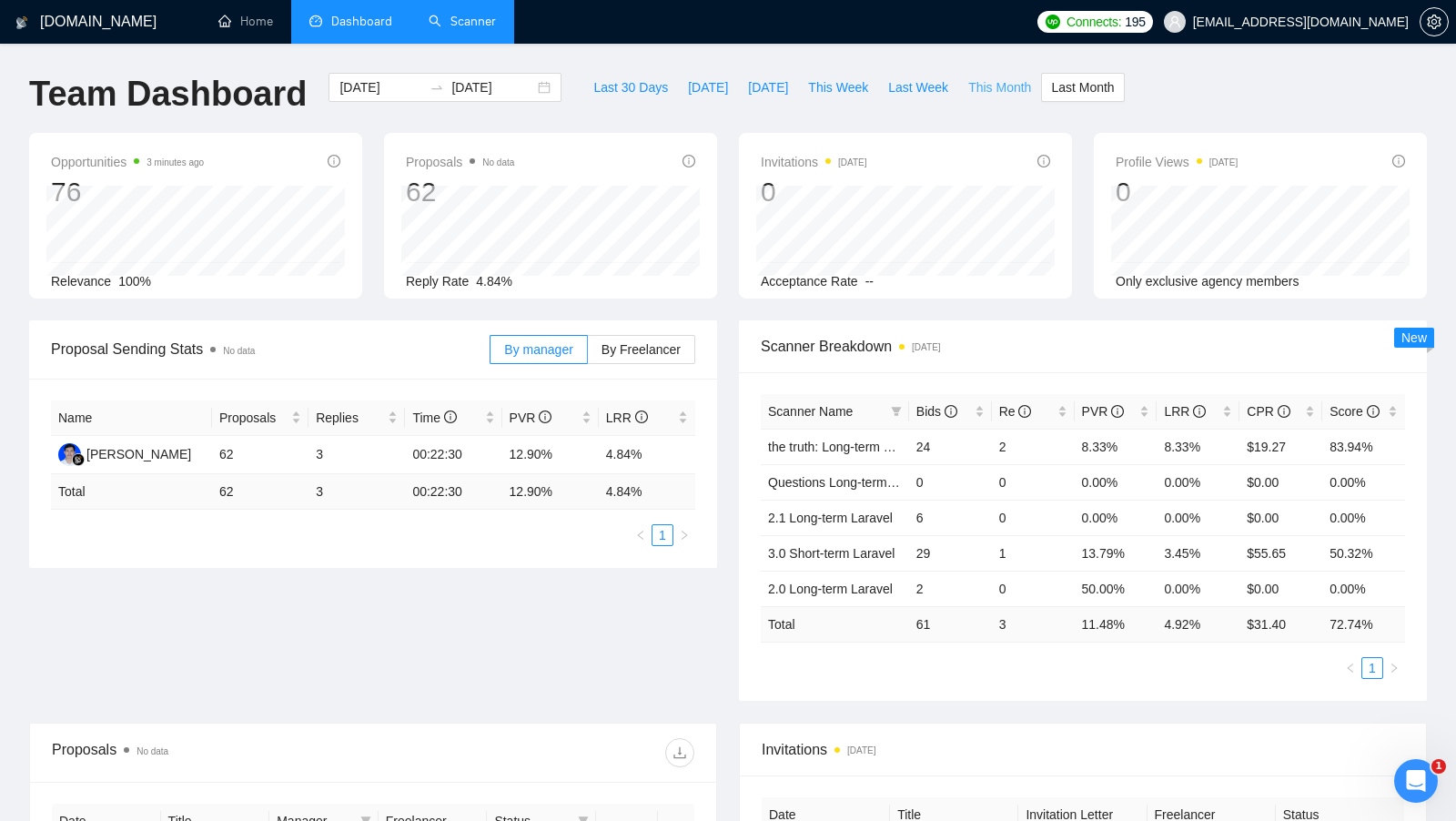
click at [997, 88] on span "This Month" at bounding box center [1000, 88] width 63 height 20
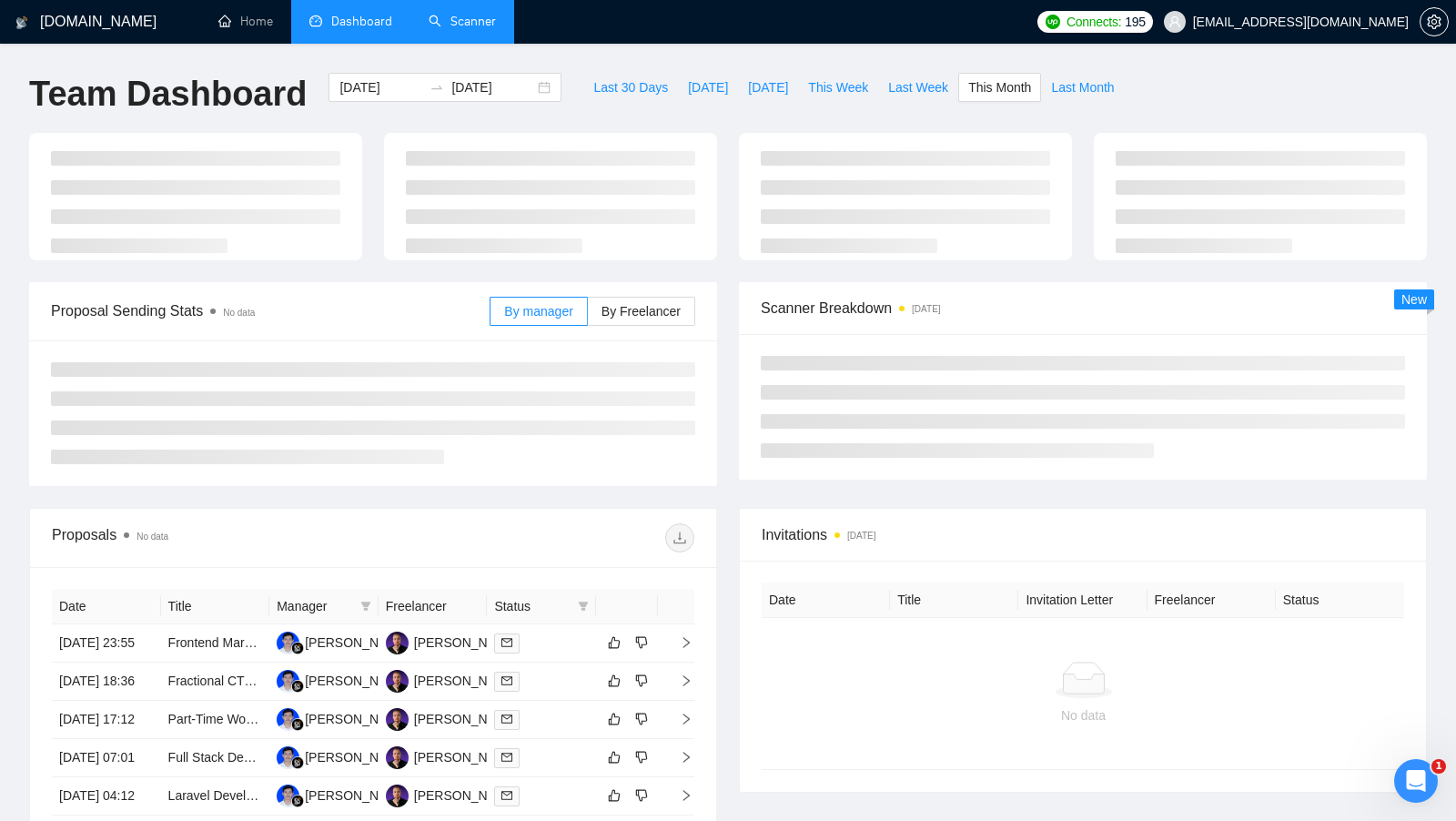
type input "[DATE]"
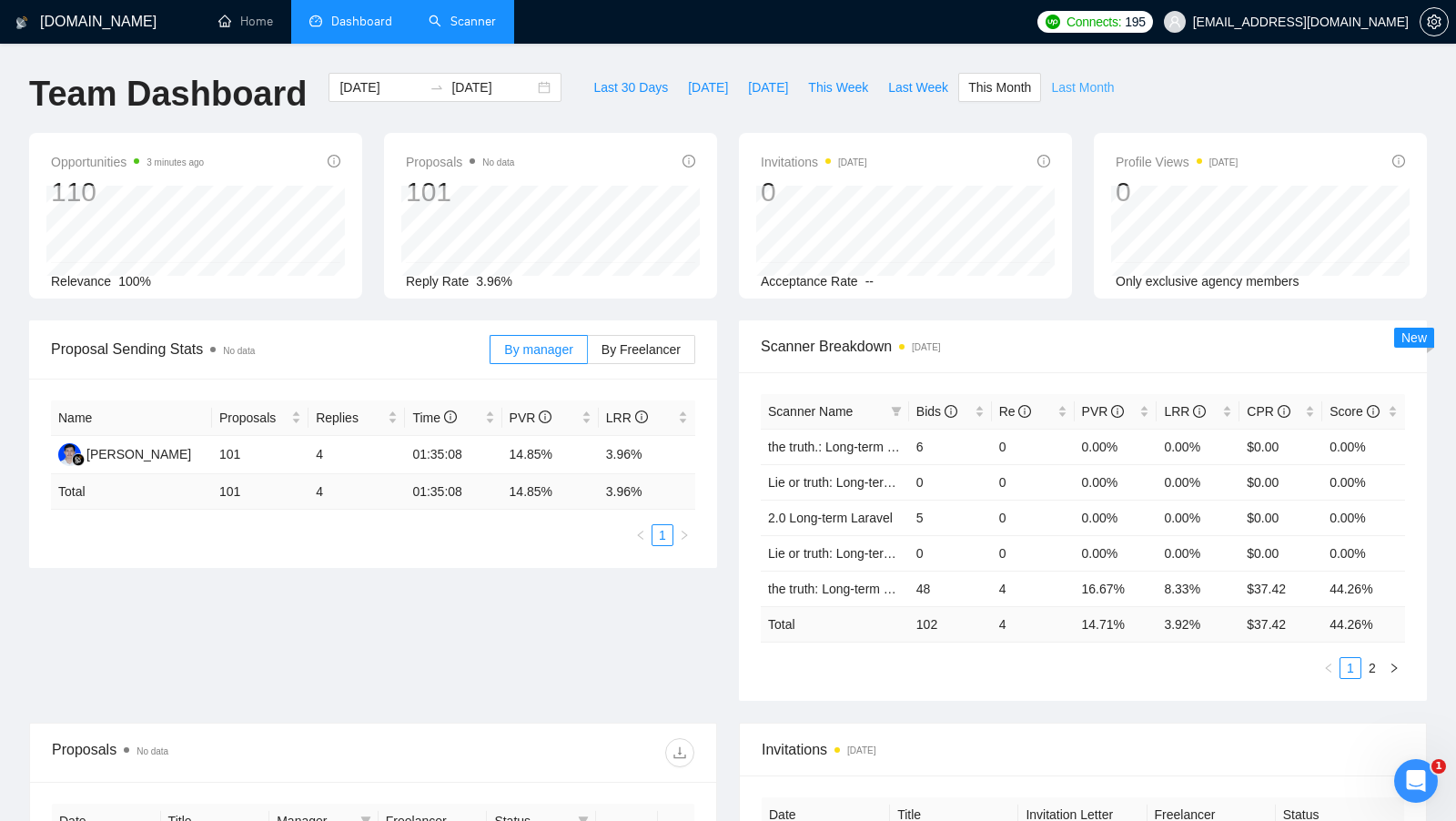
click at [1077, 85] on span "Last Month" at bounding box center [1083, 88] width 63 height 20
type input "[DATE]"
click at [1026, 86] on span "This Month" at bounding box center [1000, 88] width 63 height 20
type input "[DATE]"
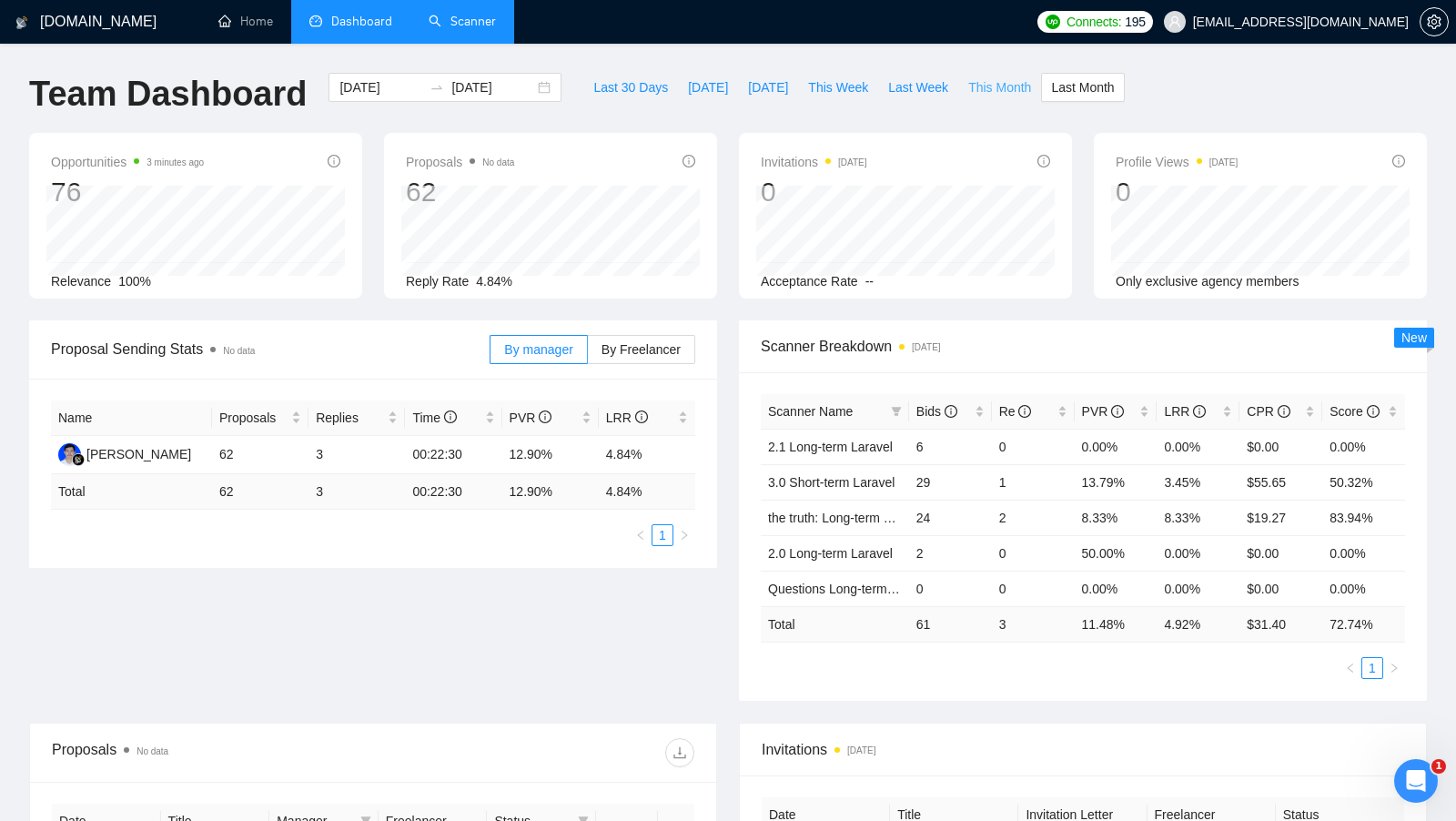
type input "[DATE]"
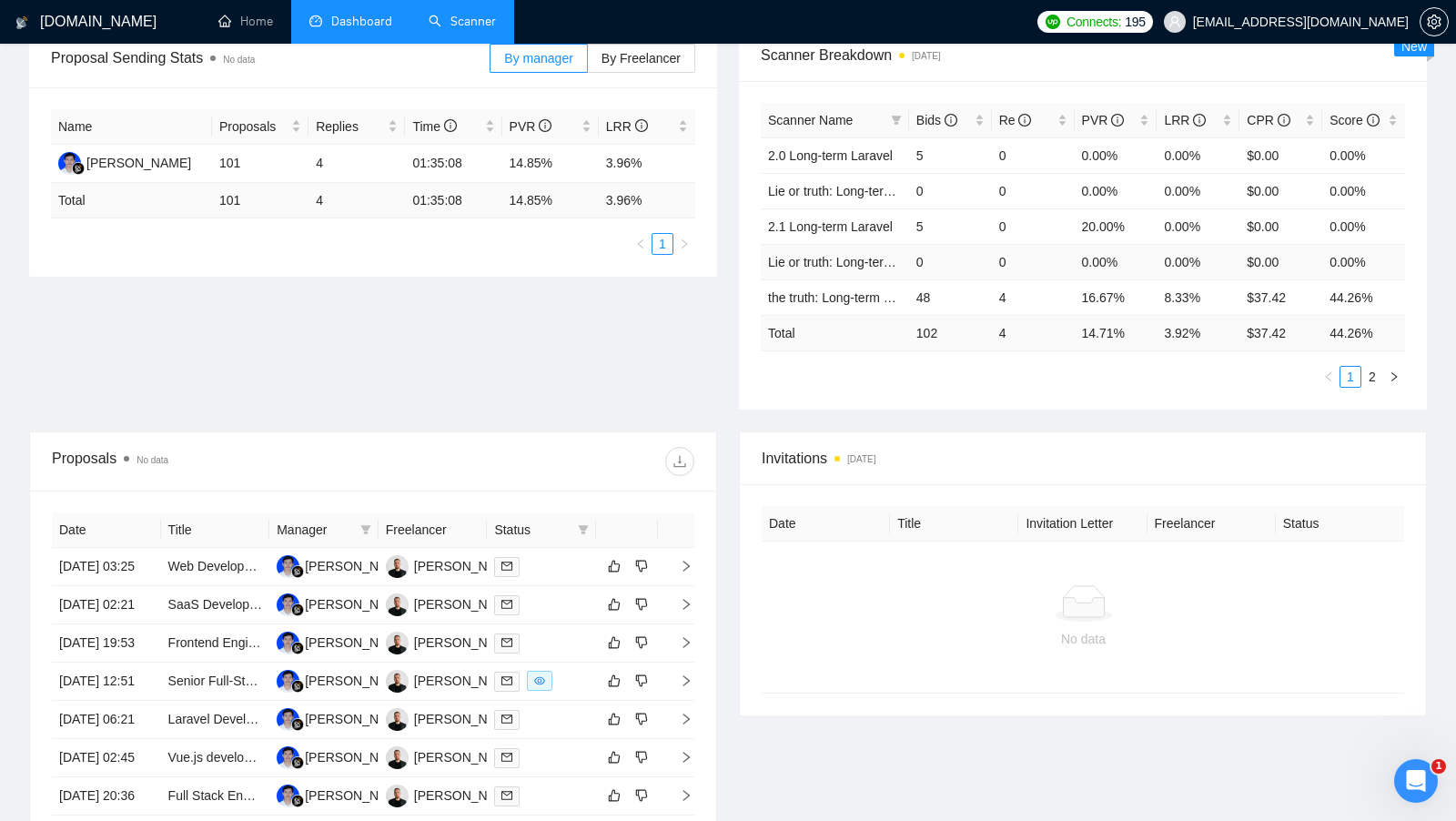
scroll to position [296, 0]
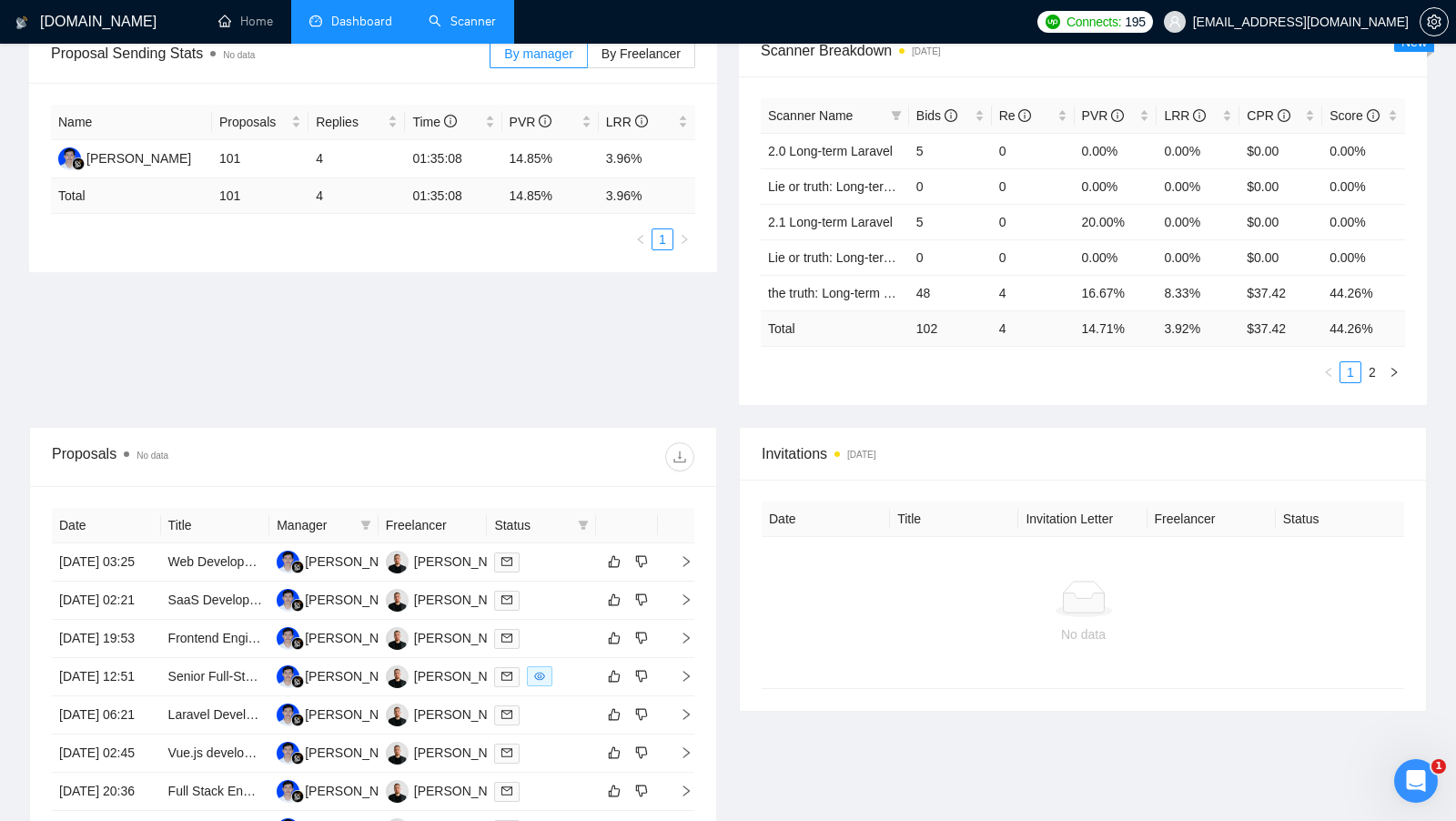
click at [476, 17] on link "Scanner" at bounding box center [462, 21] width 67 height 16
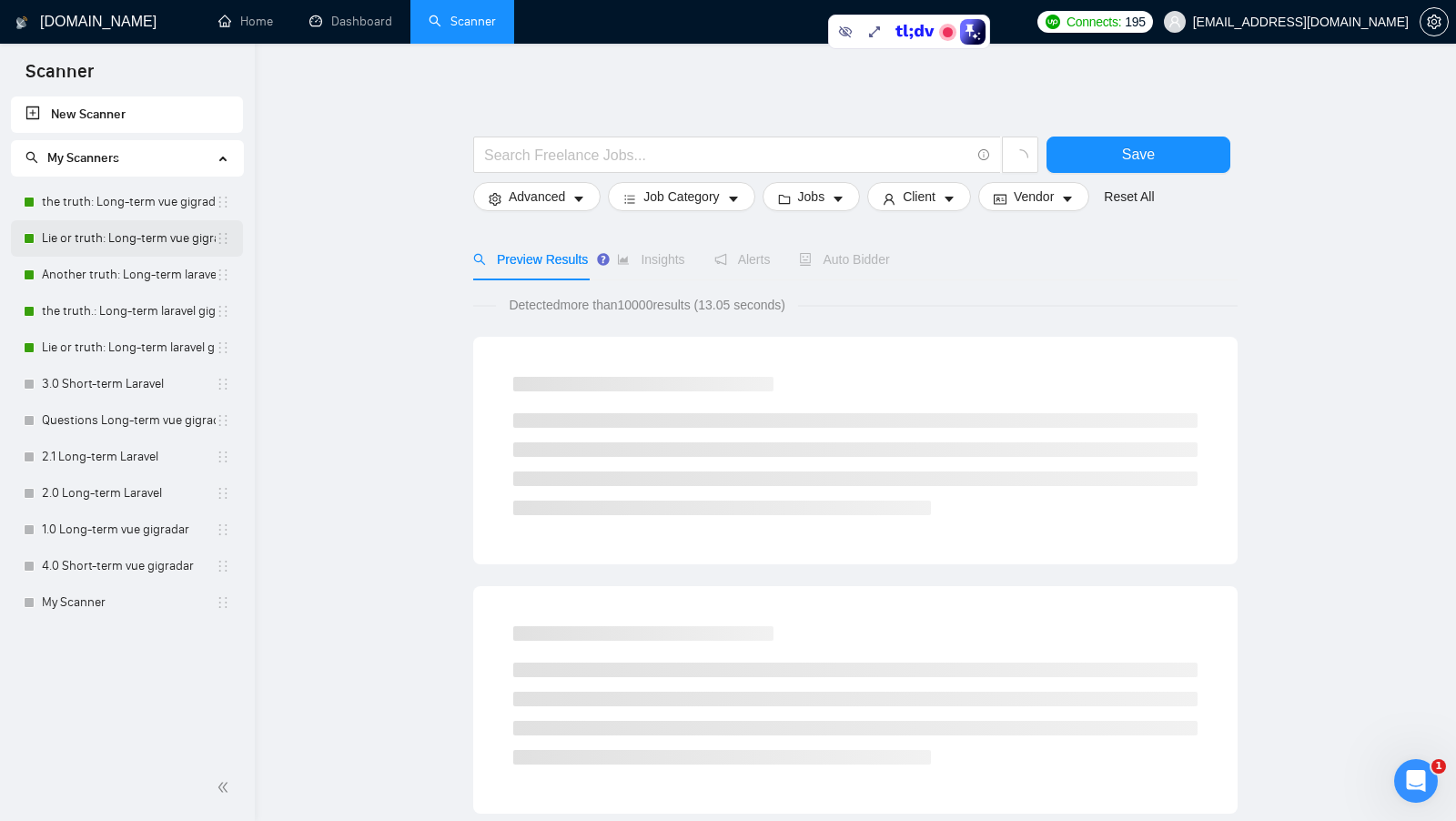
click at [160, 237] on link "Lie or truth: Long-term vue gigradar" at bounding box center [128, 238] width 174 height 36
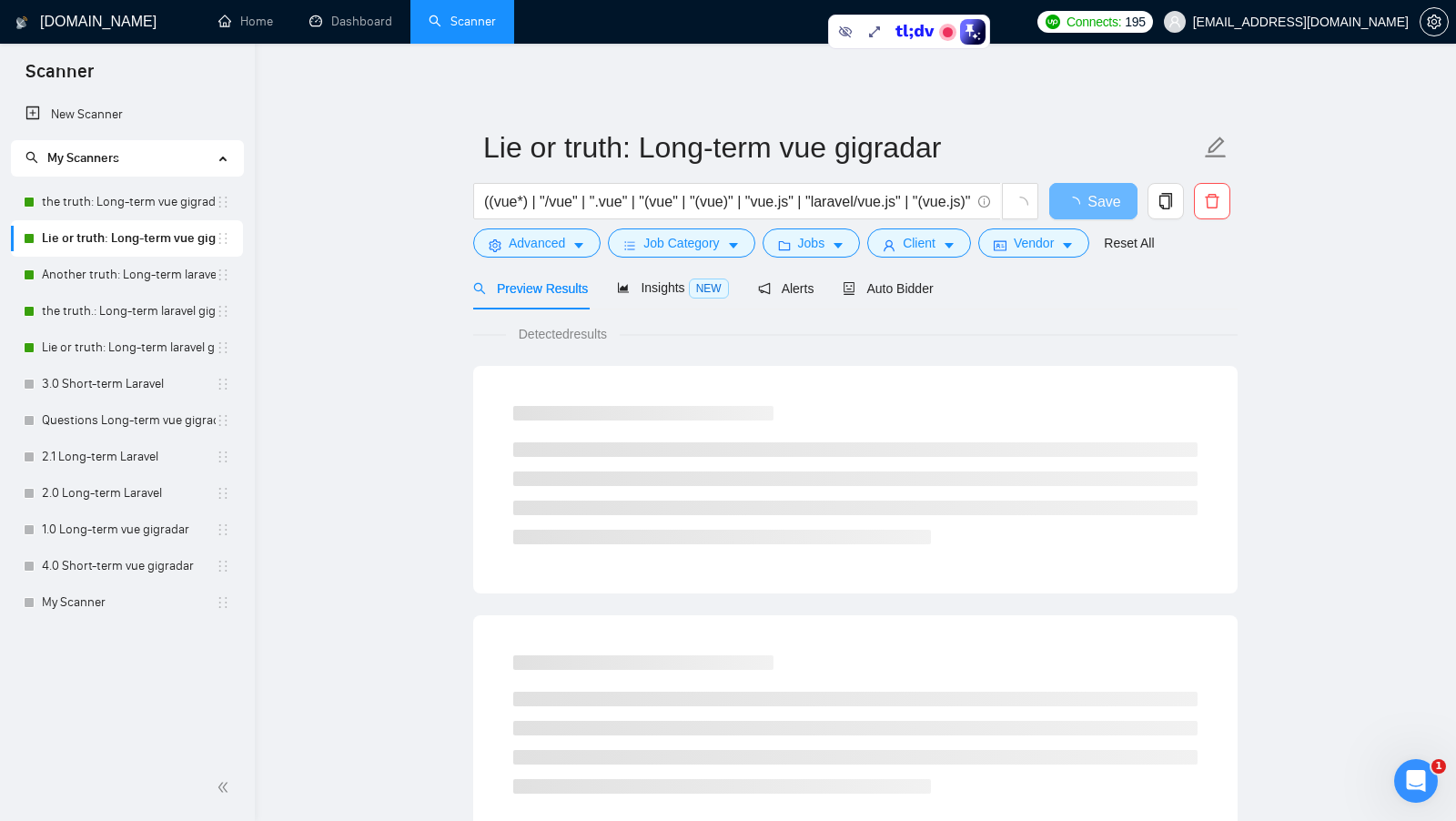
click at [948, 297] on div "Preview Results Insights NEW Alerts Auto Bidder" at bounding box center [856, 288] width 764 height 42
click at [900, 286] on span "Auto Bidder" at bounding box center [888, 289] width 90 height 15
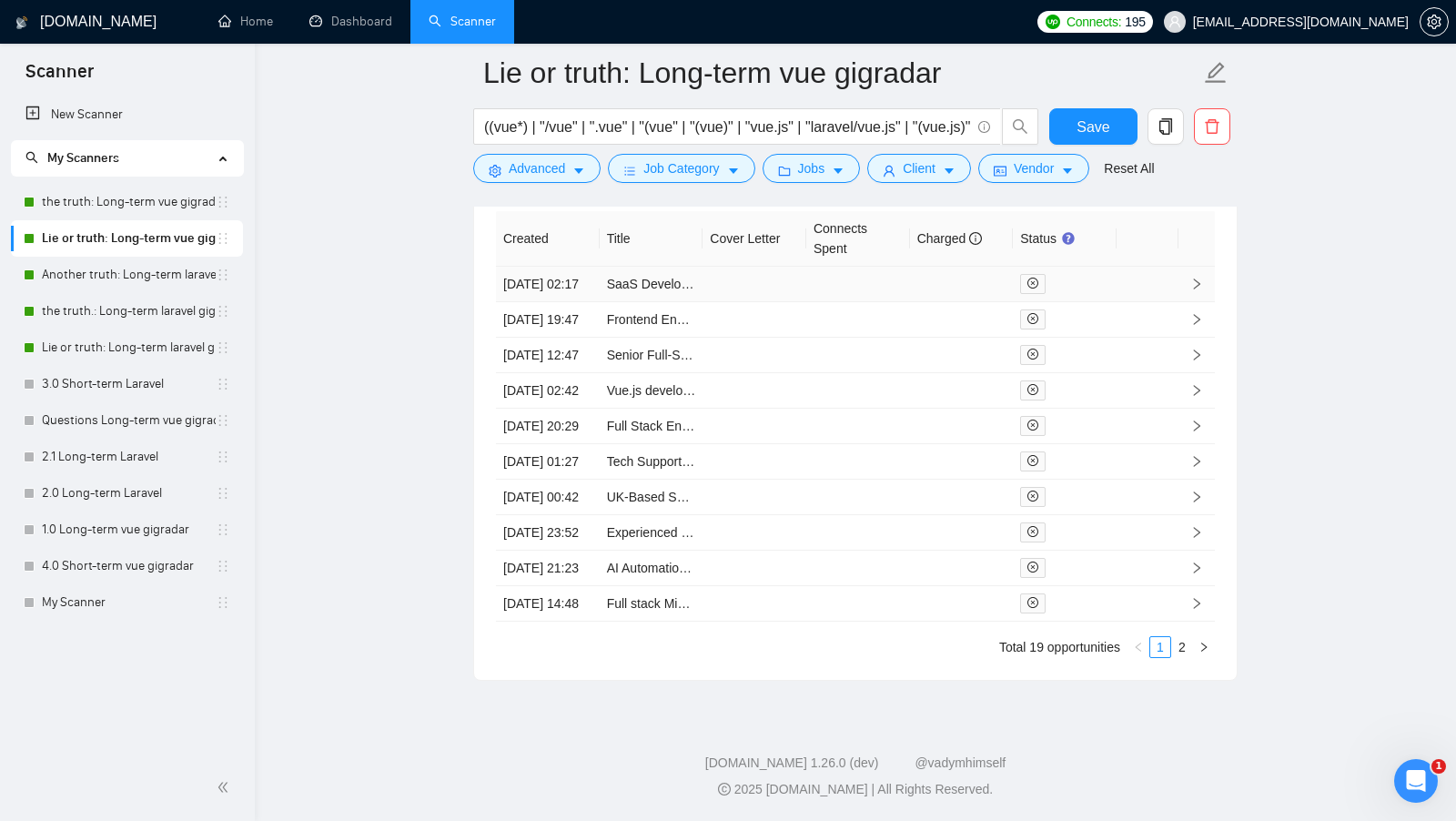
scroll to position [4831, 0]
click at [1178, 646] on link "2" at bounding box center [1183, 647] width 20 height 20
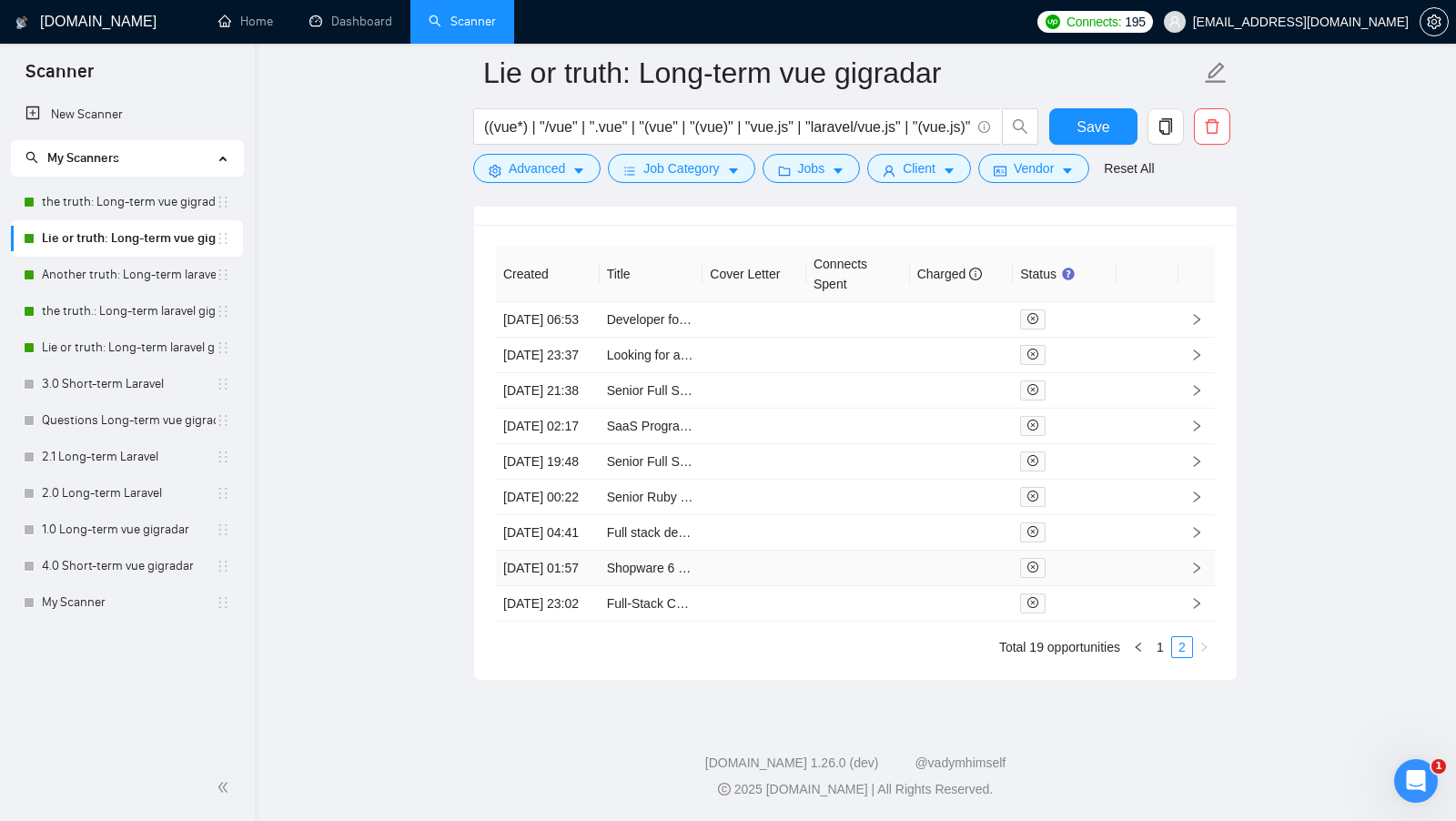
scroll to position [4639, 0]
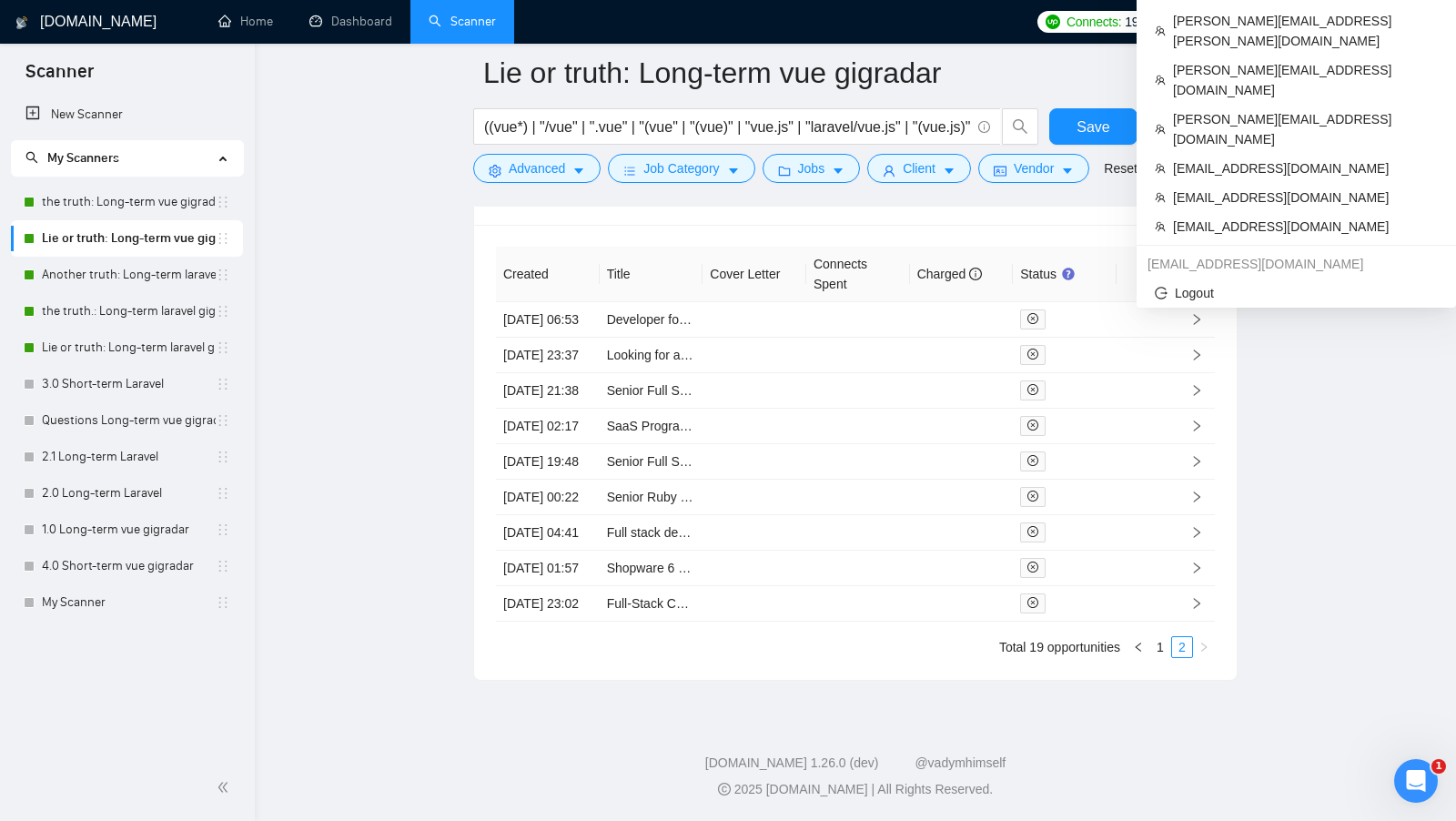
click at [1319, 22] on span "[EMAIL_ADDRESS][DOMAIN_NAME]" at bounding box center [1301, 22] width 216 height 0
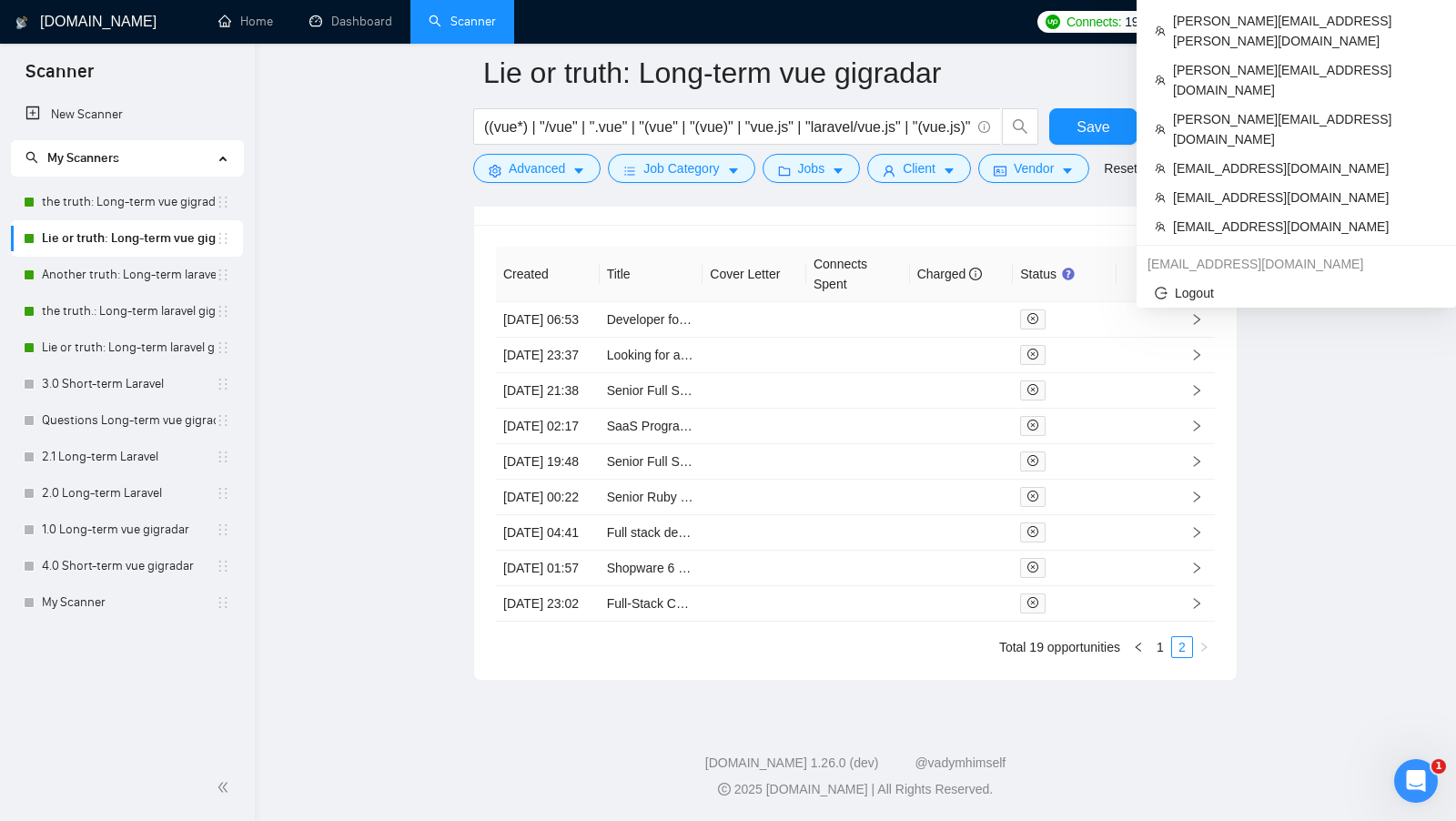
click at [1338, 22] on span "[EMAIL_ADDRESS][DOMAIN_NAME]" at bounding box center [1301, 22] width 216 height 0
click at [1383, 30] on span "[EMAIL_ADDRESS][DOMAIN_NAME]" at bounding box center [1286, 21] width 267 height 58
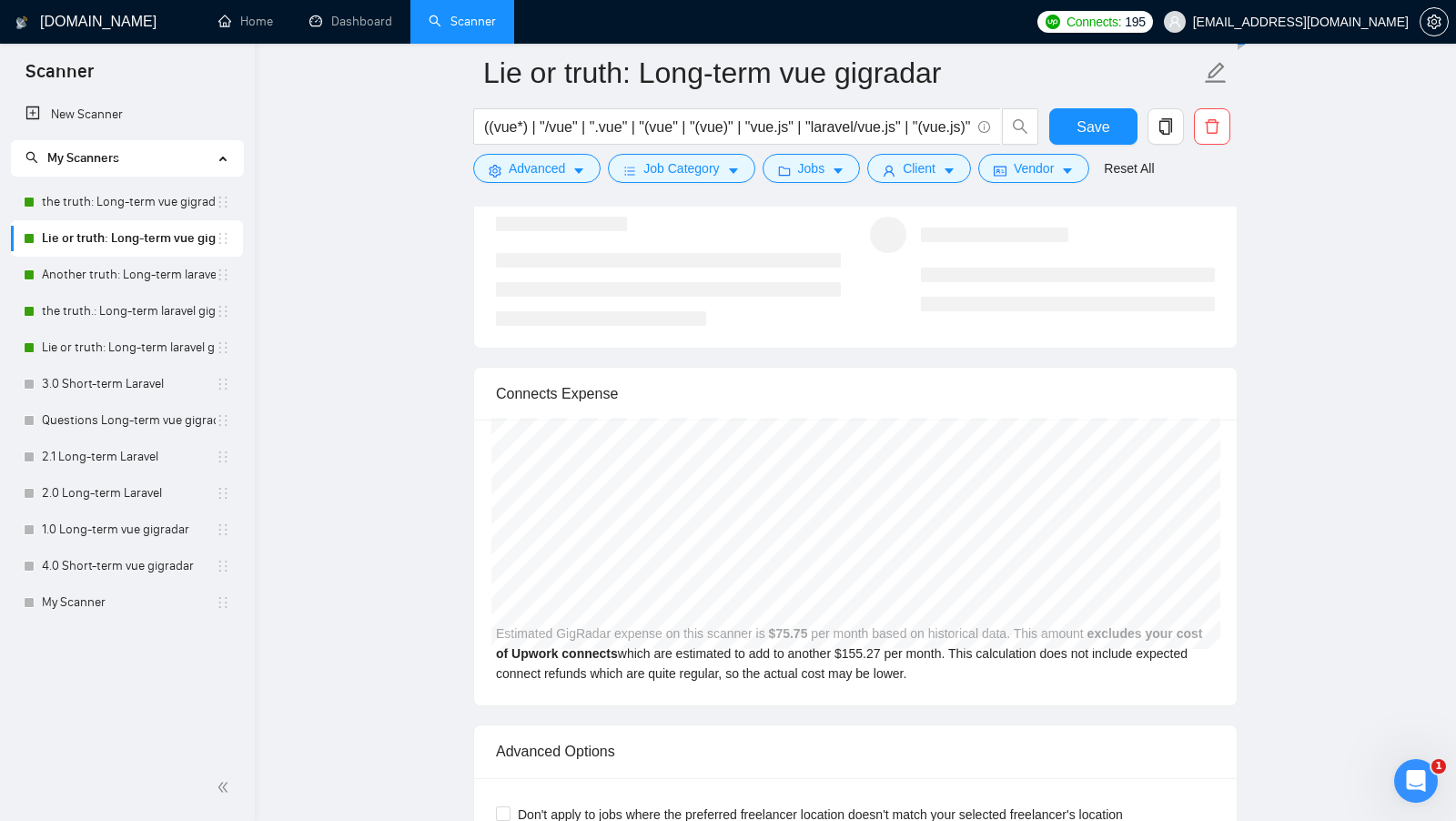
scroll to position [3219, 0]
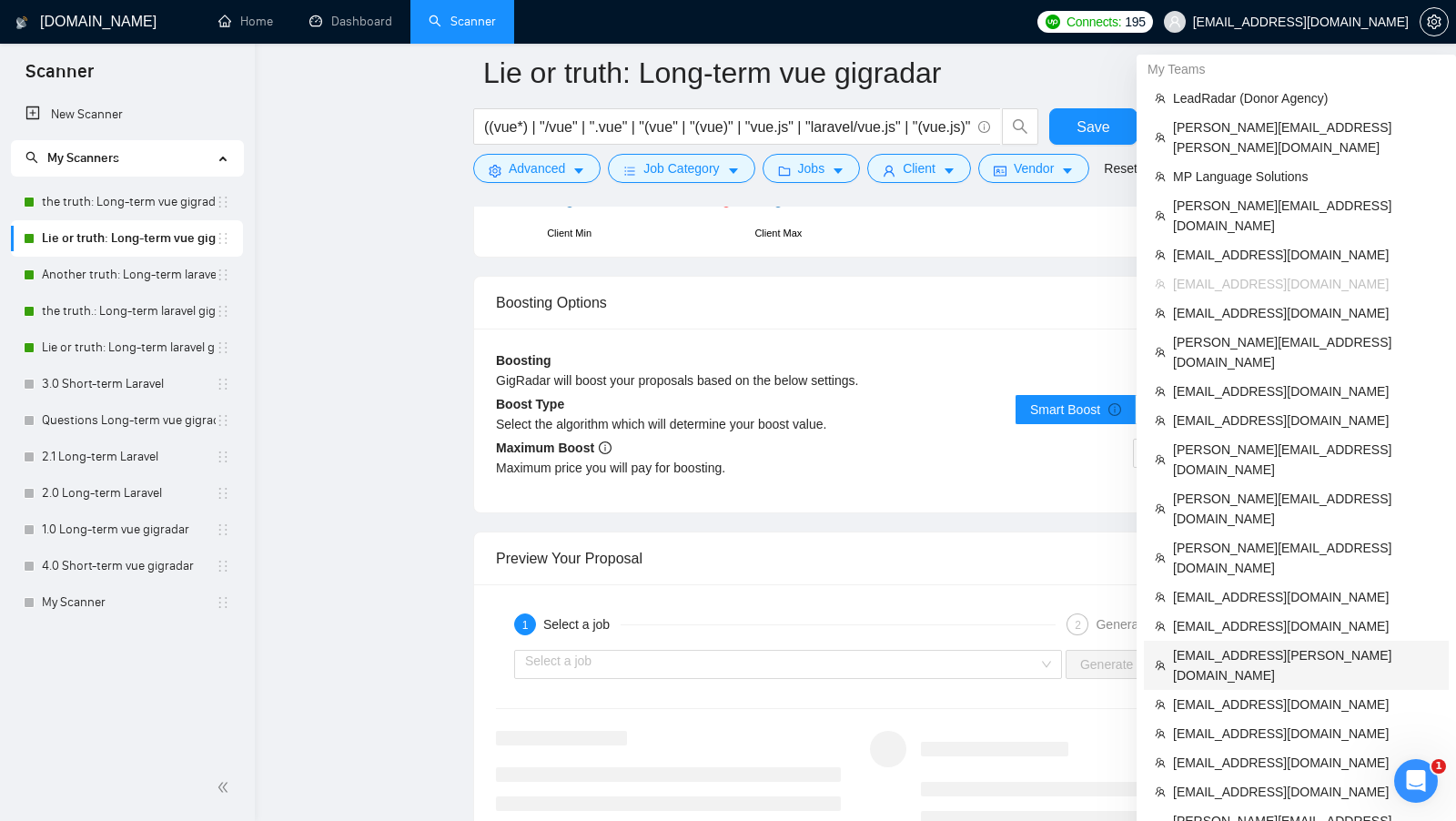
click at [1283, 646] on span "[EMAIL_ADDRESS][PERSON_NAME][DOMAIN_NAME]" at bounding box center [1306, 665] width 265 height 40
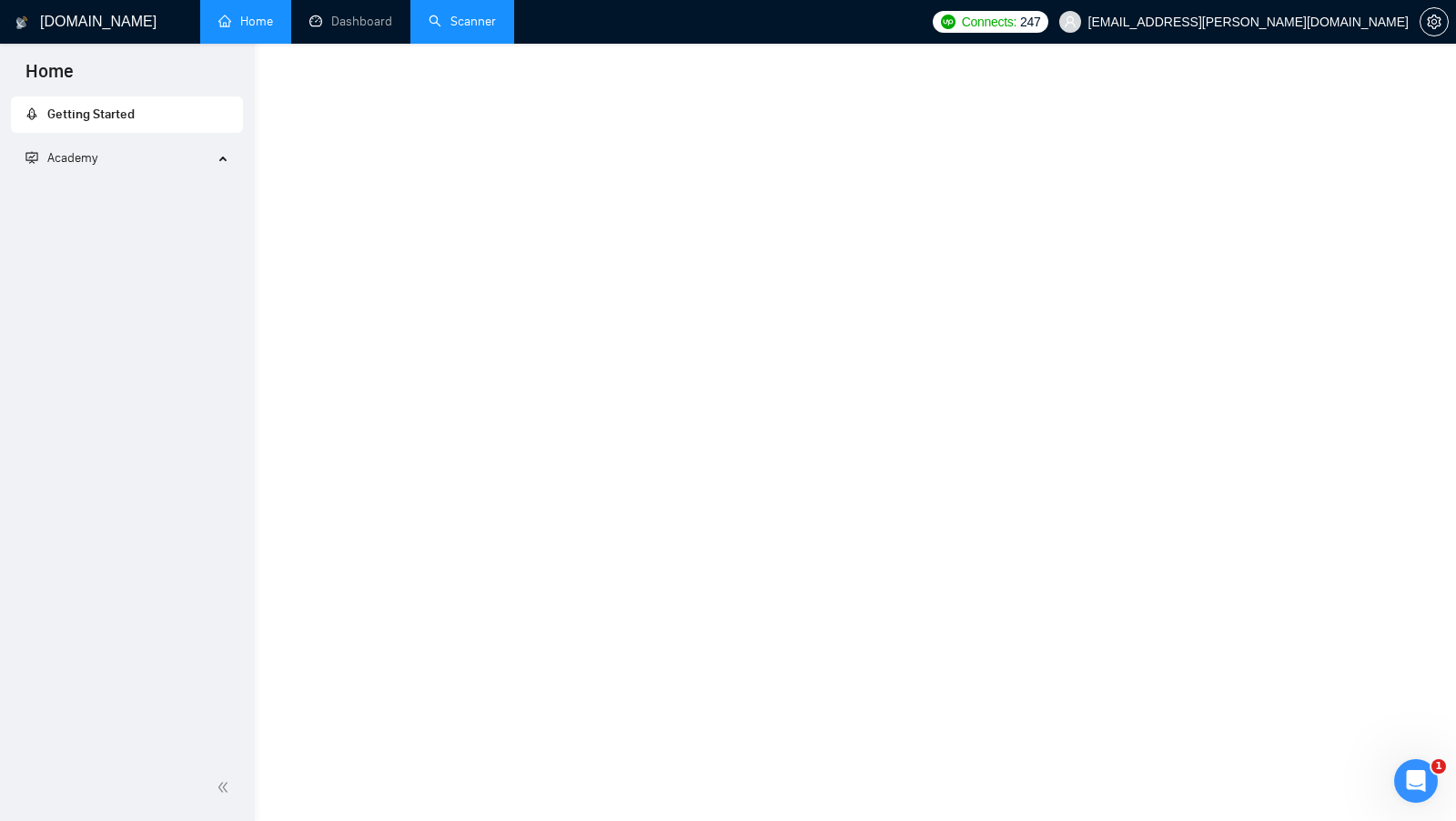
scroll to position [607, 0]
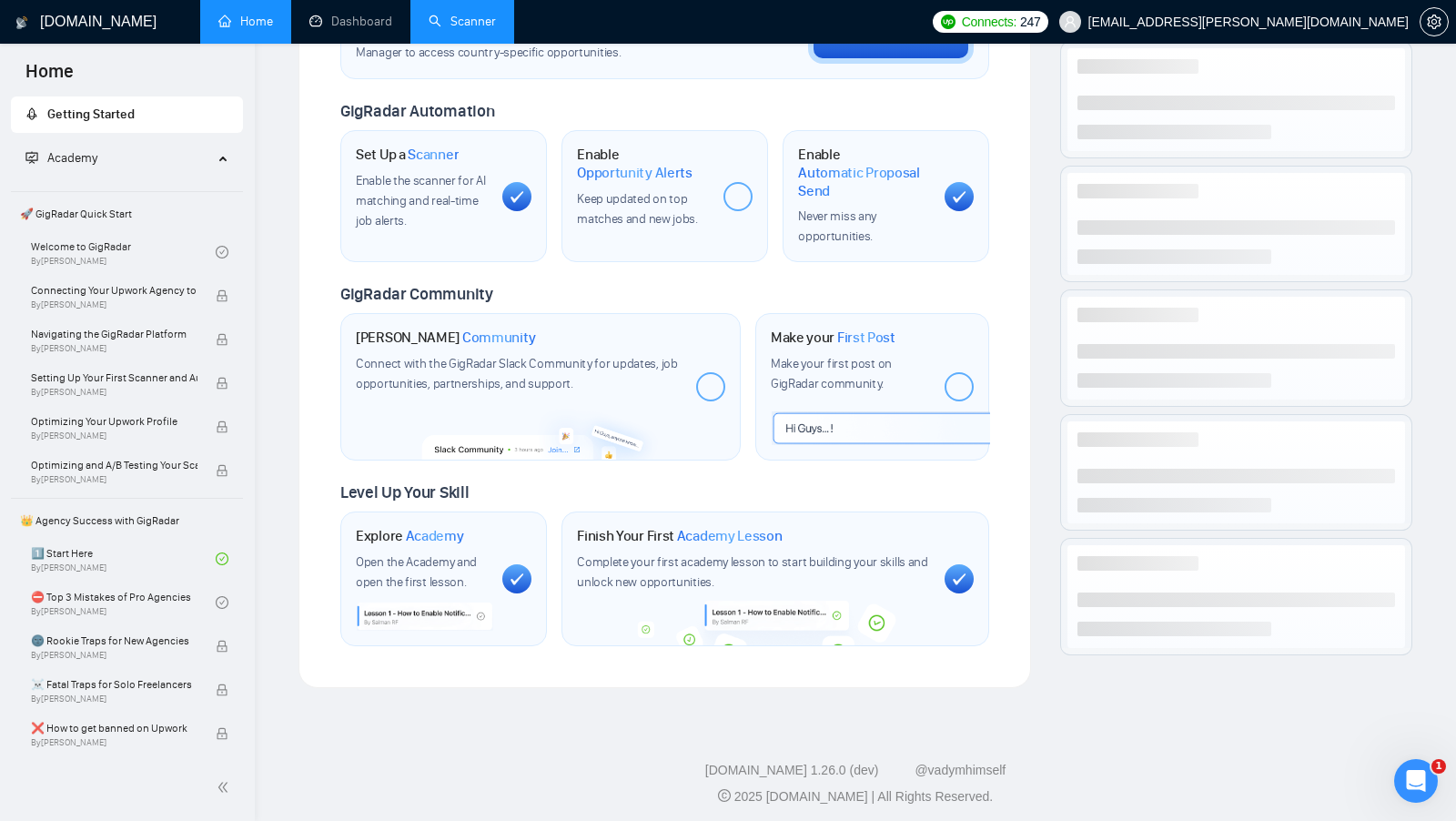
click at [460, 30] on link "Scanner" at bounding box center [462, 21] width 67 height 16
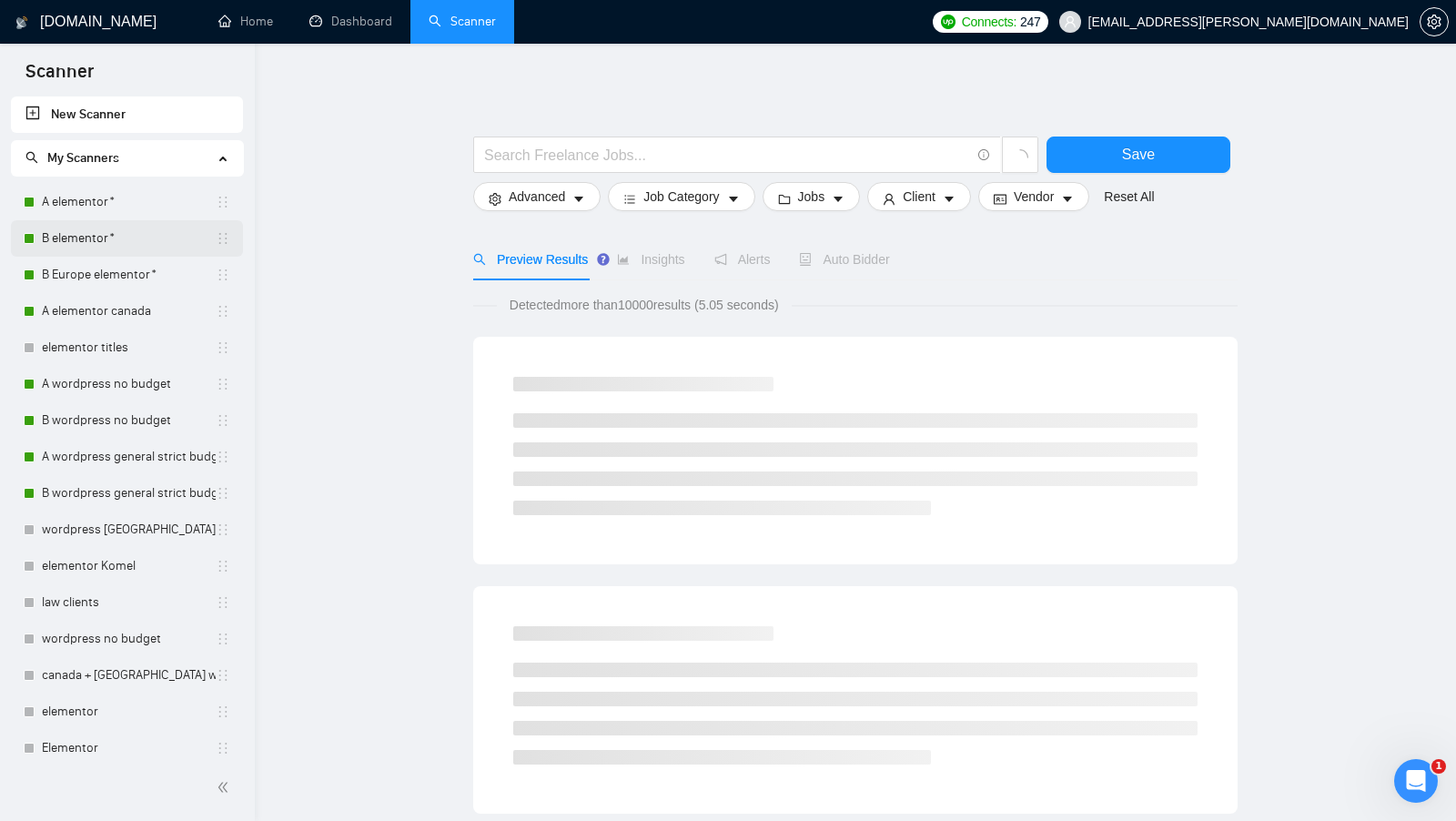
click at [69, 225] on link "B elementor*" at bounding box center [128, 238] width 174 height 36
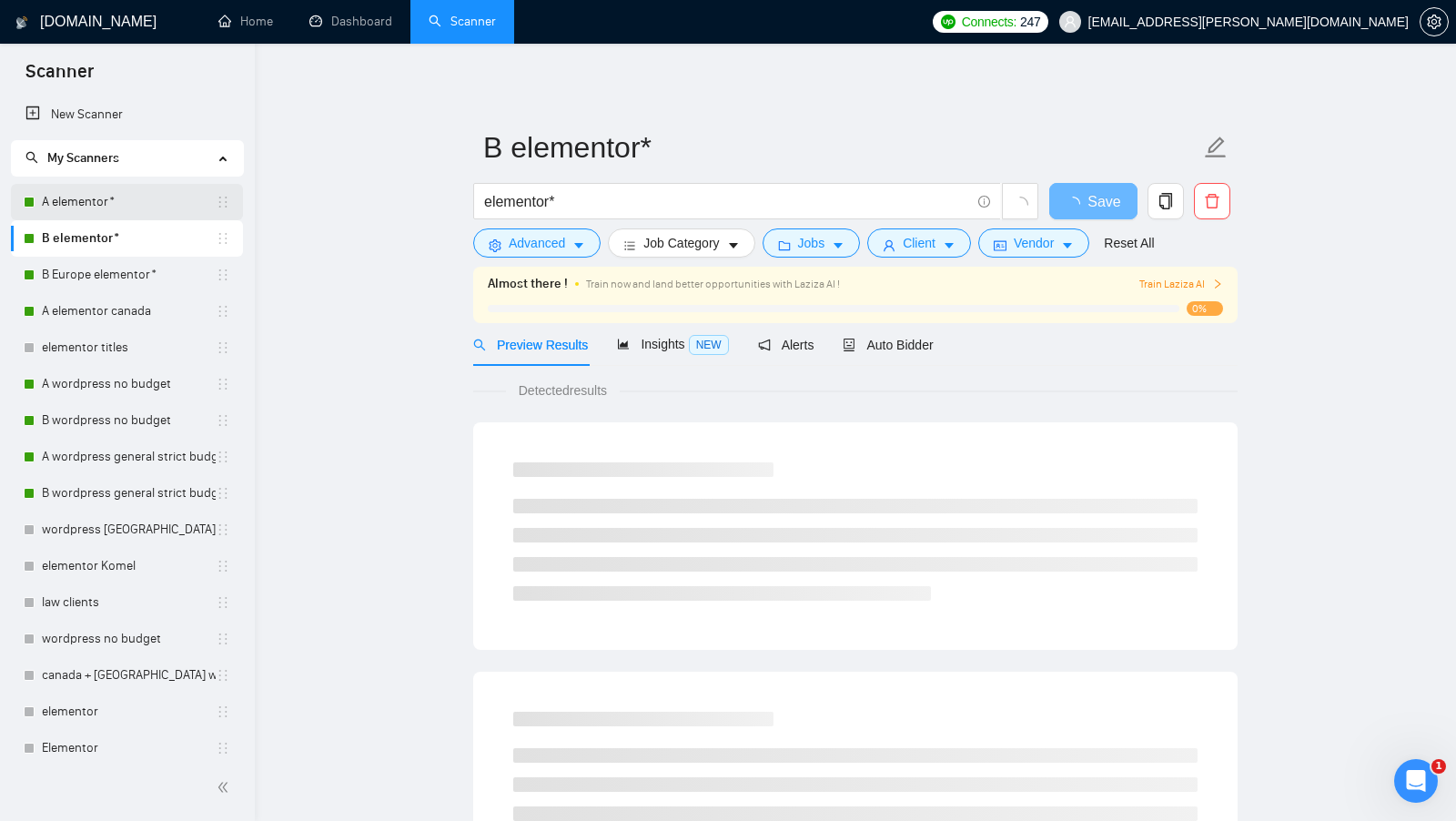
click at [97, 211] on link "A elementor*" at bounding box center [128, 201] width 174 height 36
click at [908, 347] on span "Auto Bidder" at bounding box center [888, 345] width 90 height 15
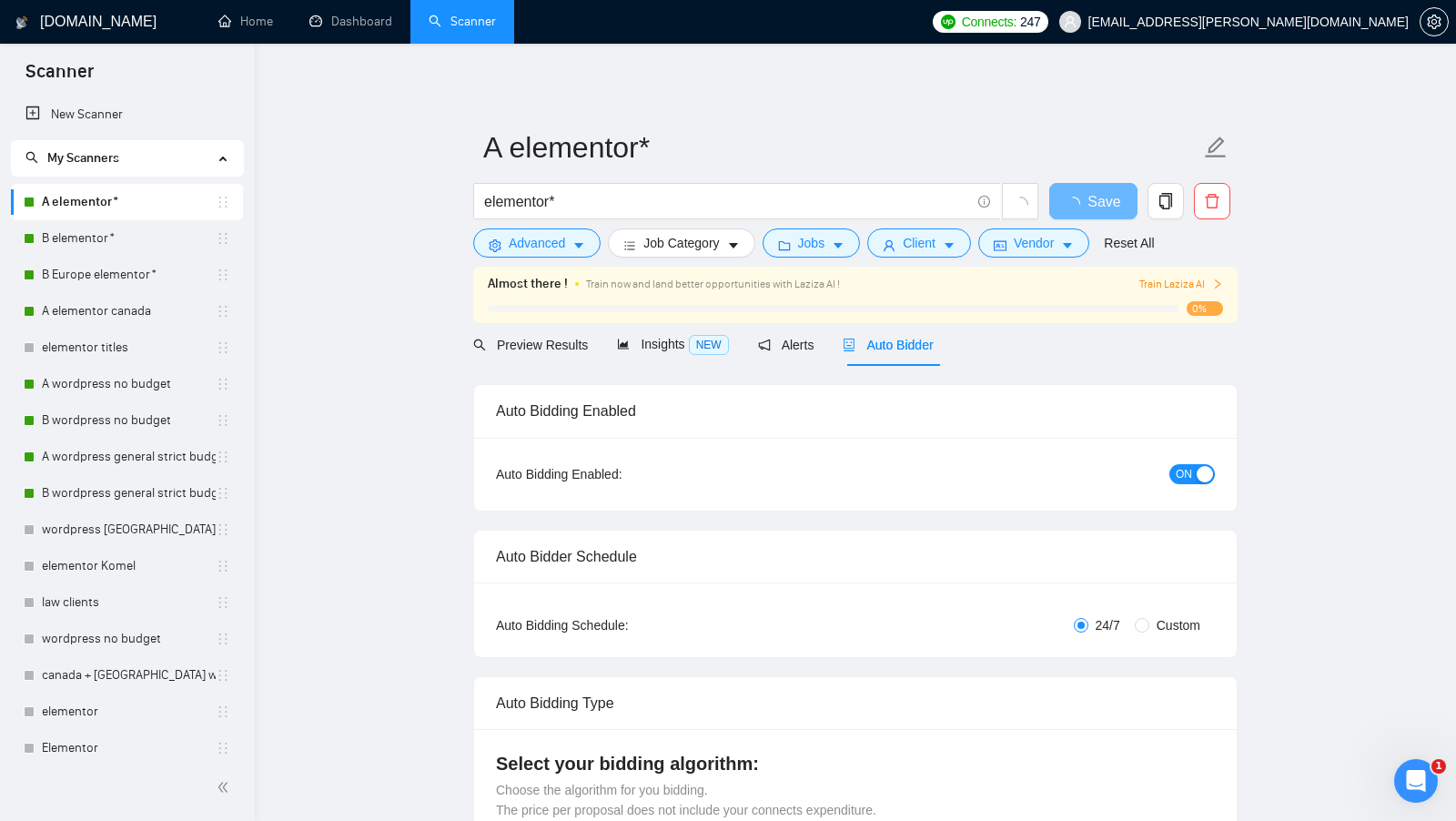
radio input "false"
radio input "true"
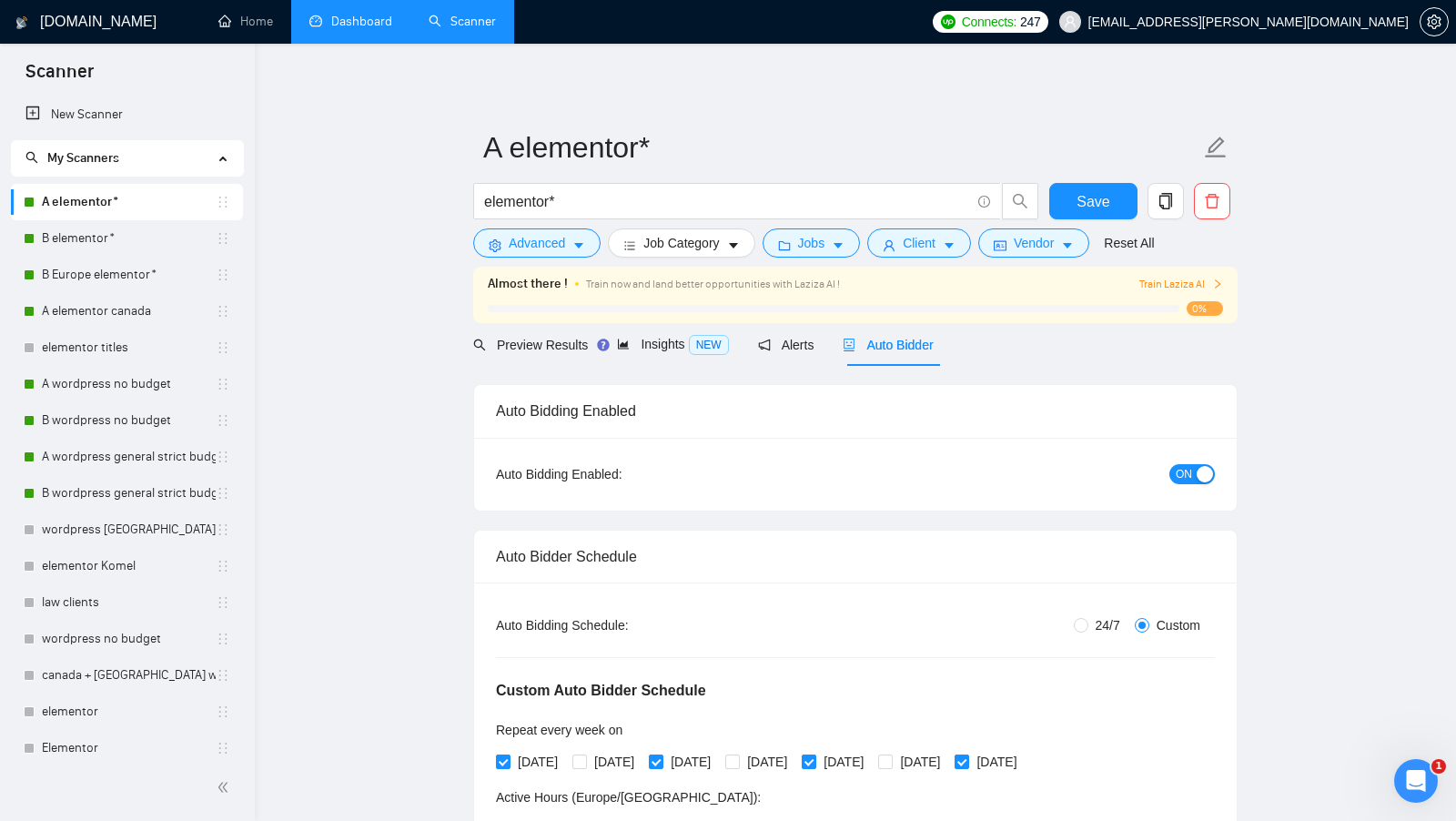
click at [318, 14] on link "Dashboard" at bounding box center [351, 21] width 83 height 16
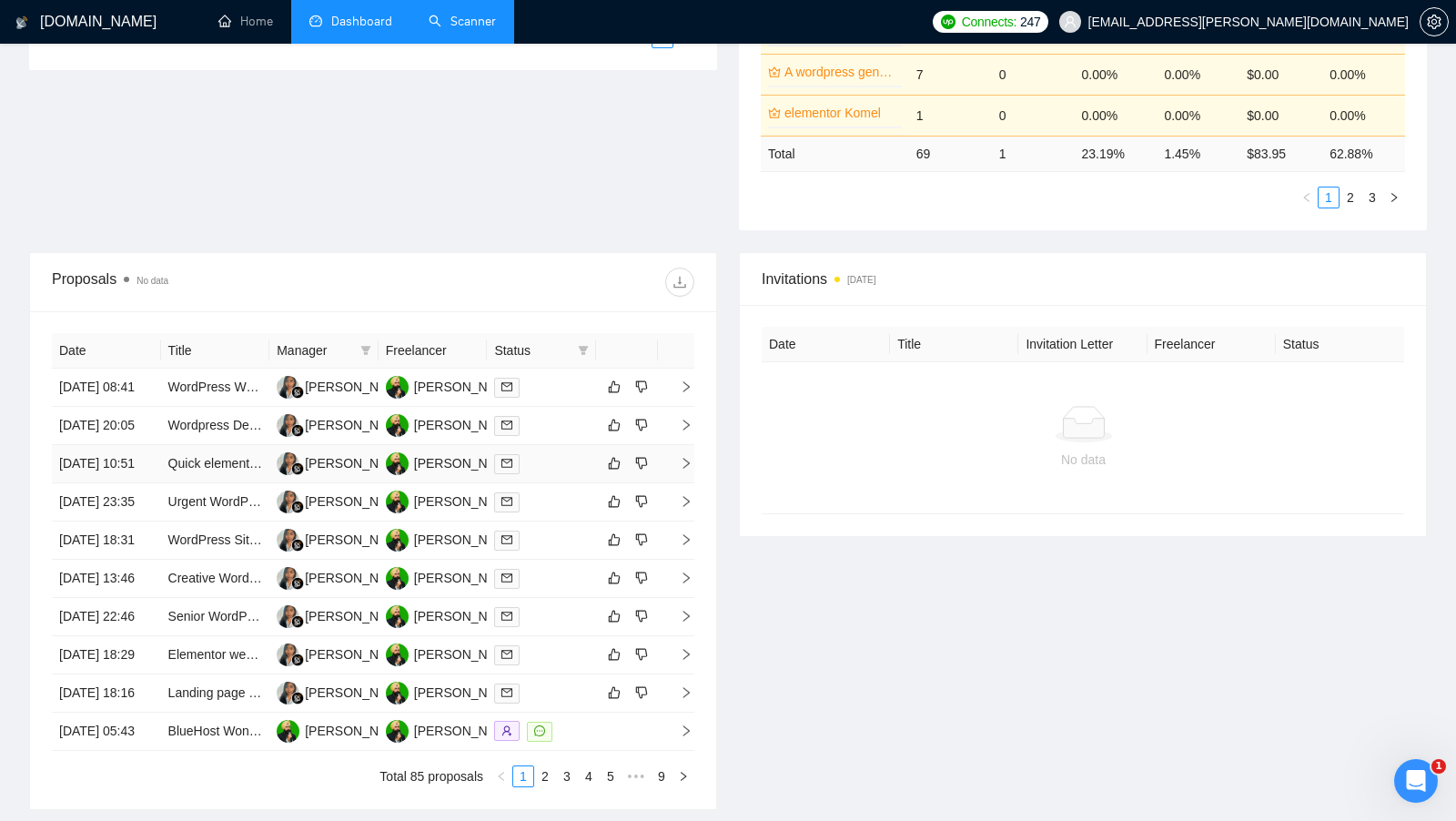
scroll to position [531, 0]
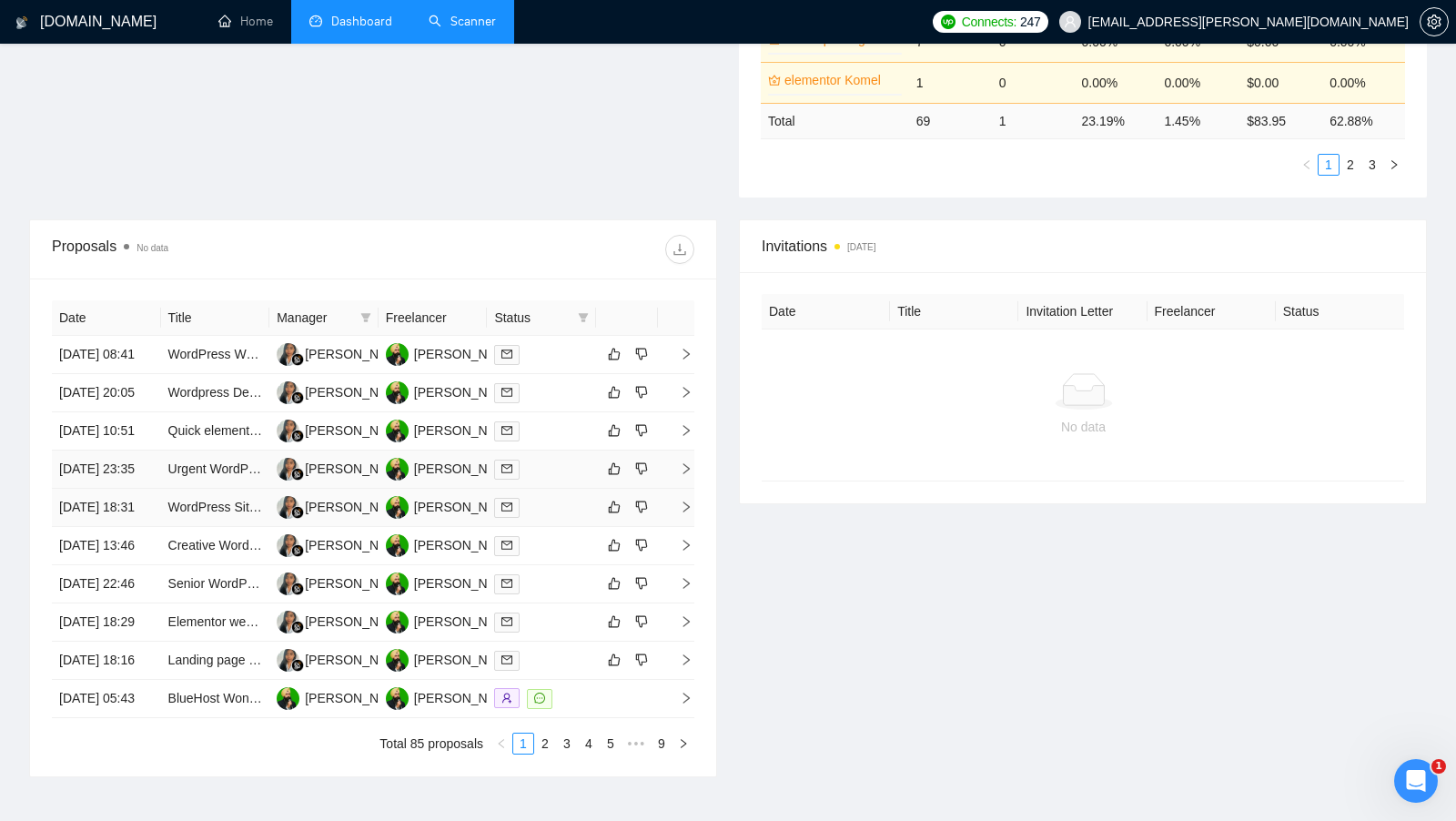
click at [547, 518] on div at bounding box center [541, 507] width 95 height 21
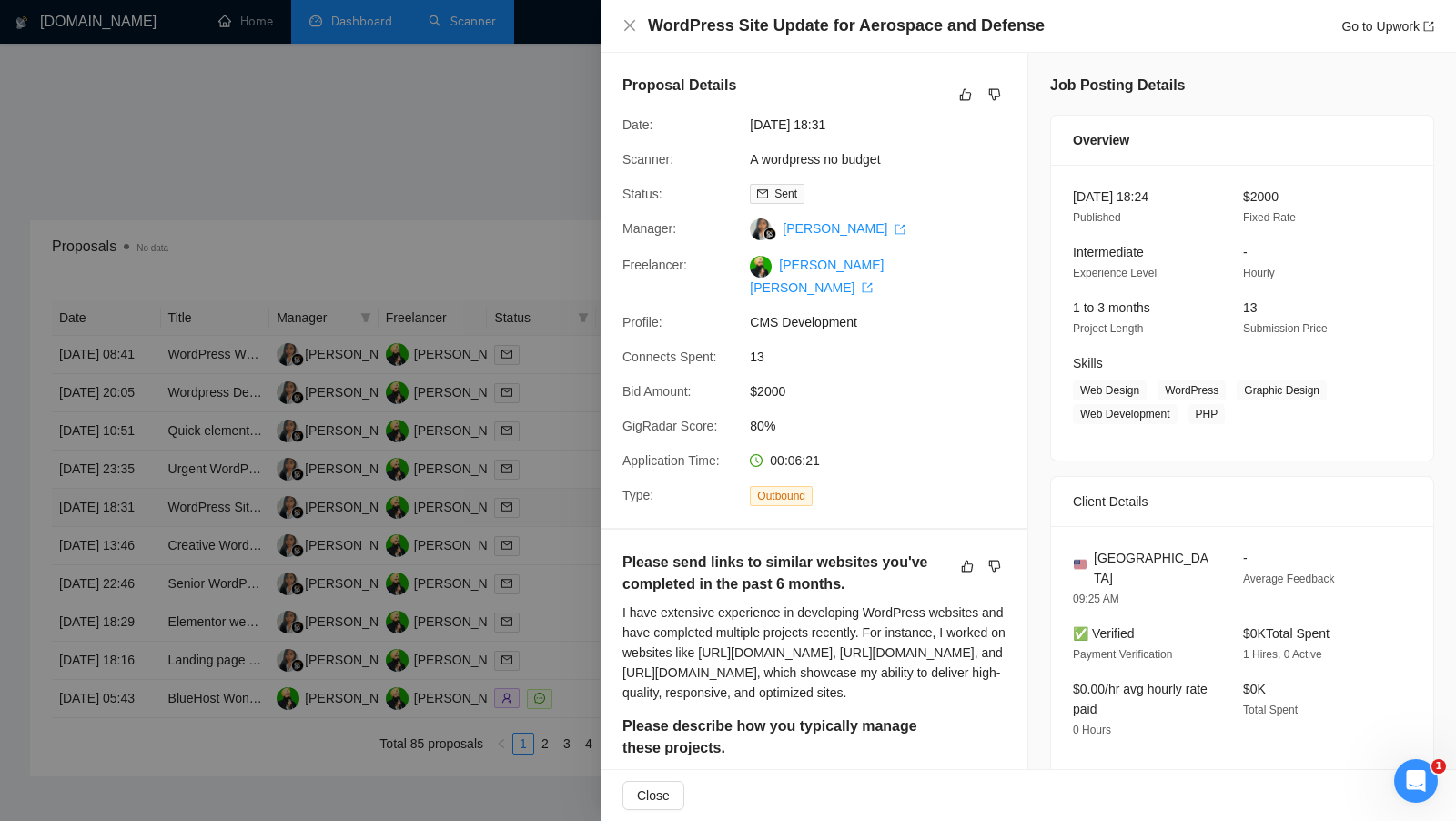
click at [547, 580] on div at bounding box center [728, 410] width 1456 height 821
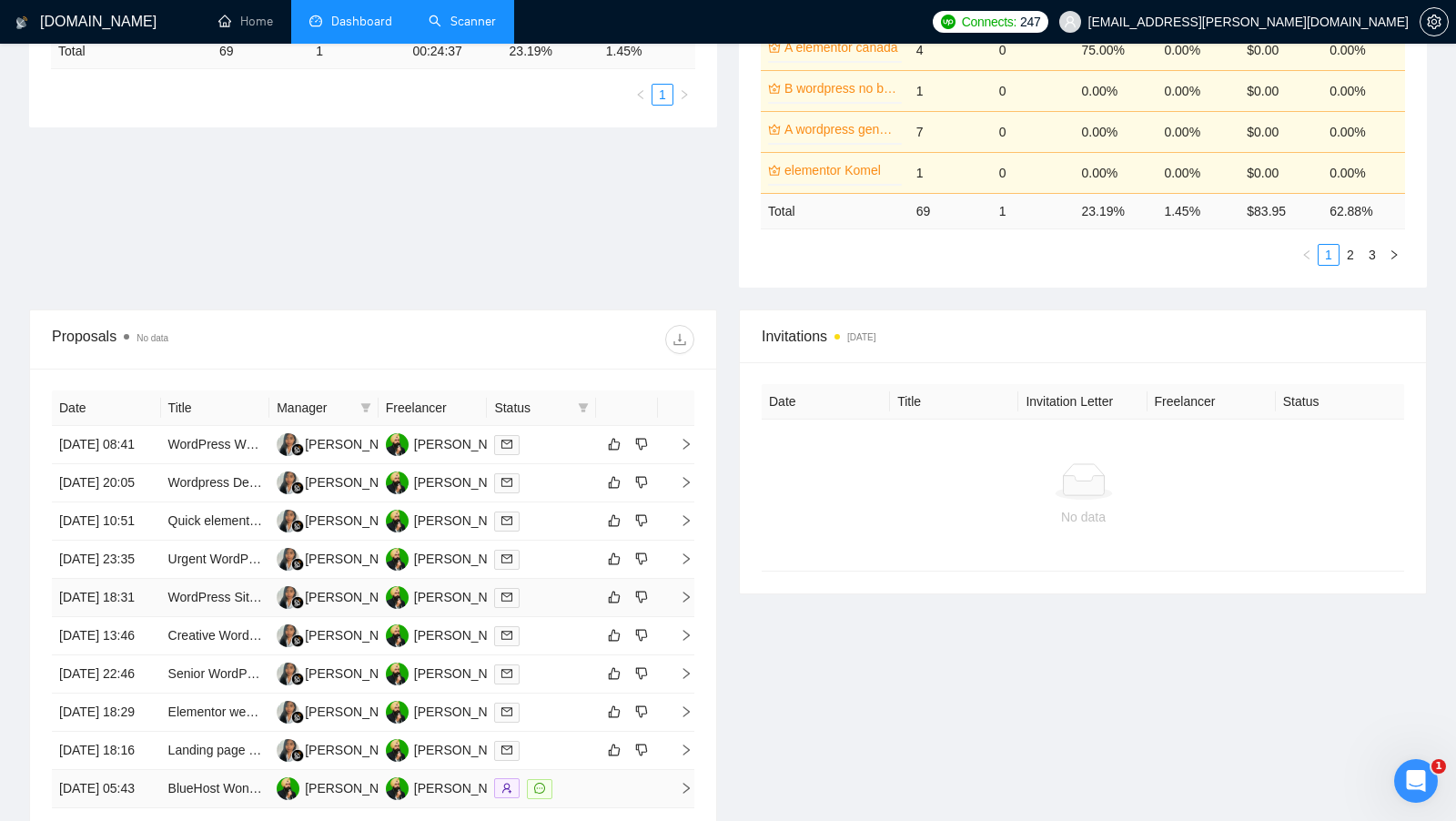
scroll to position [374, 0]
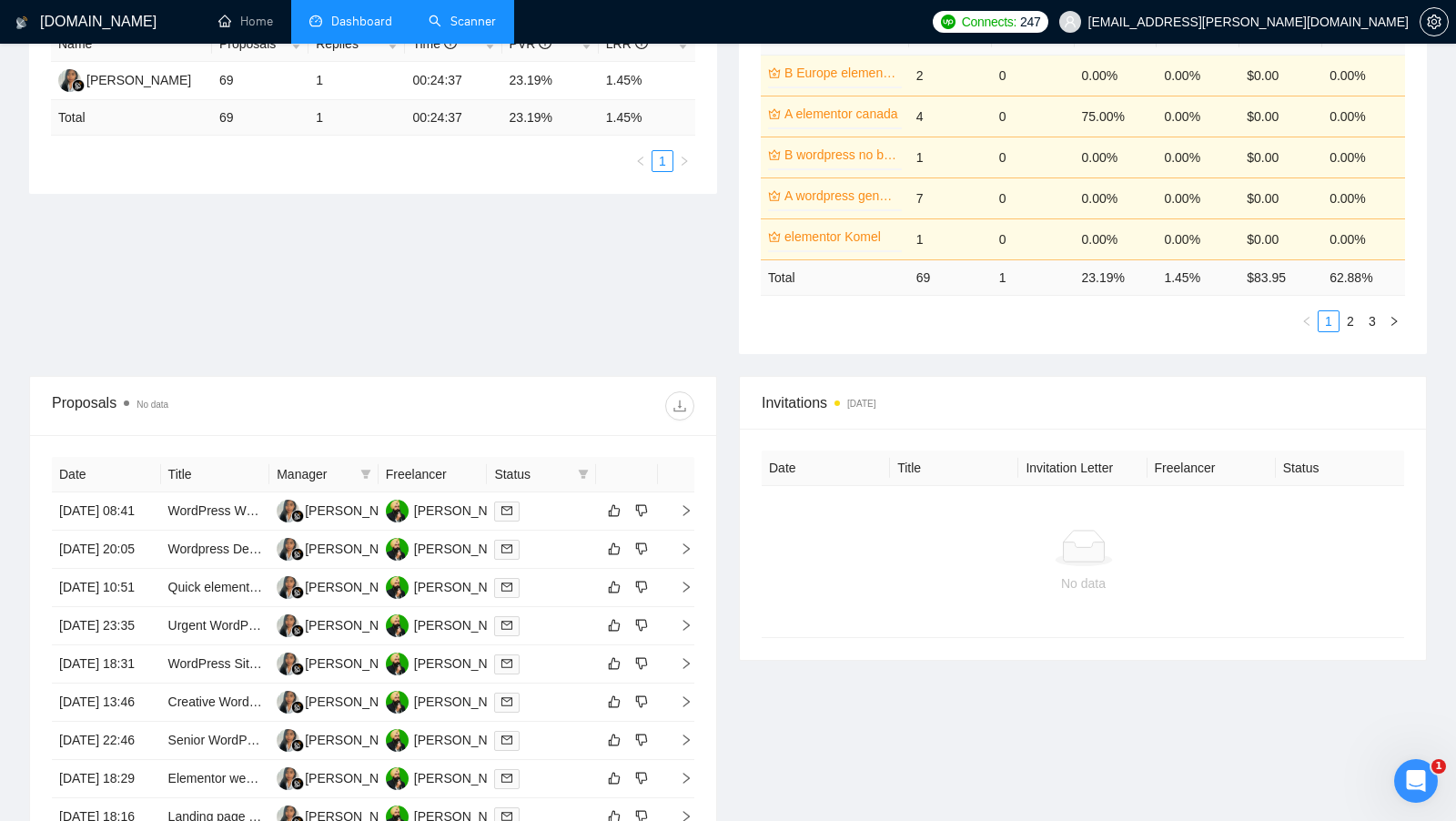
click at [468, 30] on link "Scanner" at bounding box center [462, 21] width 67 height 16
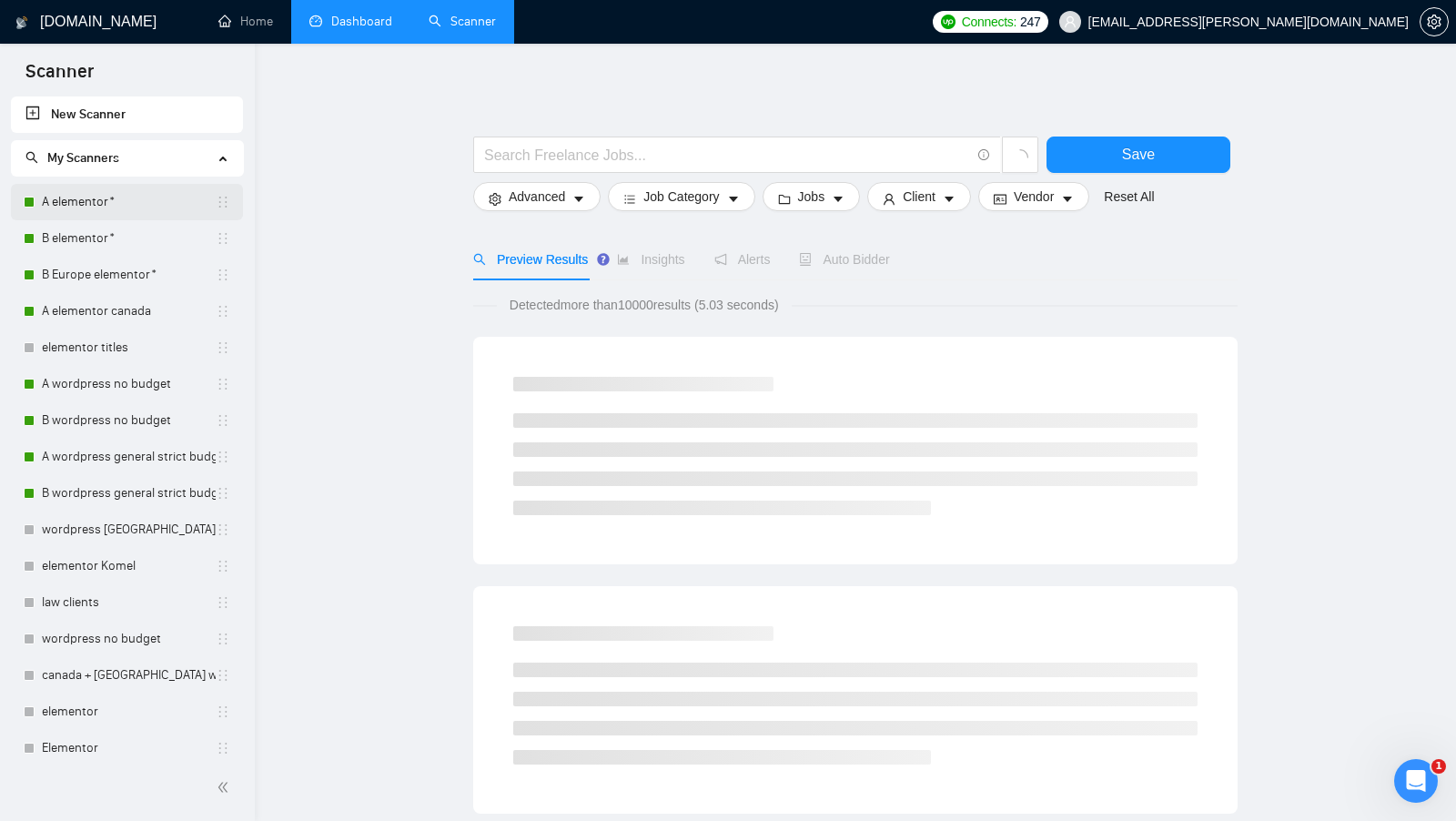
click at [130, 199] on link "A elementor*" at bounding box center [128, 201] width 174 height 36
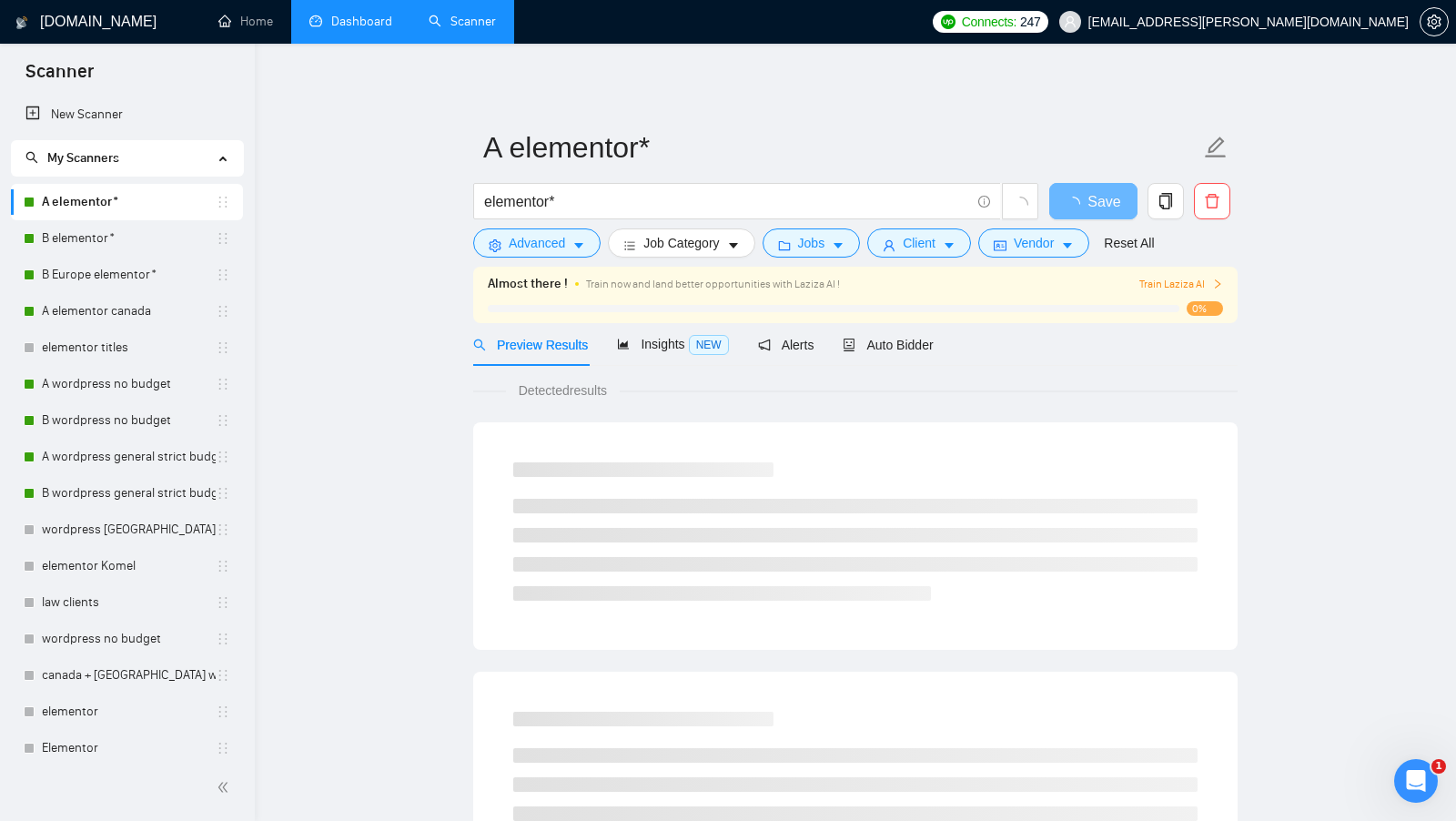
click at [893, 355] on div "Auto Bidder" at bounding box center [888, 344] width 90 height 42
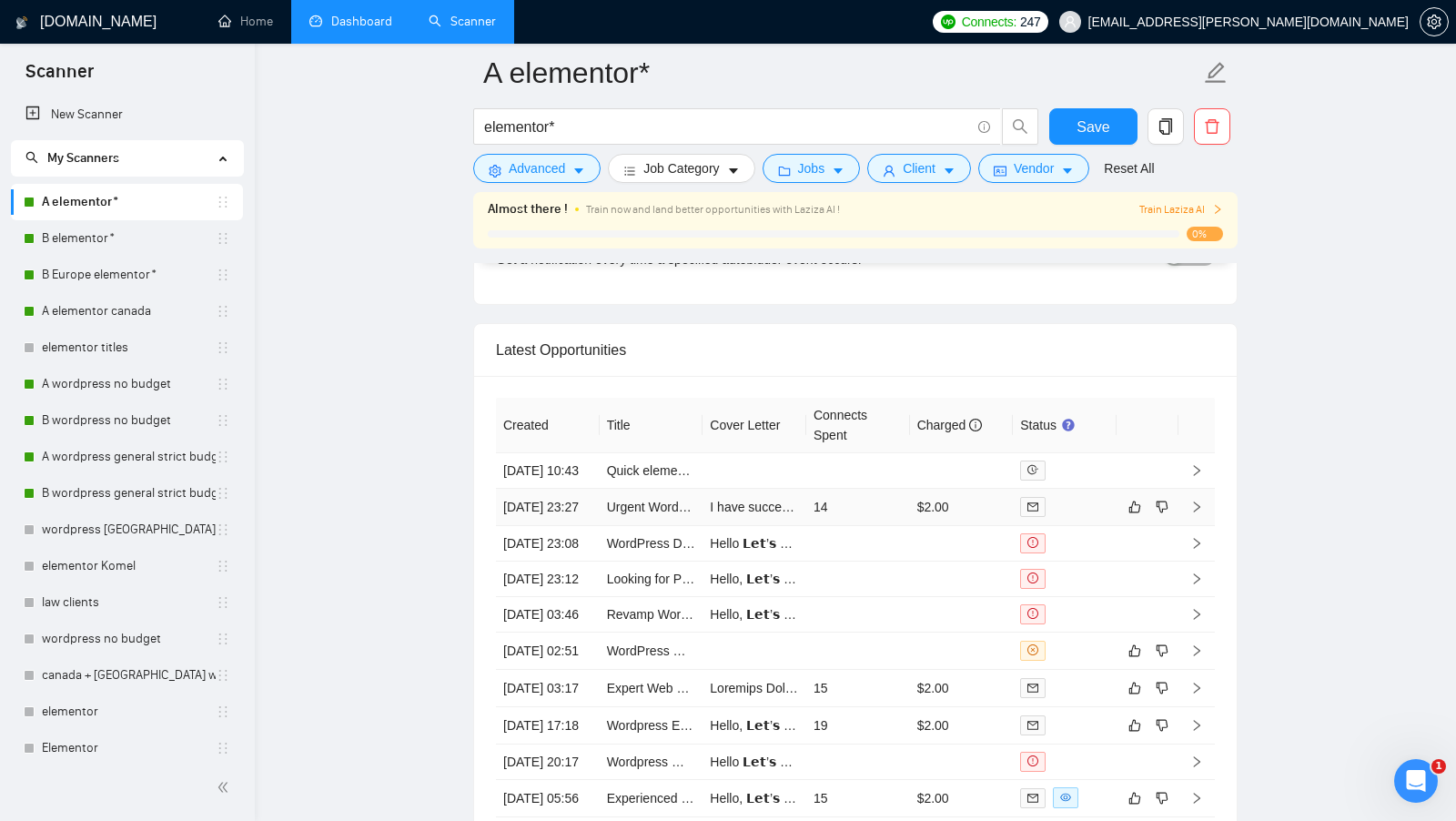
scroll to position [4793, 0]
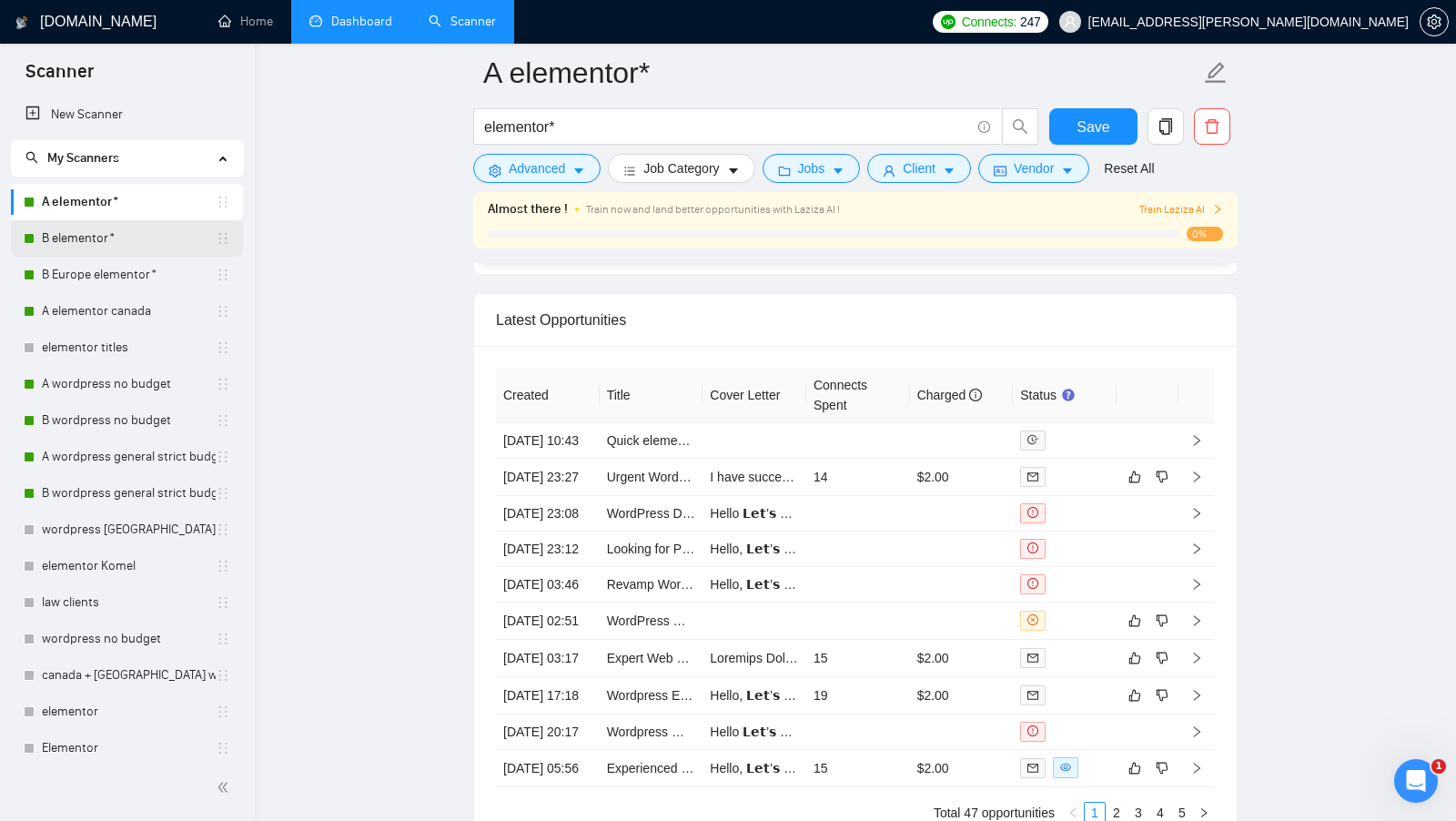
click at [150, 253] on link "B elementor*" at bounding box center [128, 238] width 174 height 36
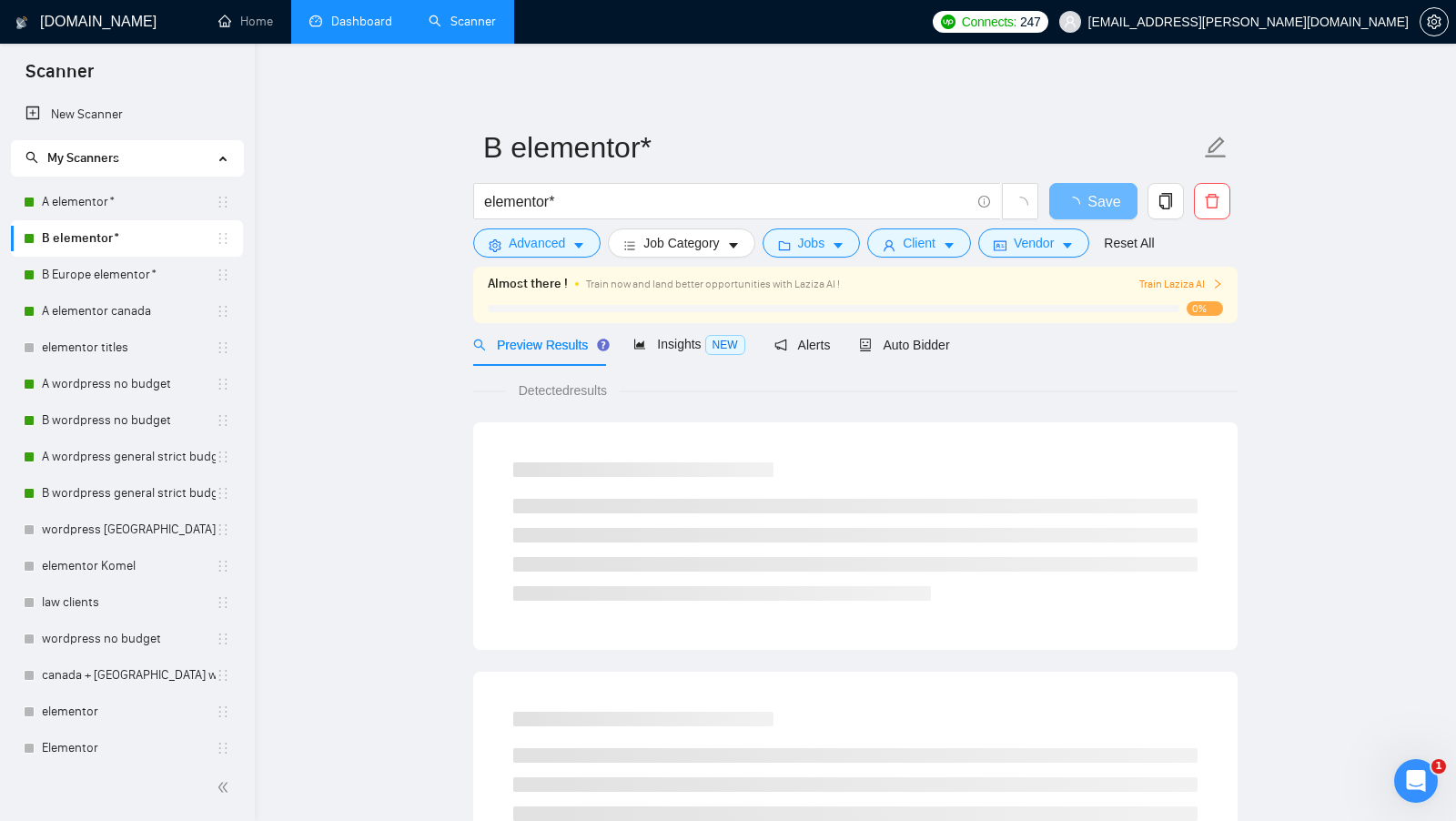
click at [897, 381] on div "Detected results" at bounding box center [856, 391] width 764 height 20
click at [904, 360] on div "Auto Bidder" at bounding box center [905, 344] width 90 height 42
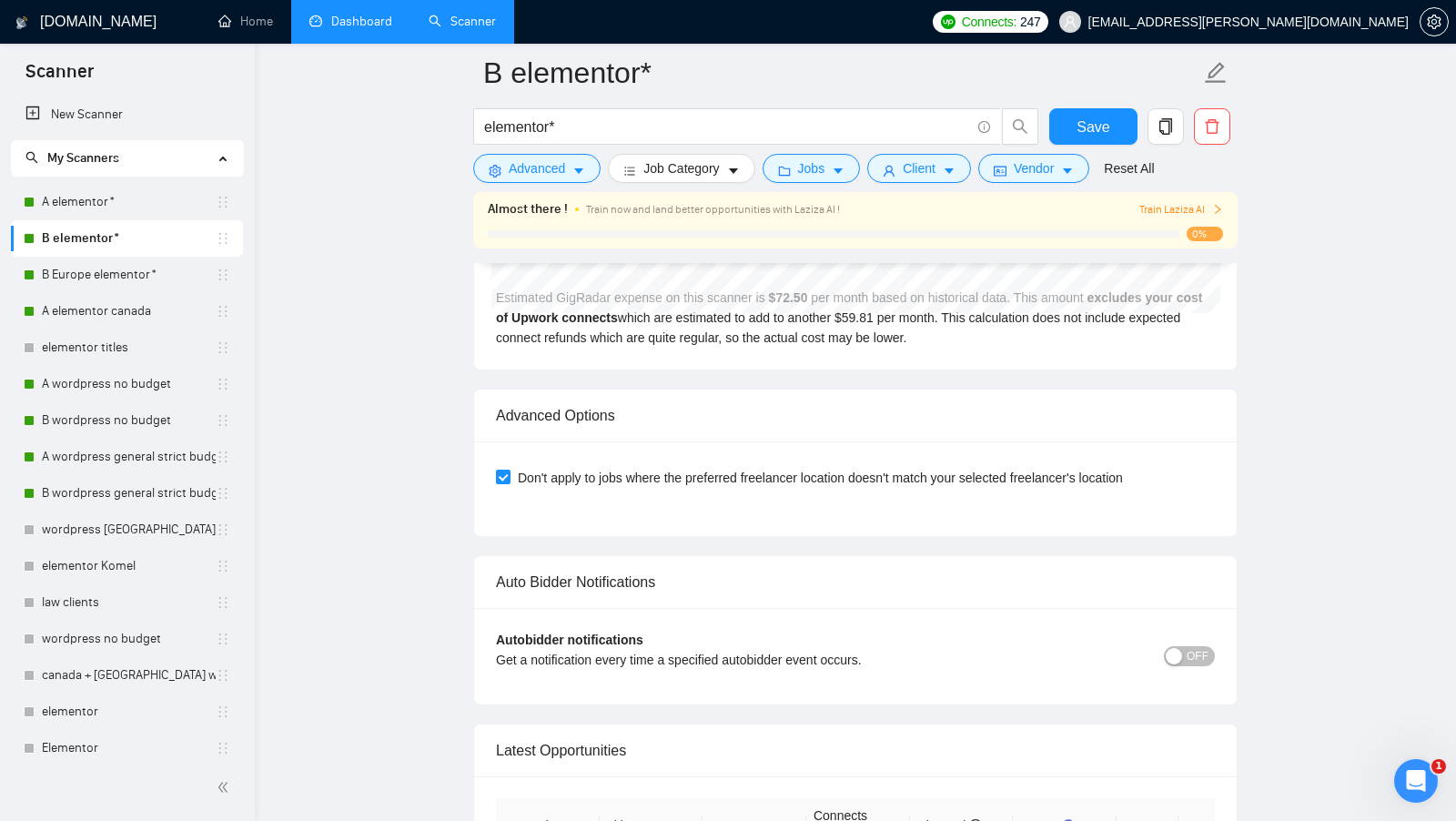
scroll to position [4679, 0]
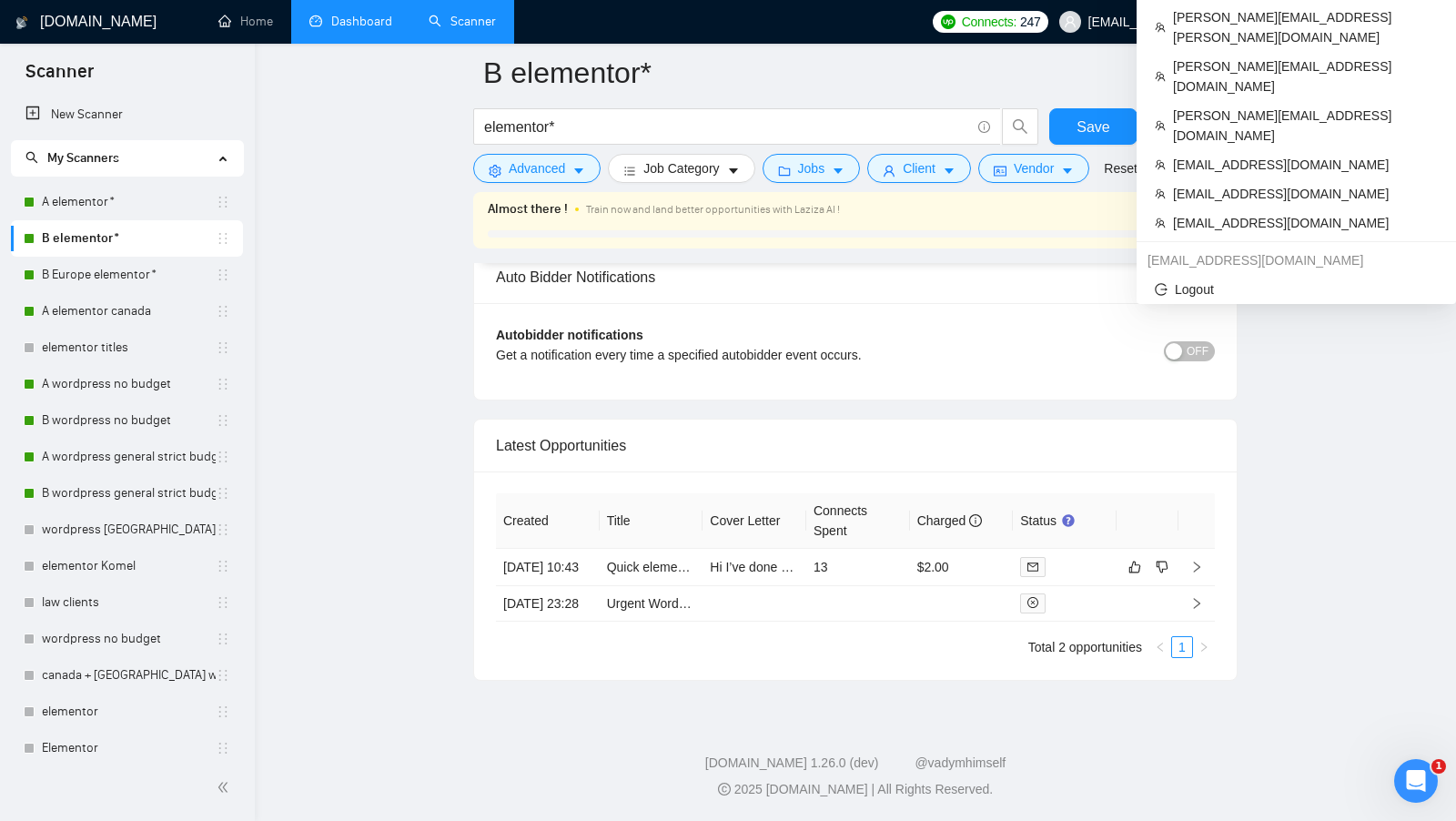
click at [1358, 14] on span "[EMAIL_ADDRESS][PERSON_NAME][DOMAIN_NAME]" at bounding box center [1234, 21] width 371 height 58
click at [1342, 22] on span "[EMAIL_ADDRESS][PERSON_NAME][DOMAIN_NAME]" at bounding box center [1248, 22] width 320 height 0
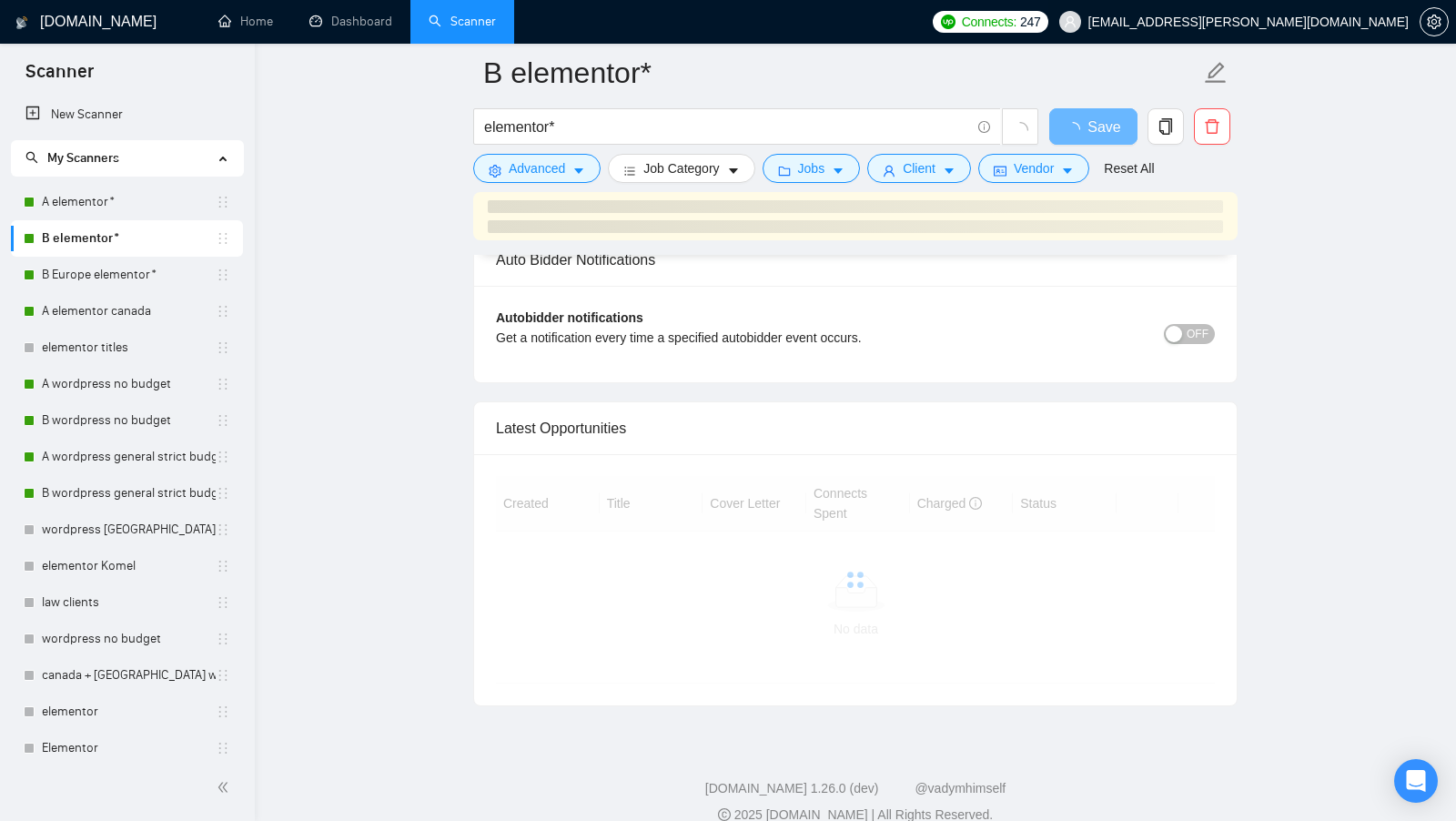
scroll to position [4280, 0]
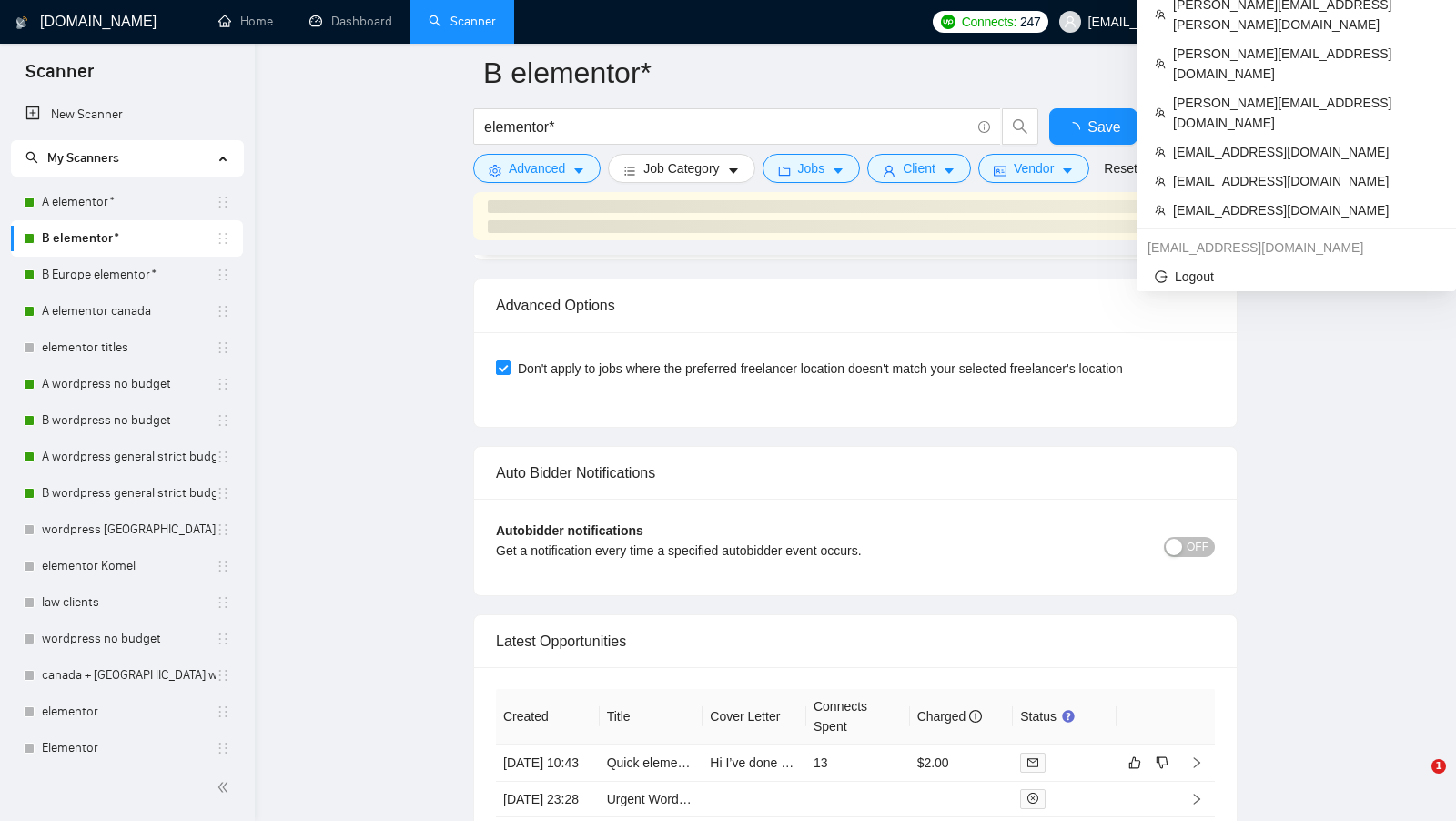
click at [1307, 22] on span "[EMAIL_ADDRESS][PERSON_NAME][DOMAIN_NAME]" at bounding box center [1248, 22] width 320 height 0
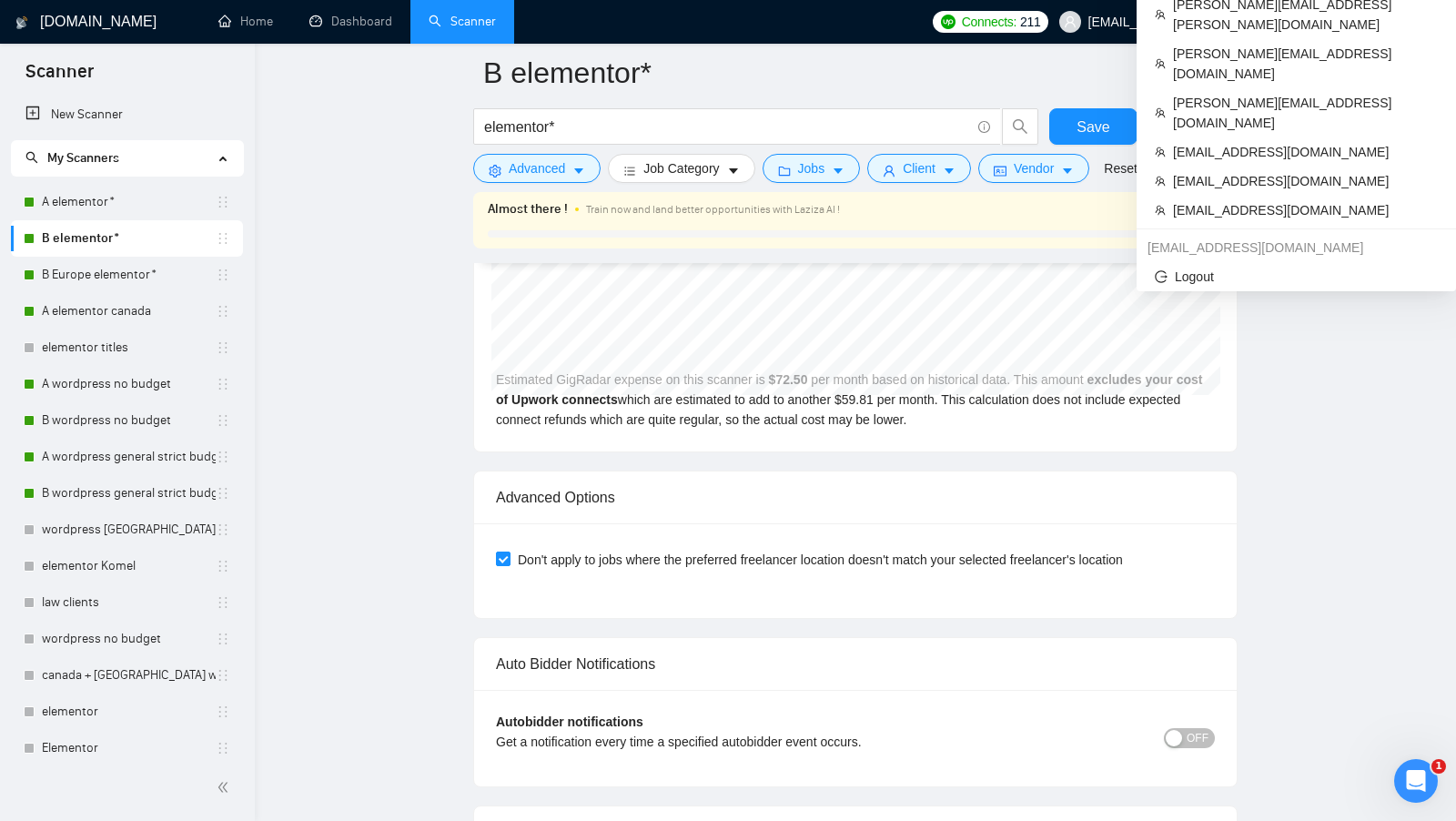
scroll to position [3222, 0]
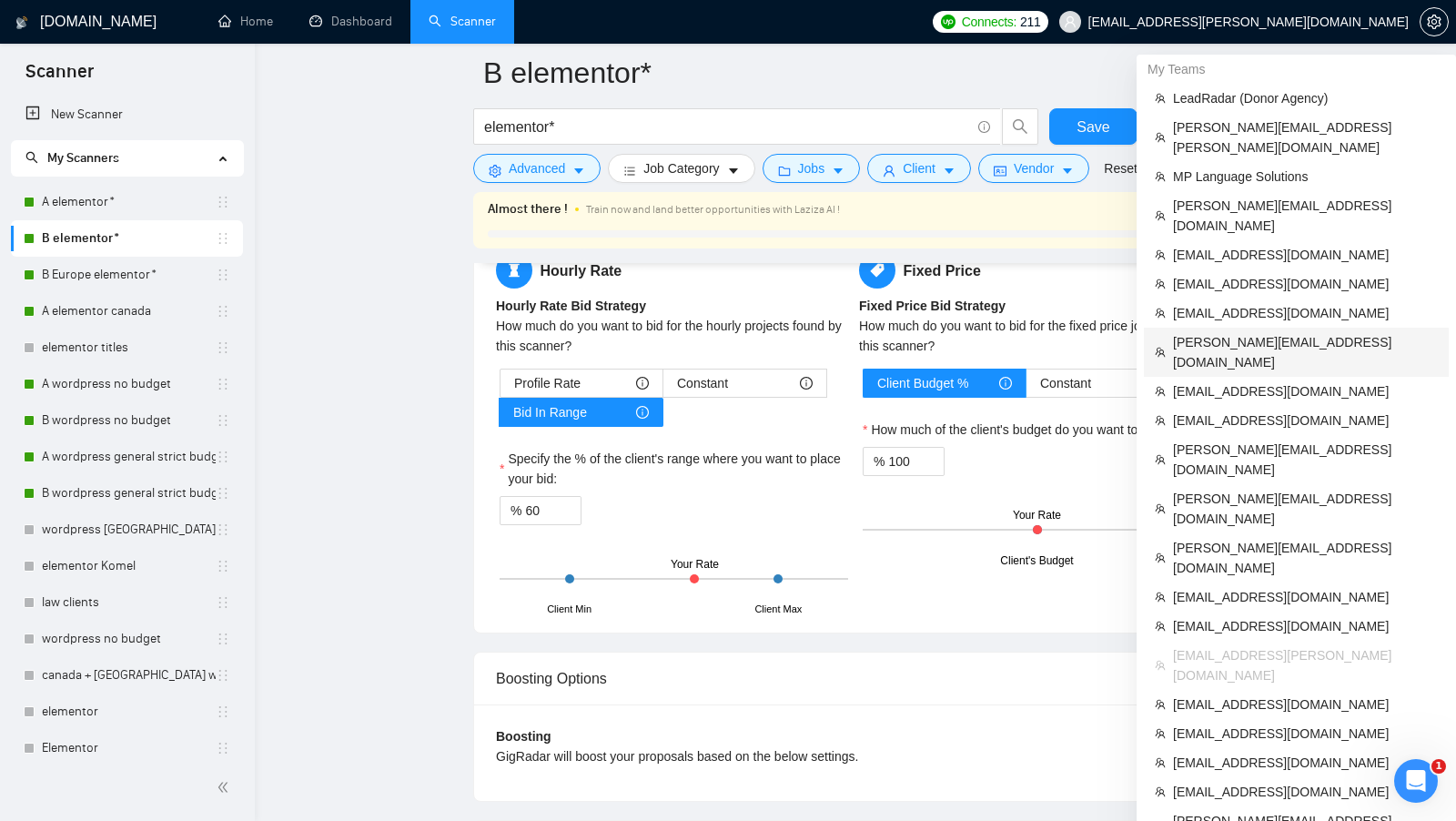
click at [1288, 332] on span "[PERSON_NAME][EMAIL_ADDRESS][DOMAIN_NAME]" at bounding box center [1306, 352] width 265 height 40
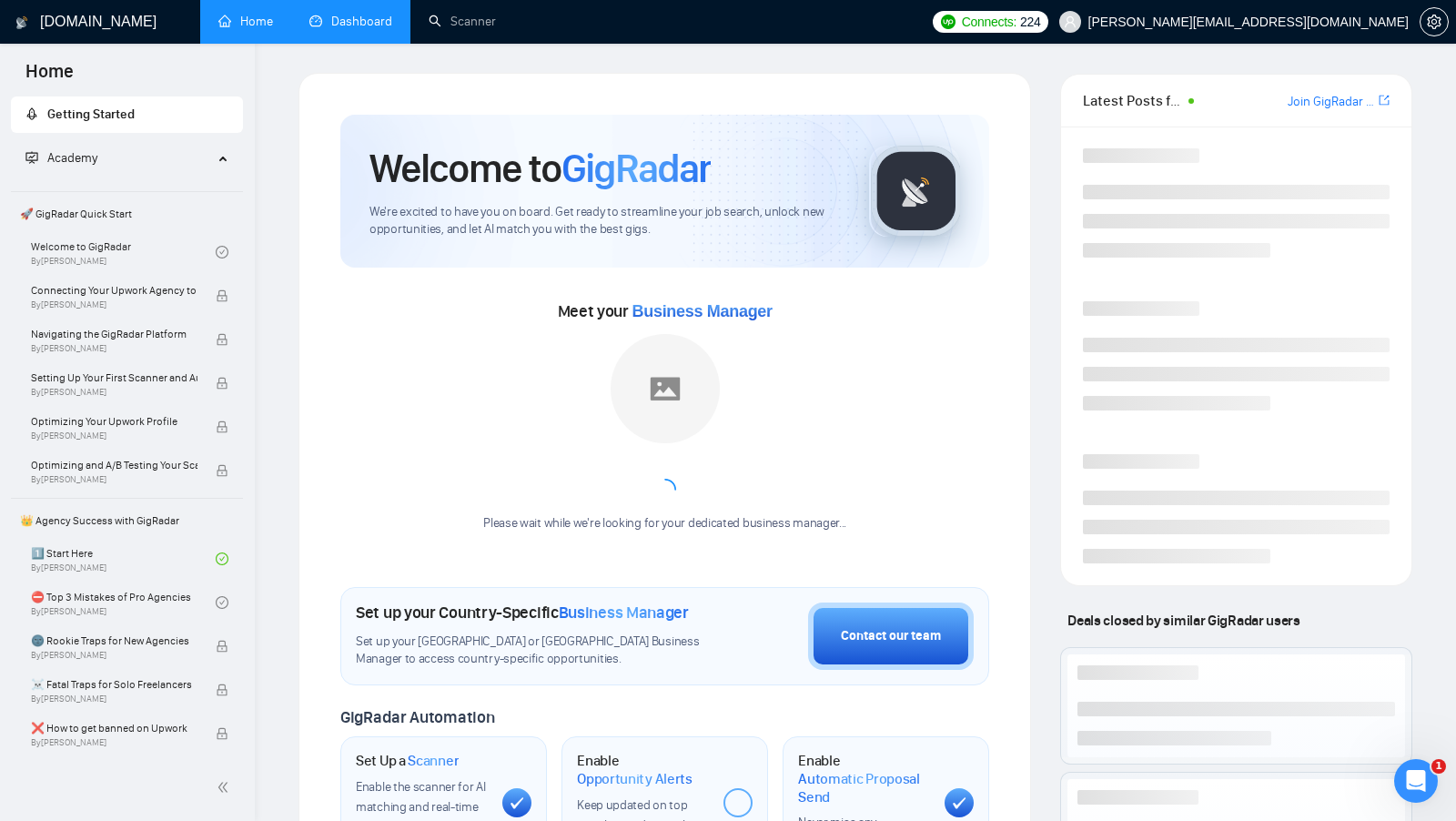
click at [376, 30] on link "Dashboard" at bounding box center [351, 21] width 83 height 16
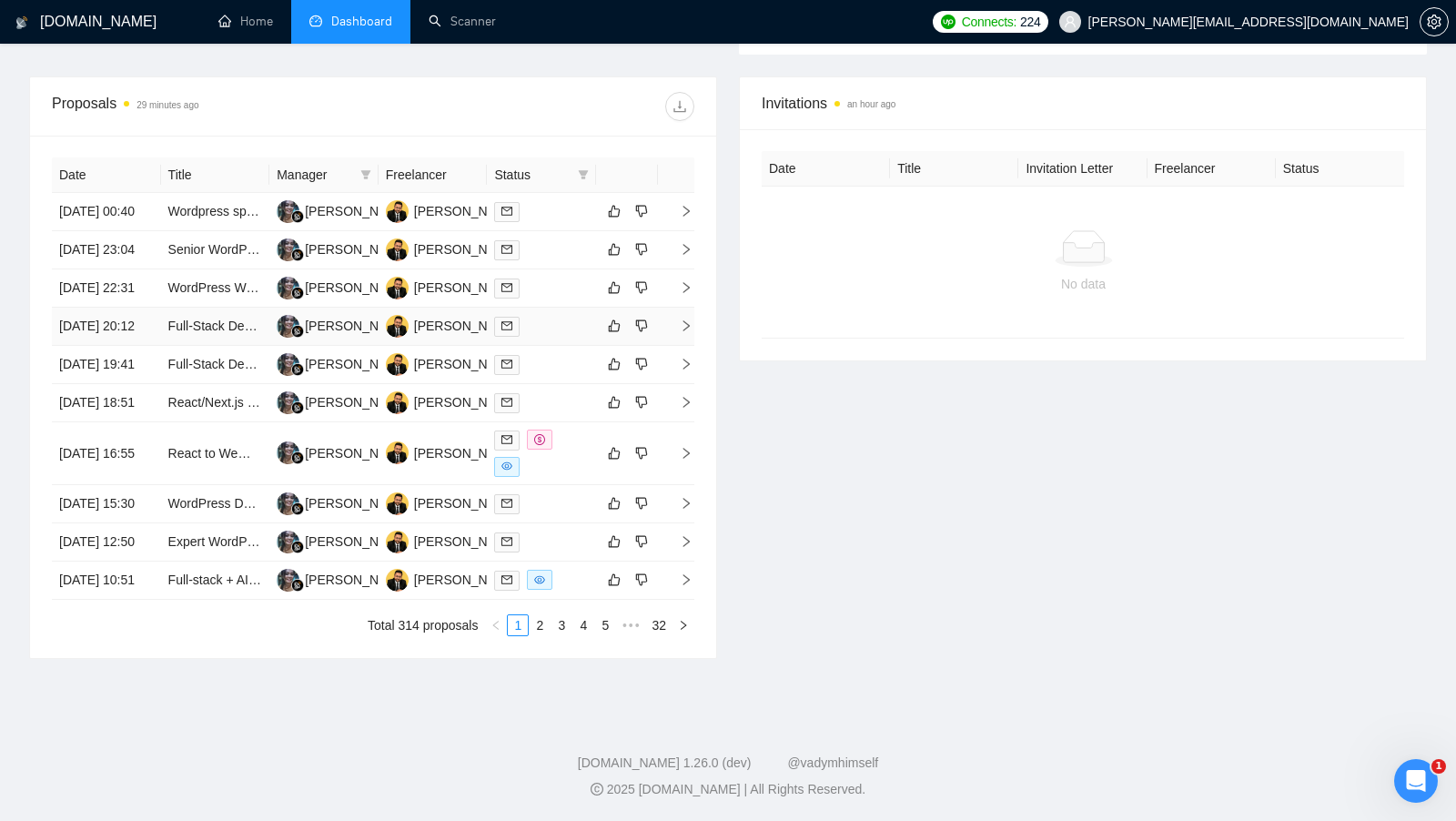
scroll to position [576, 0]
click at [579, 176] on span at bounding box center [584, 175] width 18 height 28
click at [523, 210] on span "Chat" at bounding box center [524, 206] width 34 height 15
click at [884, 453] on div "Invitations an hour ago Date Title Invitation Letter Freelancer Status No data" at bounding box center [1083, 368] width 710 height 583
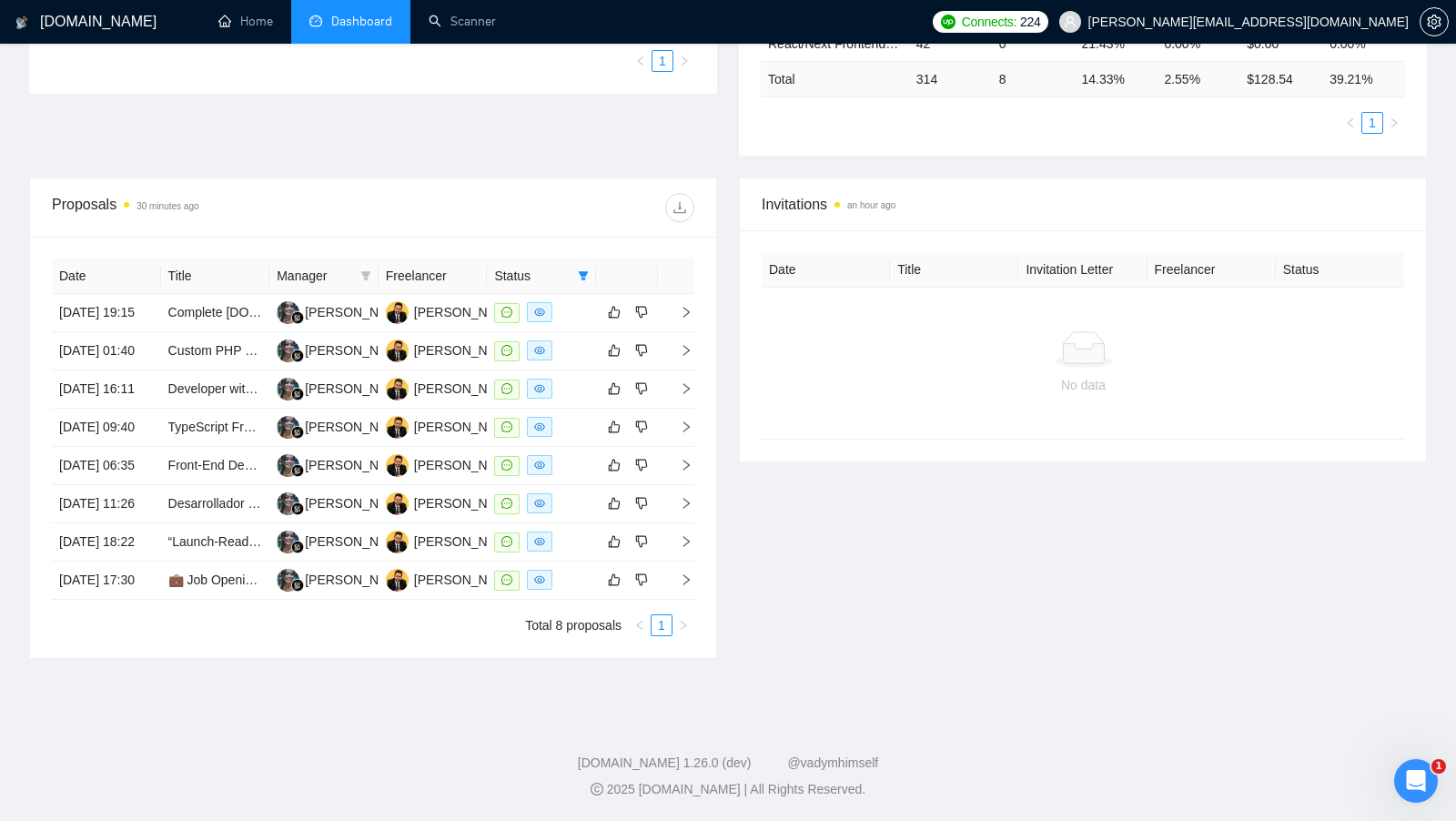
scroll to position [547, 0]
click at [576, 302] on div at bounding box center [541, 312] width 95 height 21
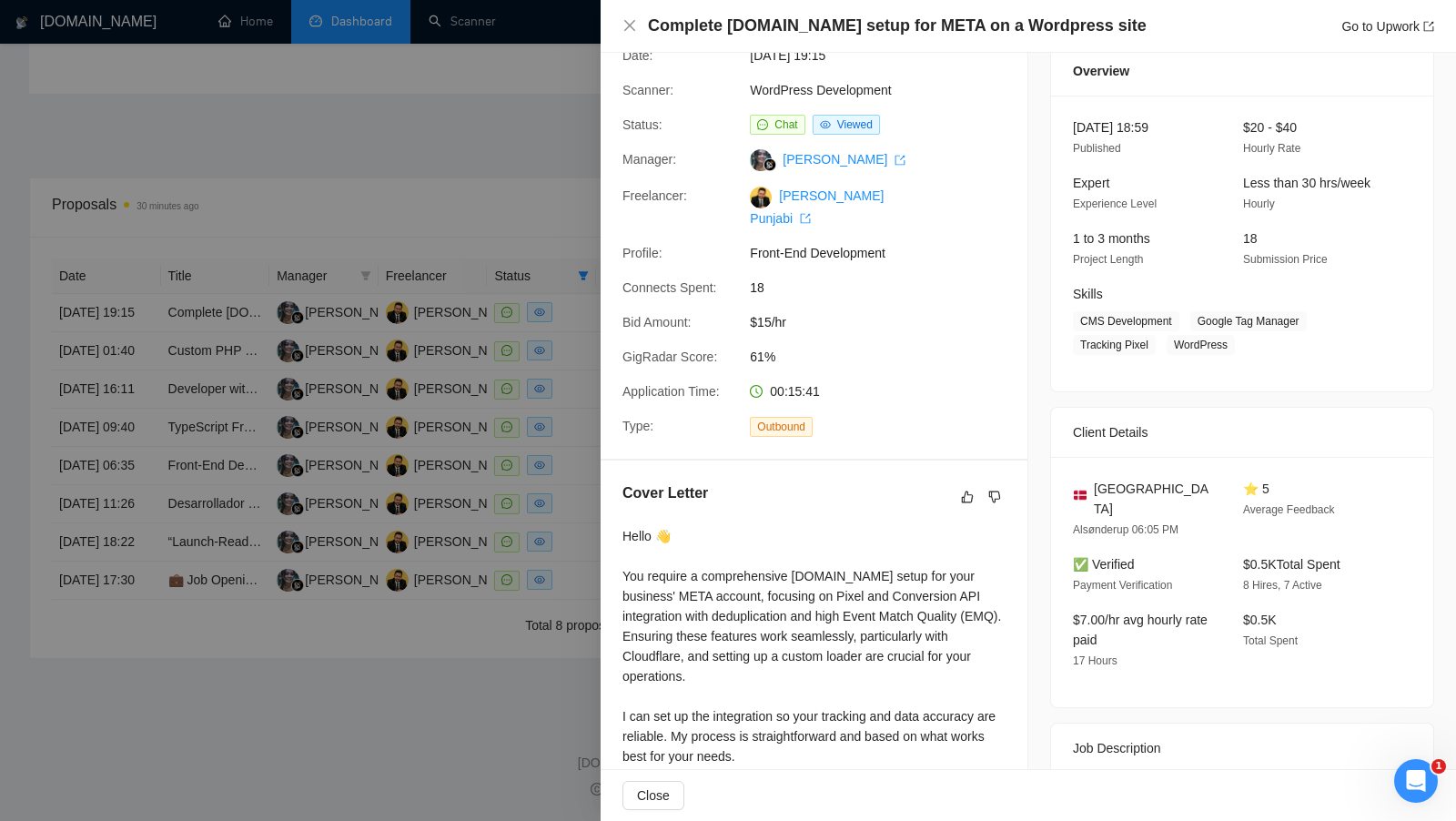
scroll to position [0, 0]
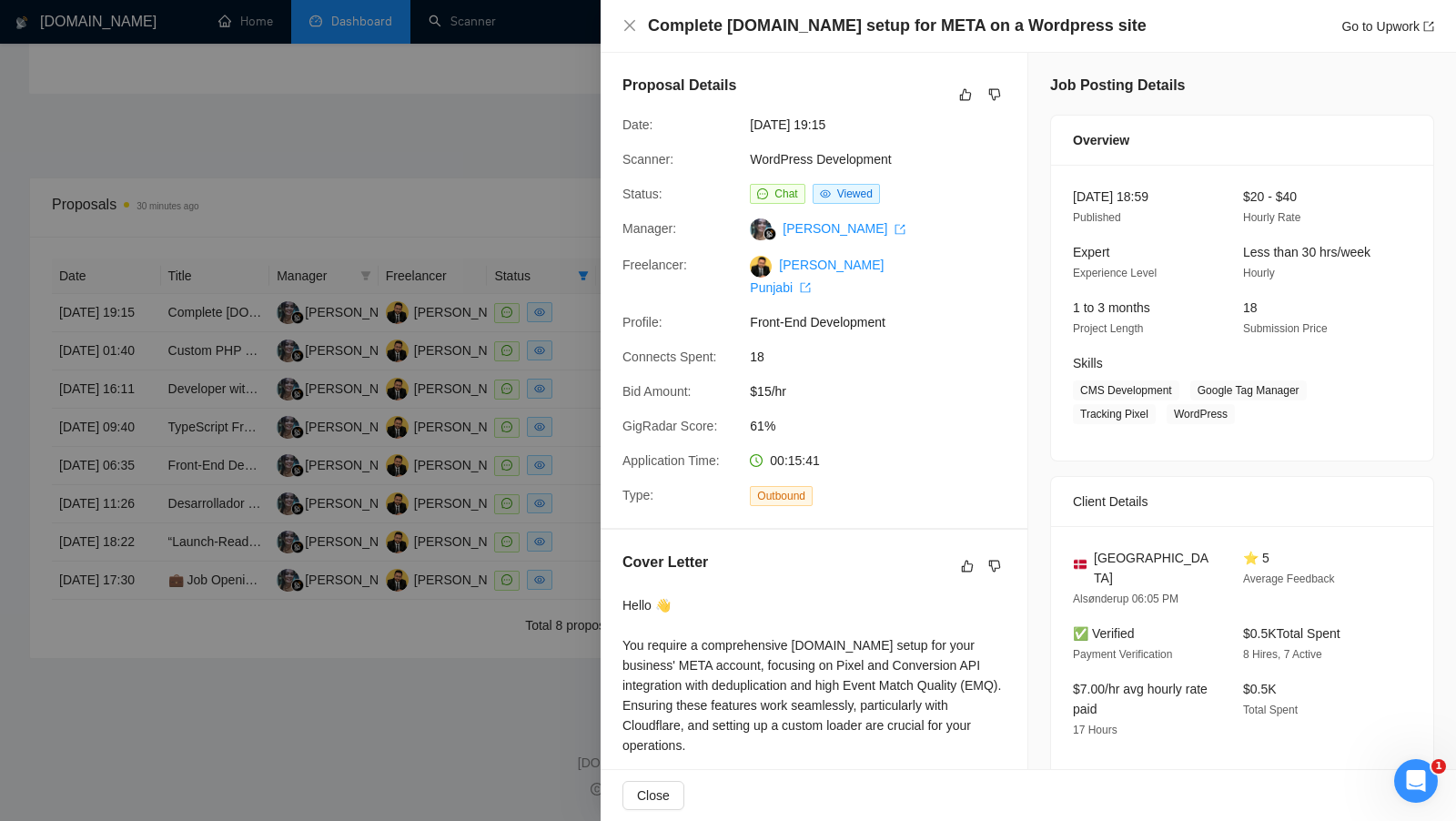
click at [572, 403] on div at bounding box center [728, 410] width 1456 height 821
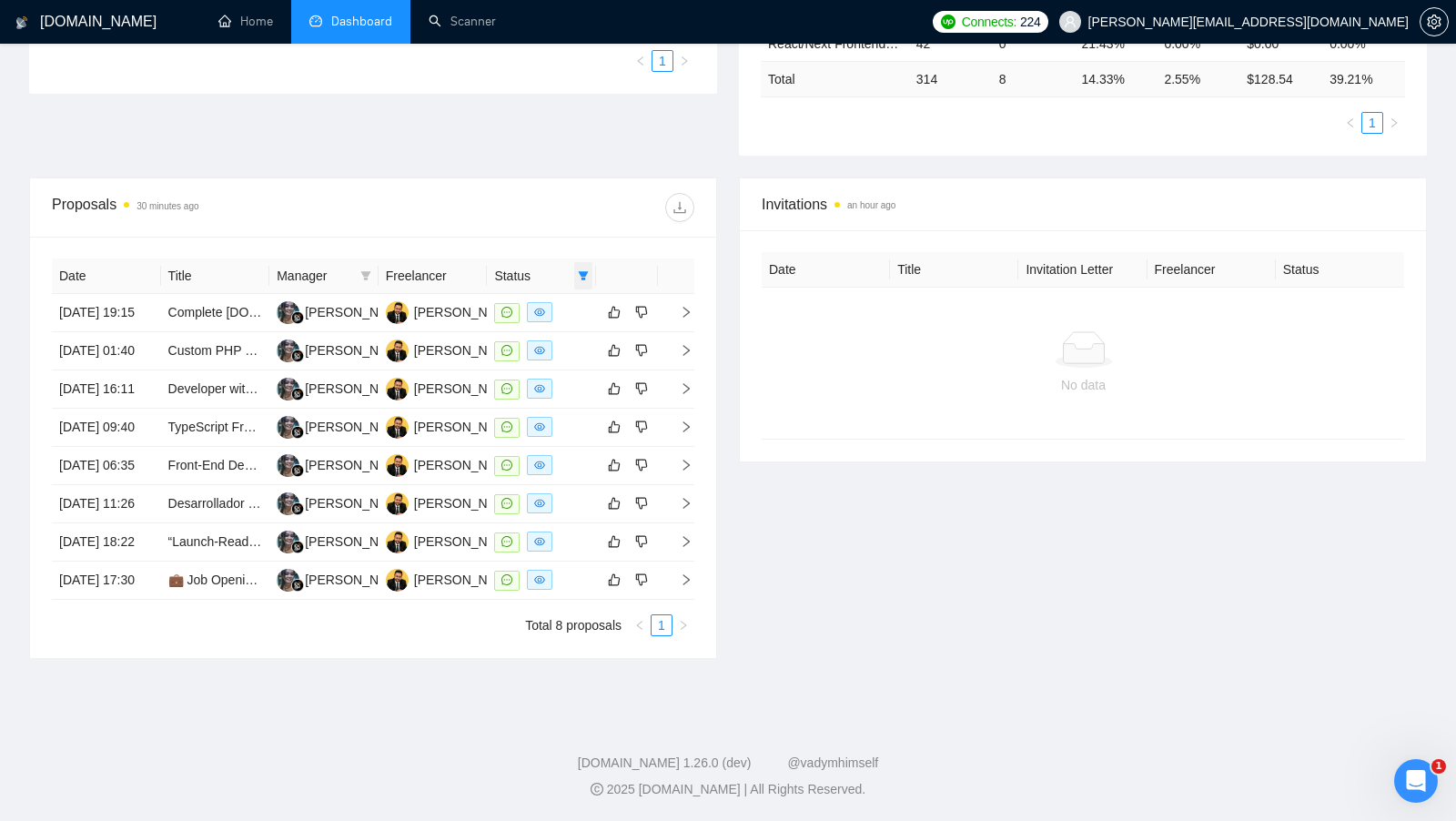
click at [590, 272] on span at bounding box center [584, 276] width 18 height 28
click at [540, 304] on span "Chat" at bounding box center [524, 307] width 34 height 15
checkbox input "false"
click at [835, 465] on div "Invitations an hour ago Date Title Invitation Letter Freelancer Status No data" at bounding box center [1083, 418] width 710 height 482
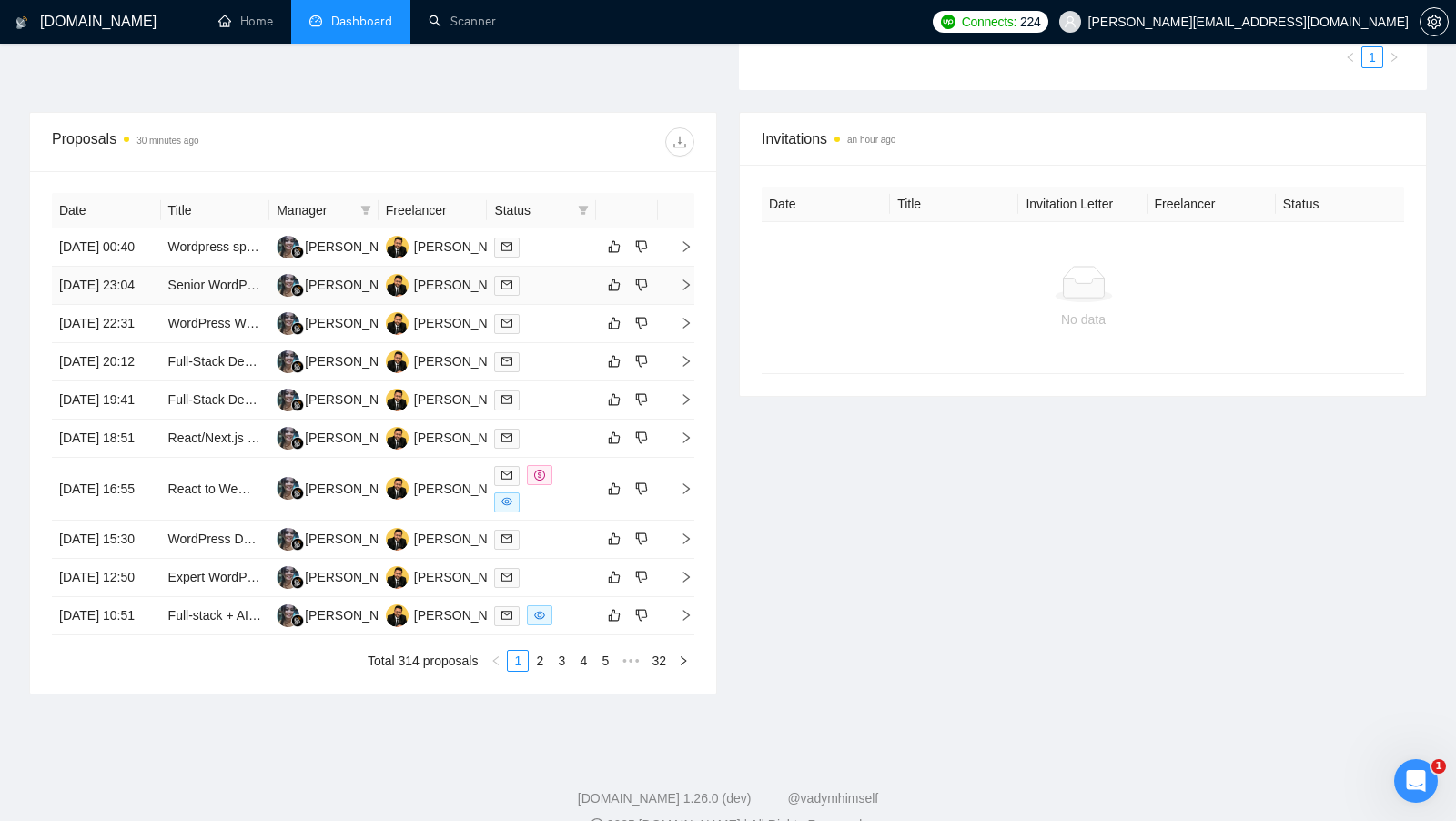
scroll to position [538, 0]
click at [424, 251] on div "Pranav Punjabi" at bounding box center [490, 248] width 151 height 20
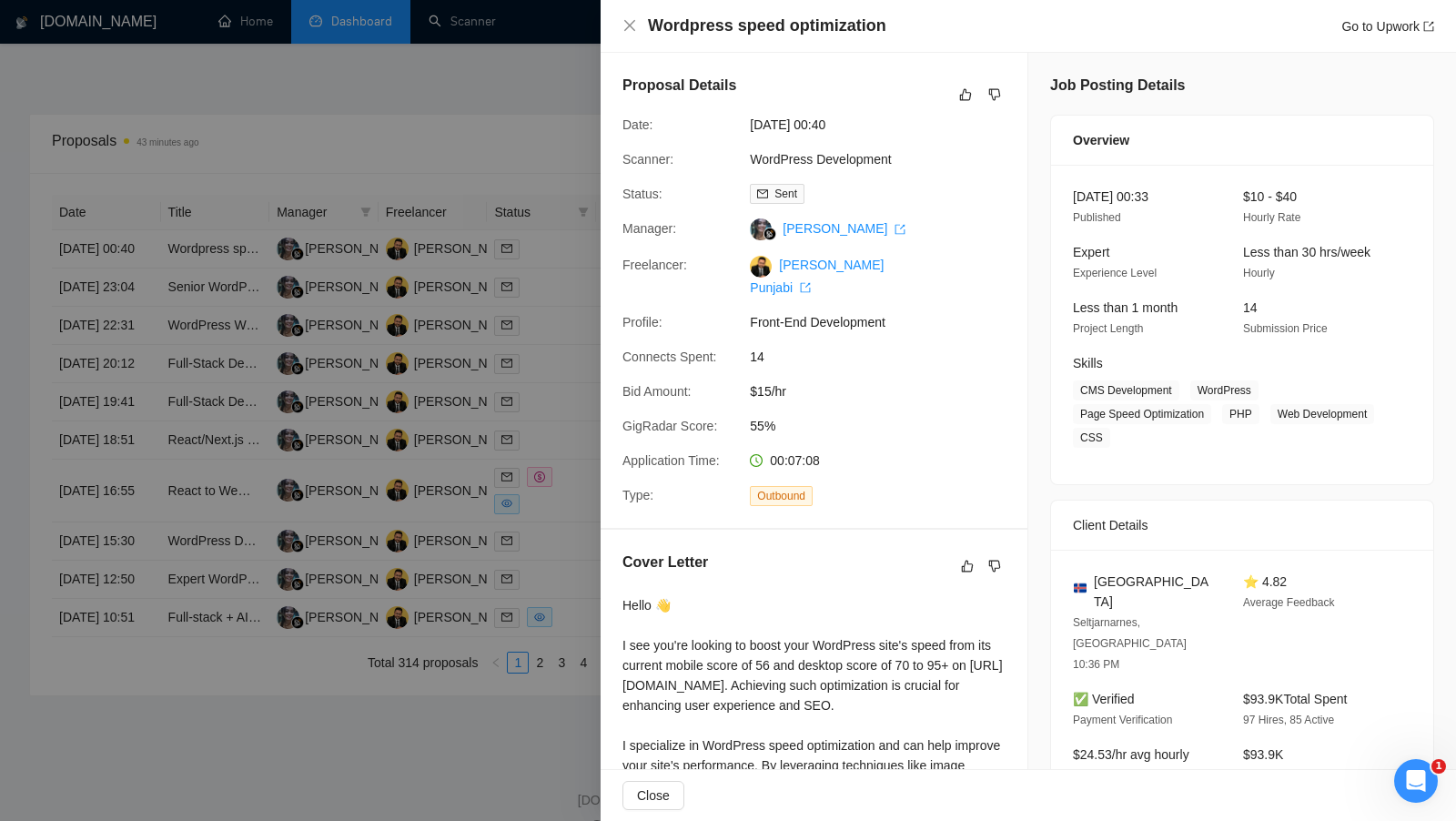
click at [557, 153] on div at bounding box center [728, 410] width 1456 height 821
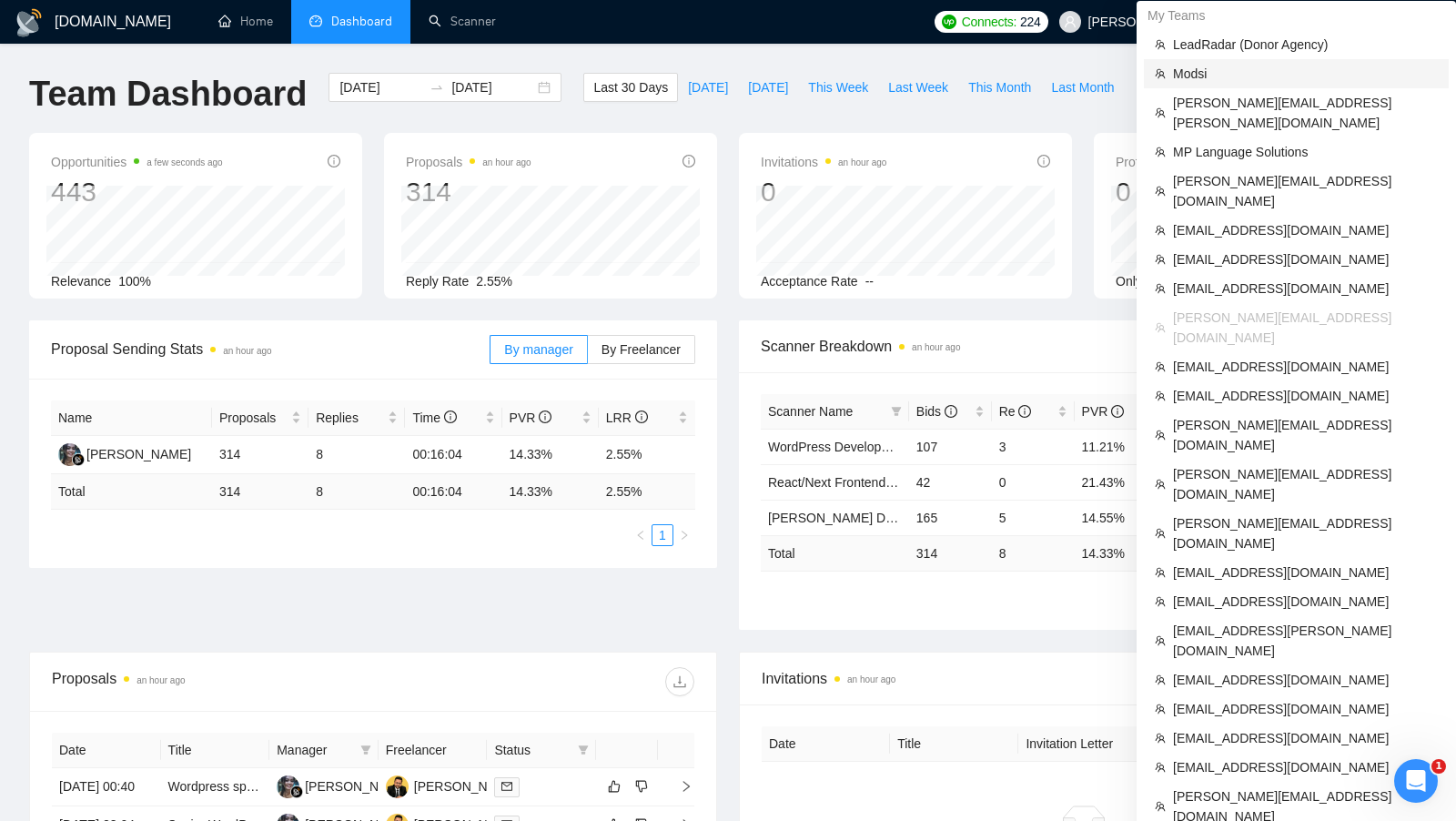
click at [1264, 69] on span "Modsi" at bounding box center [1306, 74] width 265 height 20
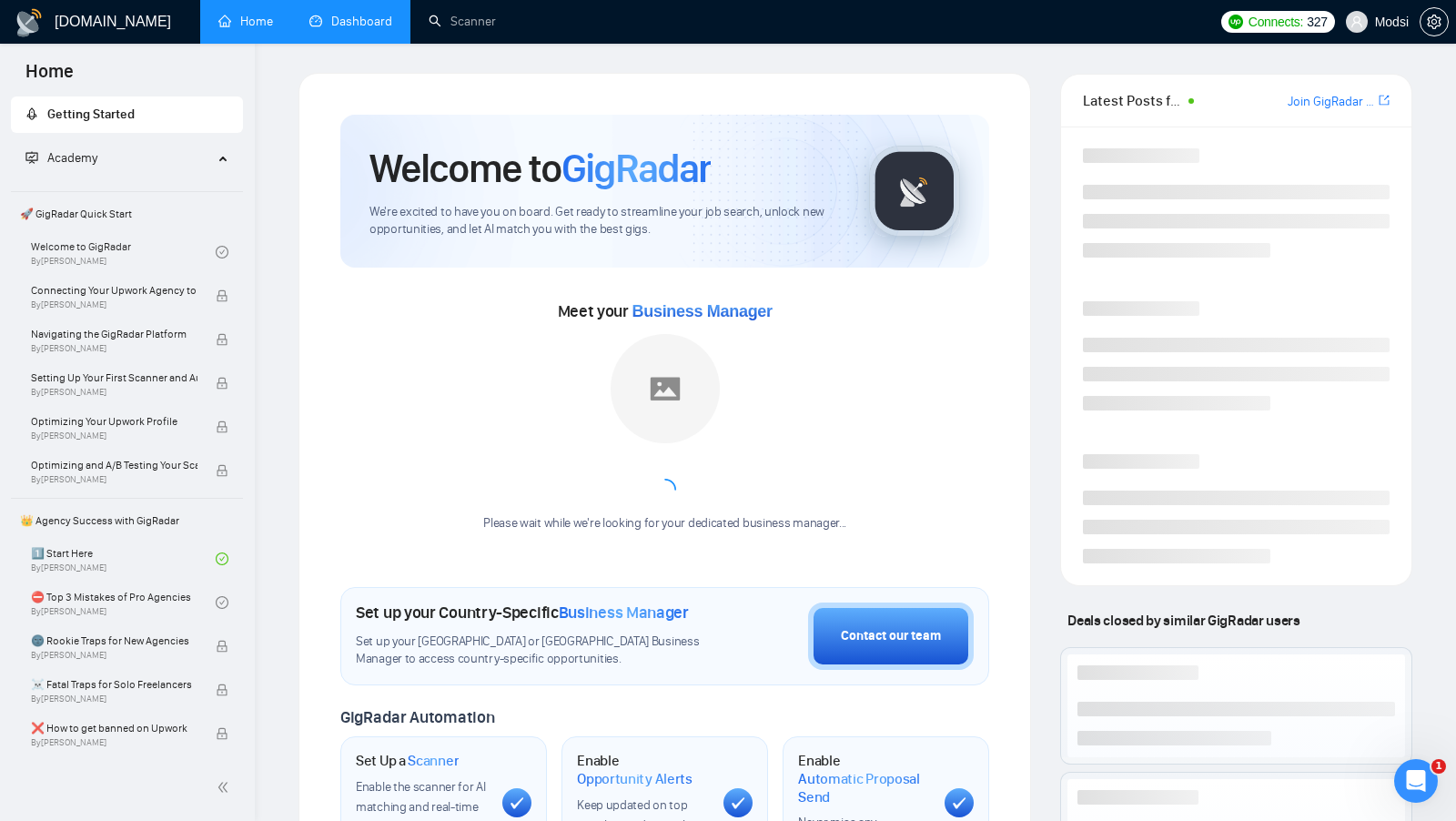
click at [370, 24] on link "Dashboard" at bounding box center [351, 21] width 83 height 16
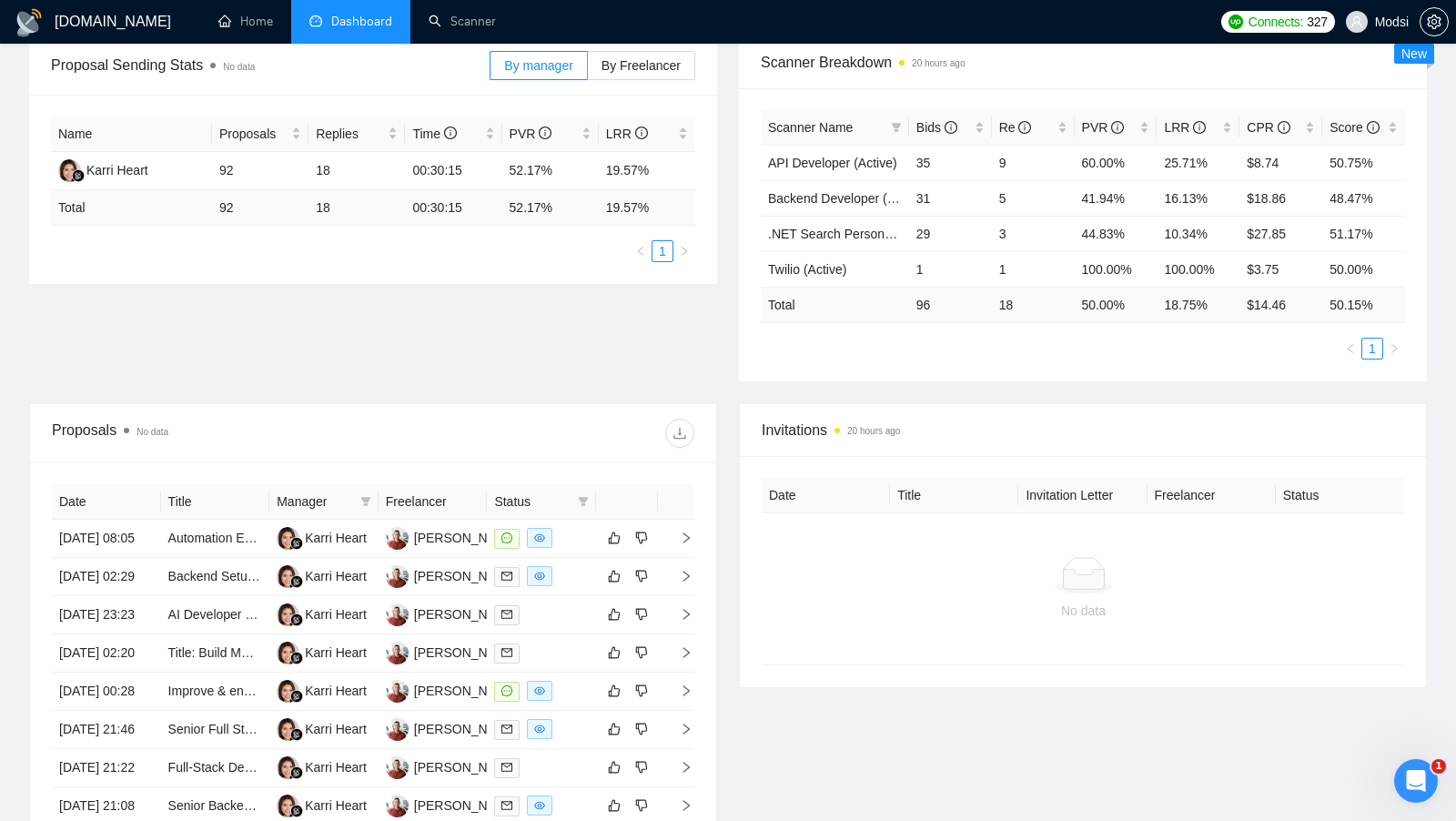
scroll to position [407, 0]
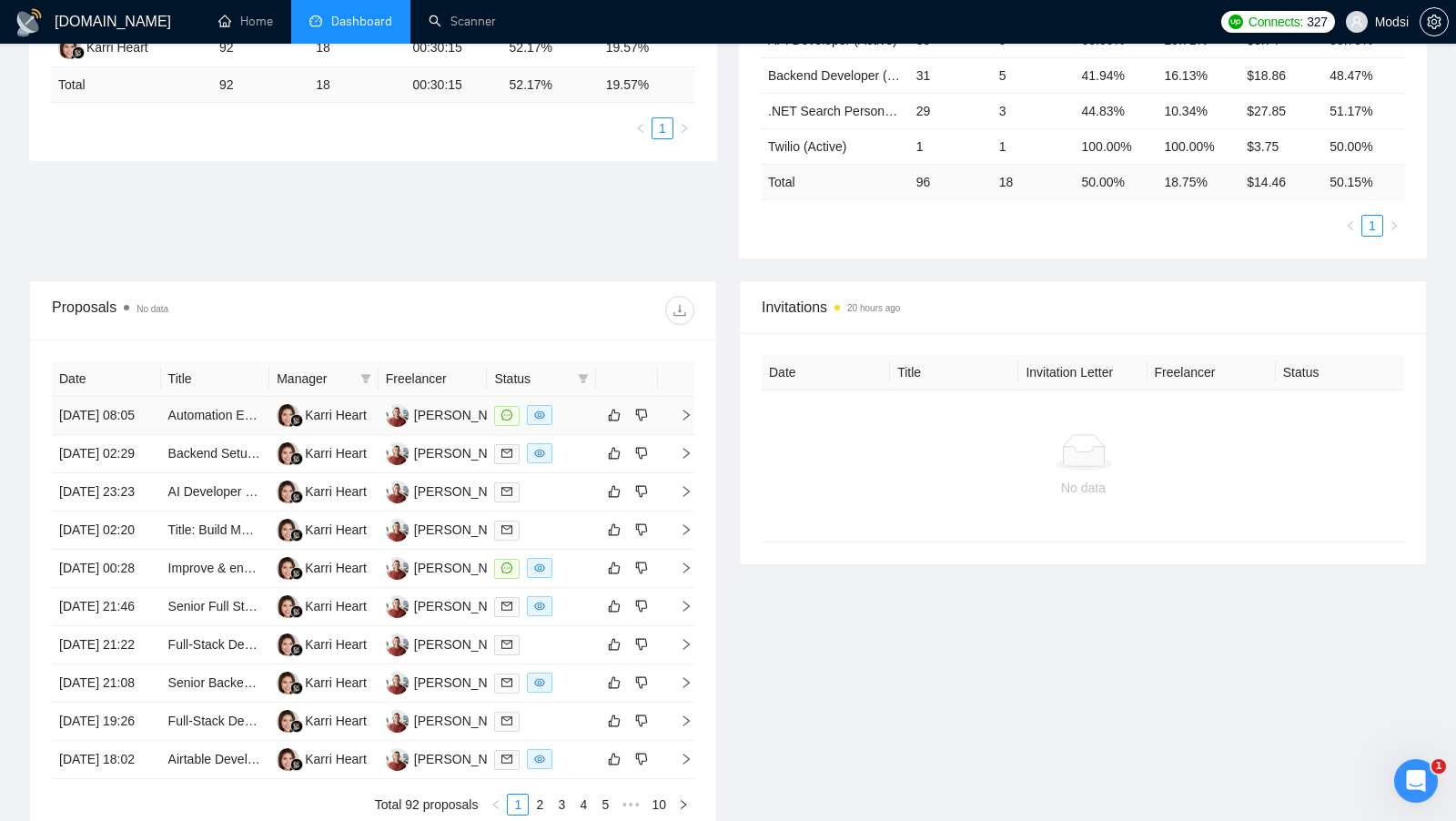
click at [588, 430] on td at bounding box center [541, 416] width 109 height 38
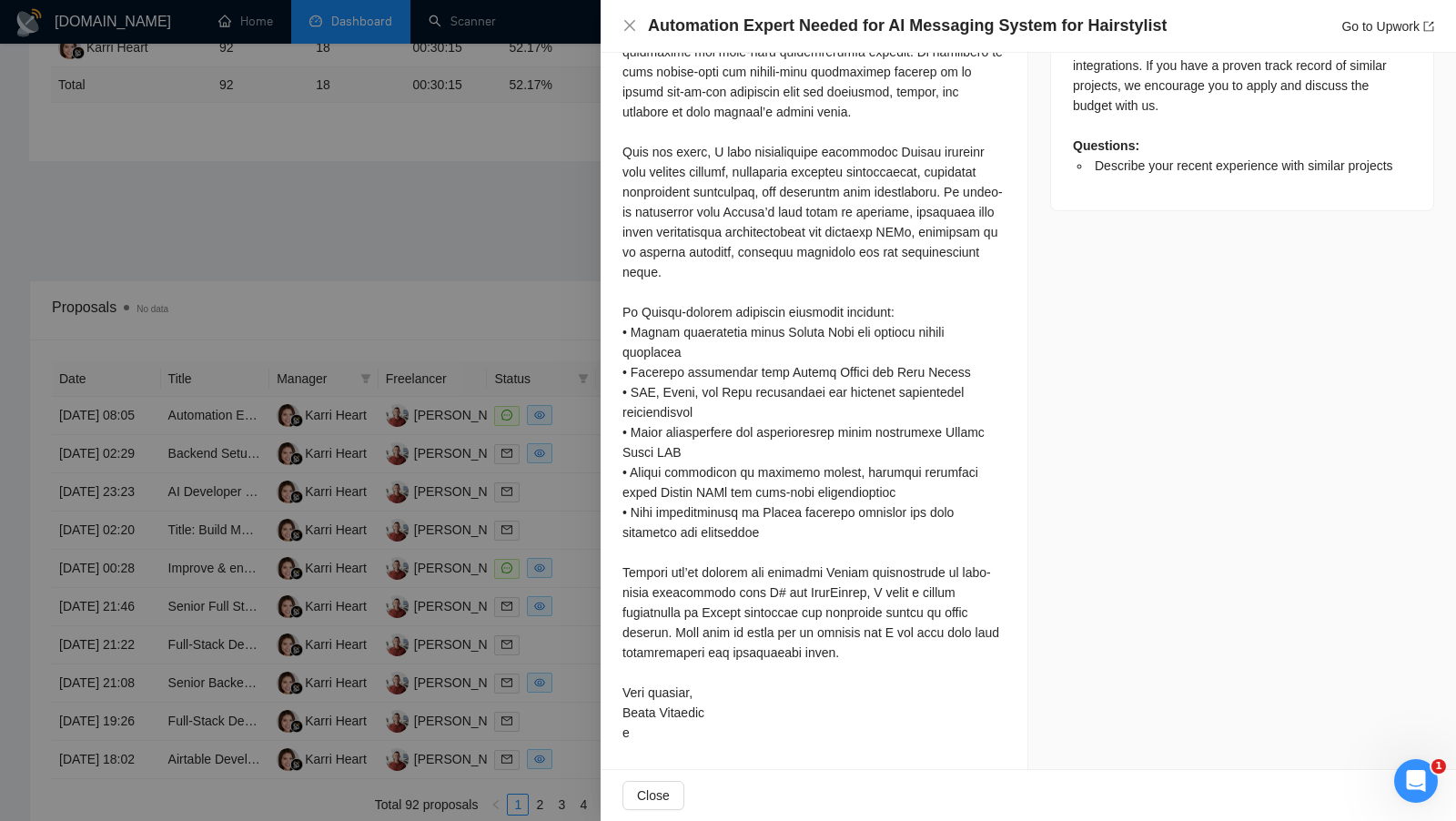
scroll to position [418, 0]
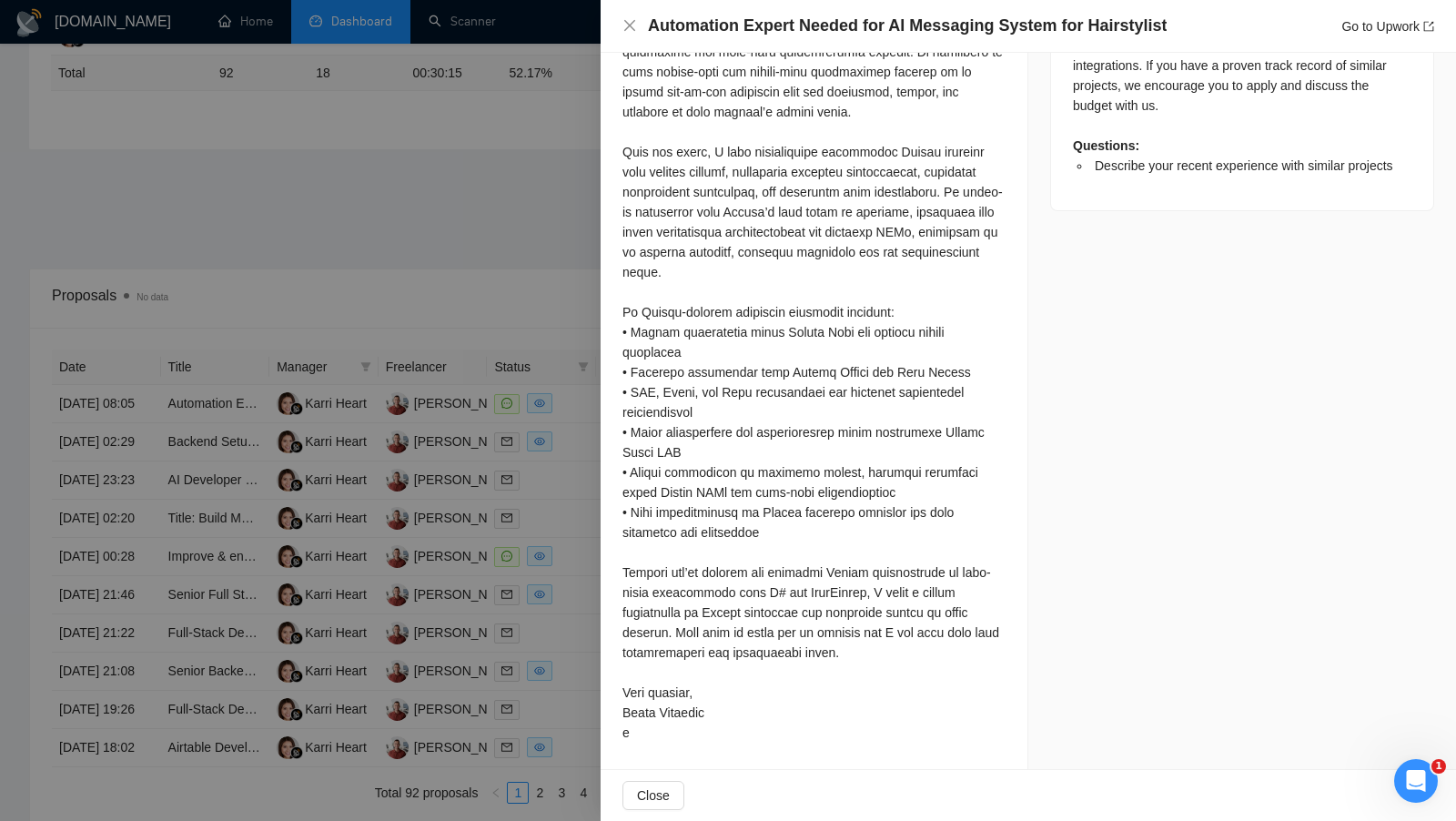
click at [480, 323] on div at bounding box center [728, 410] width 1456 height 821
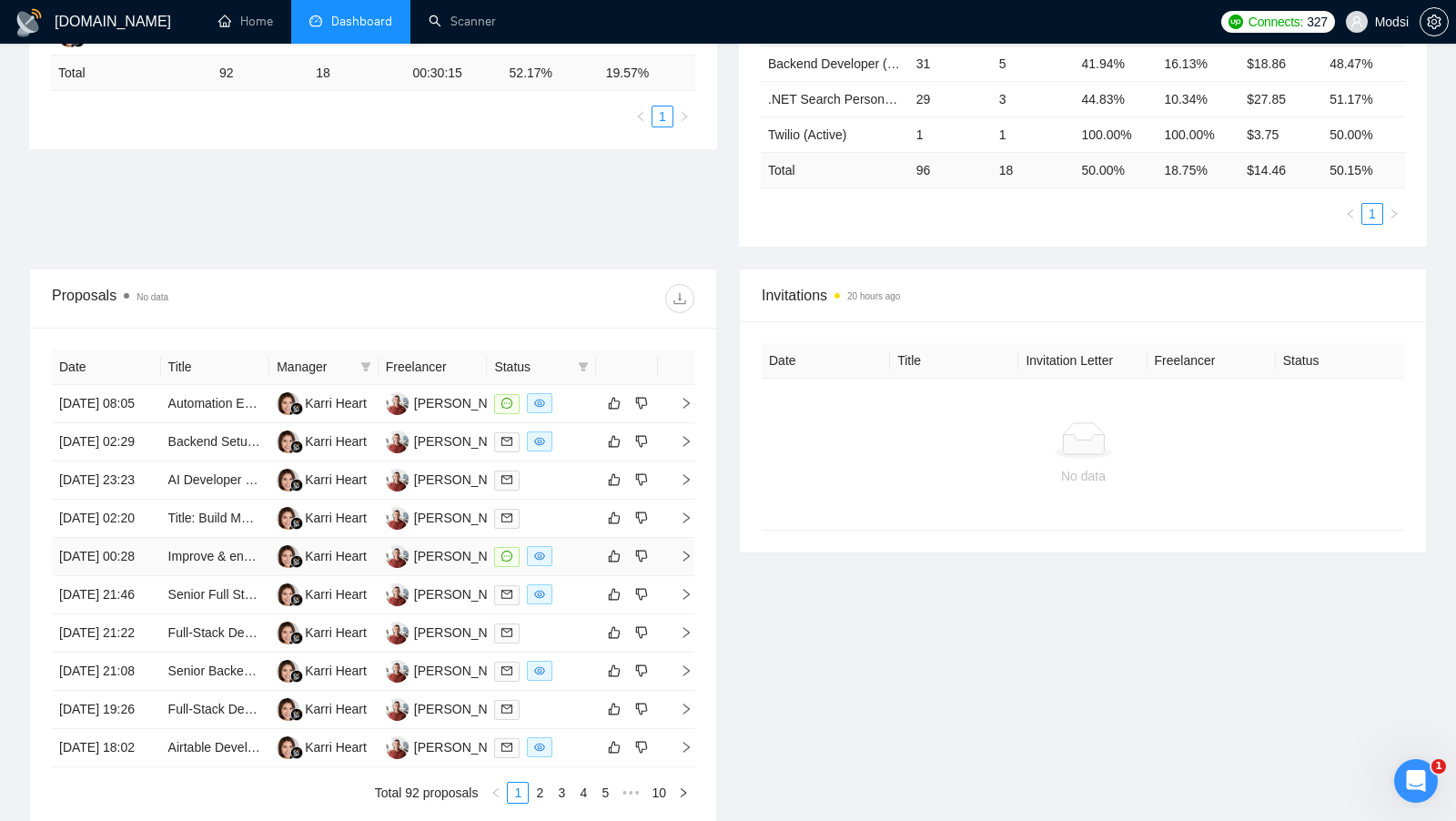
click at [567, 567] on div at bounding box center [541, 557] width 95 height 21
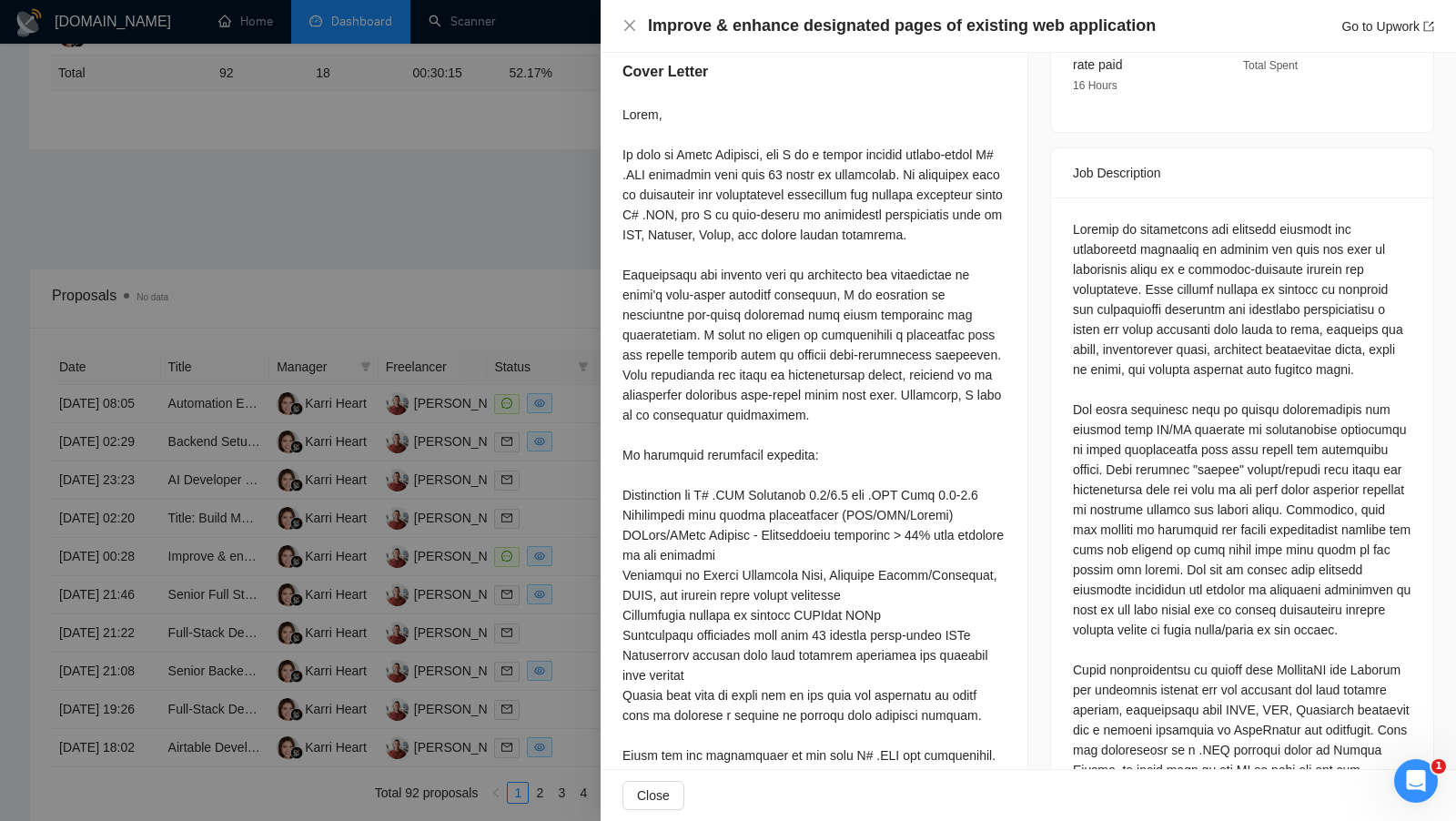
scroll to position [716, 0]
click at [490, 463] on div at bounding box center [728, 410] width 1456 height 821
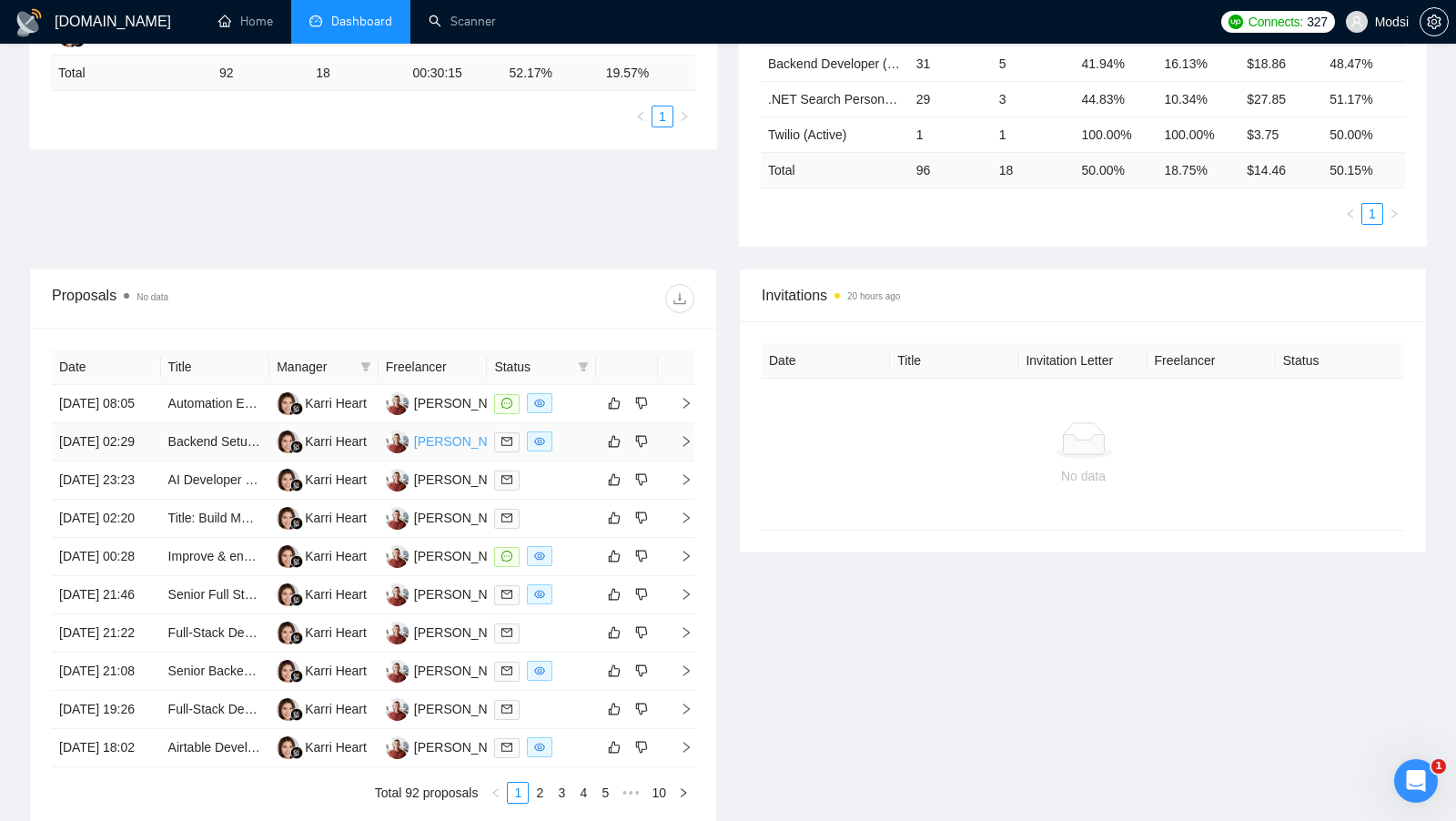
click at [427, 452] on div "Blake Connally" at bounding box center [466, 441] width 104 height 20
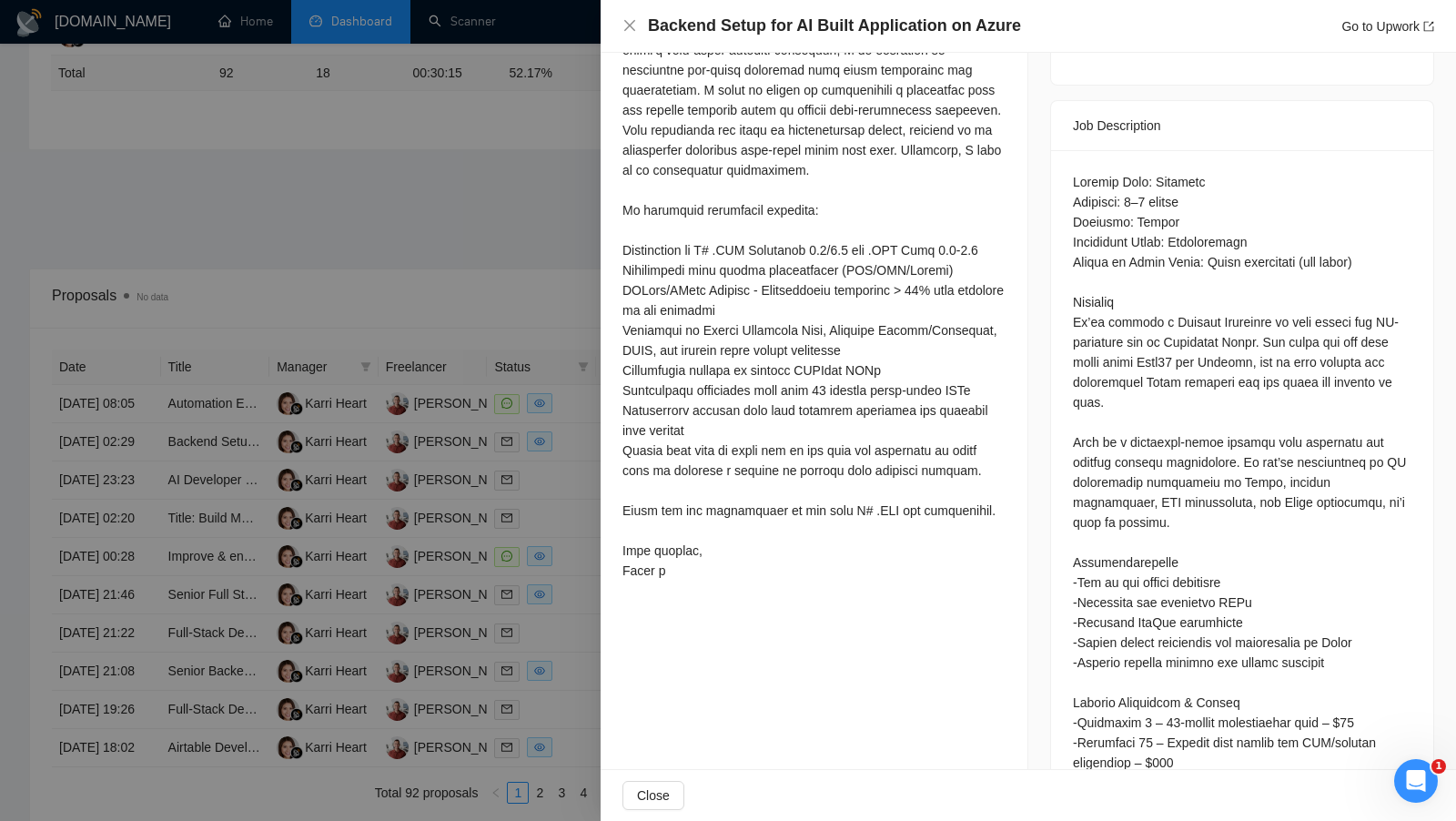
click at [554, 214] on div at bounding box center [728, 410] width 1456 height 821
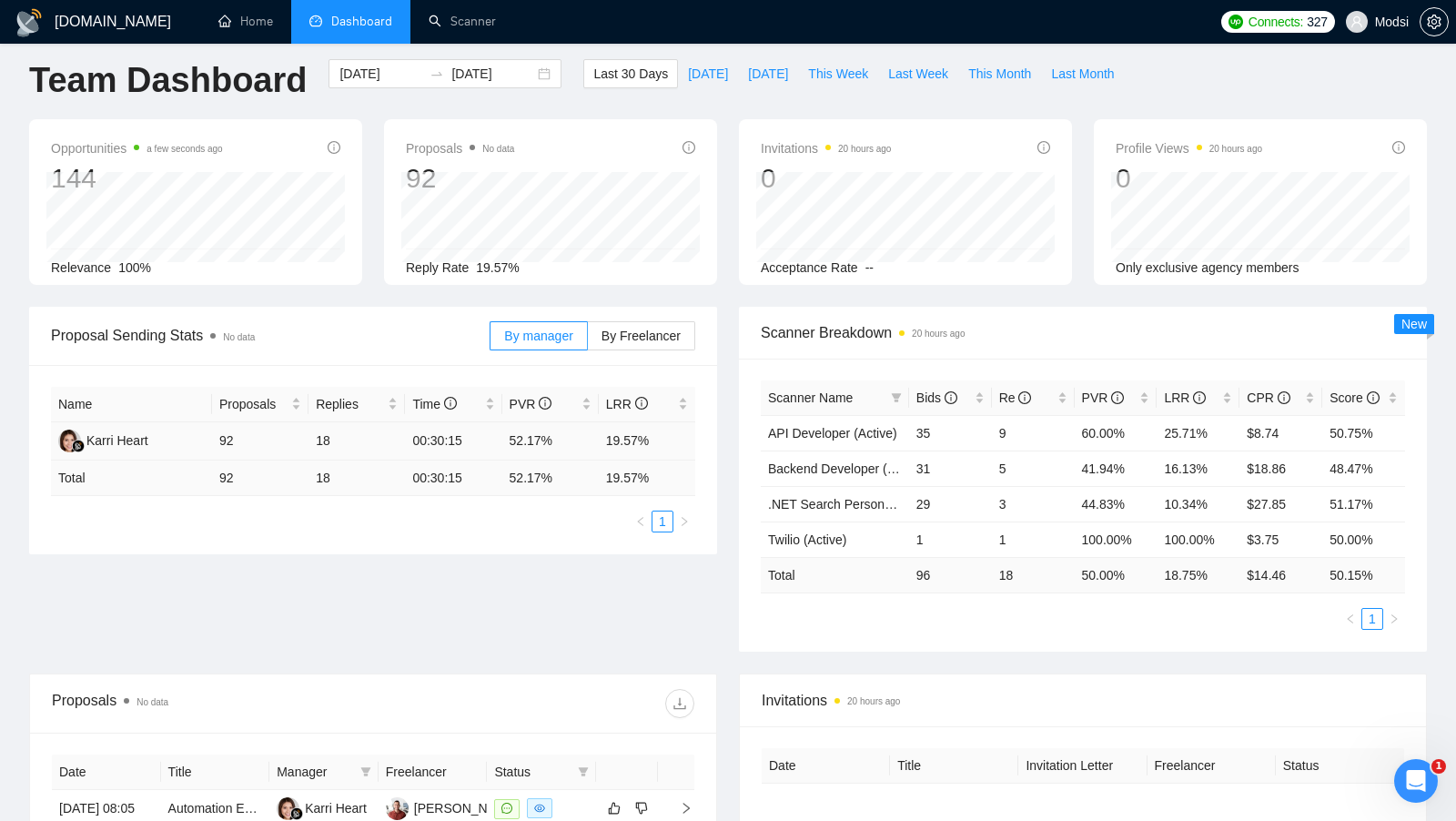
scroll to position [0, 0]
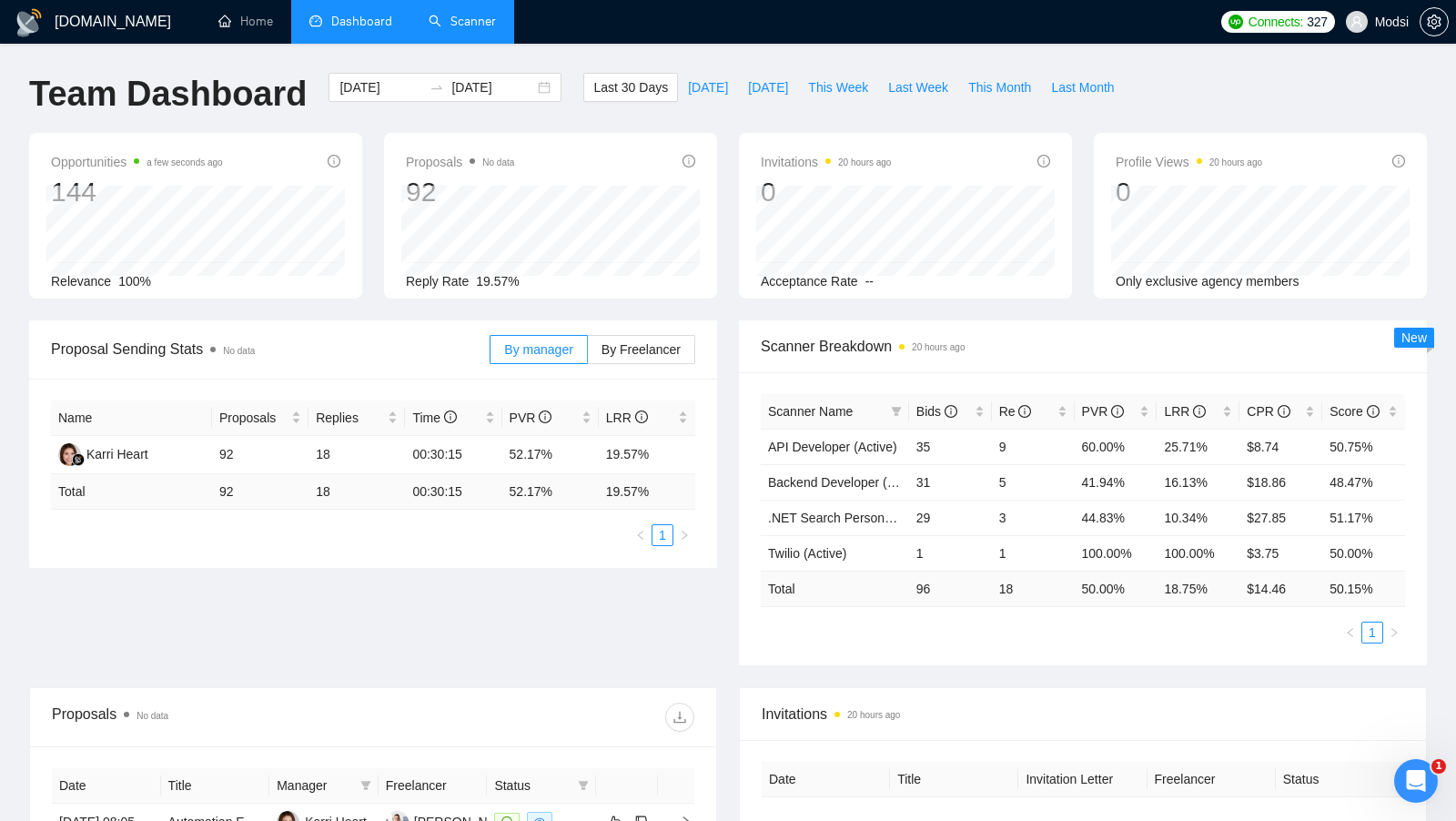
click at [453, 17] on link "Scanner" at bounding box center [462, 21] width 67 height 16
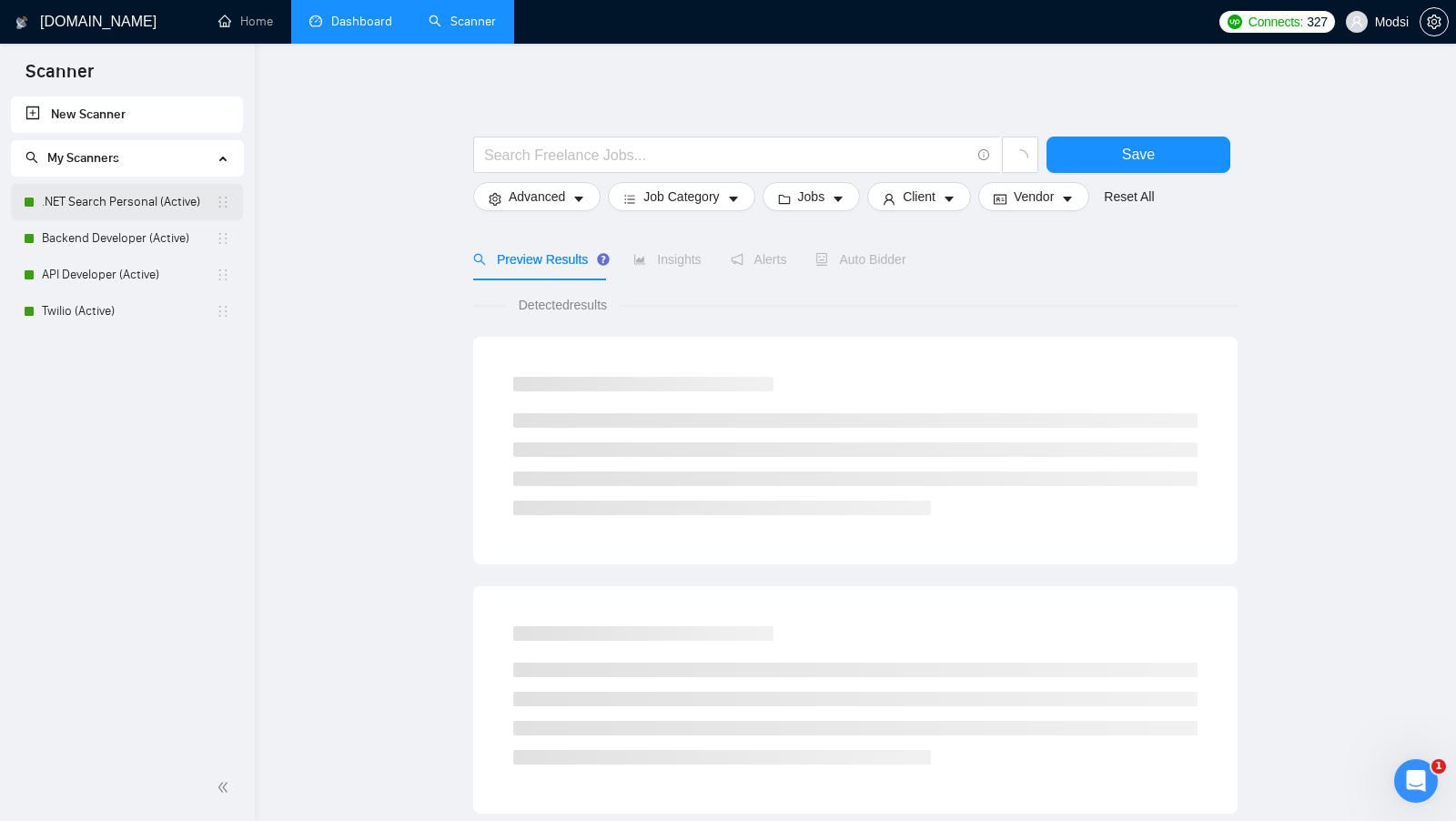
click at [151, 193] on link ".NET Search Personal (Active)" at bounding box center [128, 201] width 174 height 36
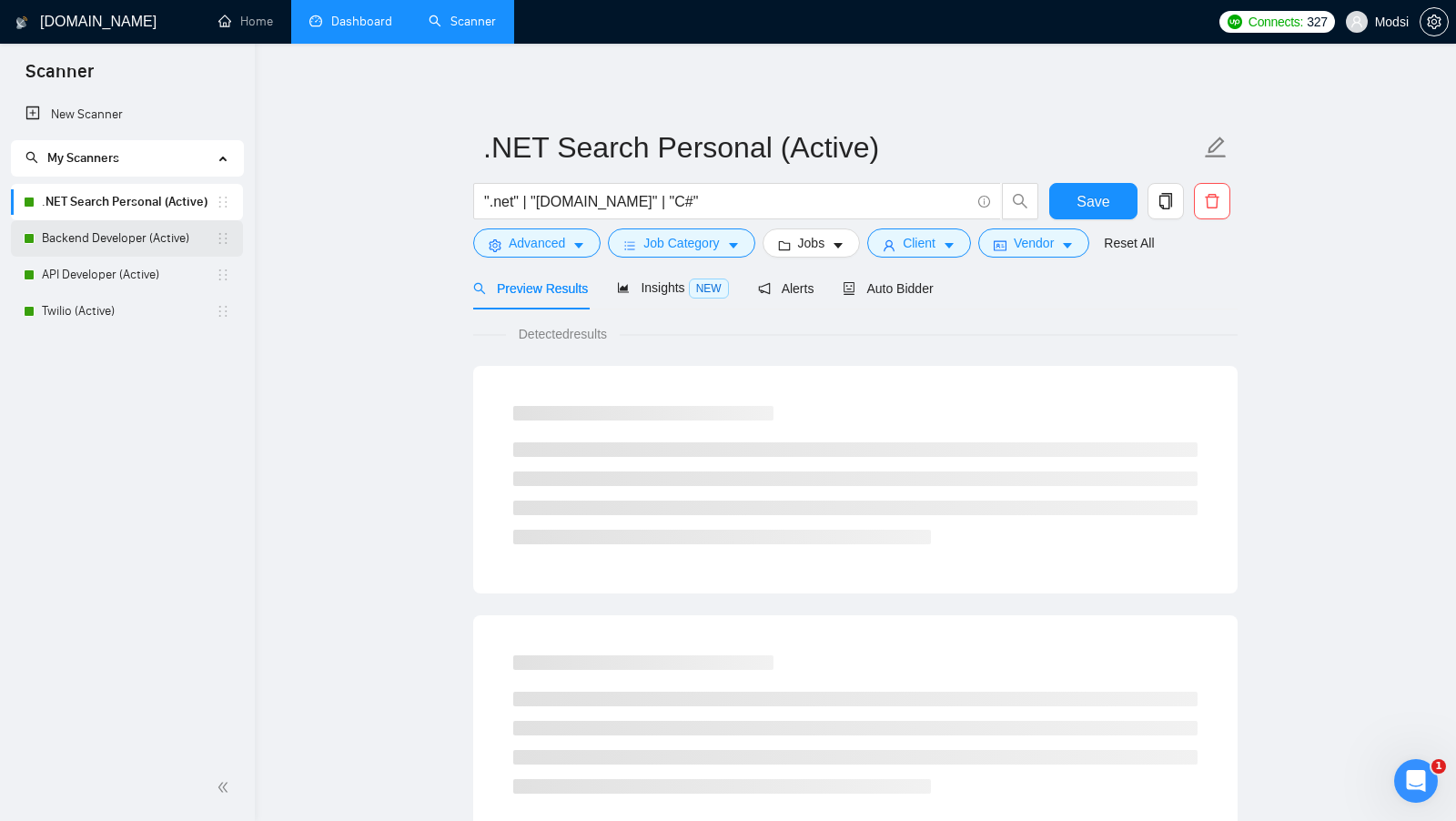
checkbox input "true"
click at [1026, 244] on span "Vendor" at bounding box center [1033, 243] width 40 height 20
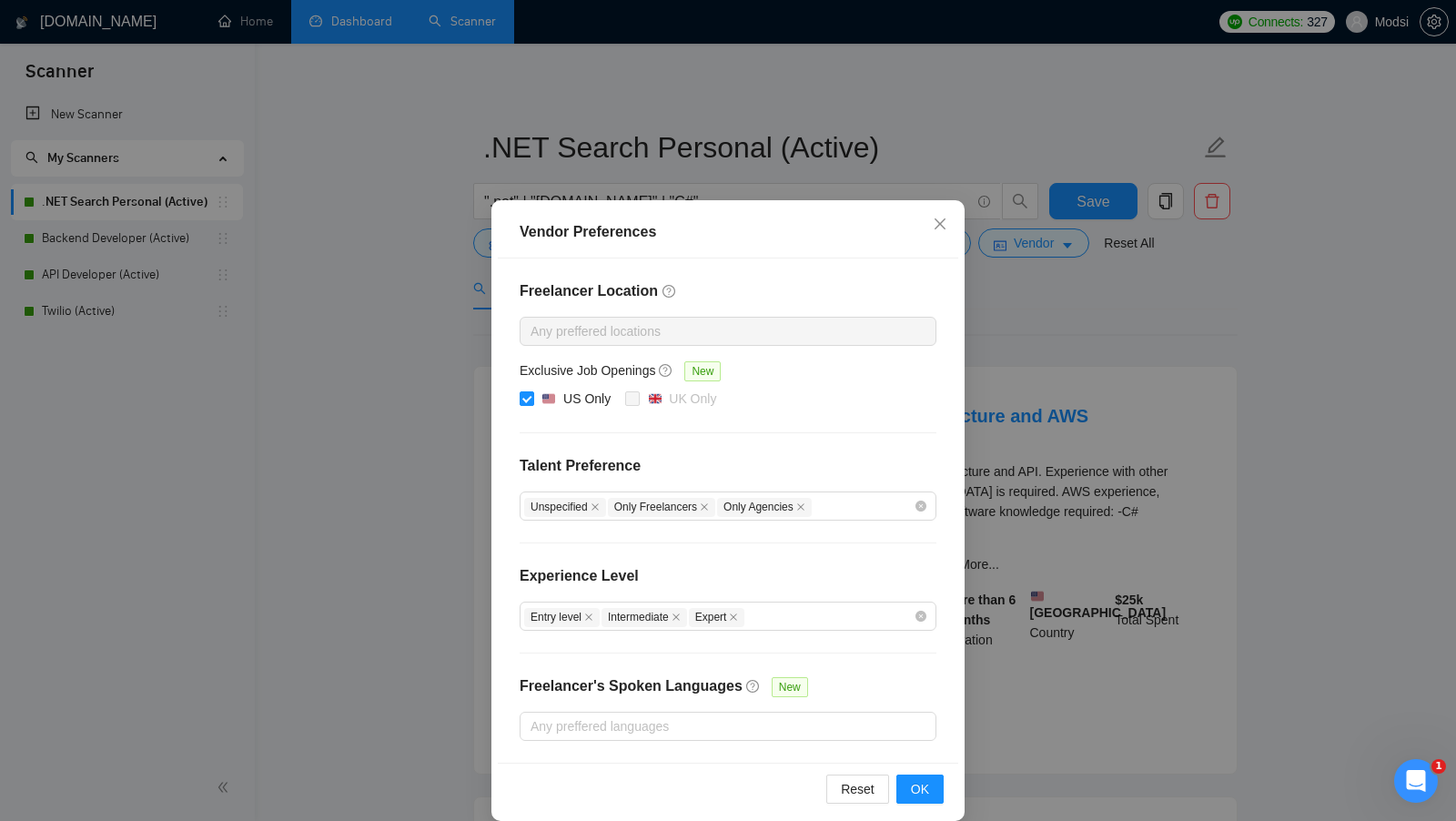
click at [1074, 326] on div "Vendor Preferences Freelancer Location Any preffered locations Exclusive Job Op…" at bounding box center [728, 410] width 1456 height 821
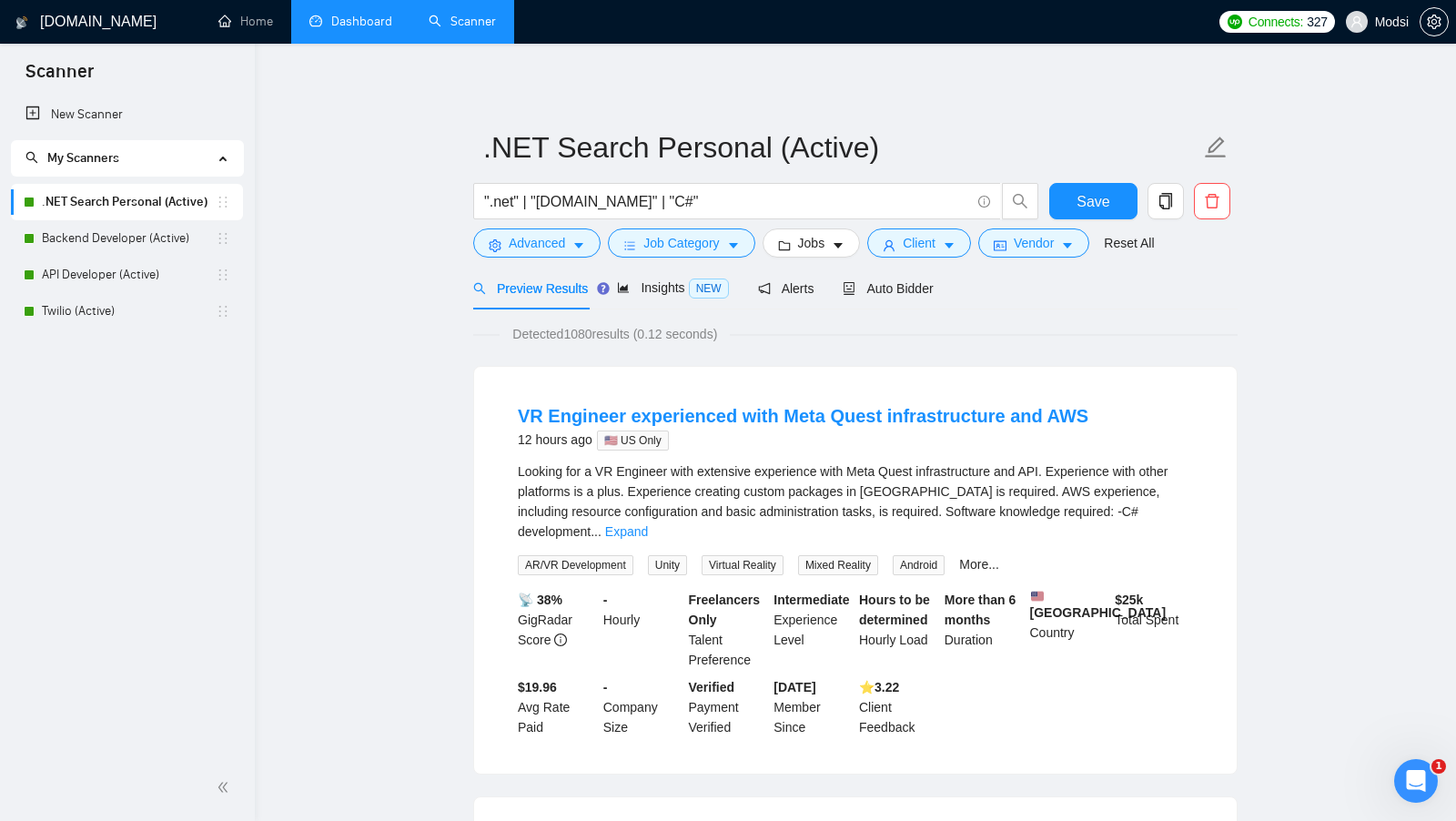
click at [334, 30] on link "Dashboard" at bounding box center [351, 21] width 83 height 16
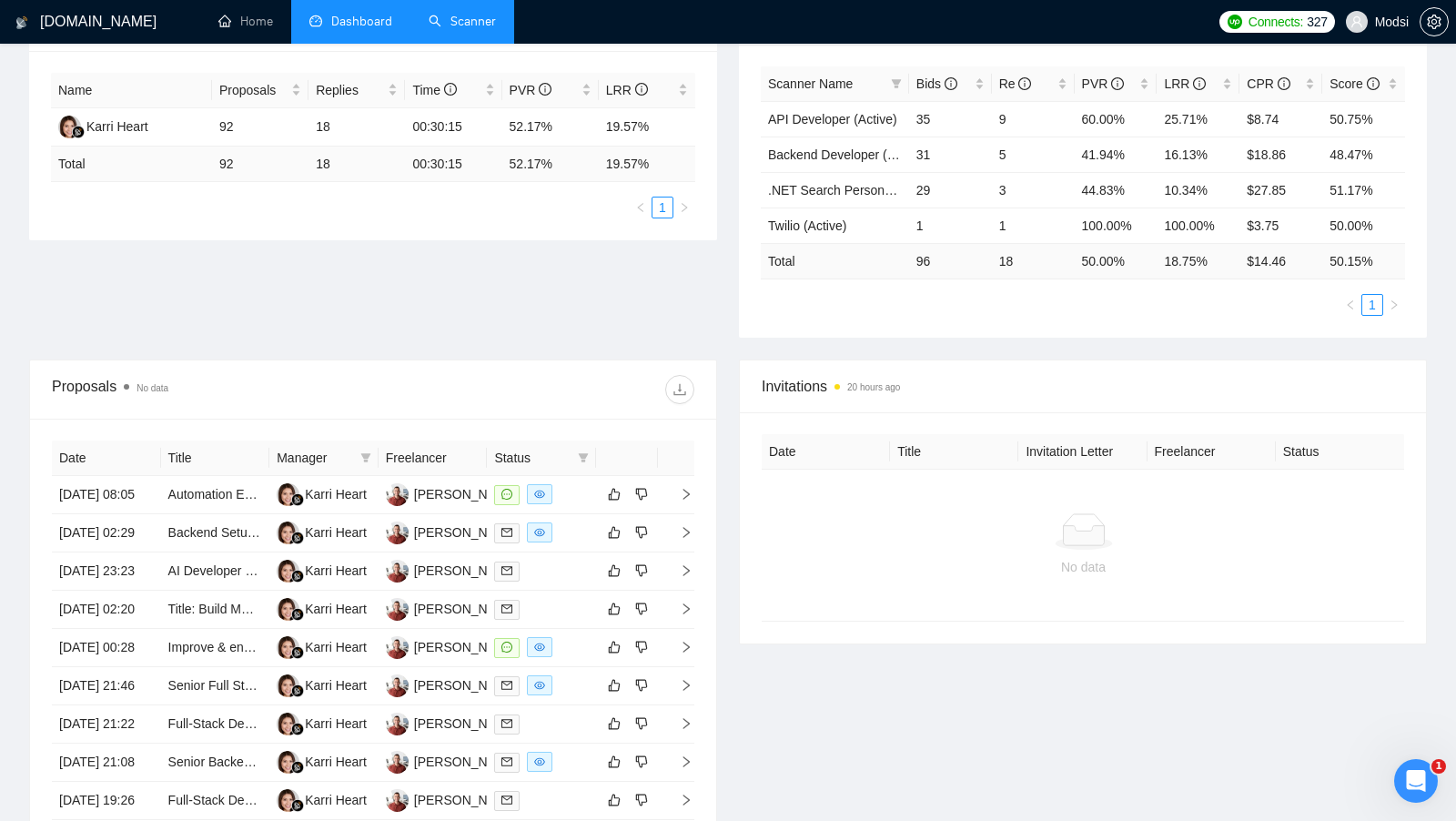
scroll to position [497, 0]
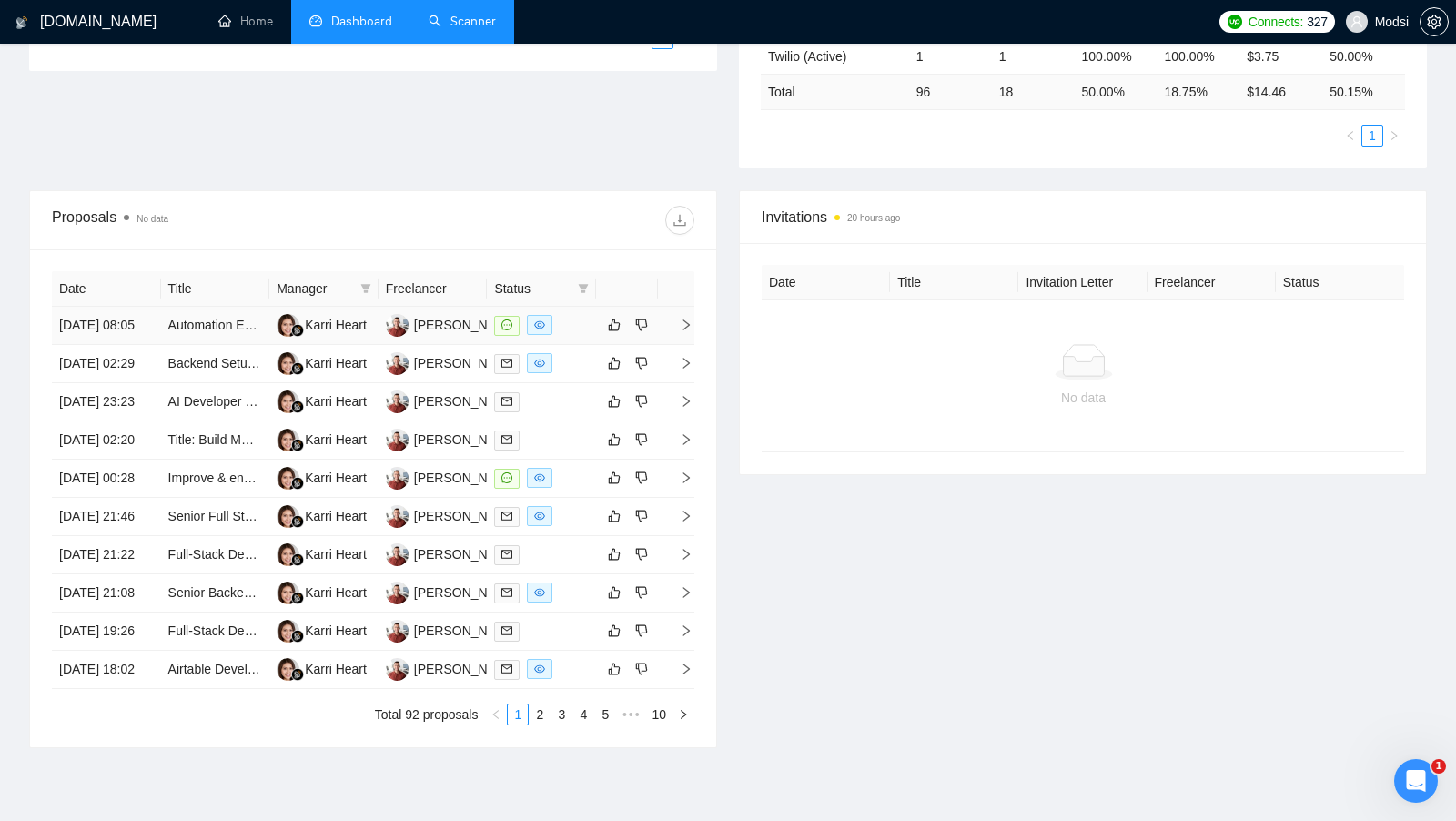
click at [575, 345] on td at bounding box center [541, 325] width 109 height 38
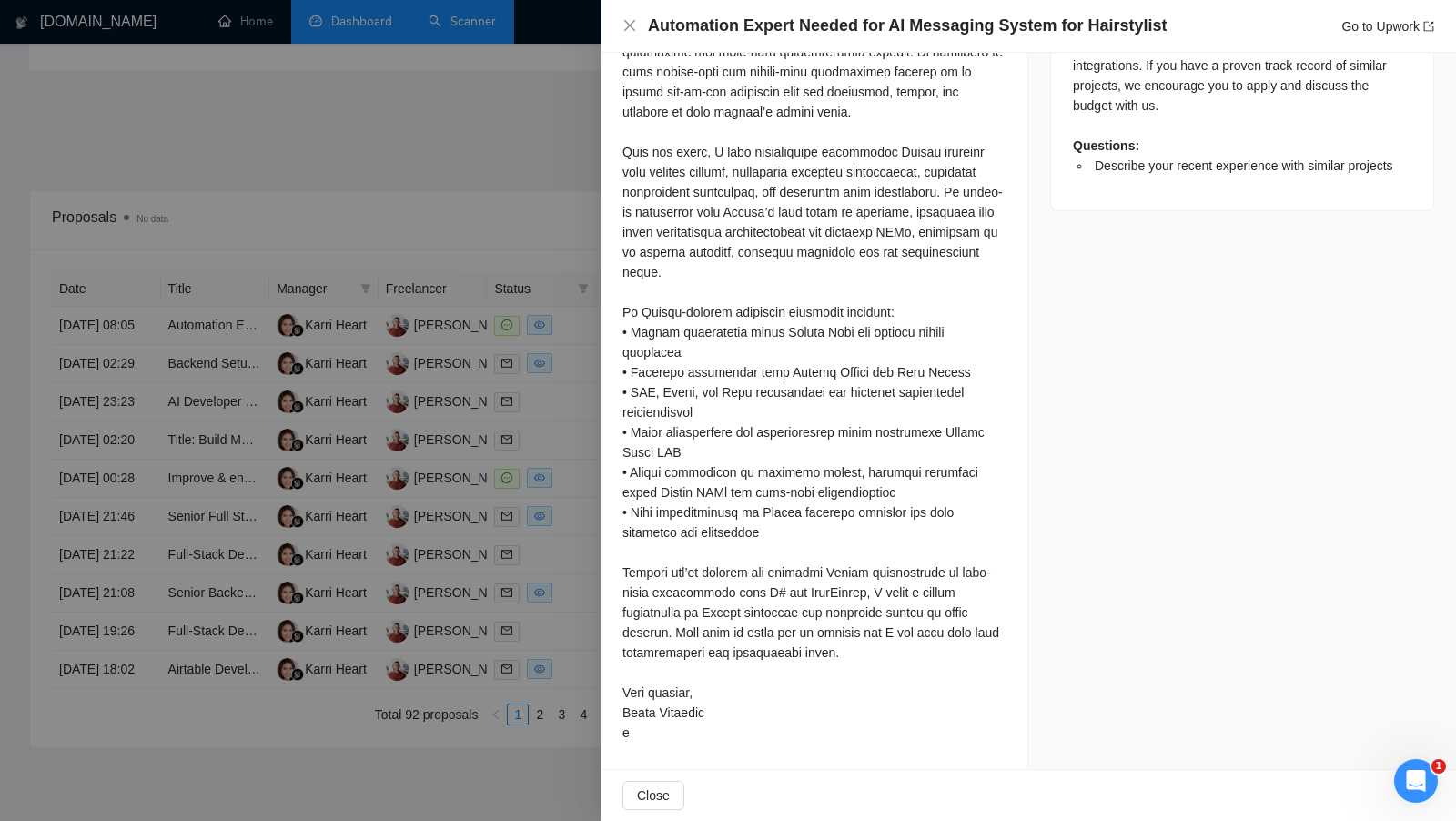
scroll to position [513, 0]
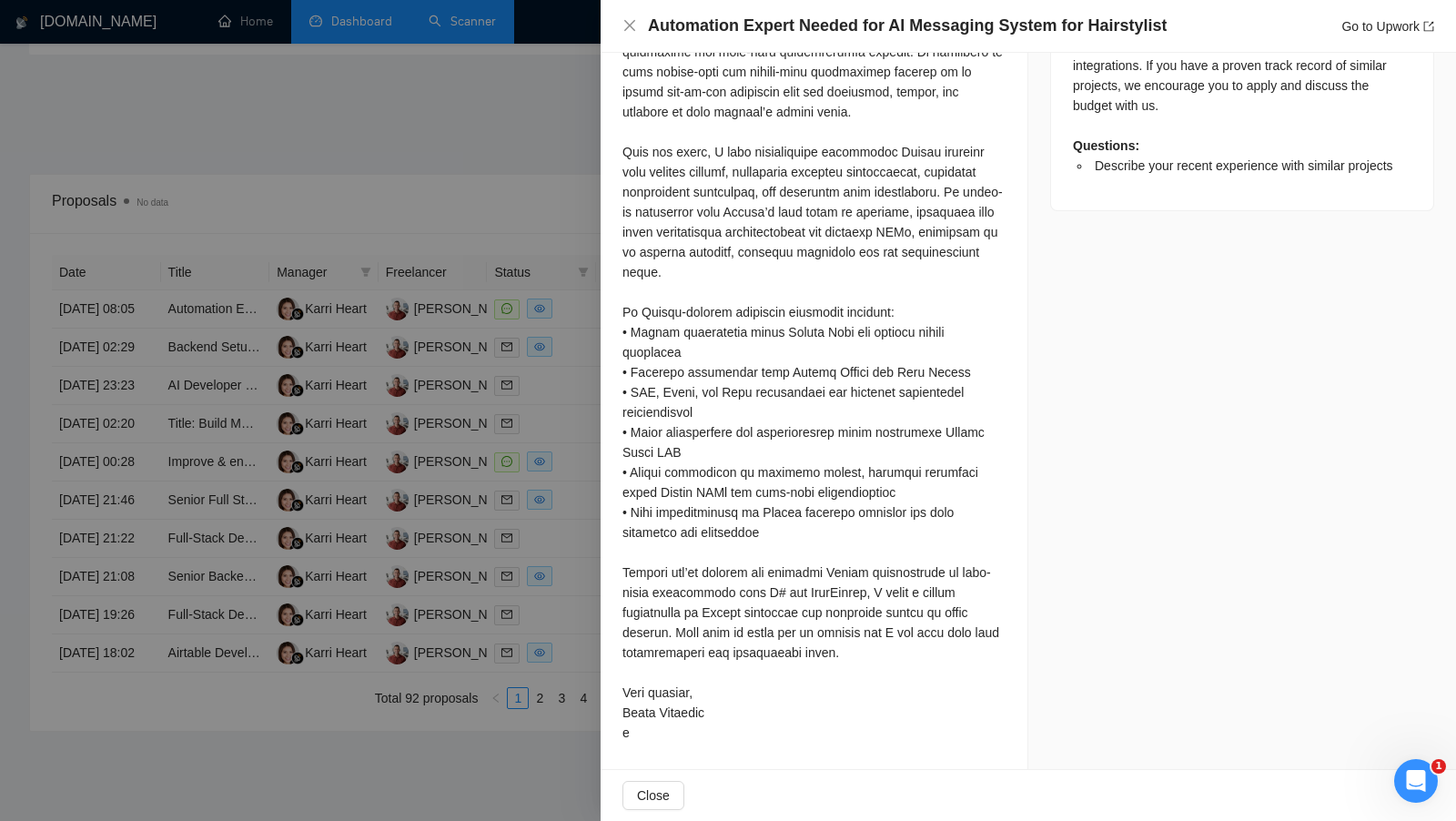
click at [485, 208] on div at bounding box center [728, 410] width 1456 height 821
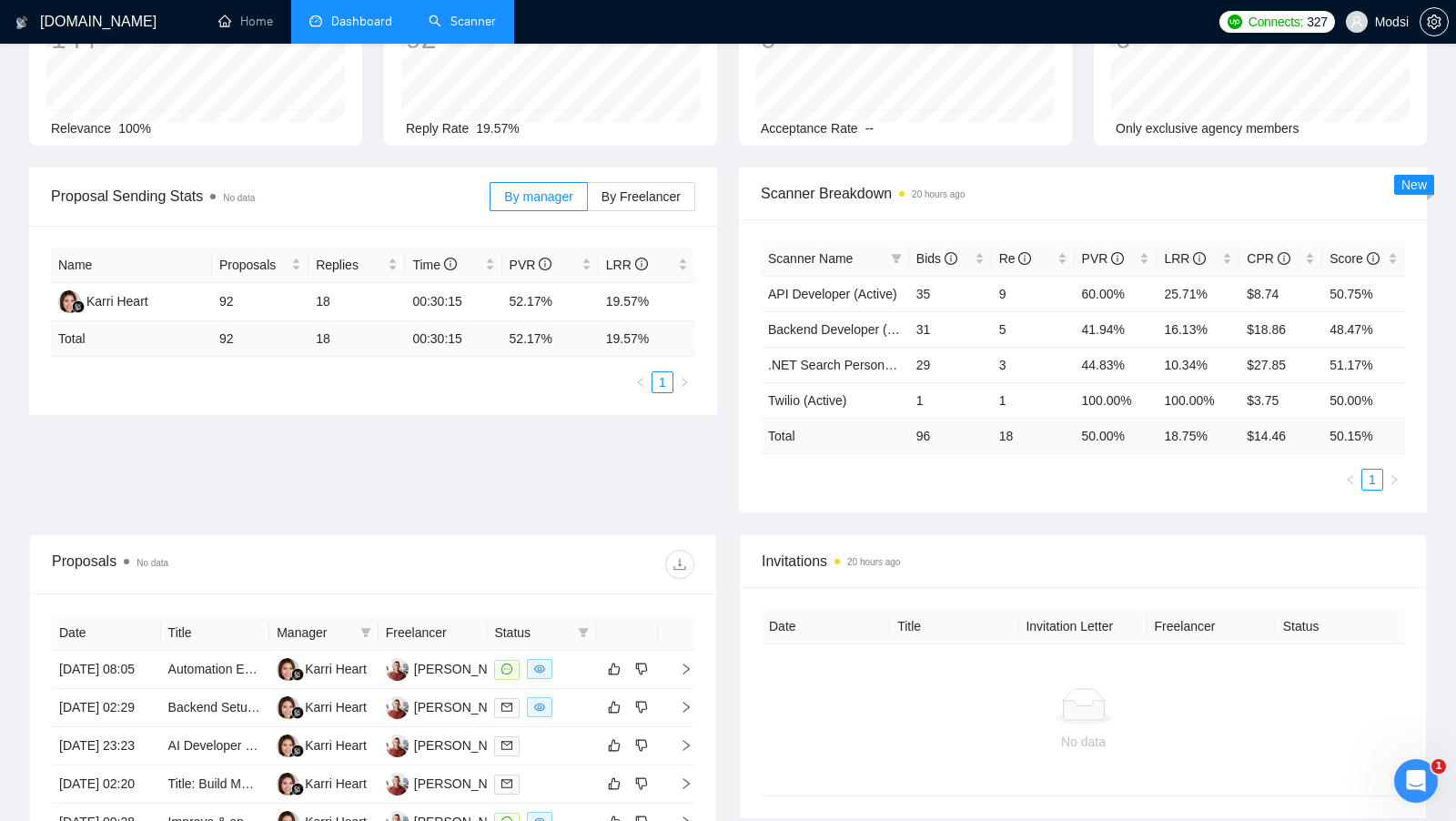
scroll to position [0, 0]
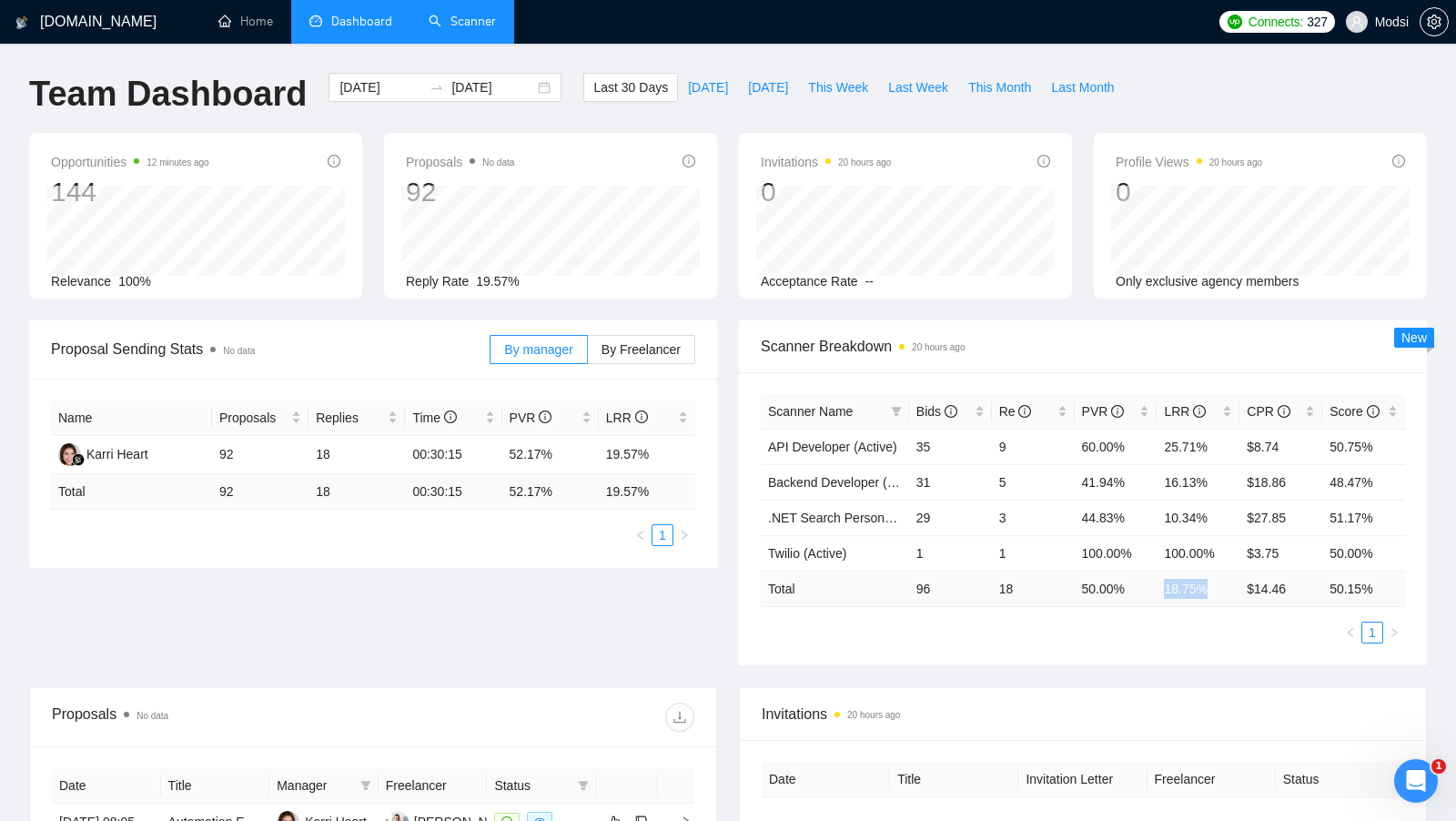
drag, startPoint x: 1163, startPoint y: 589, endPoint x: 1213, endPoint y: 588, distance: 50.0
click at [1213, 588] on td "18.75 %" at bounding box center [1198, 588] width 83 height 35
click at [1214, 588] on td "18.75 %" at bounding box center [1198, 588] width 83 height 35
click at [486, 20] on link "Scanner" at bounding box center [462, 21] width 67 height 16
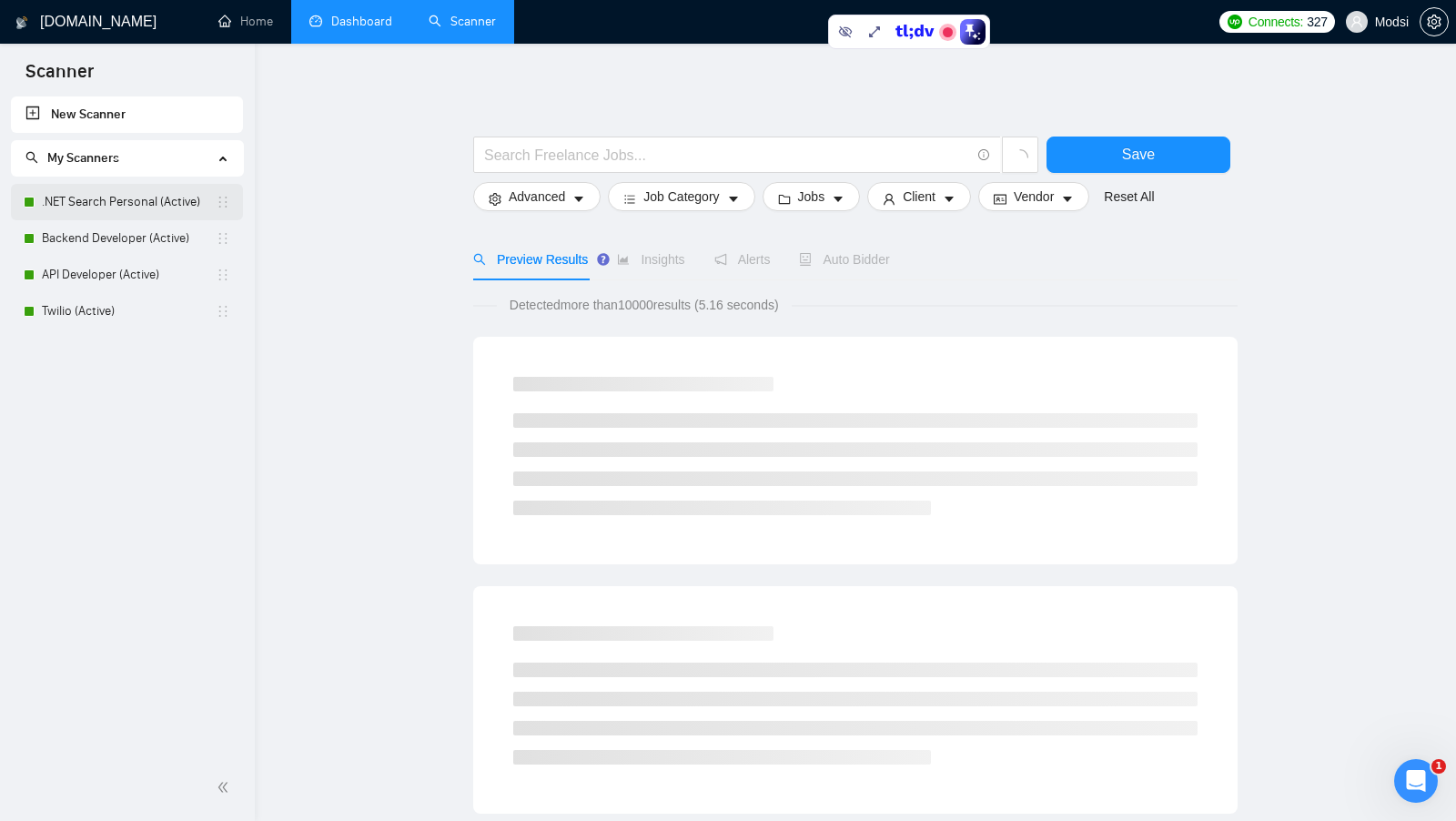
click at [164, 200] on link ".NET Search Personal (Active)" at bounding box center [128, 201] width 174 height 36
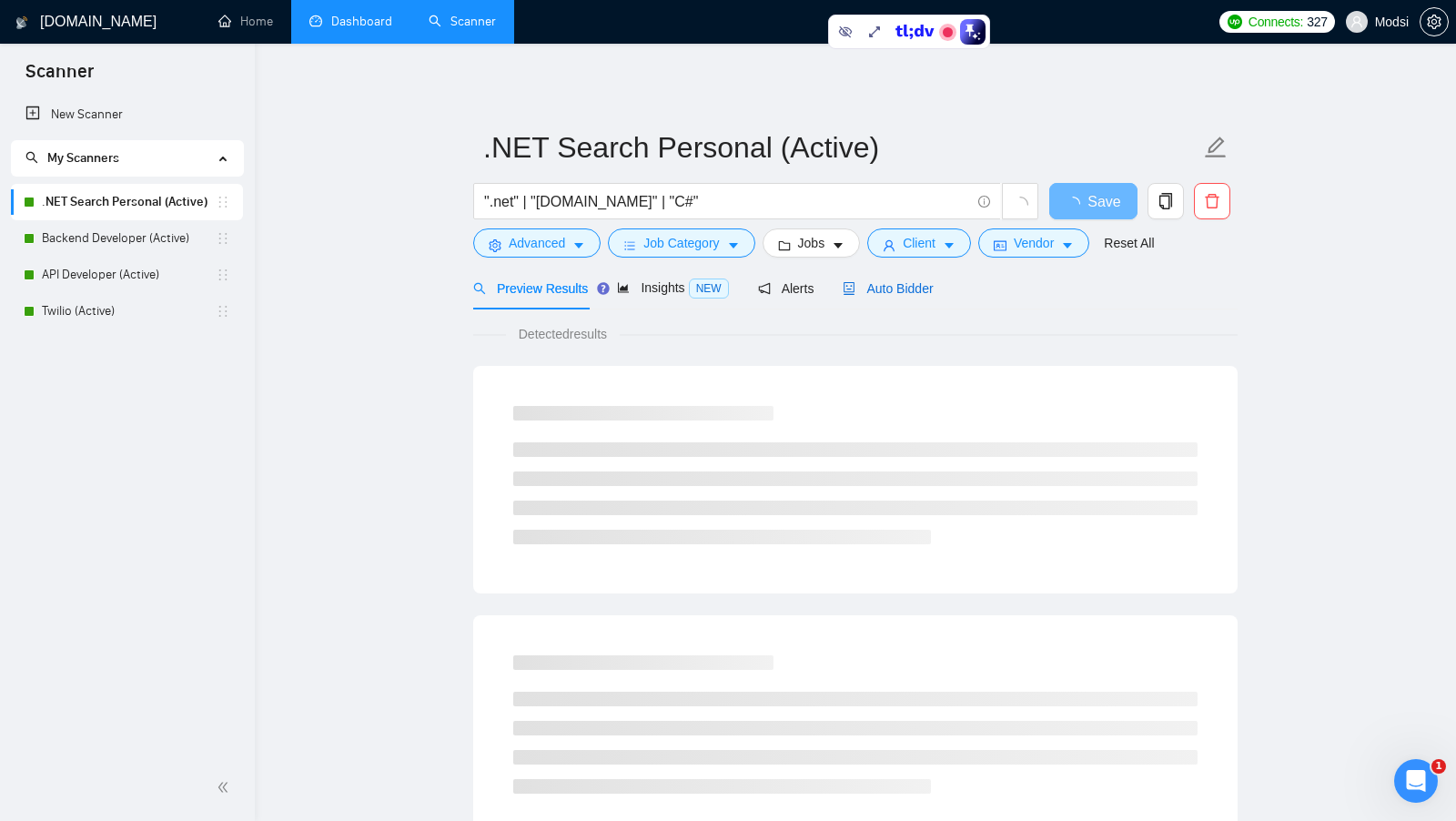
click at [915, 290] on span "Auto Bidder" at bounding box center [888, 289] width 90 height 15
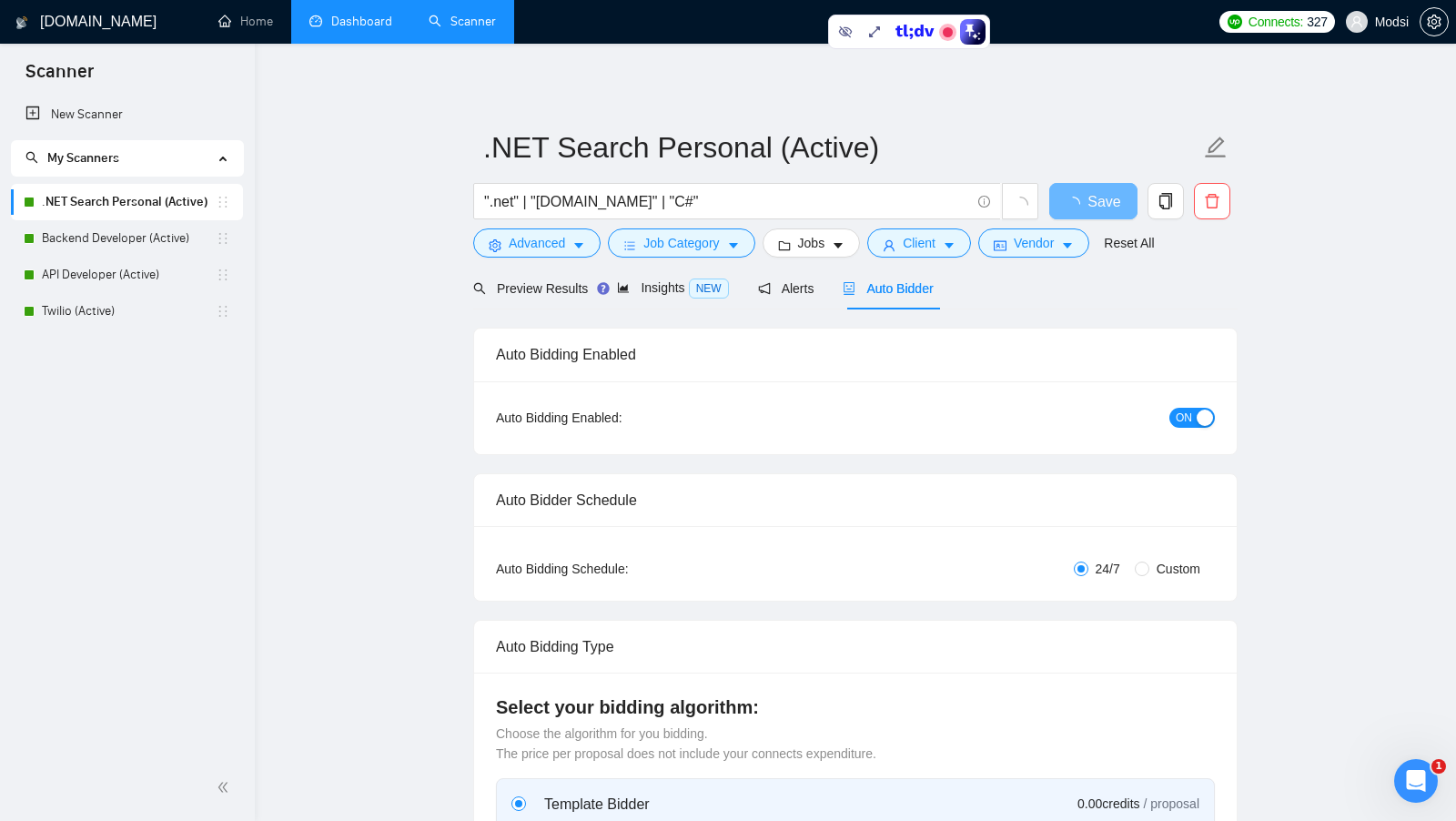
checkbox input "true"
click at [1034, 251] on span "Vendor" at bounding box center [1033, 243] width 40 height 20
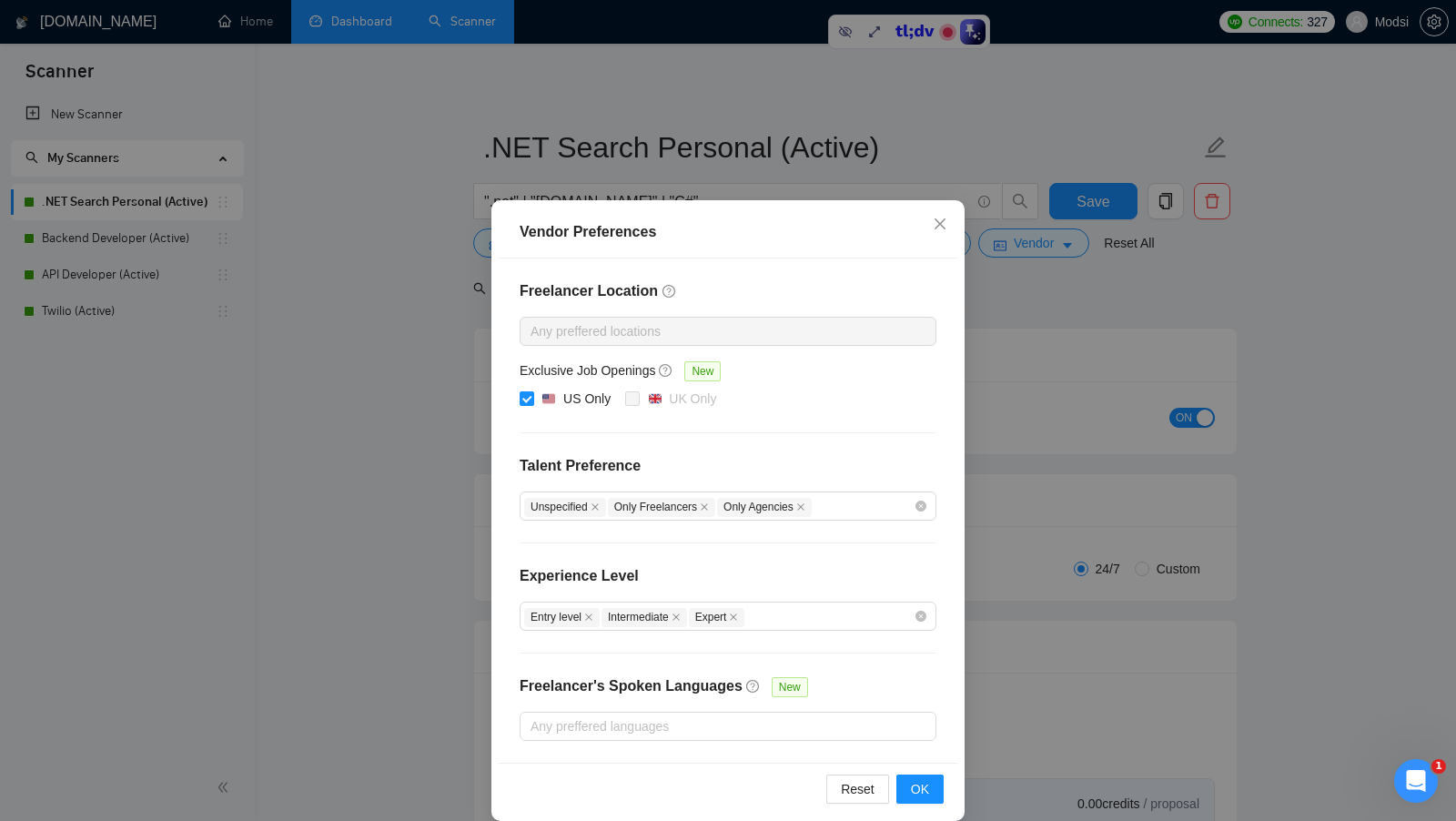
click at [385, 415] on div "Vendor Preferences Freelancer Location Any preffered locations Exclusive Job Op…" at bounding box center [728, 410] width 1456 height 821
